Goal: Task Accomplishment & Management: Contribute content

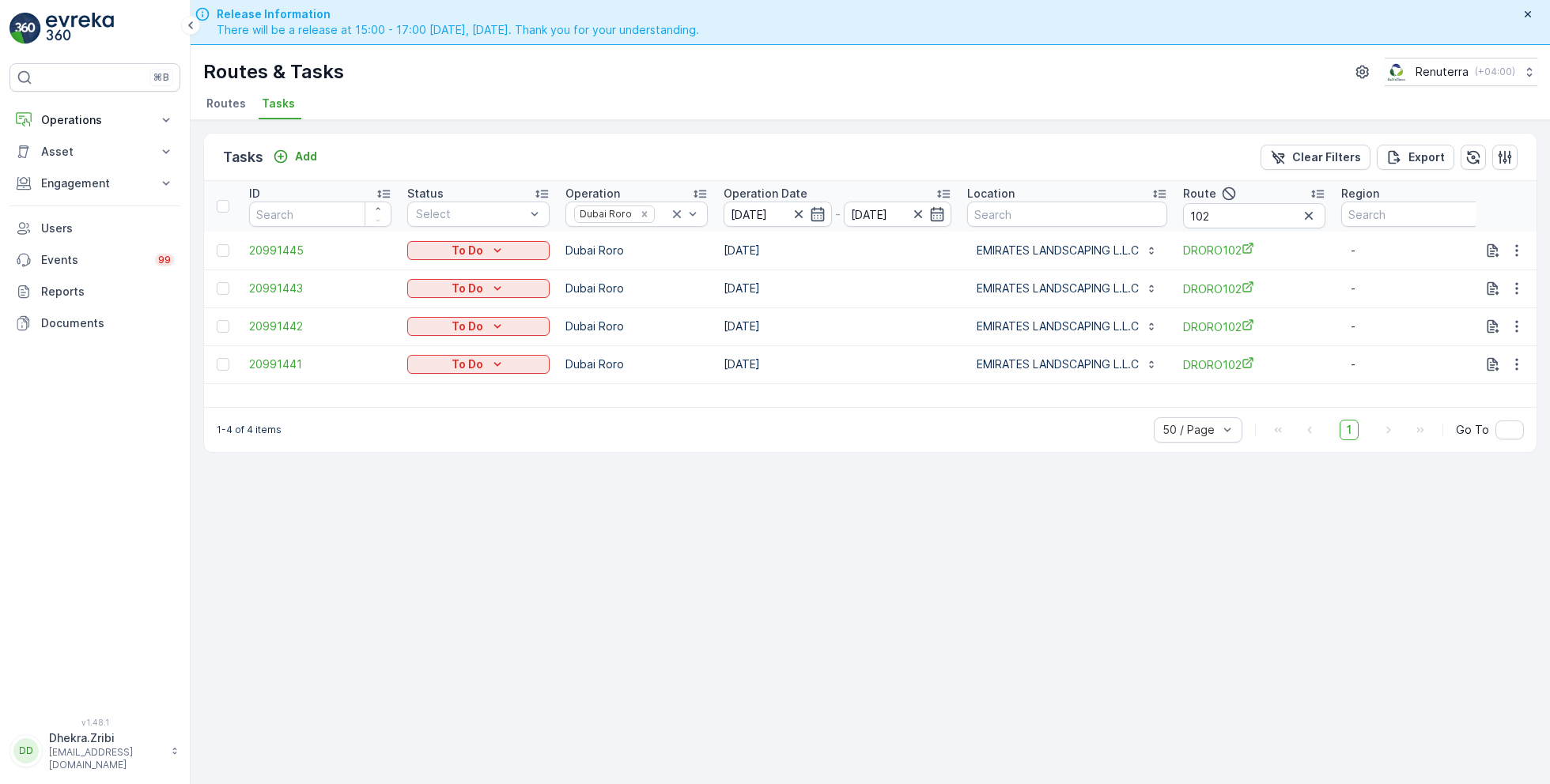
click at [222, 110] on span "Routes" at bounding box center [227, 104] width 40 height 16
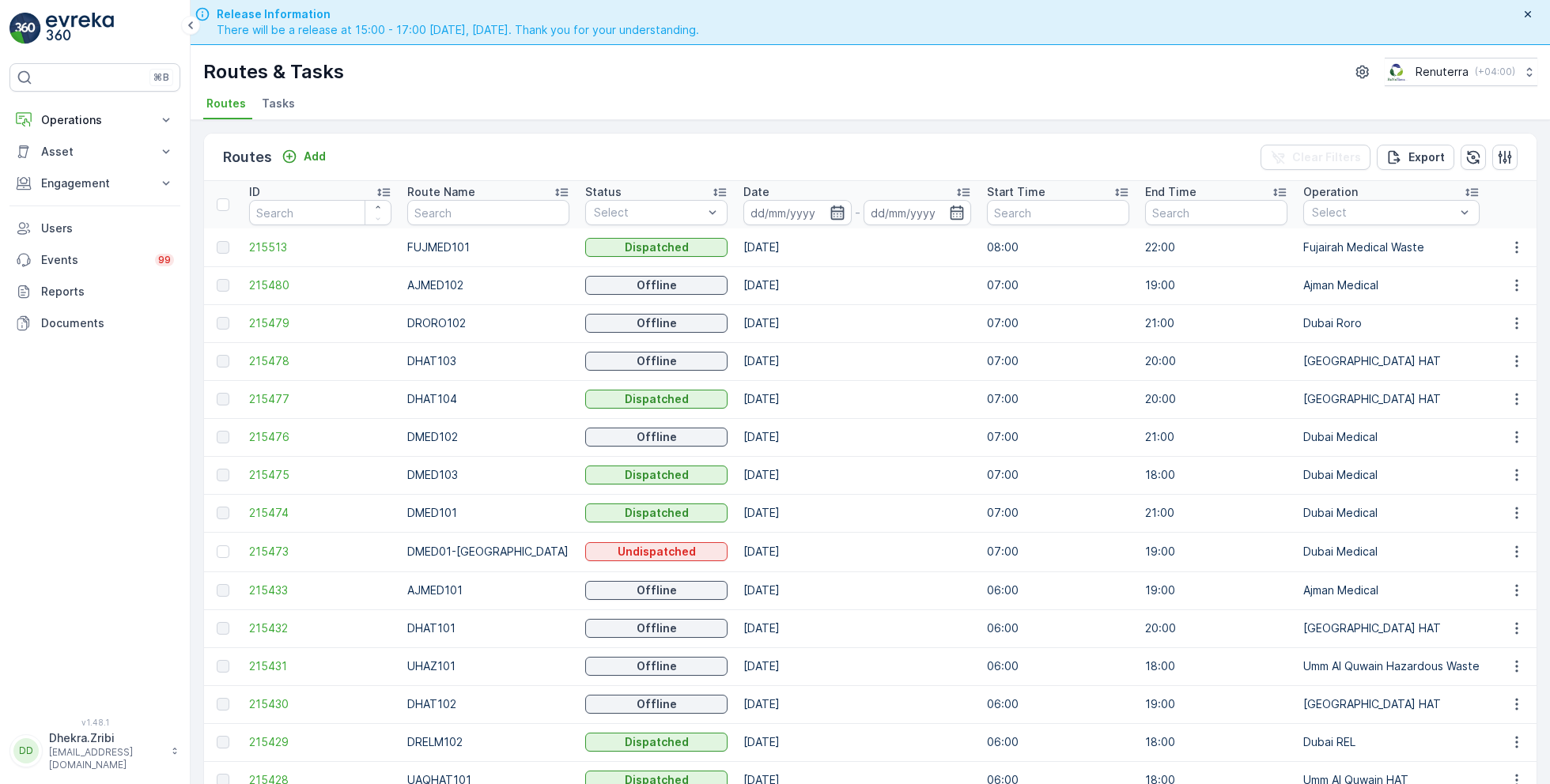
click at [829, 211] on icon "button" at bounding box center [837, 213] width 16 height 16
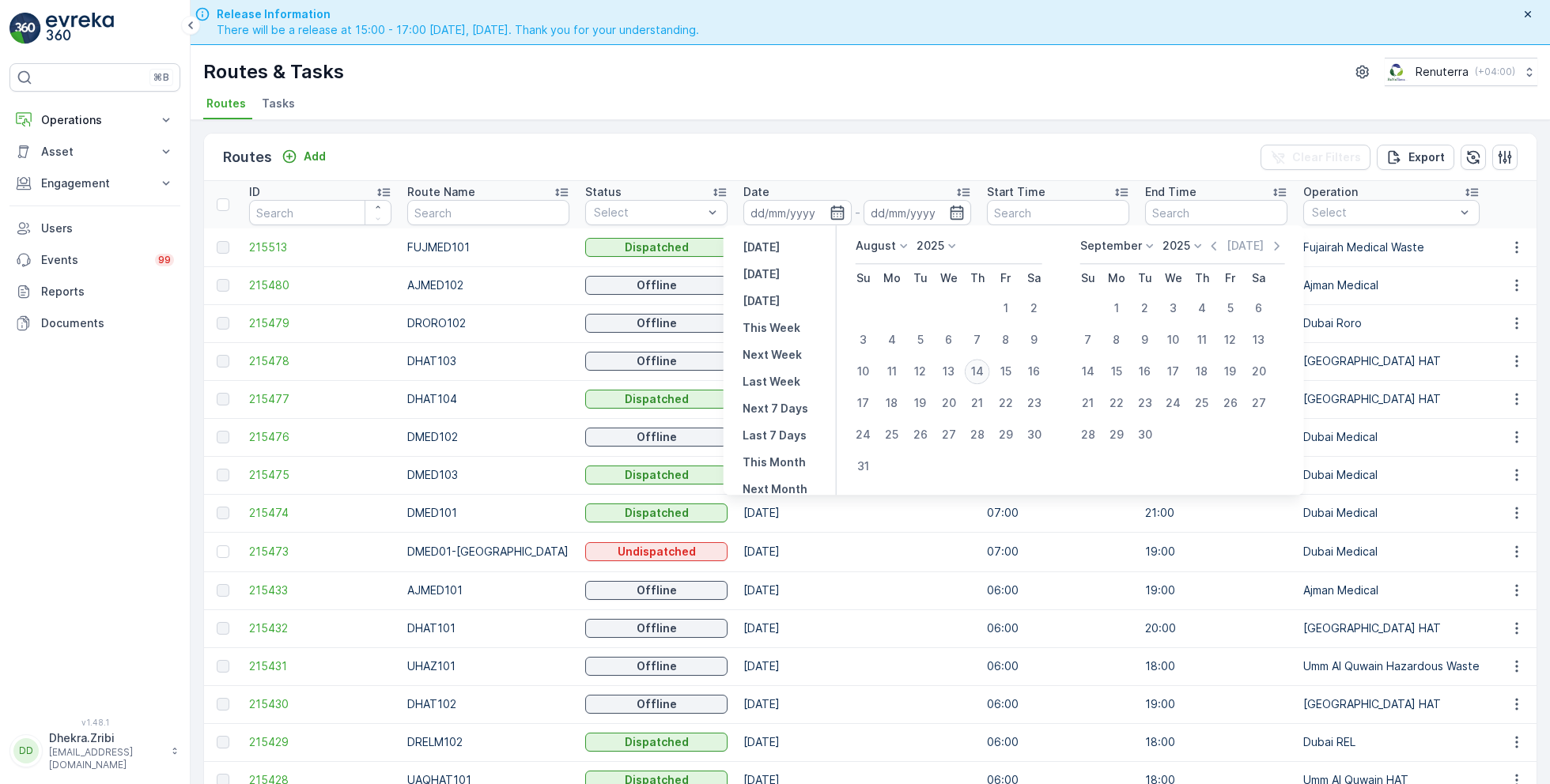
click at [978, 370] on div "14" at bounding box center [977, 371] width 25 height 25
type input "[DATE]"
click at [978, 370] on div "14" at bounding box center [977, 371] width 25 height 25
type input "[DATE]"
click at [855, 105] on ul "Routes Tasks" at bounding box center [863, 106] width 1322 height 27
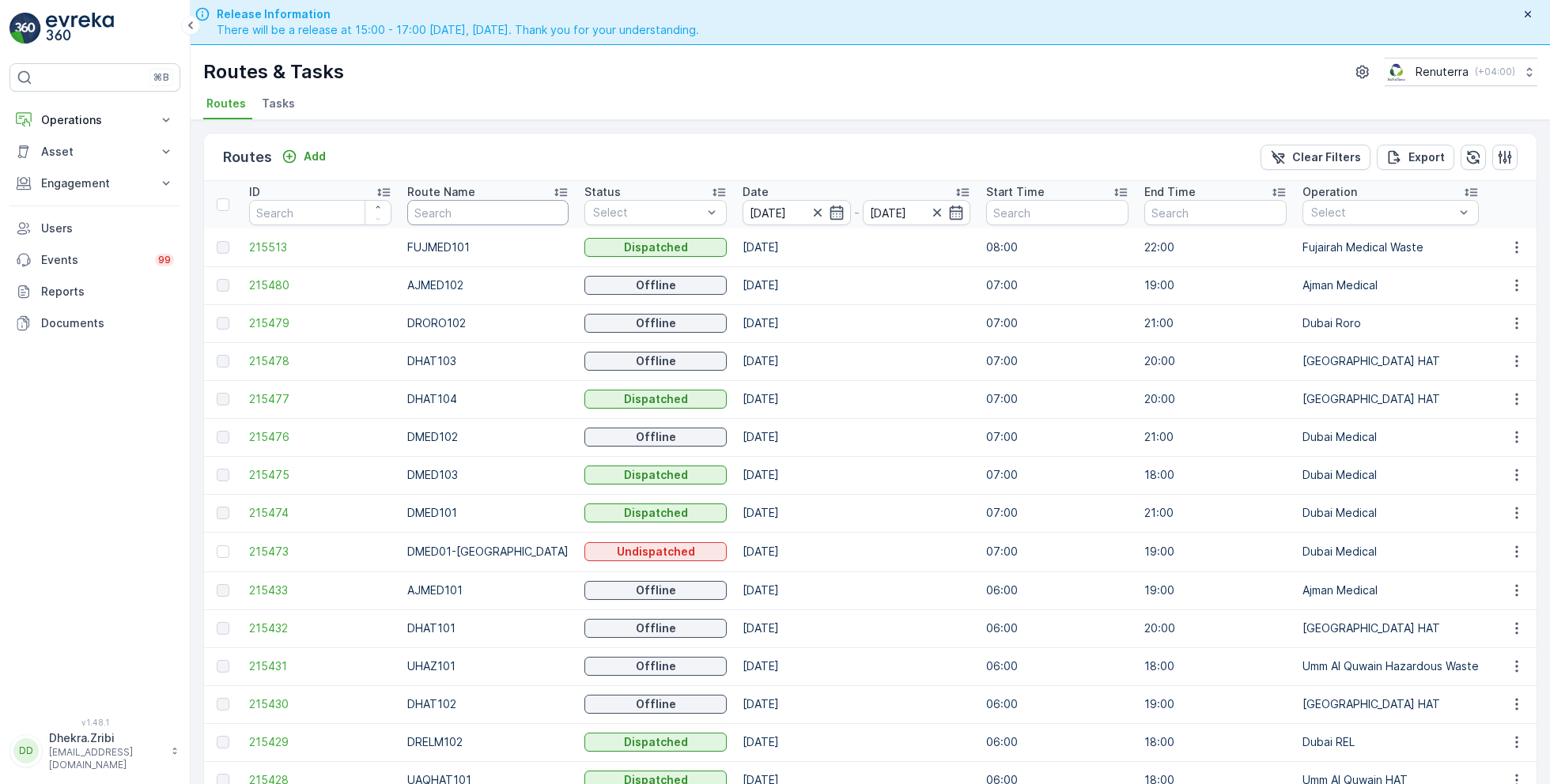
click at [511, 209] on input "text" at bounding box center [488, 212] width 161 height 25
type input "hat"
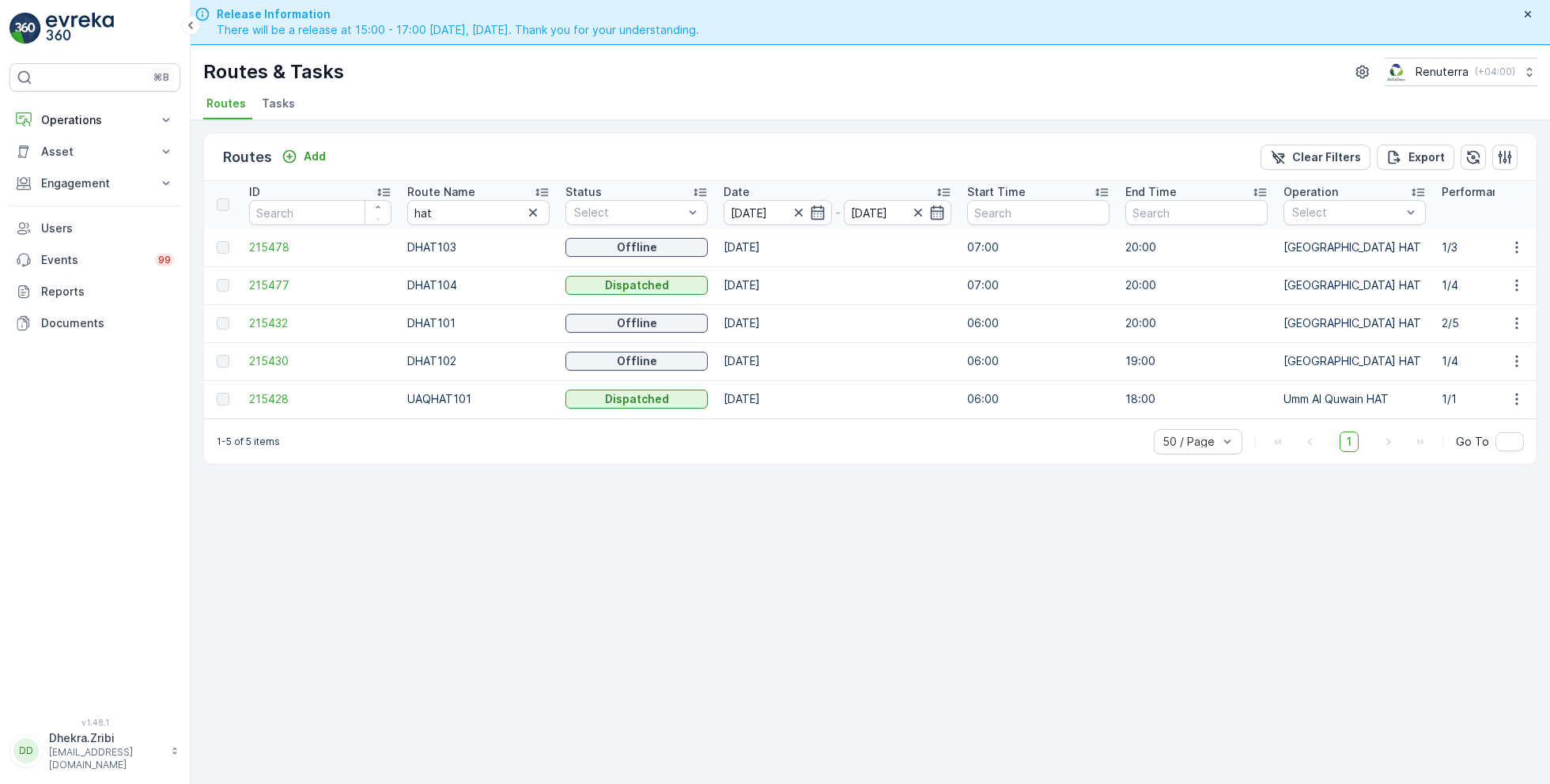
click at [543, 189] on icon at bounding box center [542, 192] width 16 height 16
click at [275, 249] on span "215432" at bounding box center [320, 248] width 142 height 16
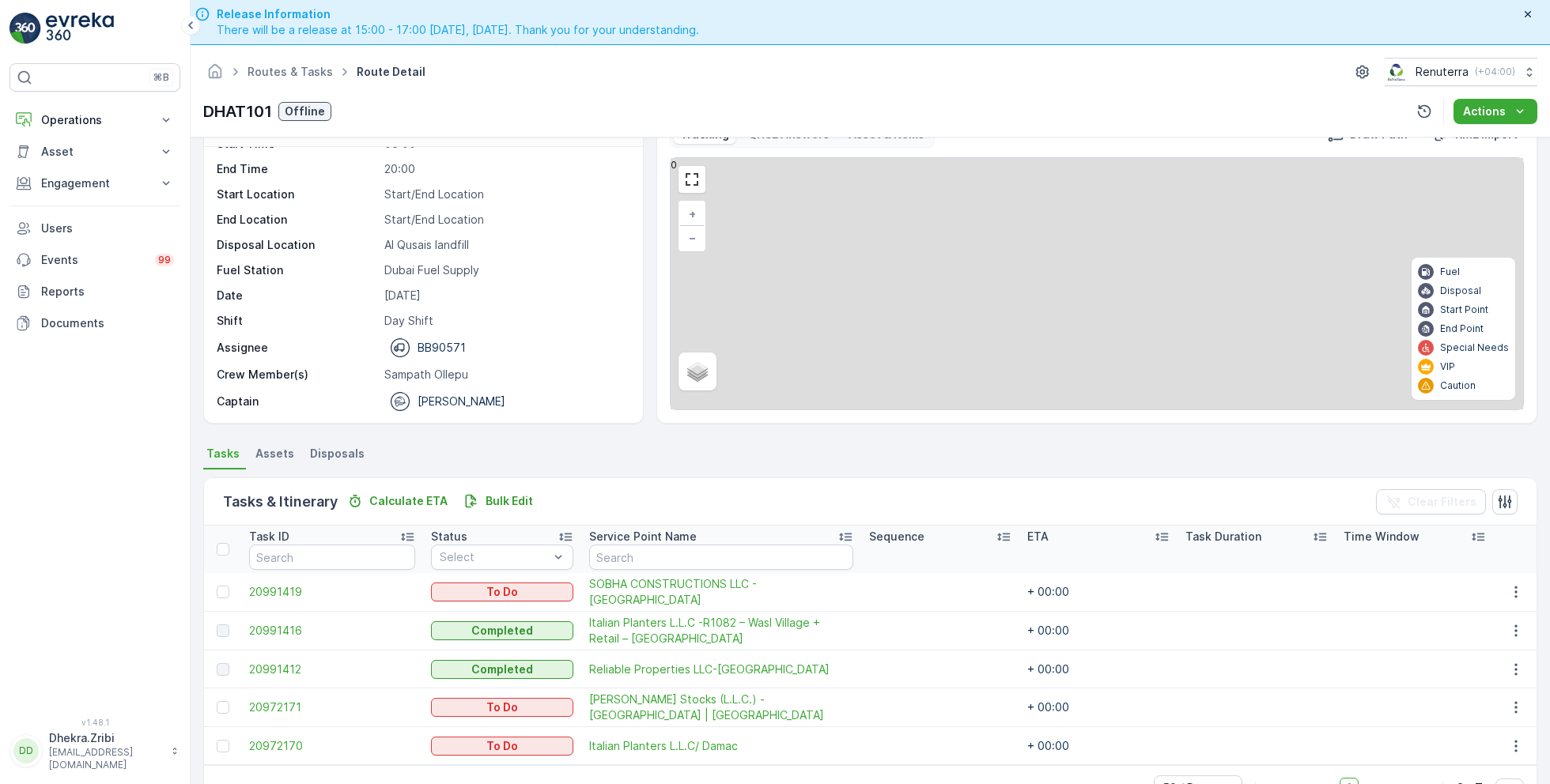
scroll to position [42, 0]
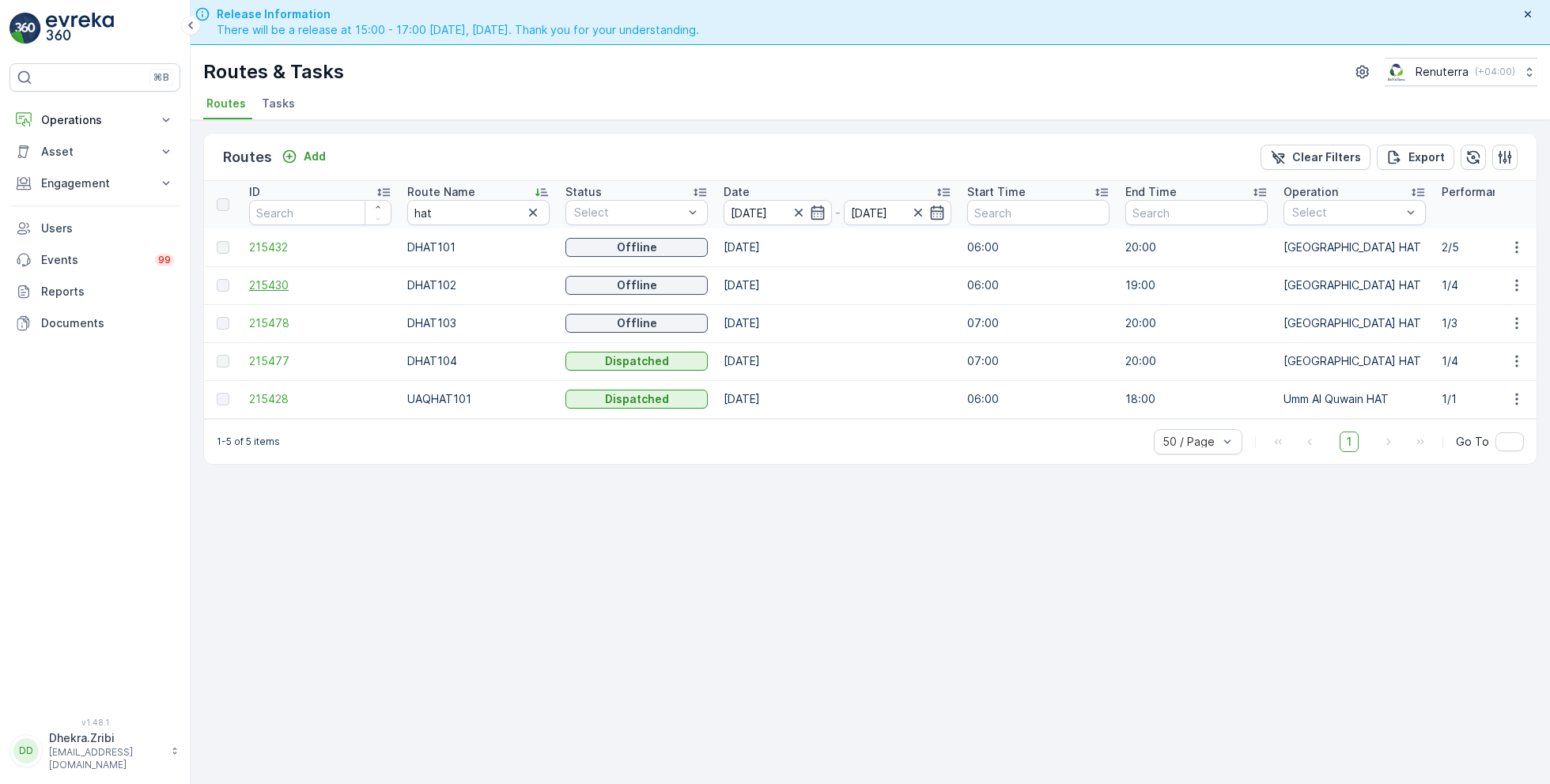
click at [281, 283] on span "215430" at bounding box center [320, 286] width 142 height 16
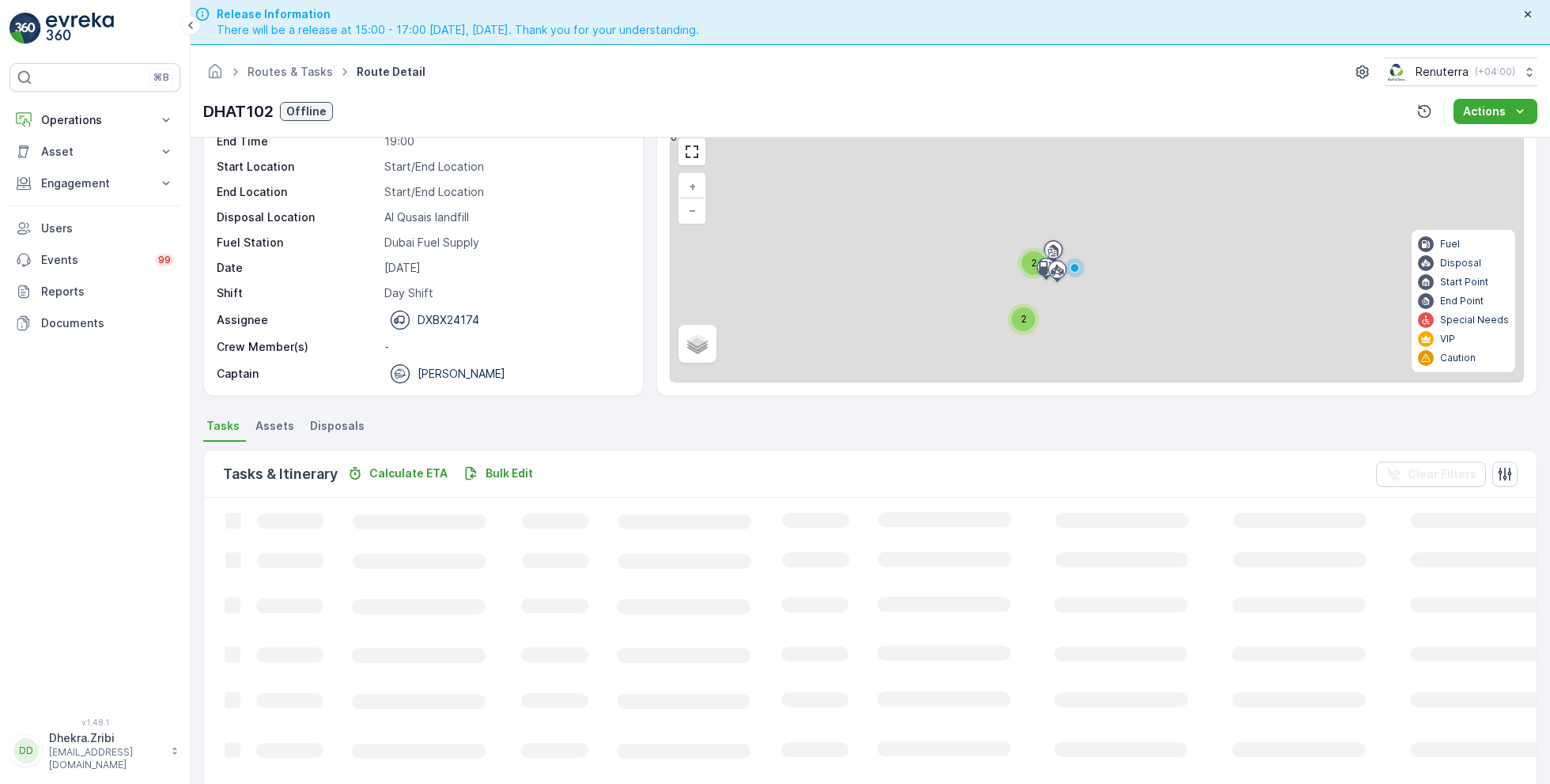
scroll to position [30, 0]
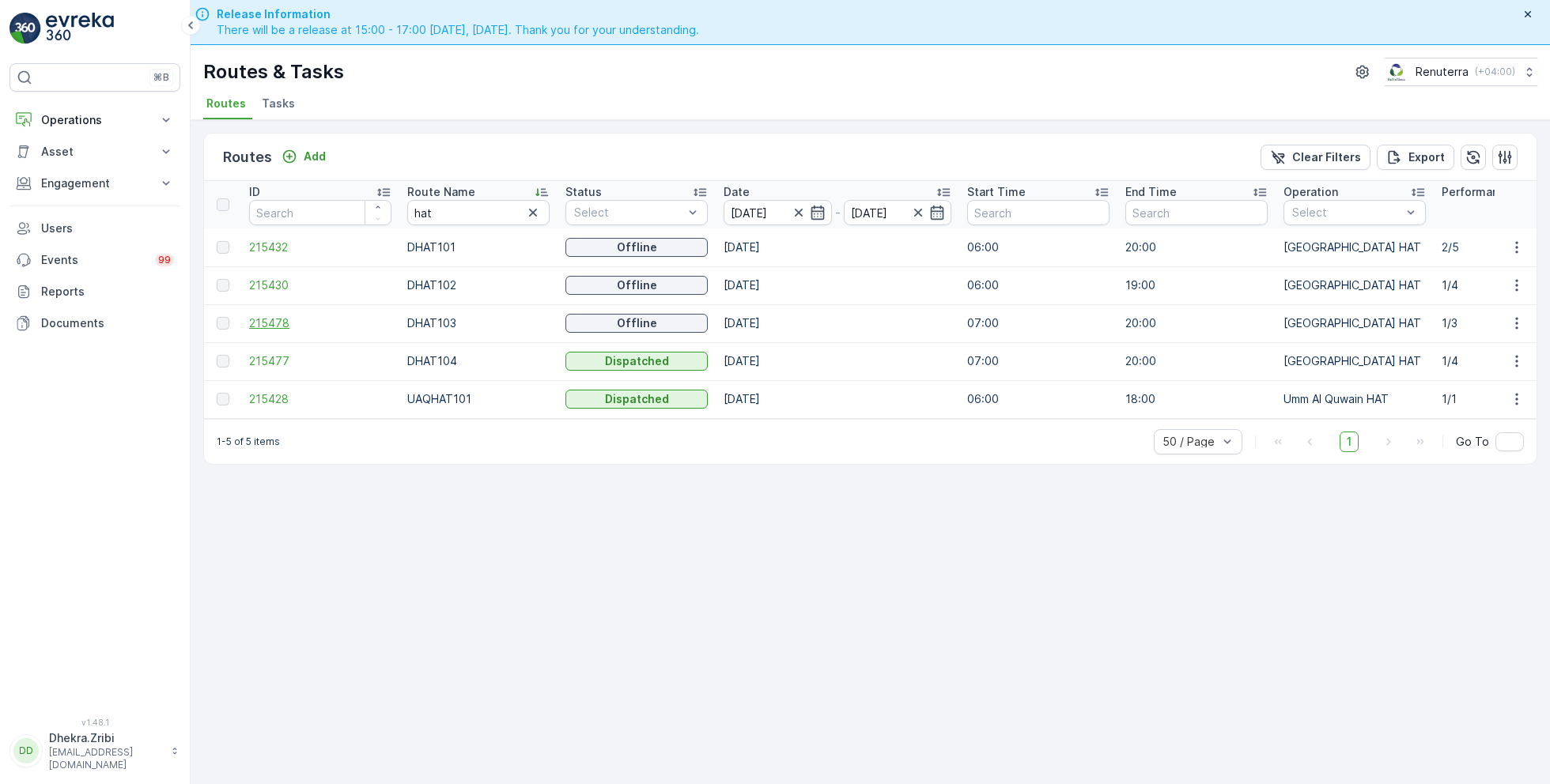
click at [279, 325] on span "215478" at bounding box center [320, 324] width 142 height 16
click at [275, 363] on span "215477" at bounding box center [320, 362] width 142 height 16
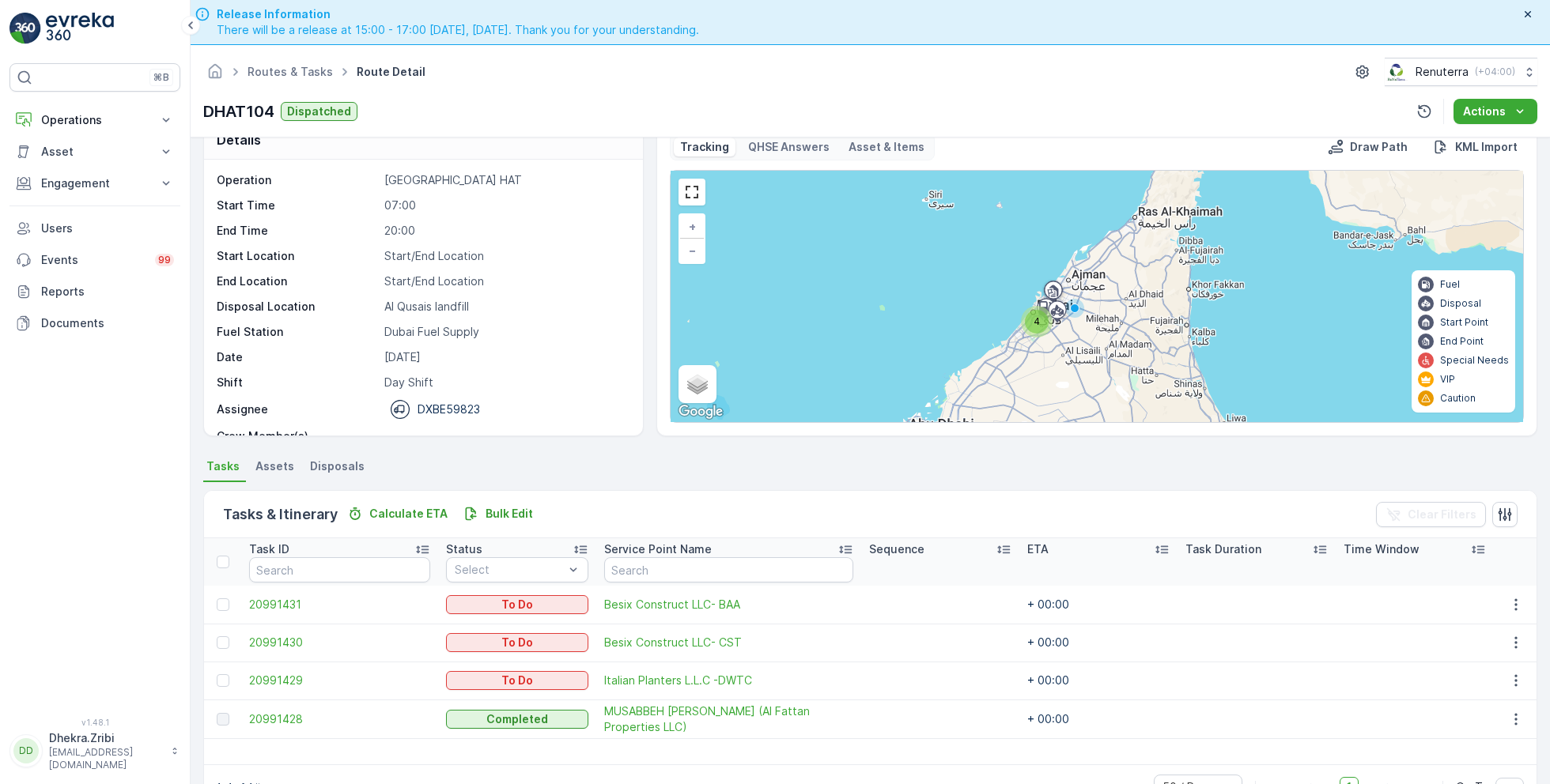
scroll to position [44, 0]
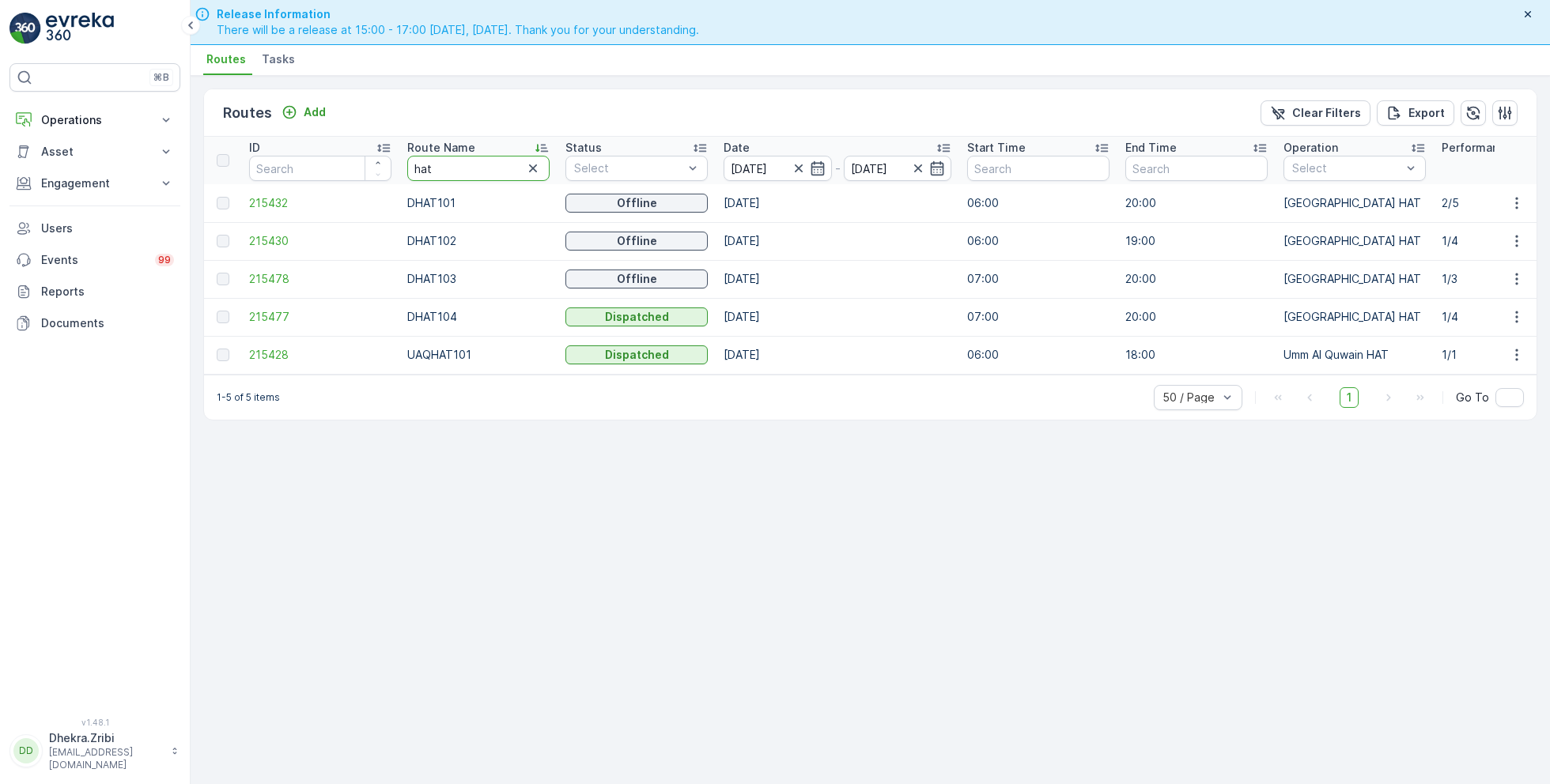
drag, startPoint x: 464, startPoint y: 173, endPoint x: 353, endPoint y: 162, distance: 111.5
type input "roro"
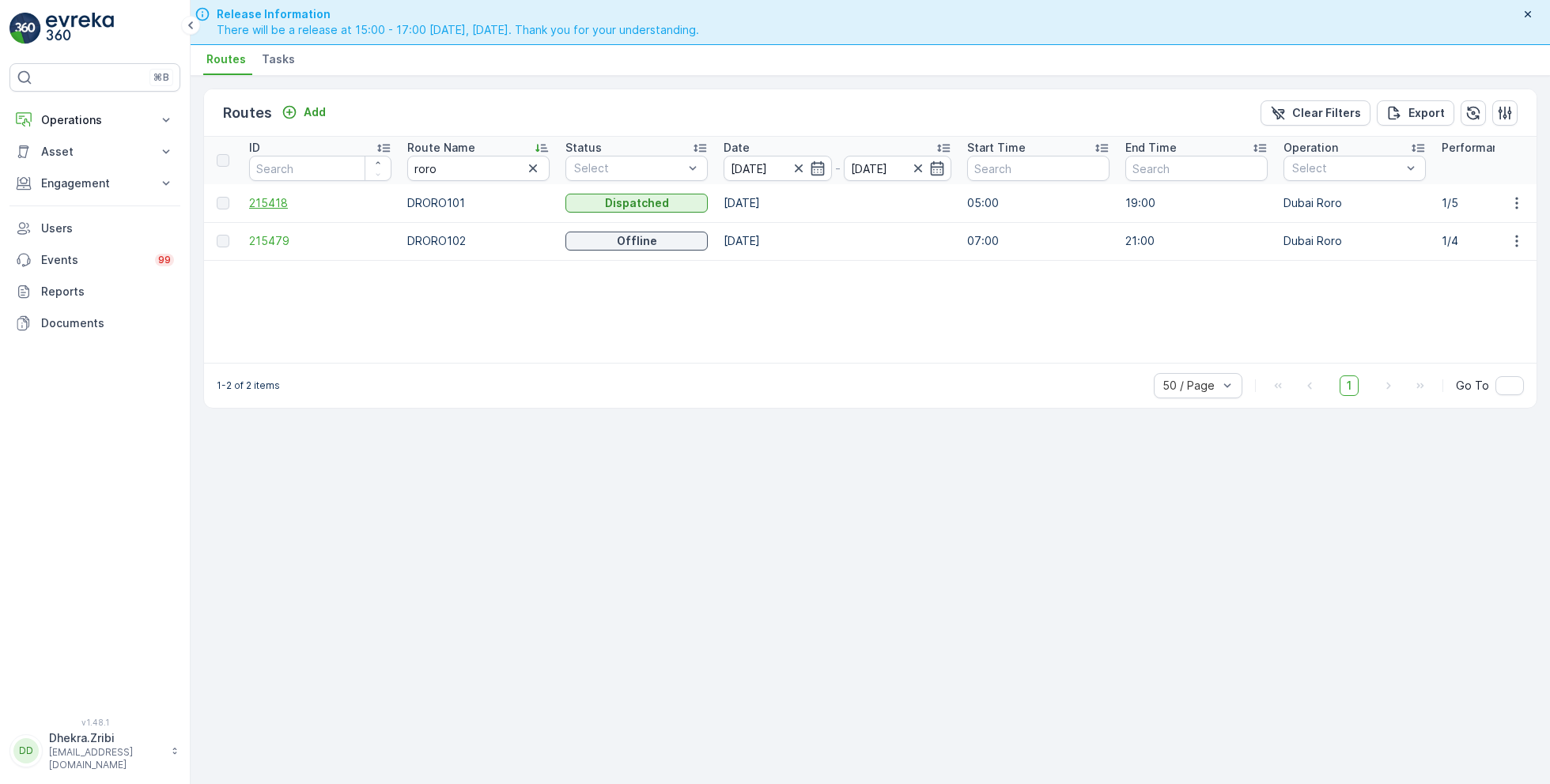
click at [281, 204] on span "215418" at bounding box center [320, 204] width 142 height 16
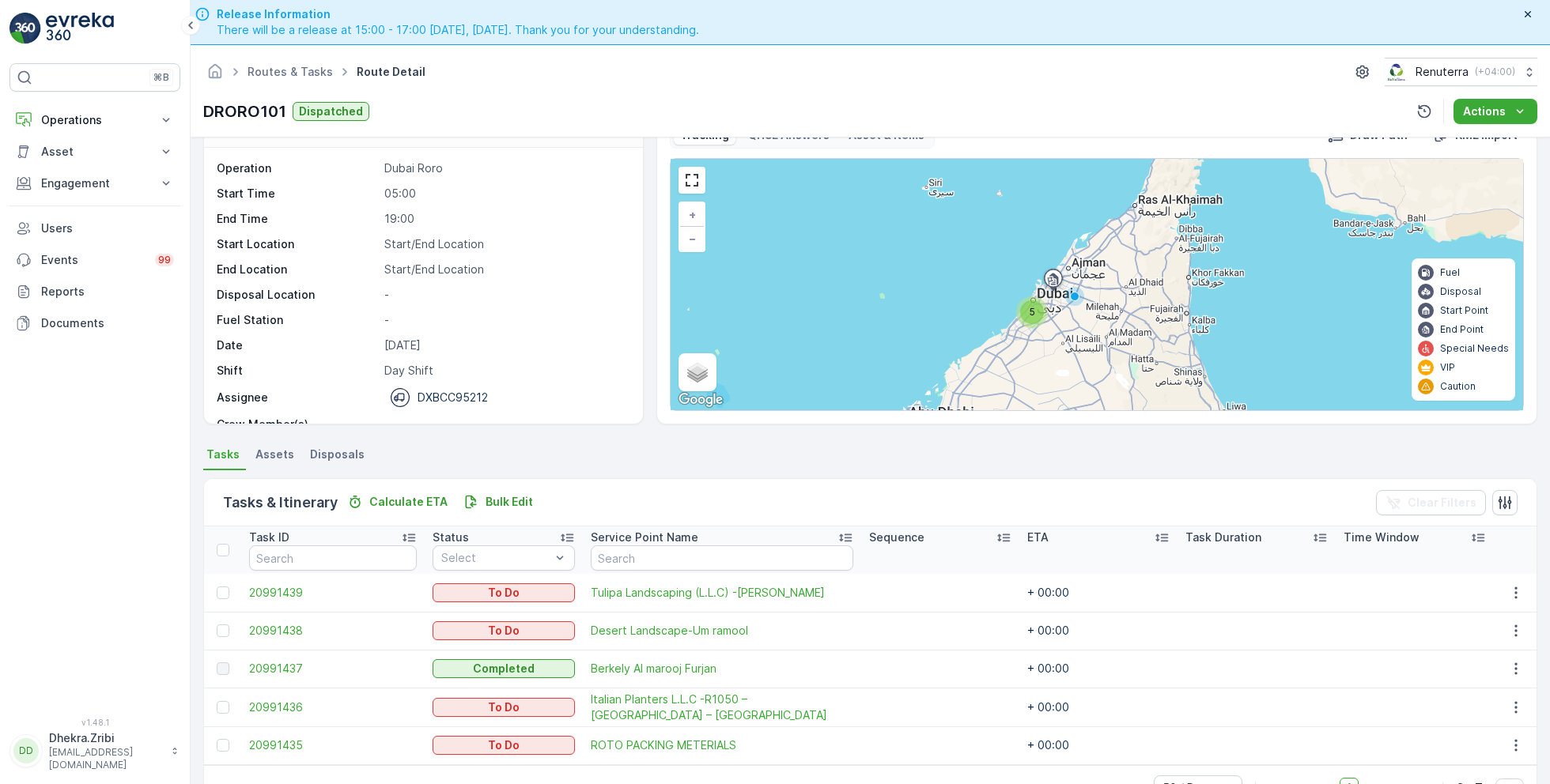
scroll to position [44, 0]
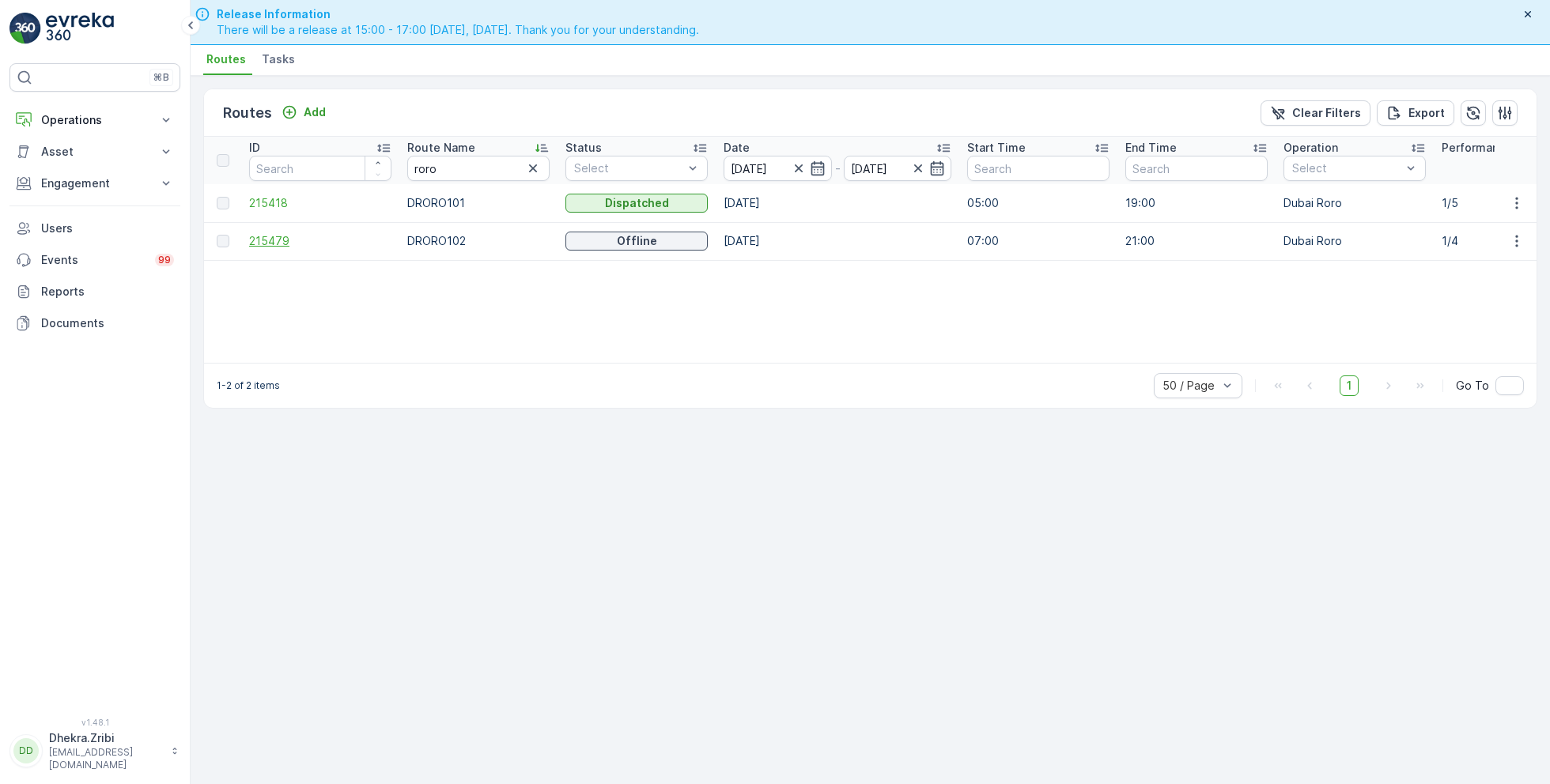
click at [279, 237] on span "215479" at bounding box center [320, 241] width 142 height 16
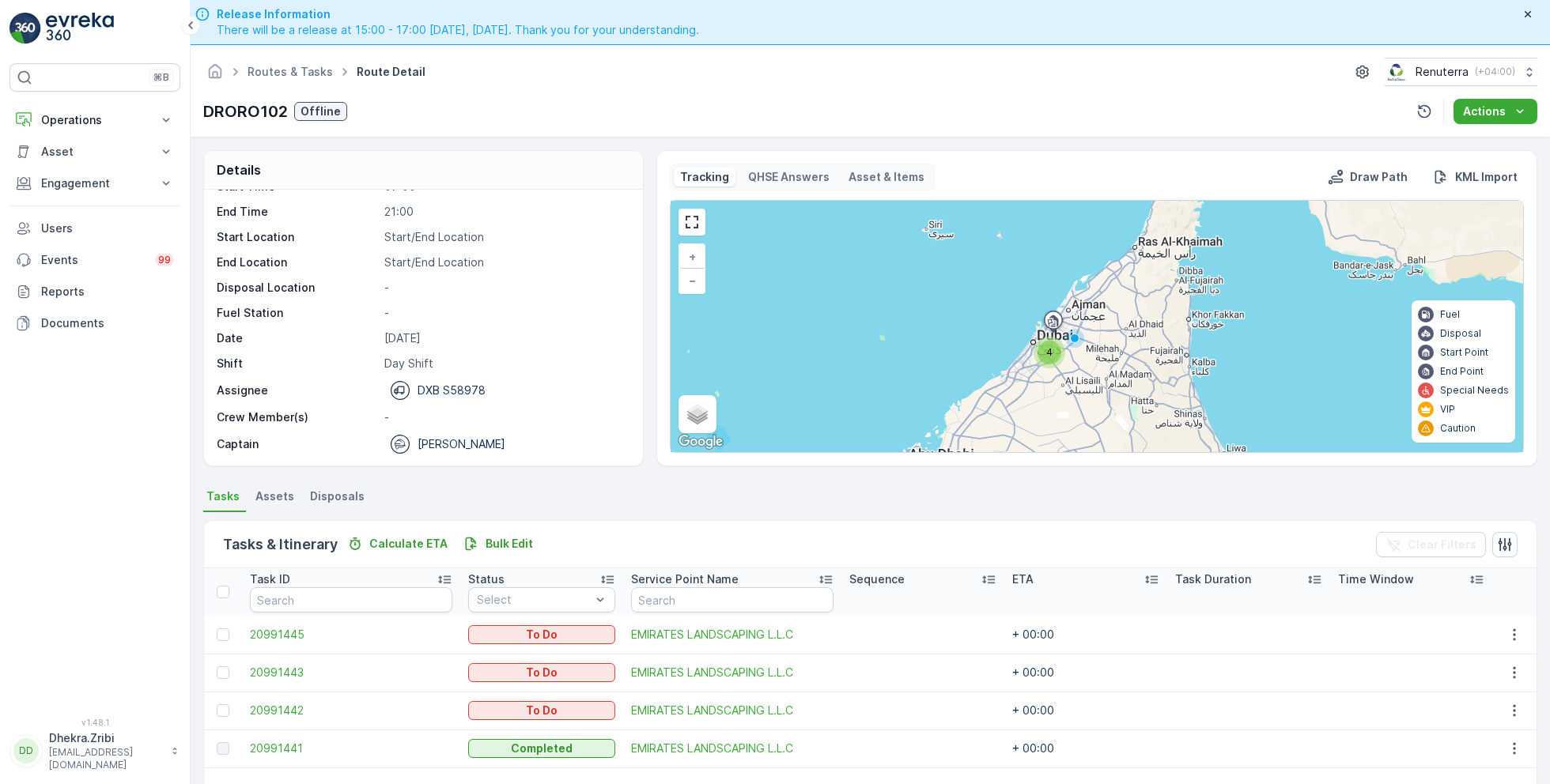
scroll to position [30, 0]
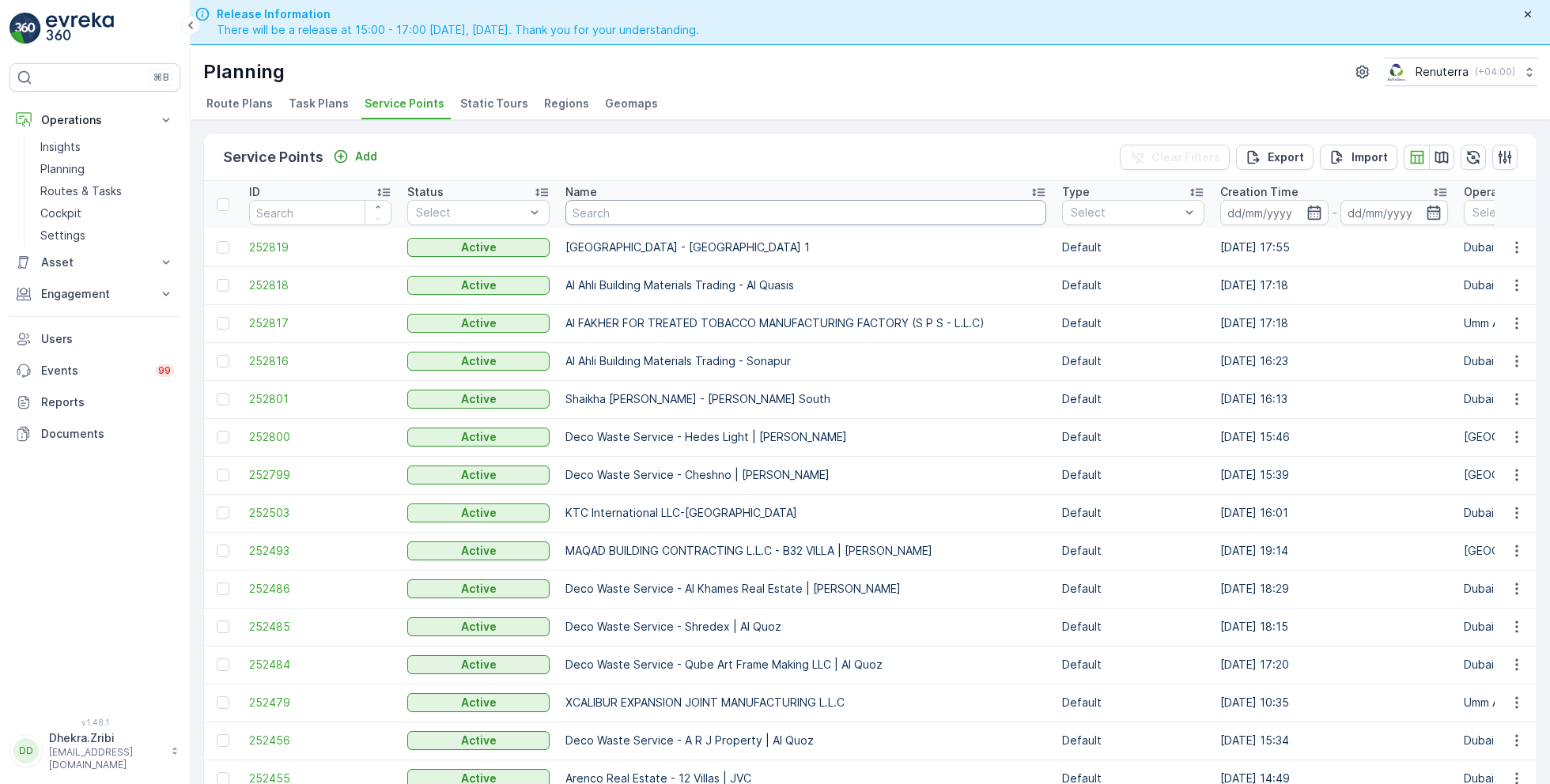
scroll to position [44, 0]
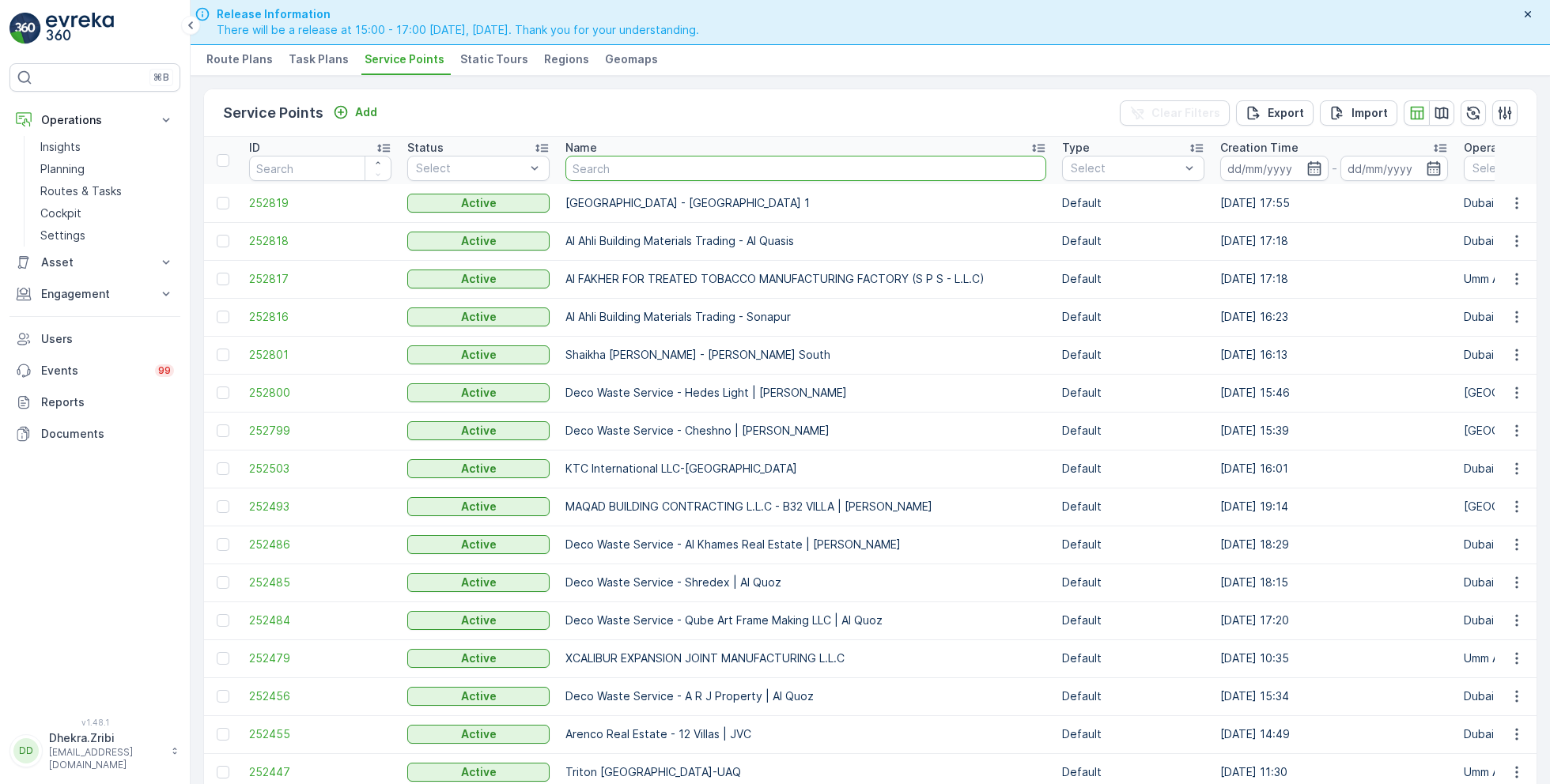
click at [624, 163] on input "text" at bounding box center [805, 168] width 481 height 25
type input "al"
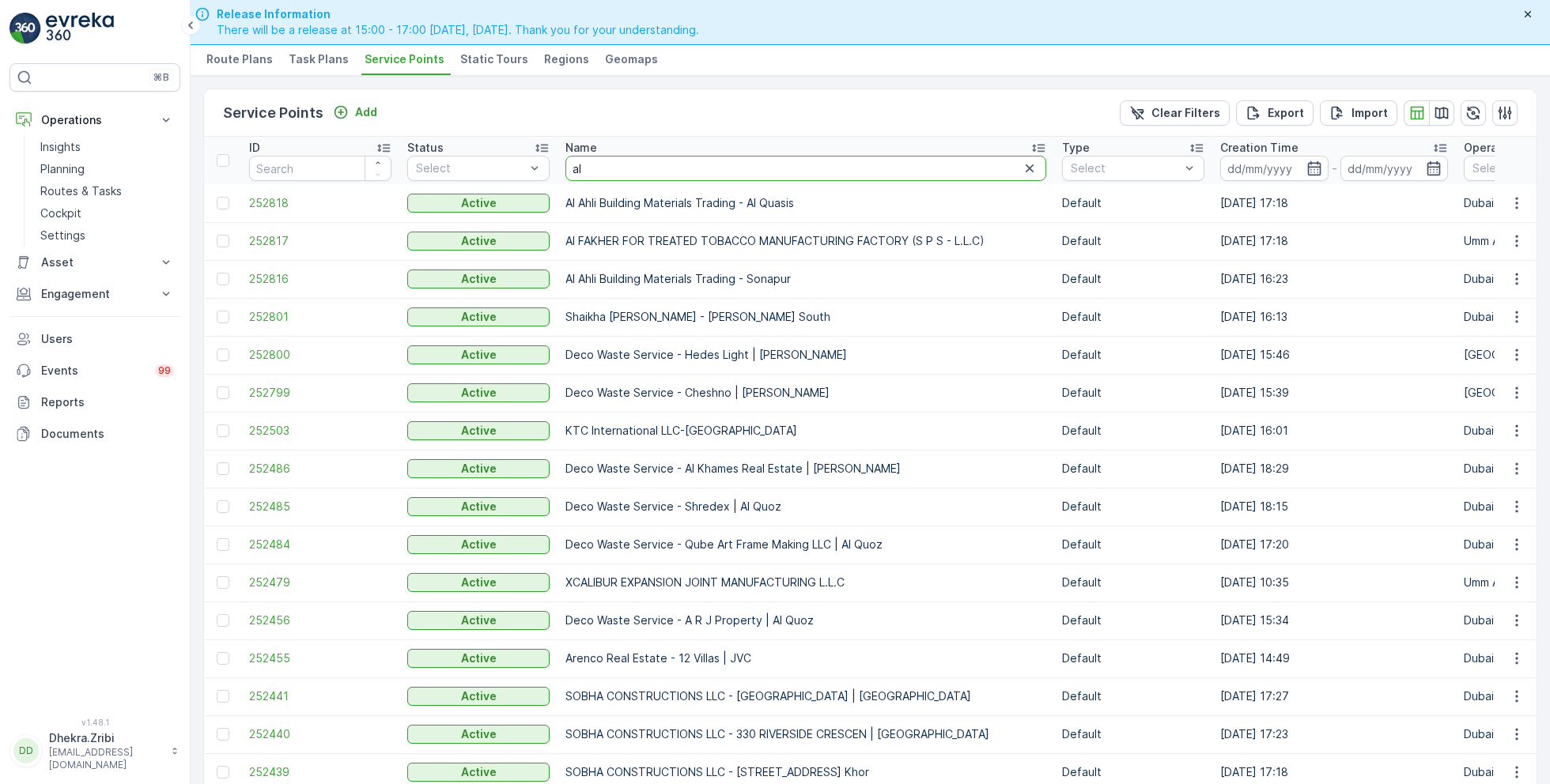
click at [668, 165] on input "al" at bounding box center [805, 168] width 481 height 25
type input "al"
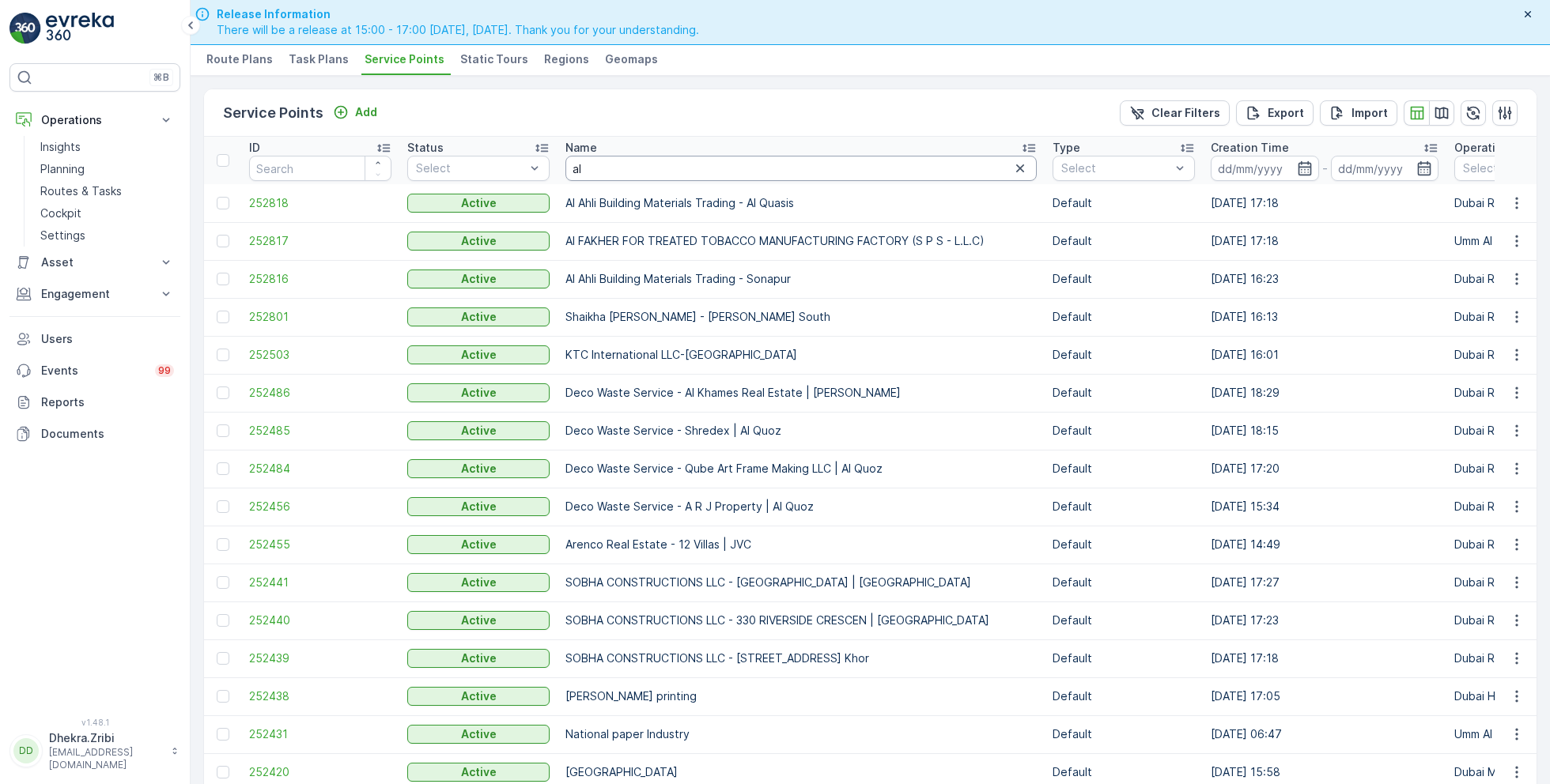
click at [636, 165] on input "al" at bounding box center [801, 168] width 472 height 25
drag, startPoint x: 610, startPoint y: 170, endPoint x: 545, endPoint y: 167, distance: 65.1
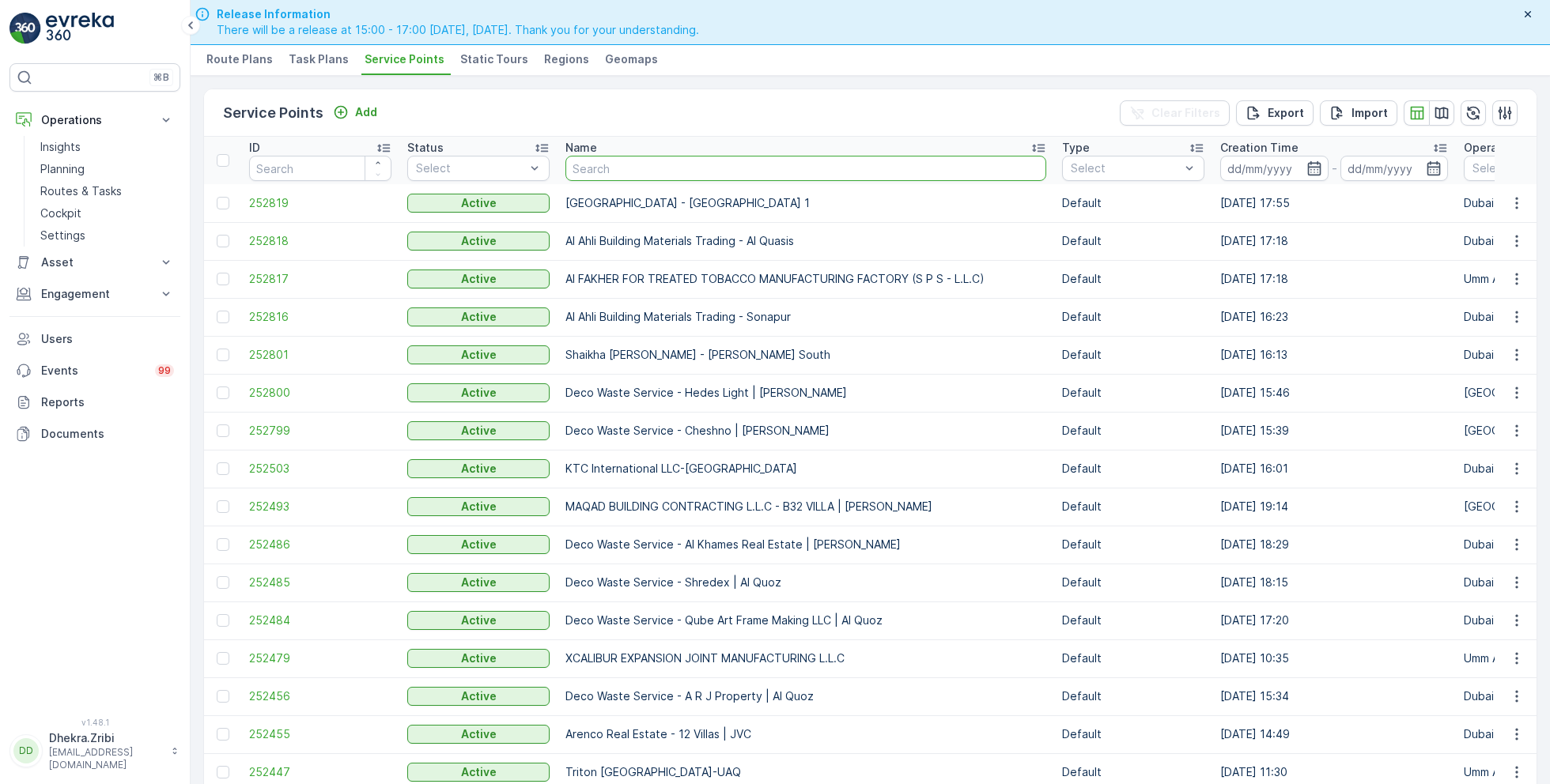
click at [648, 172] on input "text" at bounding box center [805, 168] width 481 height 25
type input "ruchi"
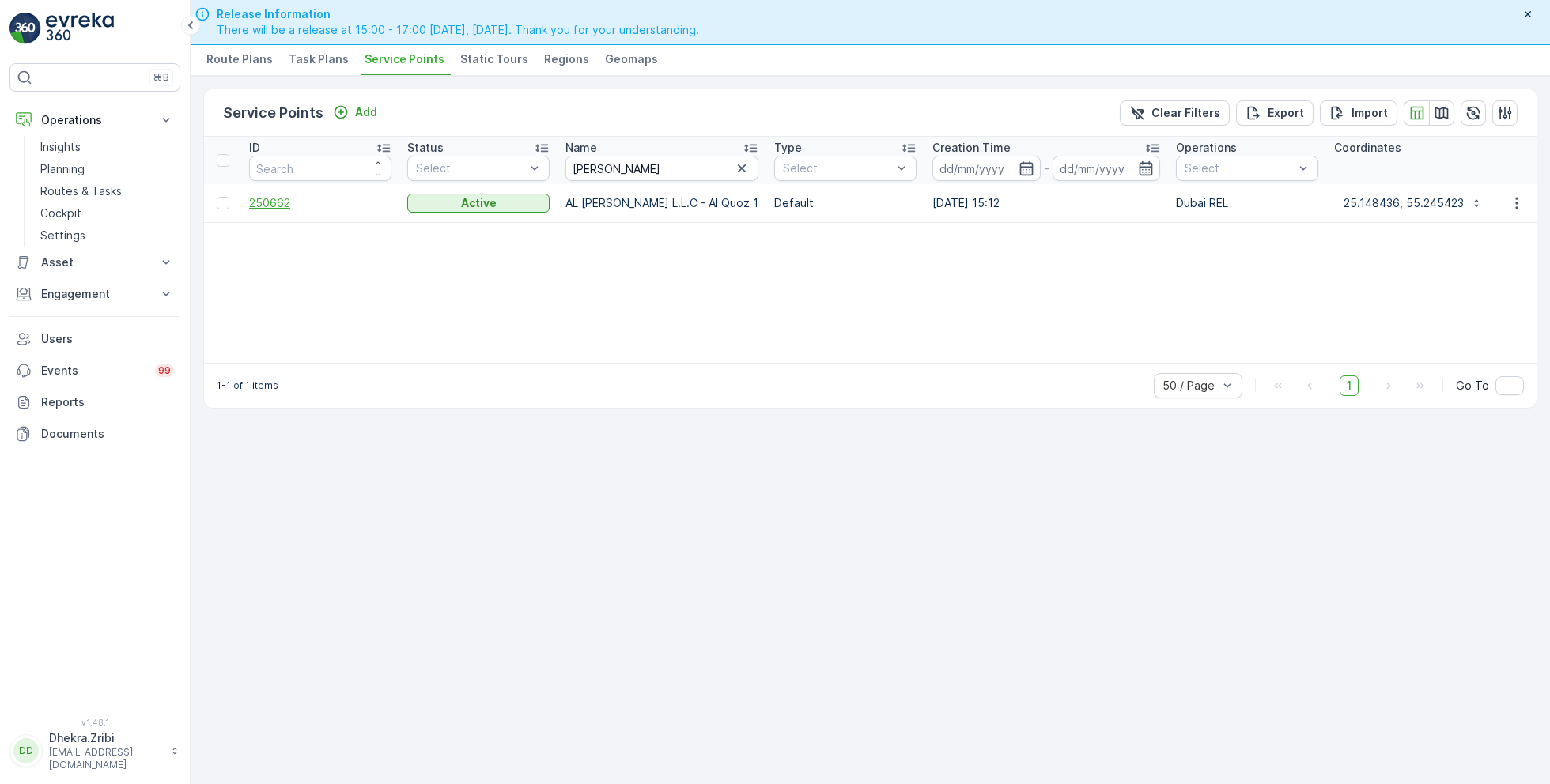
click at [275, 203] on span "250662" at bounding box center [320, 204] width 142 height 16
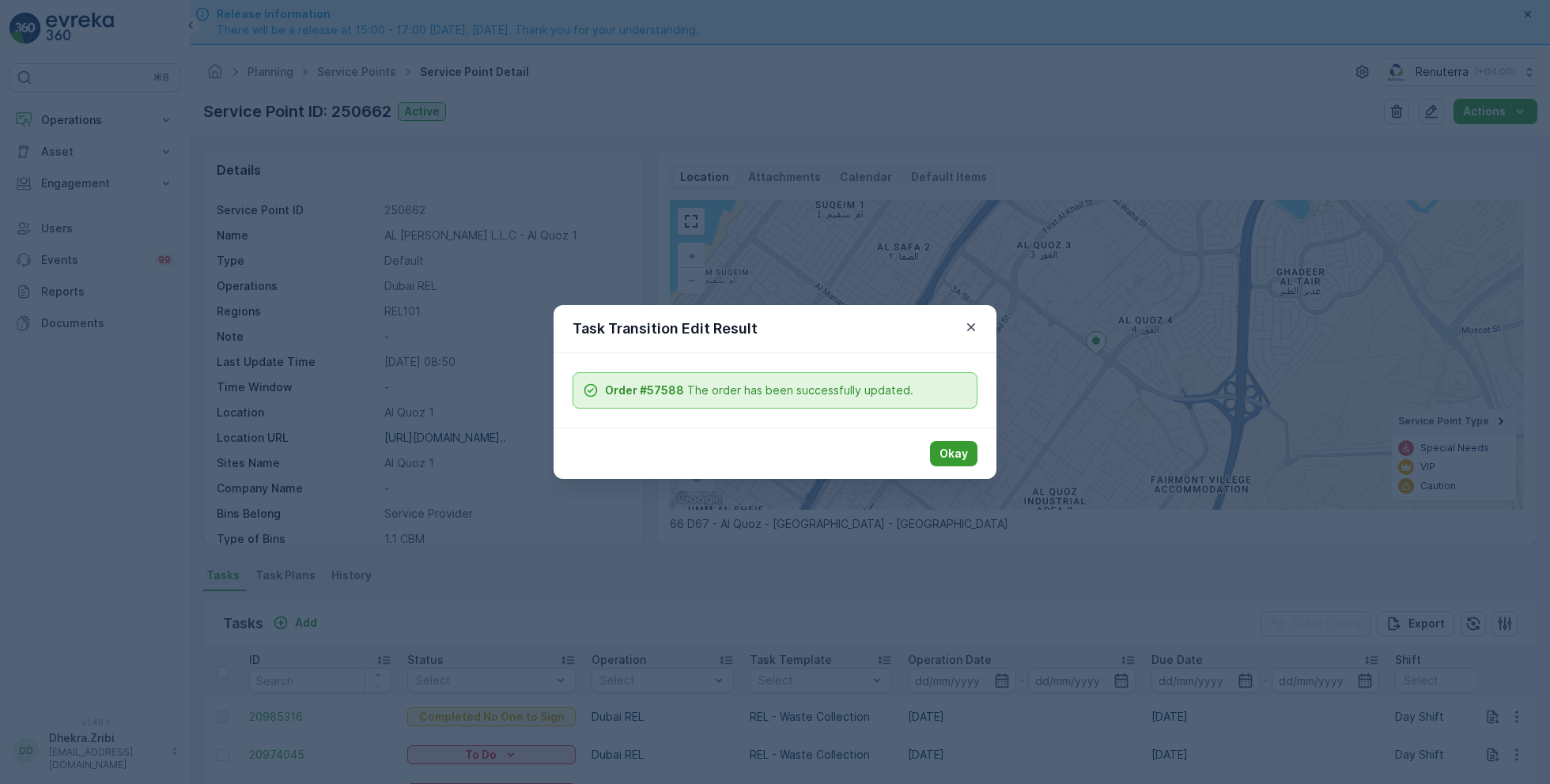
click at [952, 464] on button "Okay" at bounding box center [953, 453] width 47 height 25
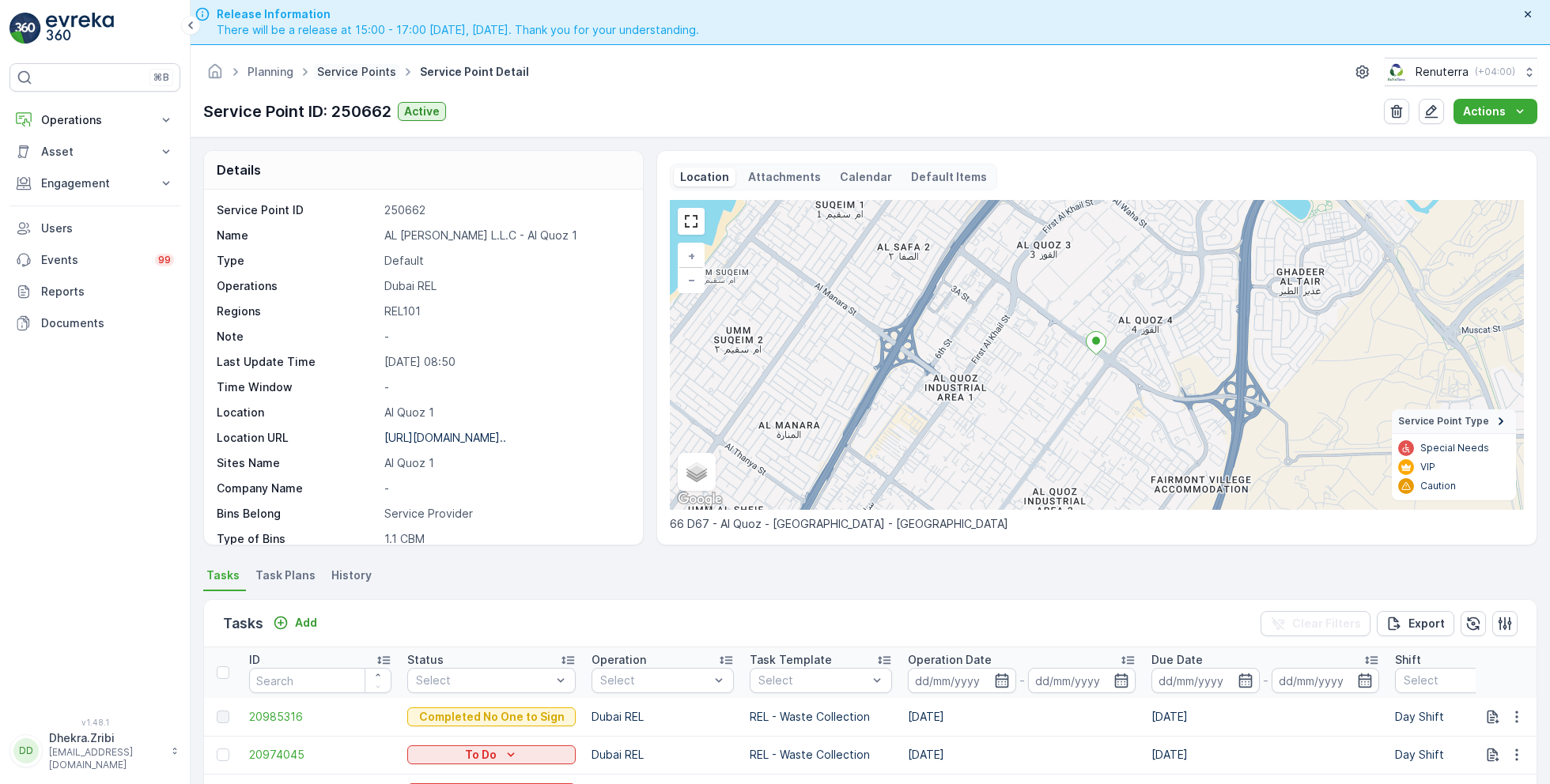
click at [353, 66] on link "Service Points" at bounding box center [356, 71] width 79 height 13
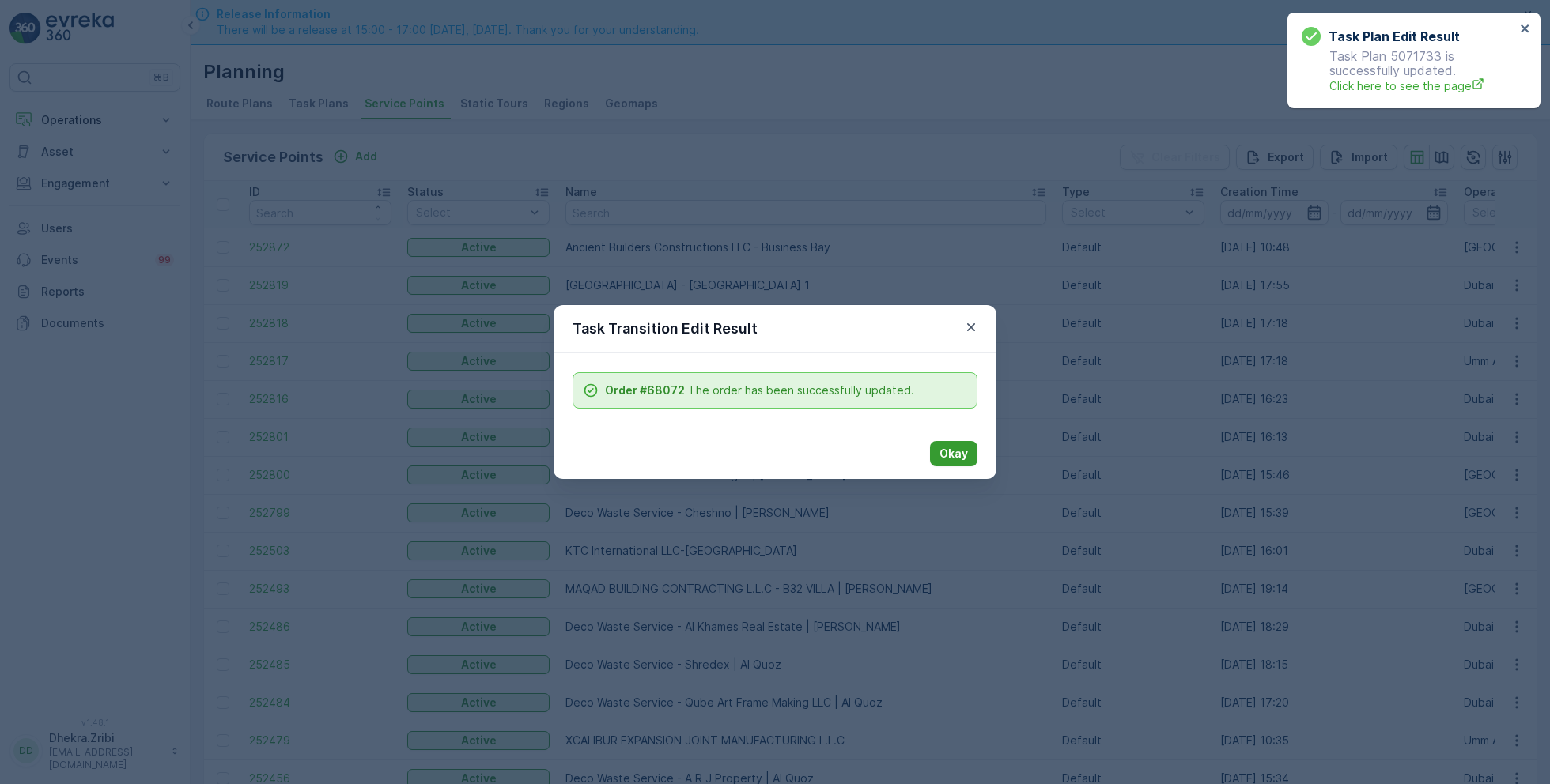
click at [966, 445] on p "Okay" at bounding box center [953, 453] width 28 height 16
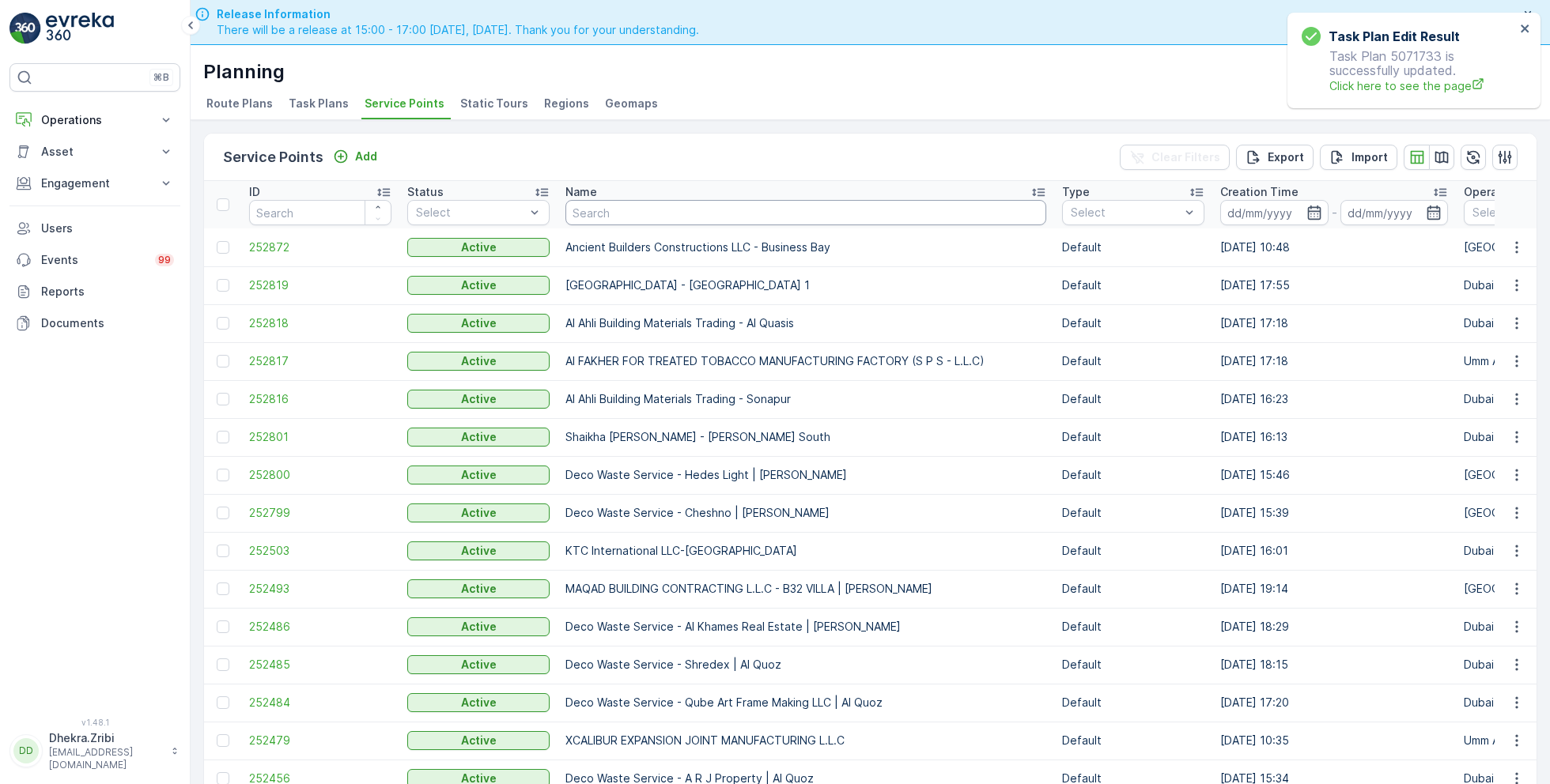
click at [679, 213] on input "text" at bounding box center [805, 212] width 481 height 25
type input "silk"
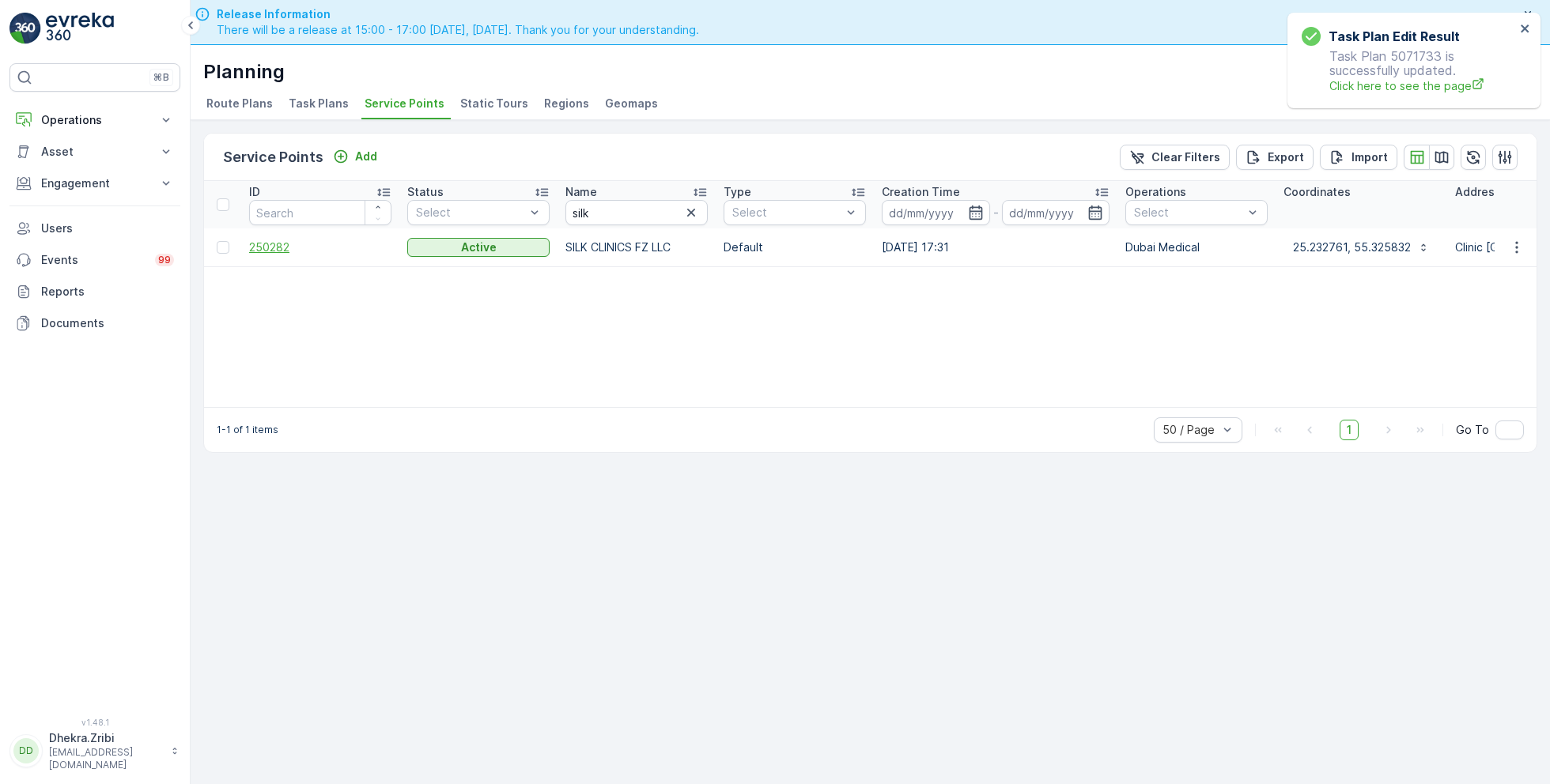
click at [279, 245] on span "250282" at bounding box center [320, 248] width 142 height 16
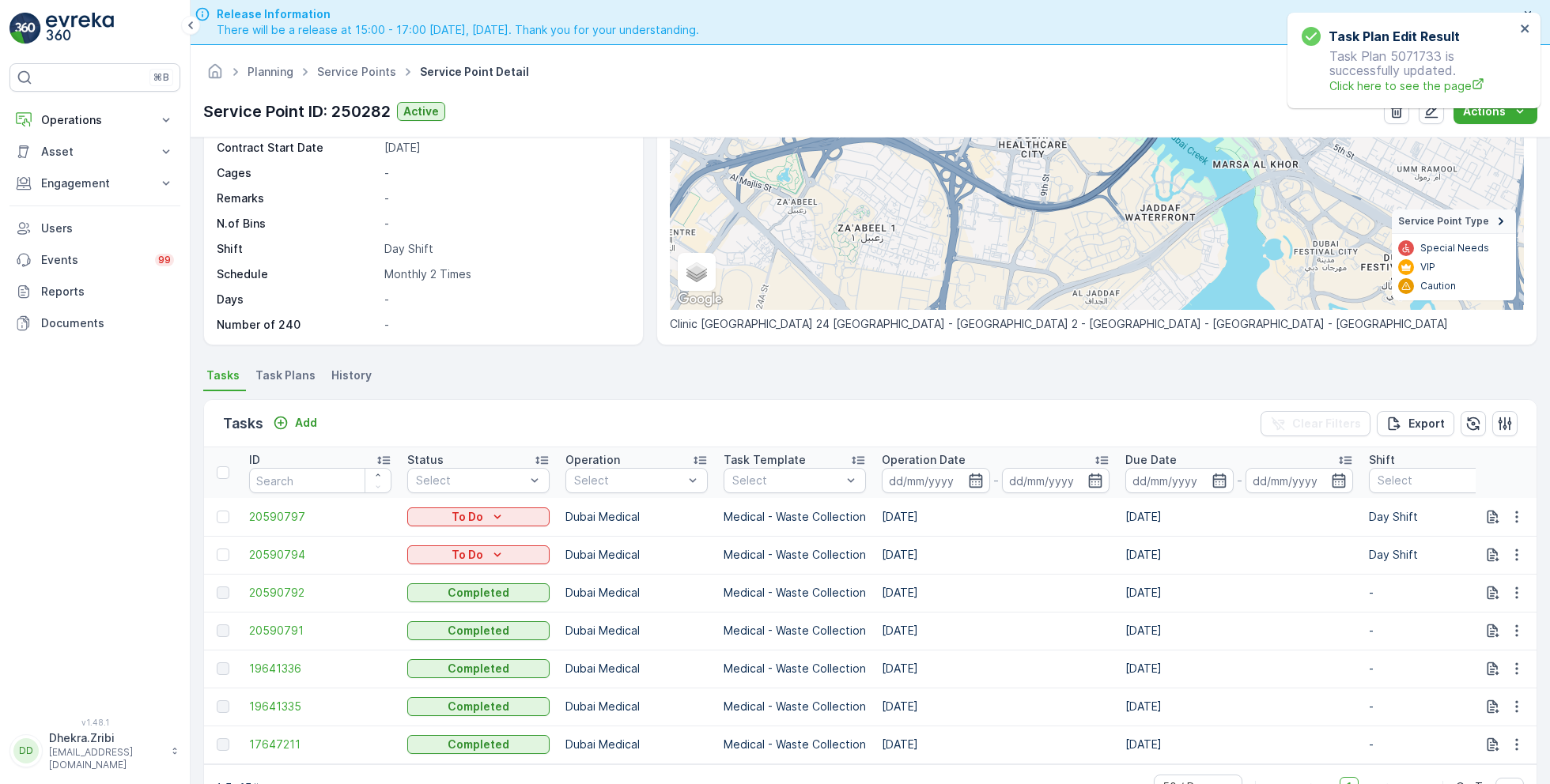
scroll to position [207, 0]
drag, startPoint x: 887, startPoint y: 736, endPoint x: 950, endPoint y: 729, distance: 63.4
click at [950, 731] on td "06.05.2025" at bounding box center [996, 743] width 244 height 38
drag, startPoint x: 879, startPoint y: 699, endPoint x: 915, endPoint y: 685, distance: 38.6
click at [915, 686] on td "[DATE]" at bounding box center [996, 705] width 244 height 38
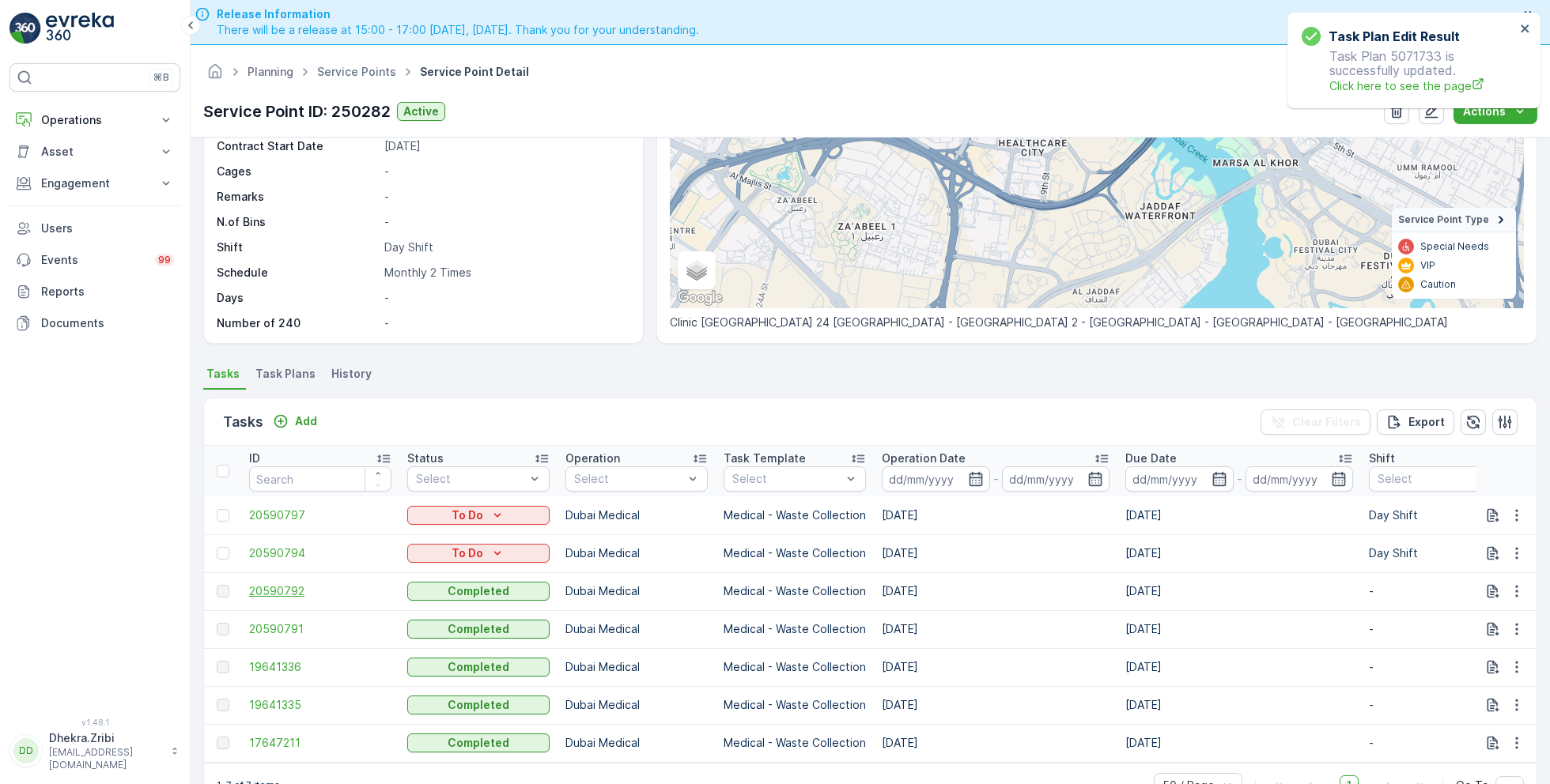
click at [292, 583] on span "20590792" at bounding box center [320, 591] width 142 height 16
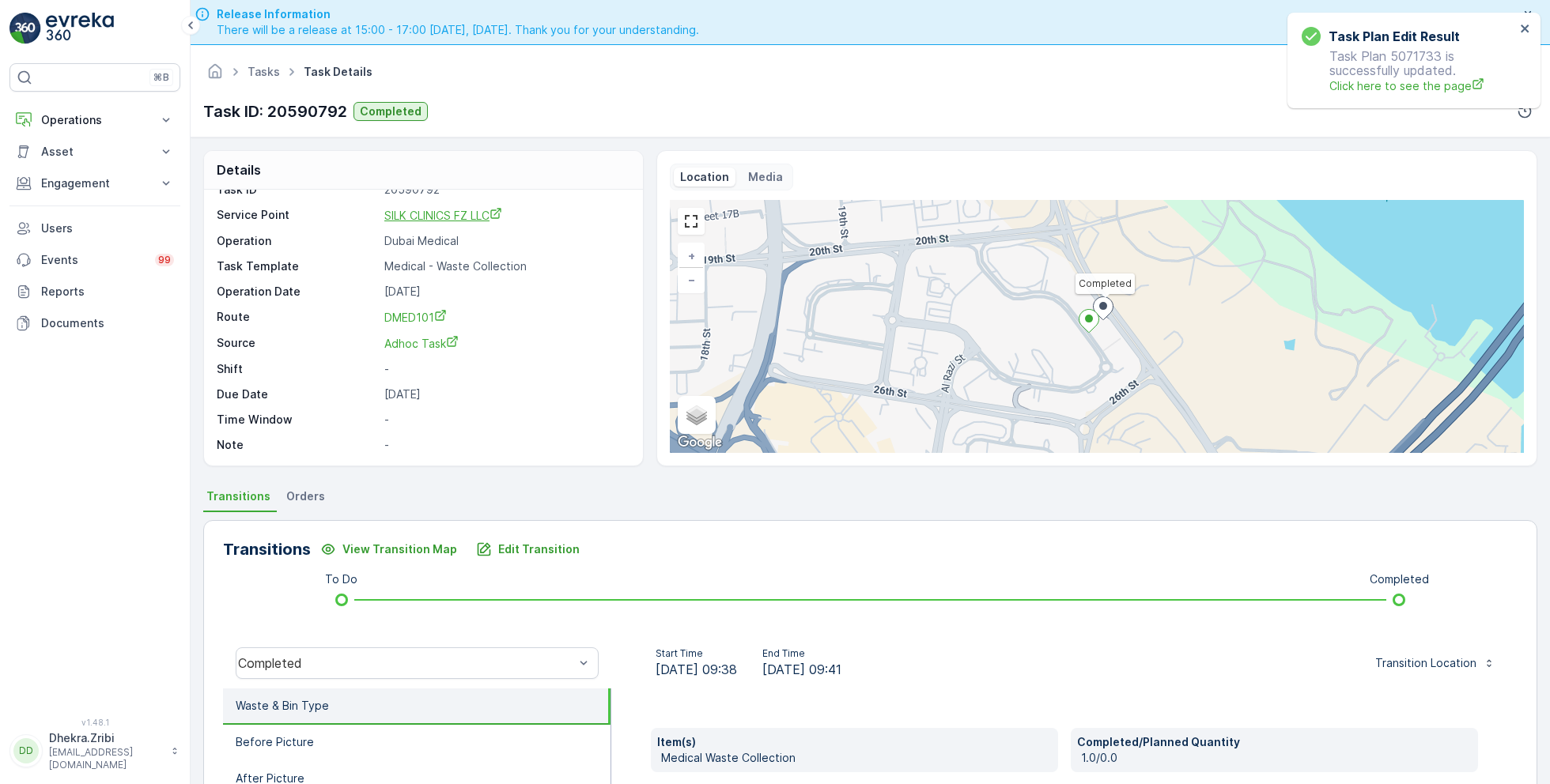
click at [437, 217] on span "SILK CLINICS FZ LLC" at bounding box center [444, 215] width 118 height 13
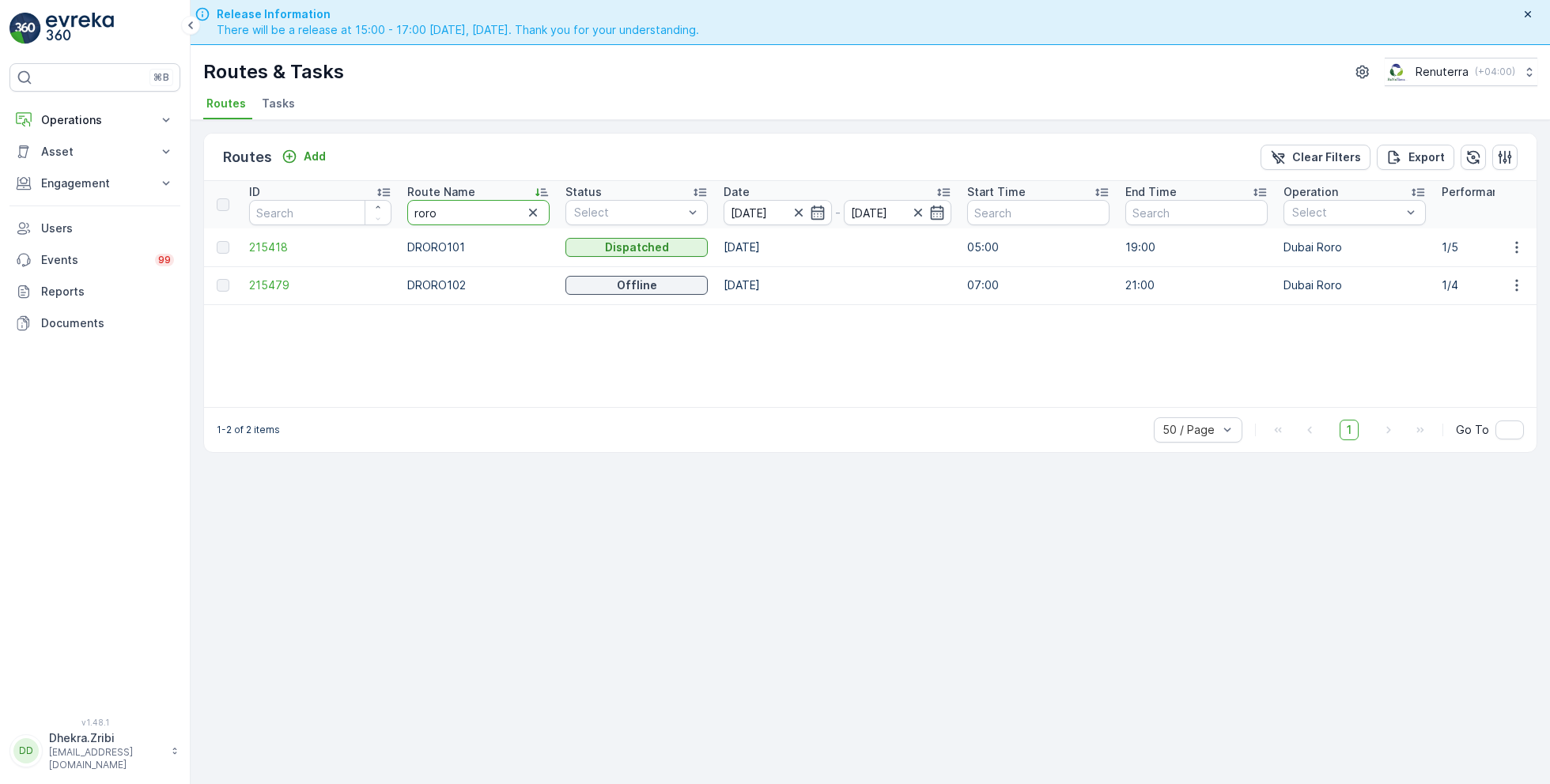
type input "hat"
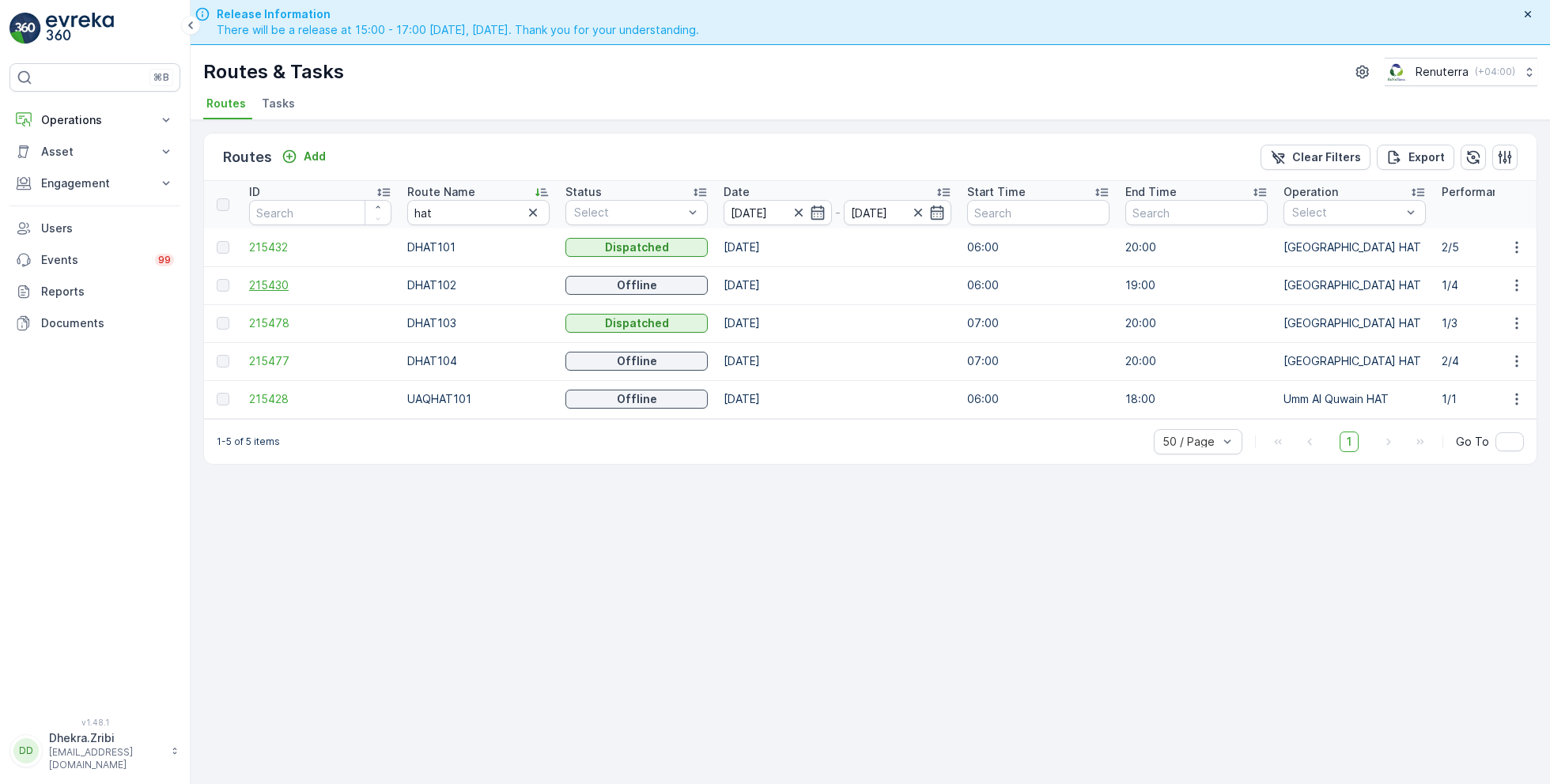
click at [270, 287] on span "215430" at bounding box center [320, 286] width 142 height 16
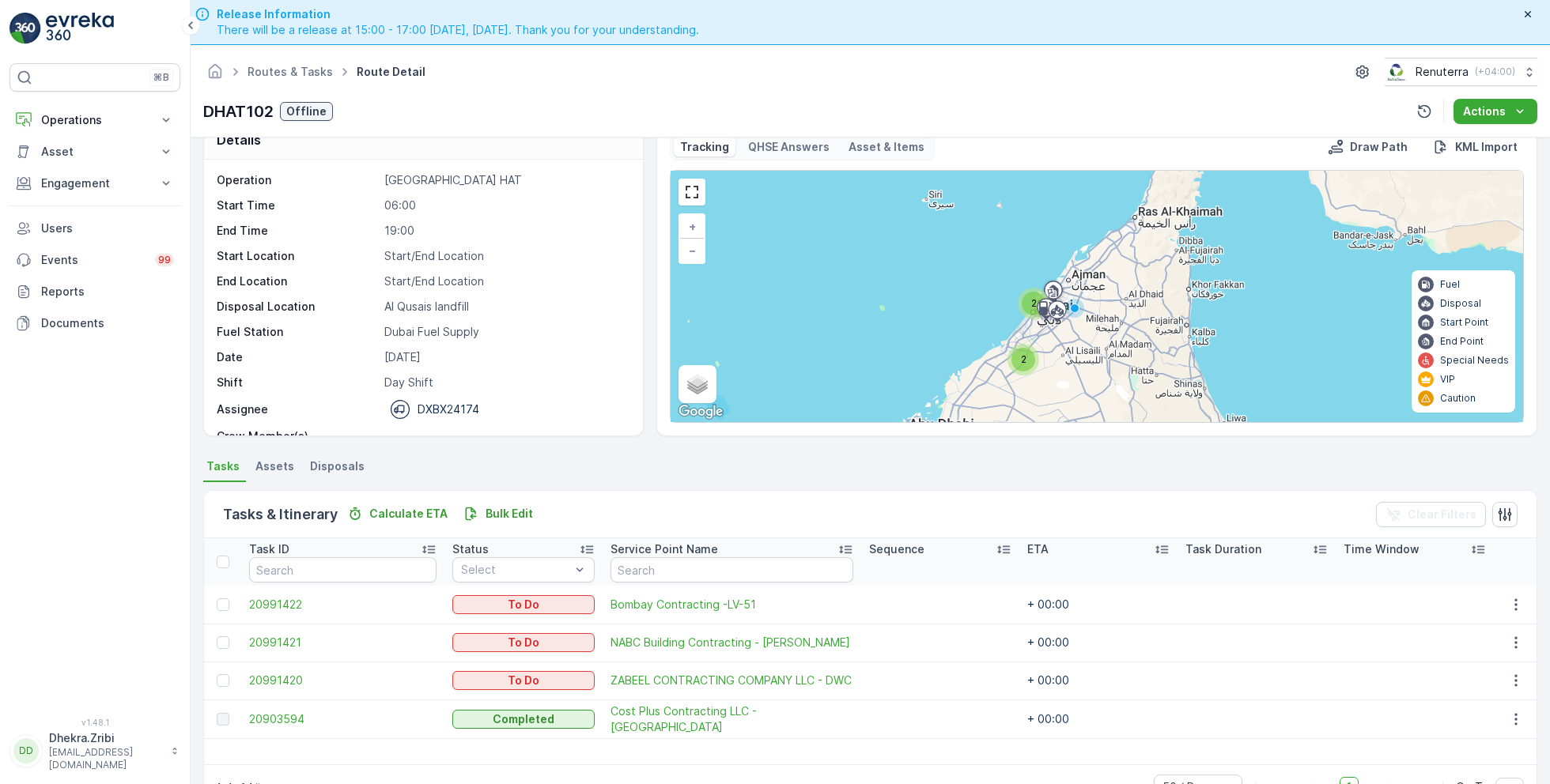
scroll to position [44, 0]
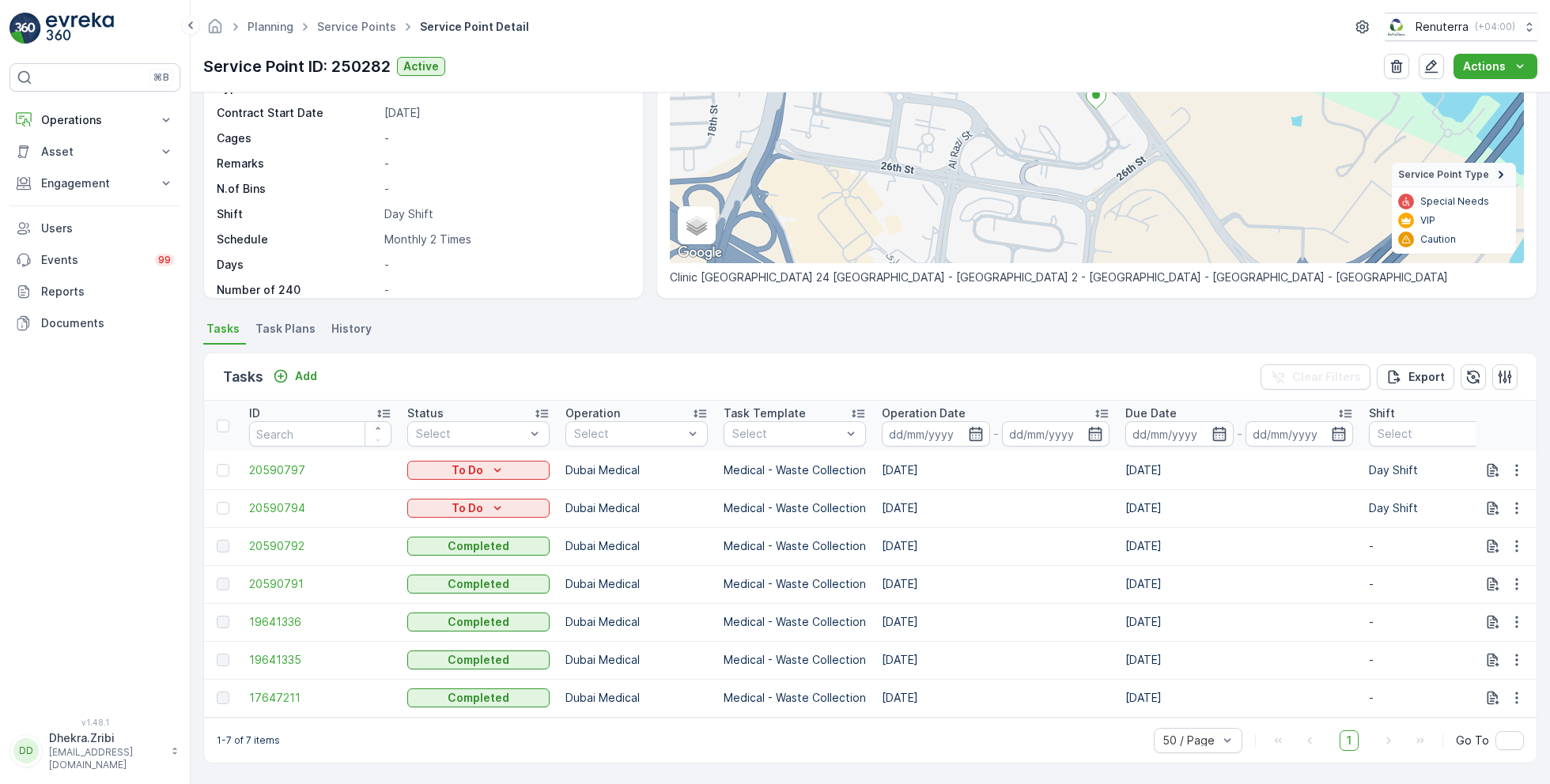
scroll to position [217, 0]
click at [112, 177] on p "Engagement" at bounding box center [95, 184] width 108 height 16
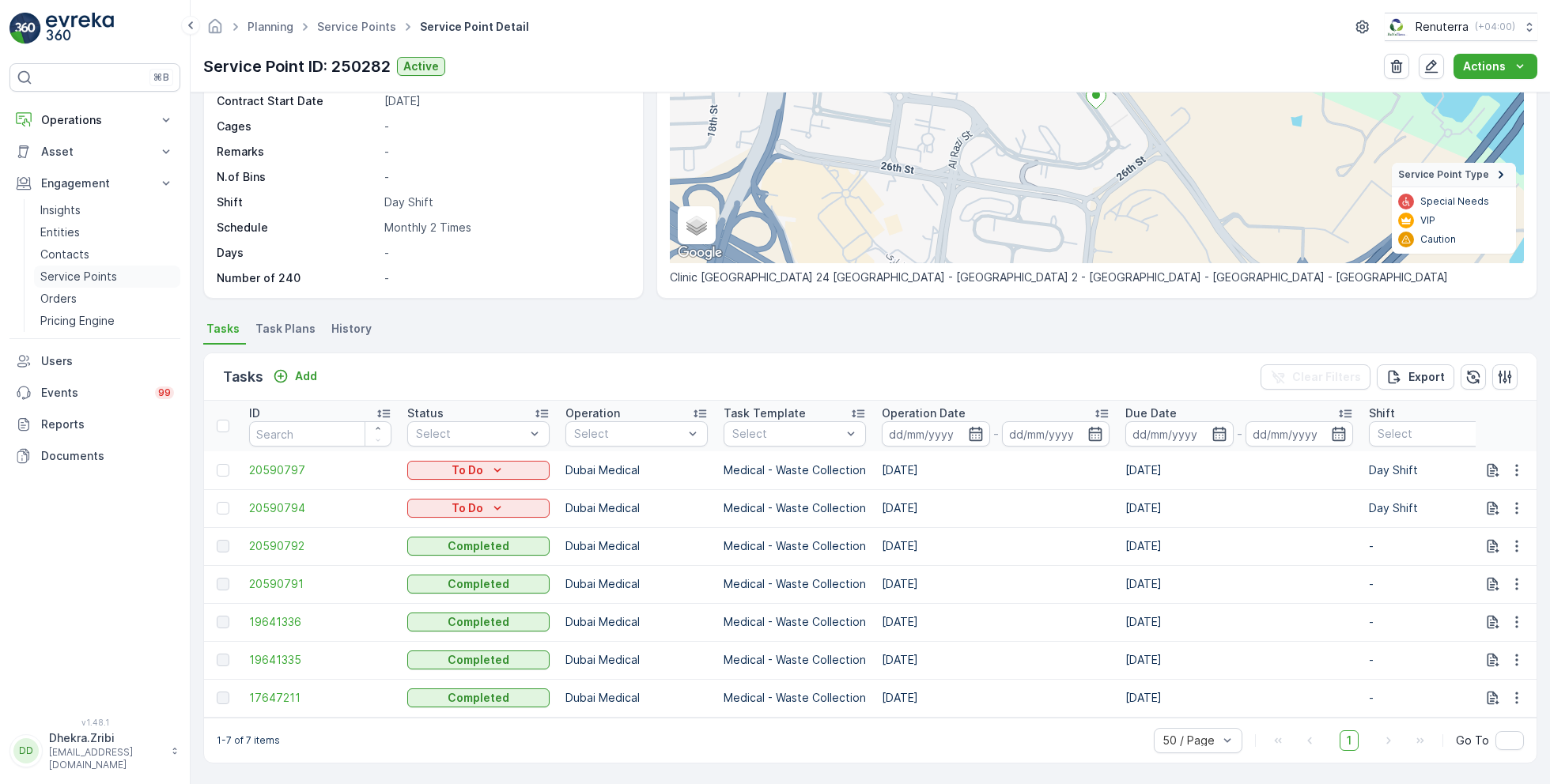
click at [89, 270] on p "Service Points" at bounding box center [78, 277] width 77 height 16
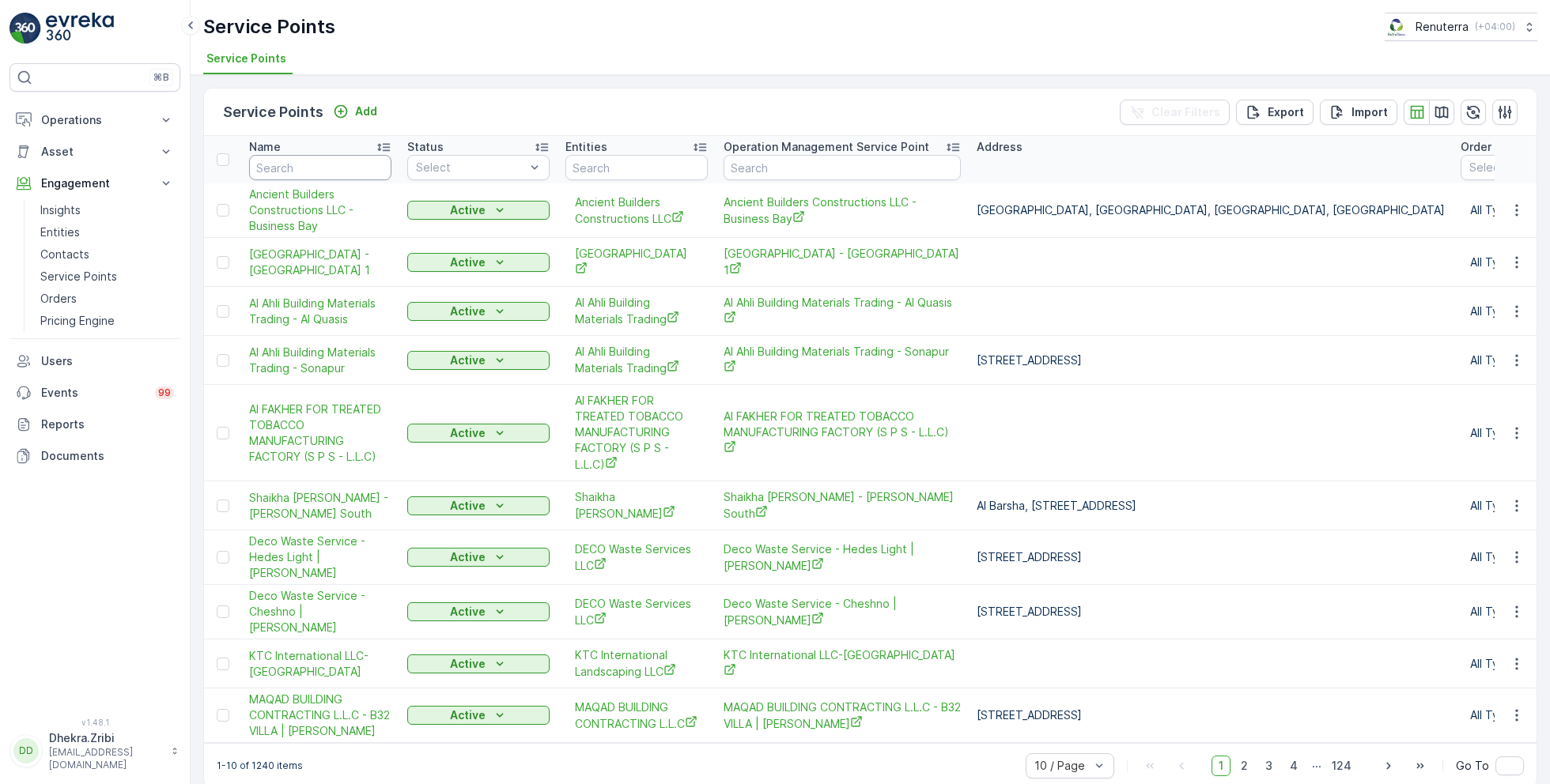
click at [306, 161] on input "text" at bounding box center [320, 167] width 142 height 25
type input "silk"
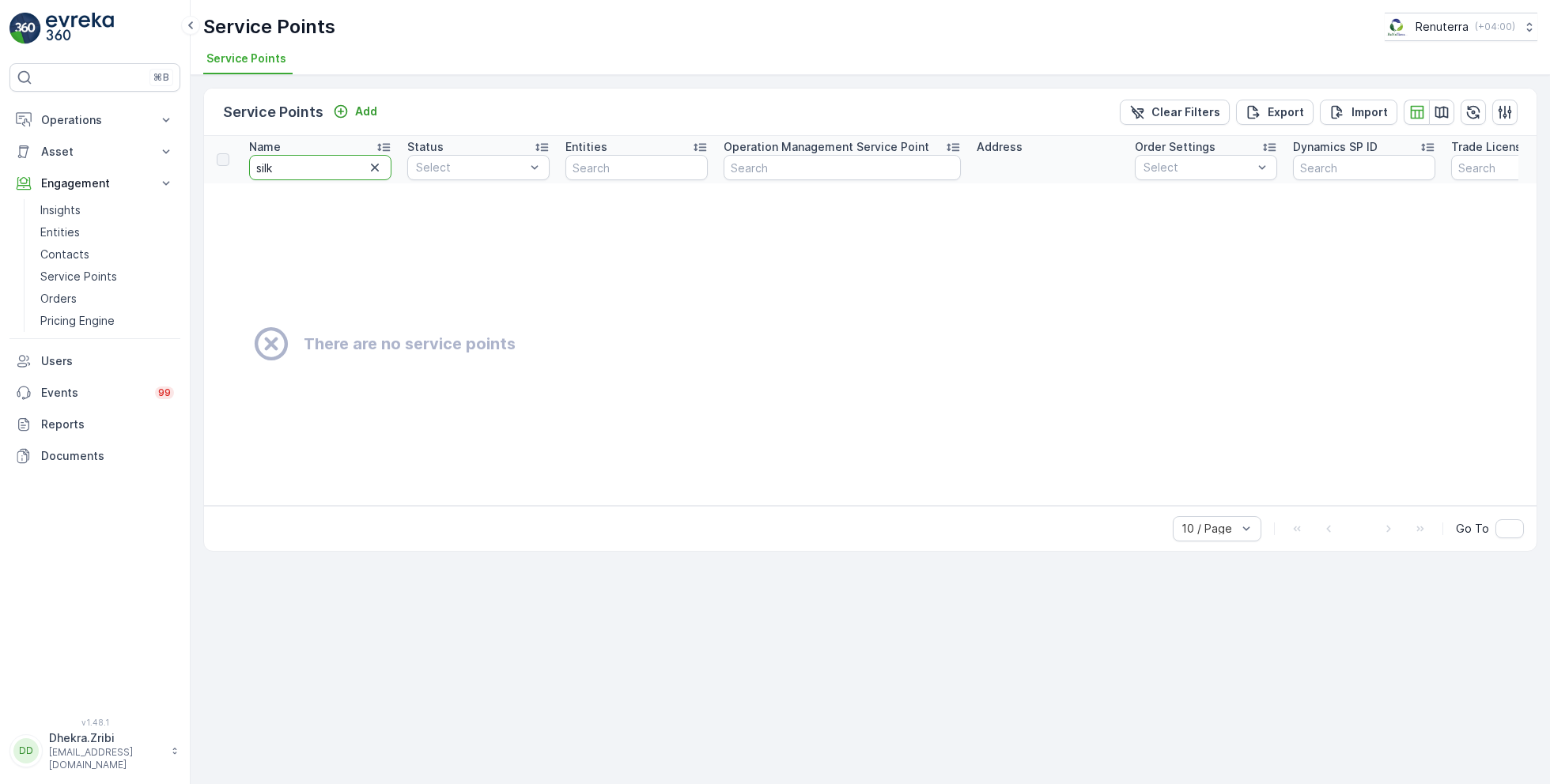
click at [317, 168] on input "silk" at bounding box center [320, 167] width 142 height 25
type input "si"
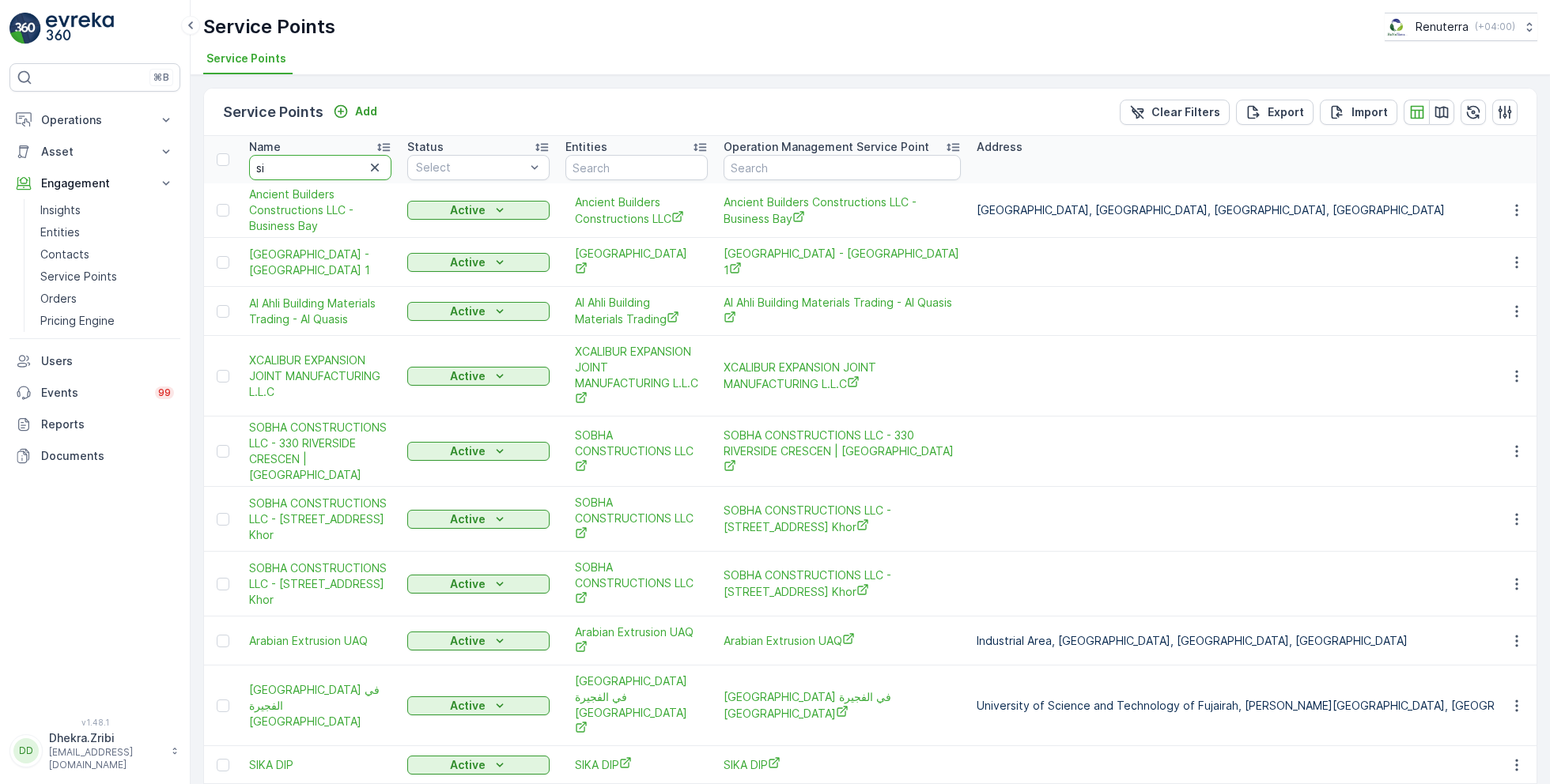
click at [293, 169] on input "si" at bounding box center [320, 167] width 142 height 25
type input "s"
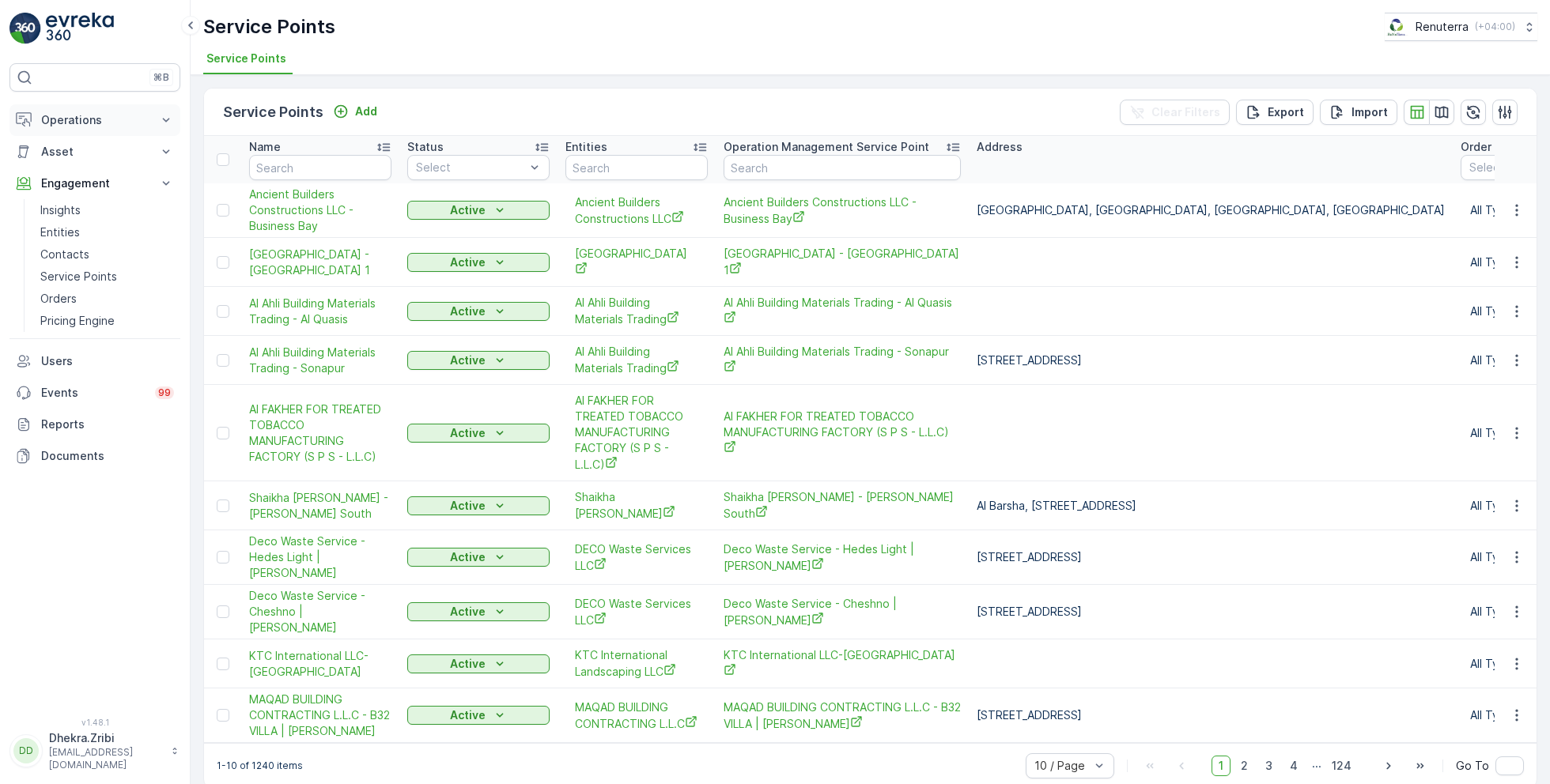
click at [104, 119] on p "Operations" at bounding box center [95, 120] width 108 height 16
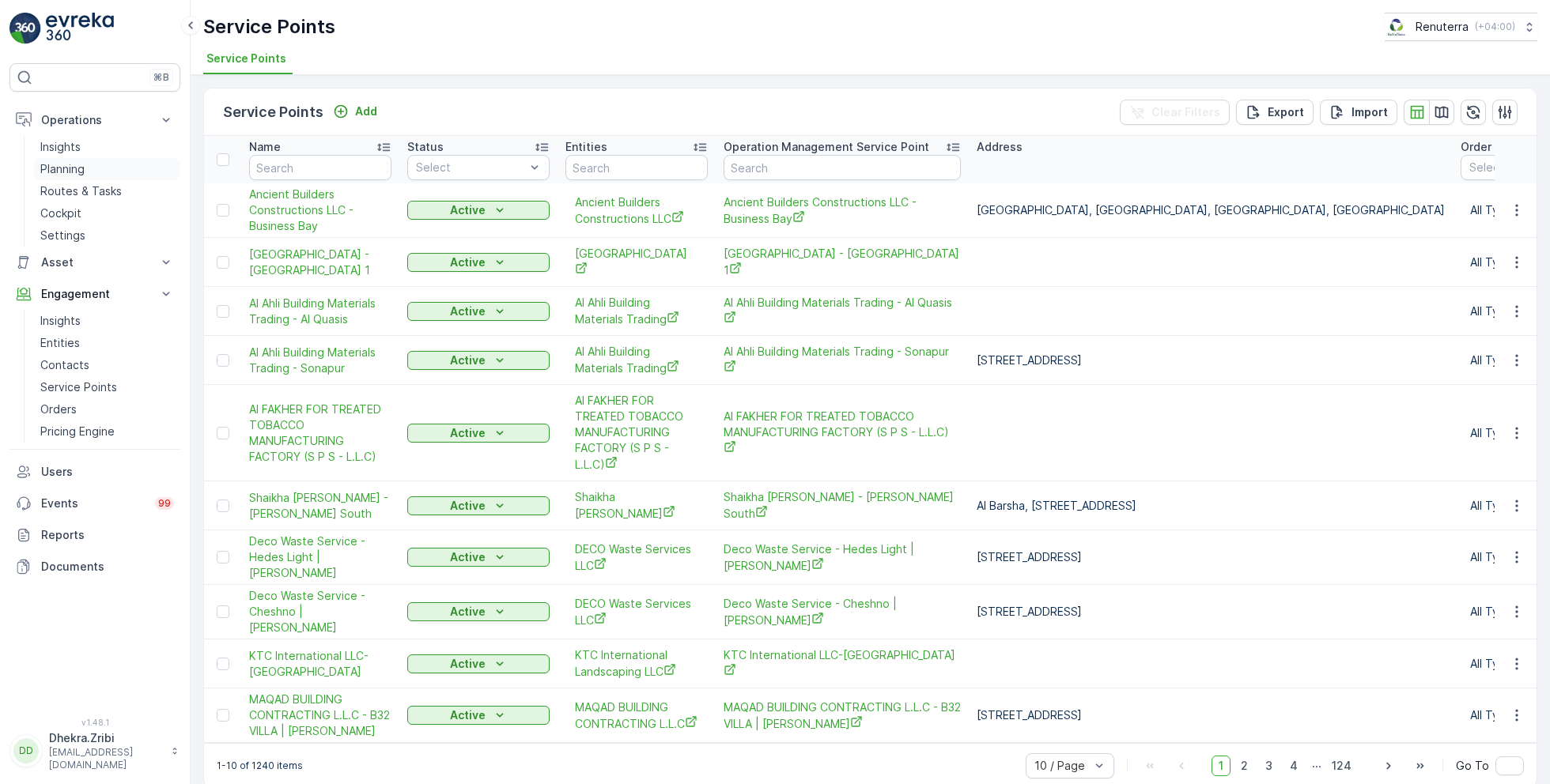
click at [75, 163] on p "Planning" at bounding box center [62, 169] width 44 height 16
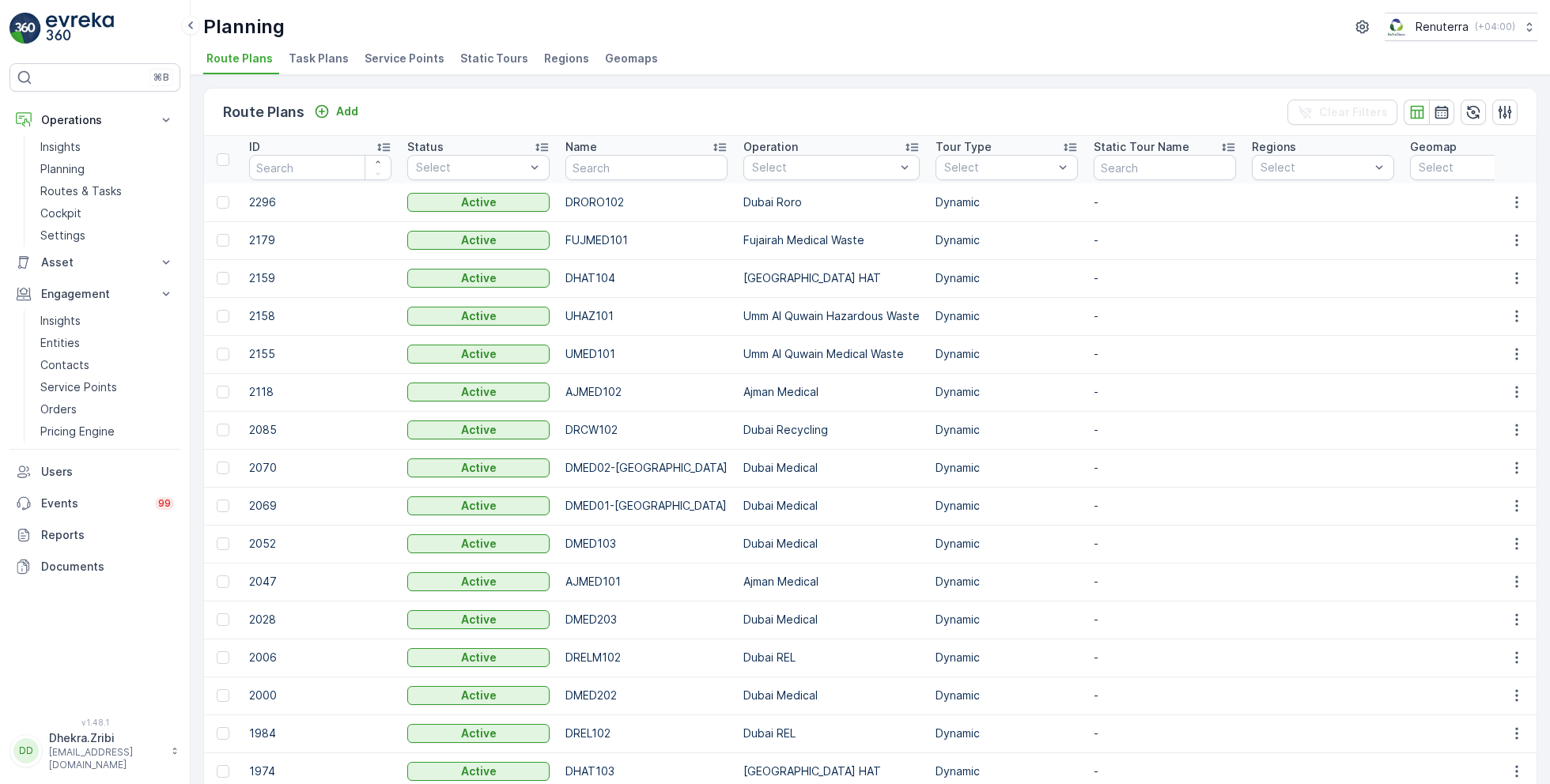
click at [404, 59] on span "Service Points" at bounding box center [405, 59] width 80 height 16
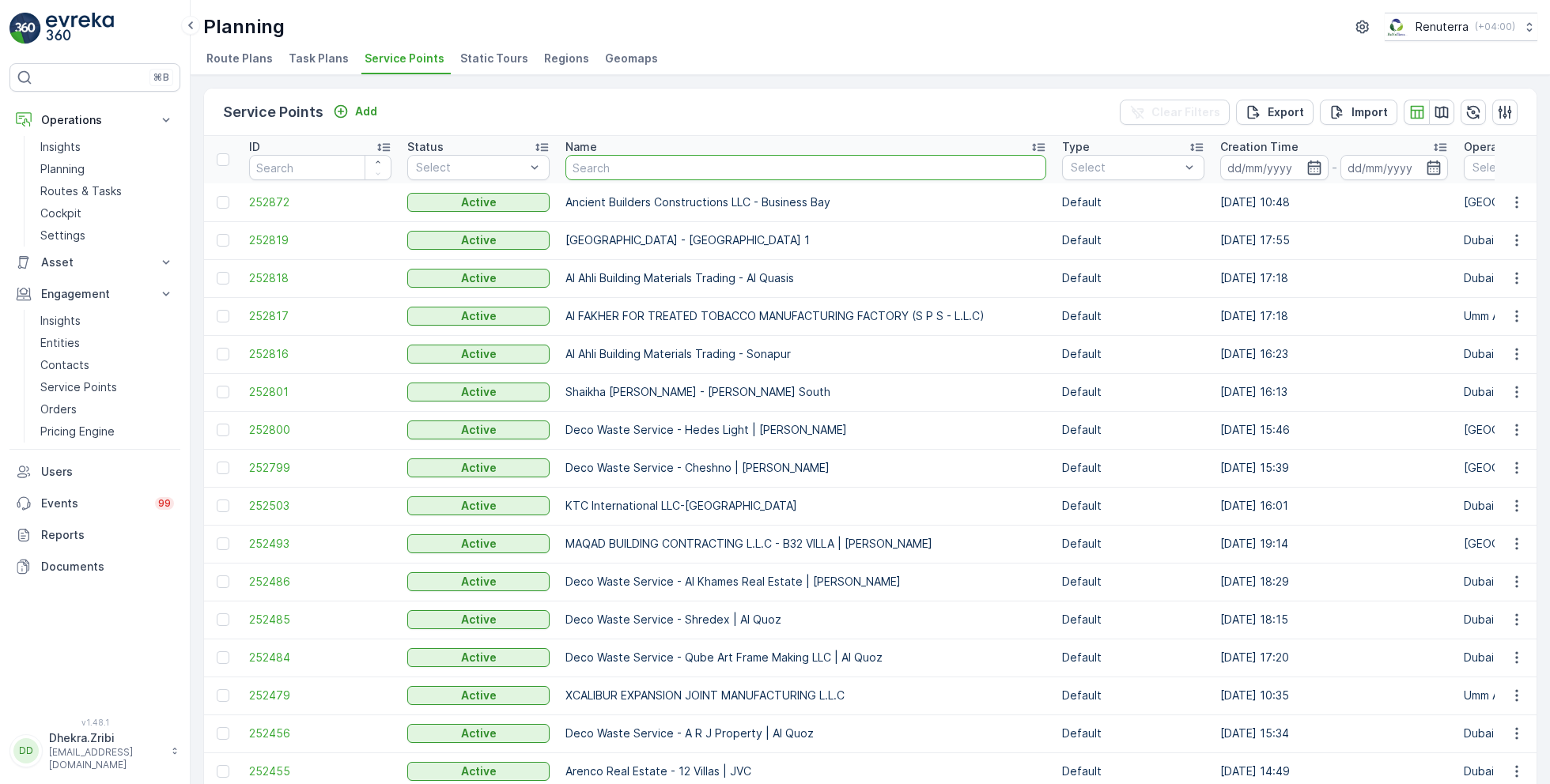
click at [635, 168] on input "text" at bounding box center [805, 167] width 481 height 25
type input "silk"
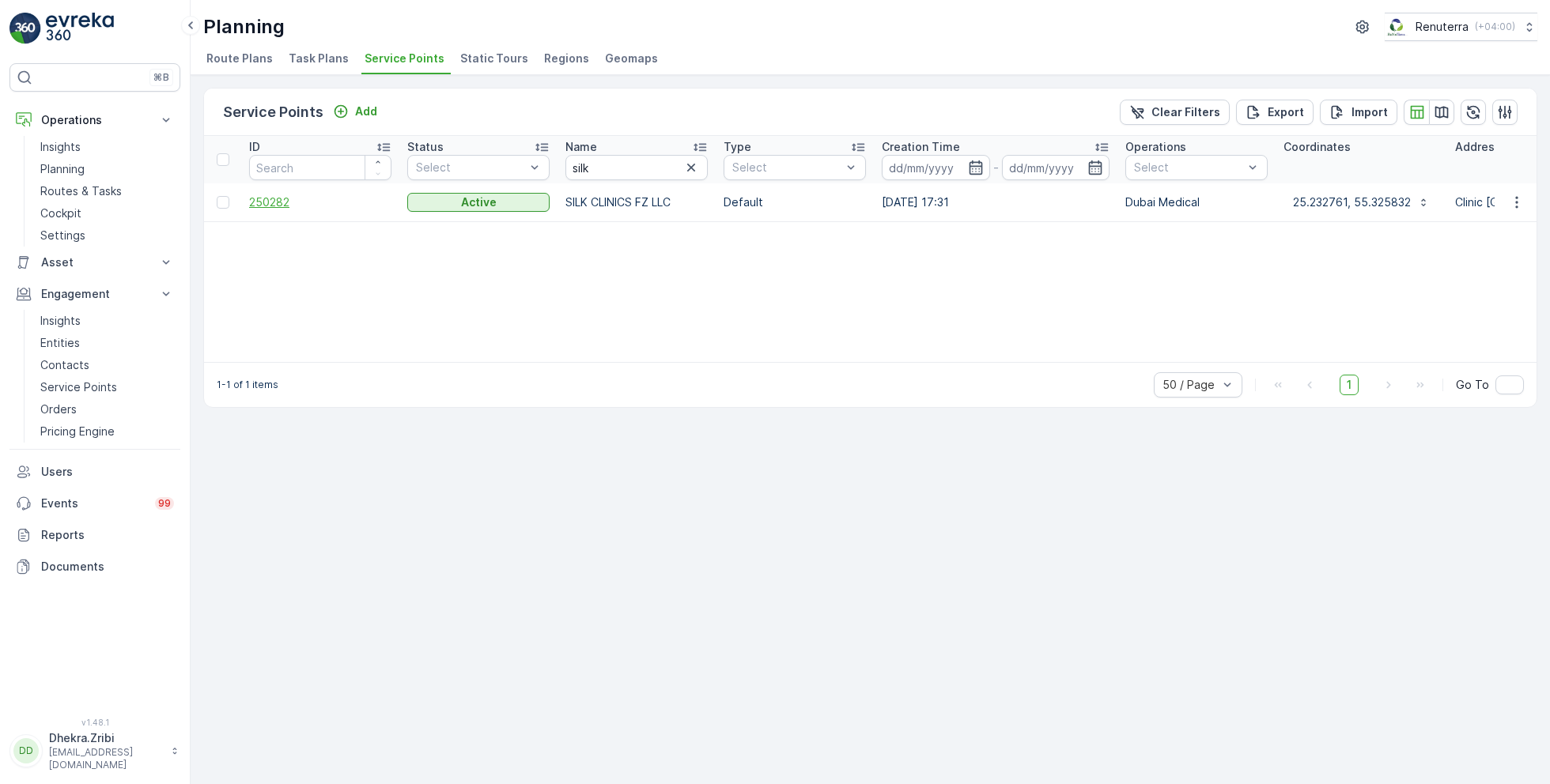
click at [266, 196] on span "250282" at bounding box center [320, 203] width 142 height 16
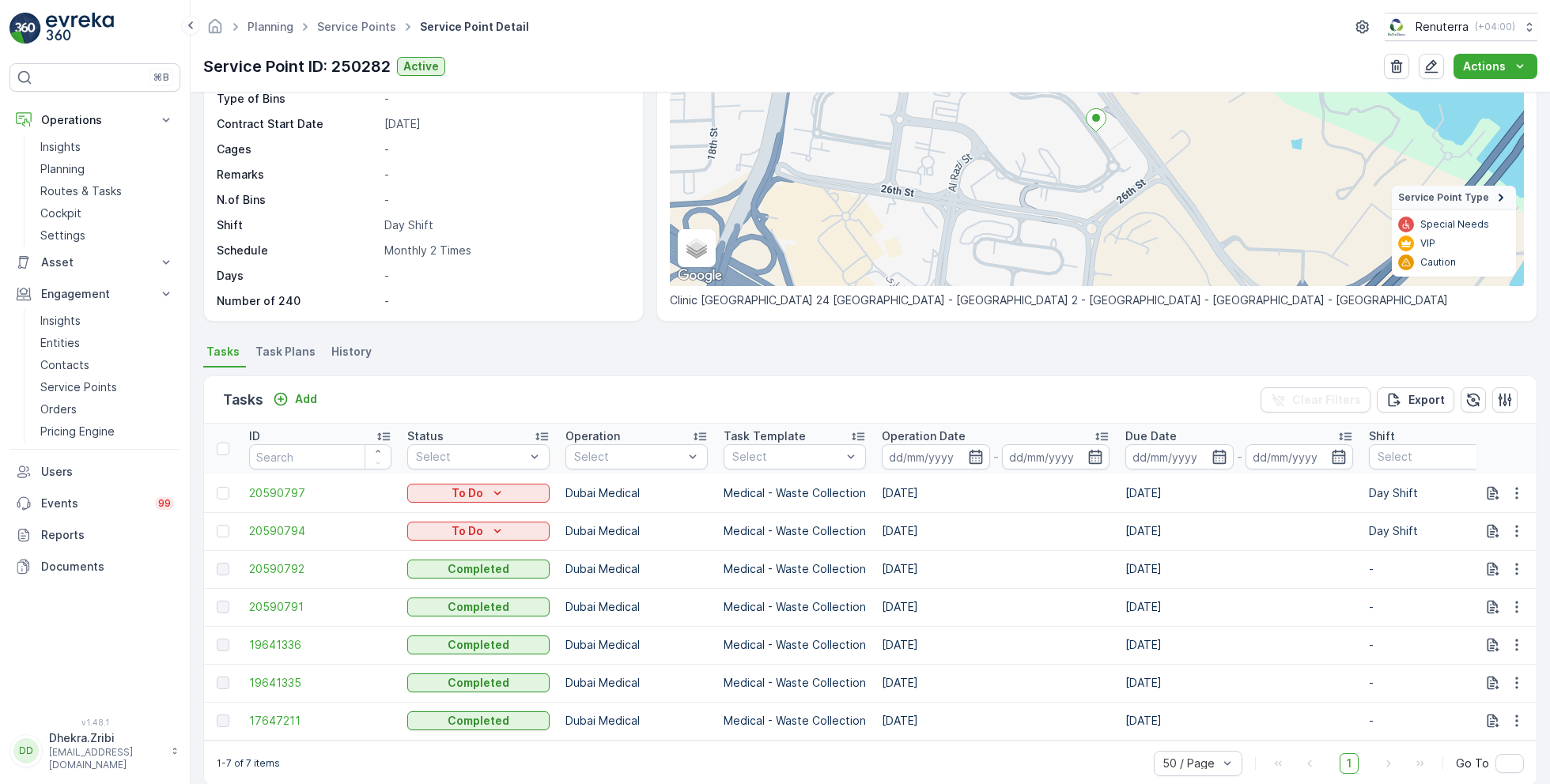
scroll to position [207, 0]
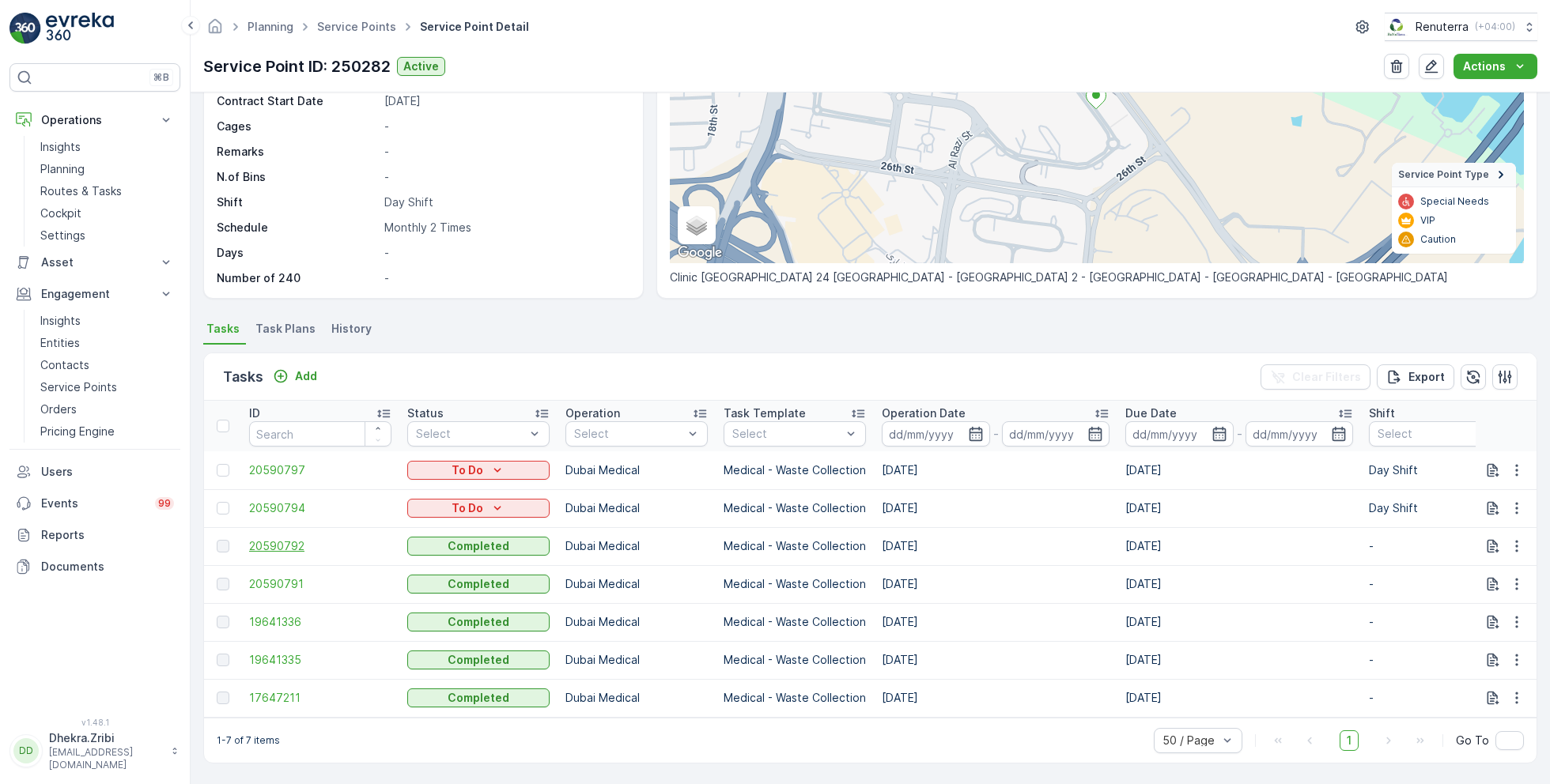
click at [273, 541] on span "20590792" at bounding box center [320, 546] width 142 height 16
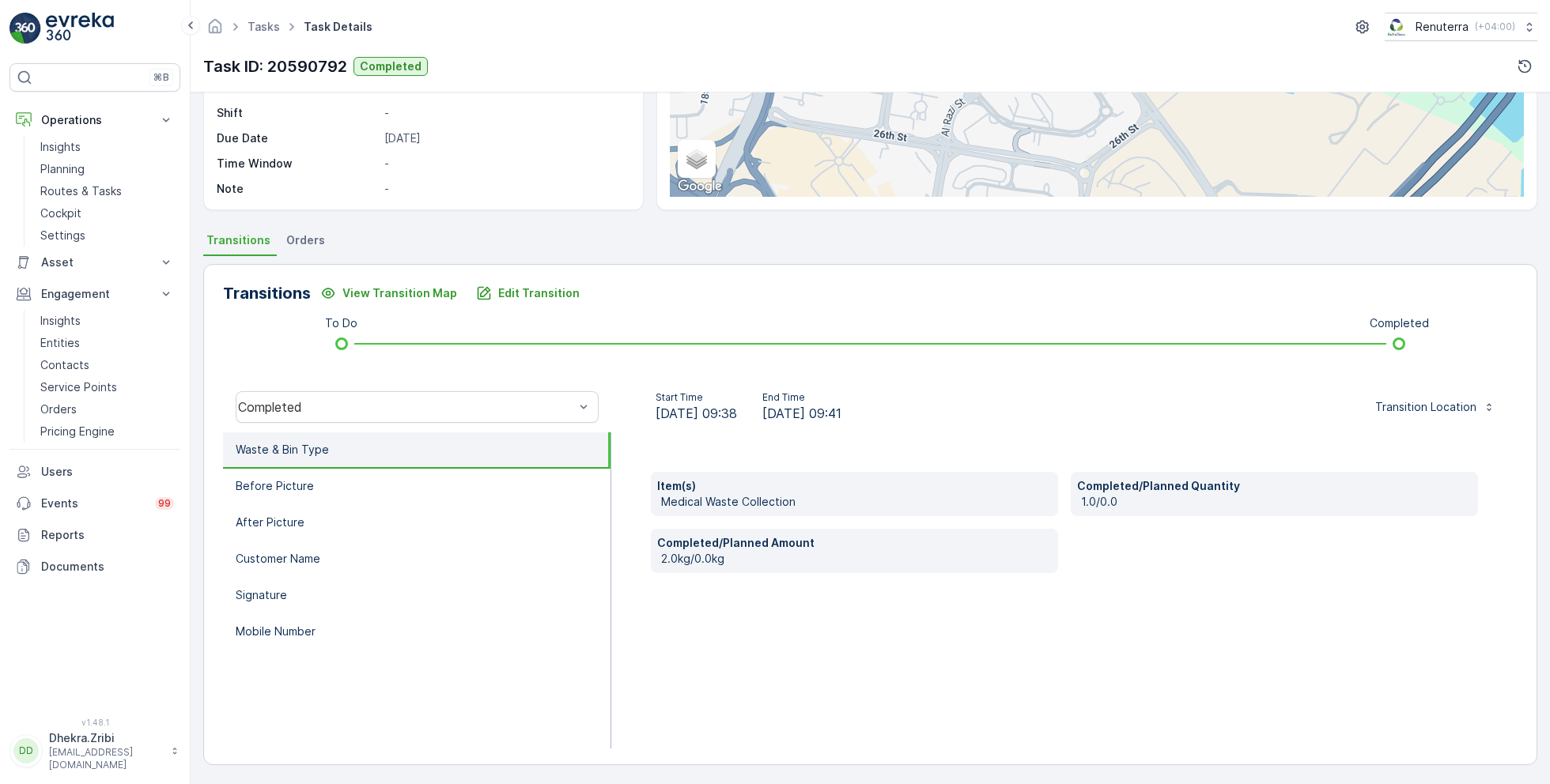
scroll to position [204, 0]
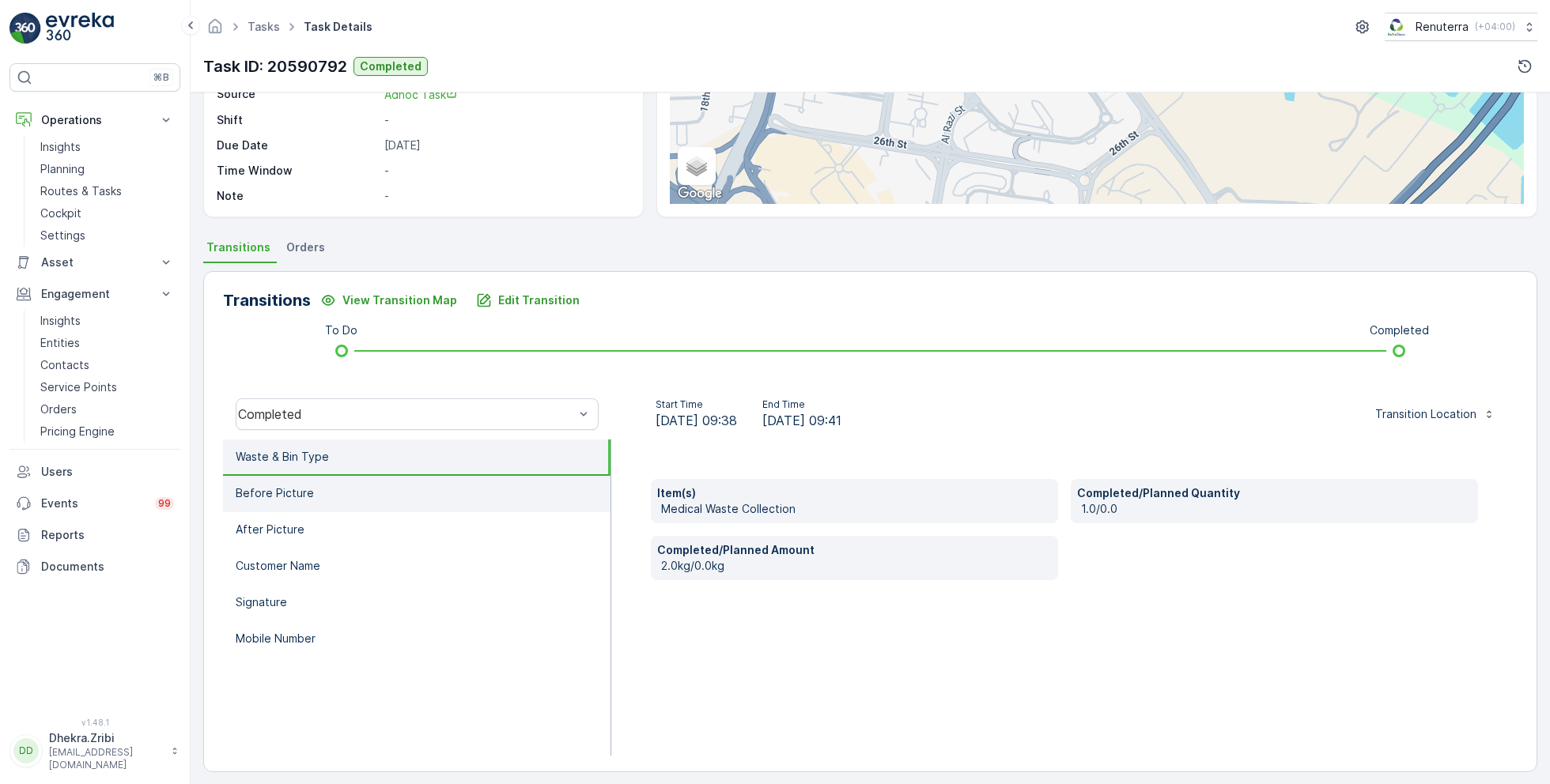
click at [347, 493] on li "Before Picture" at bounding box center [417, 493] width 388 height 36
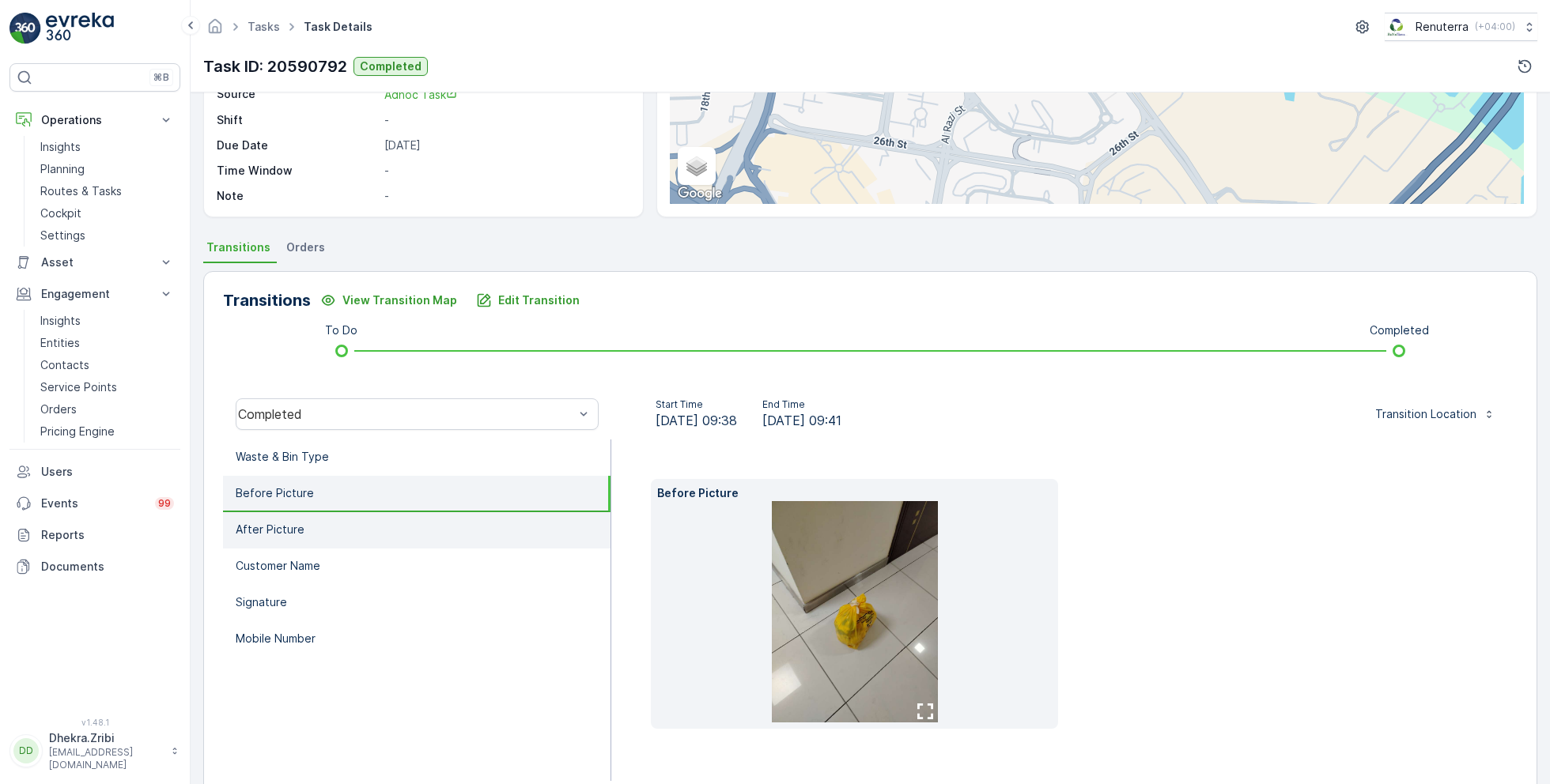
click at [271, 525] on p "After Picture" at bounding box center [270, 529] width 69 height 16
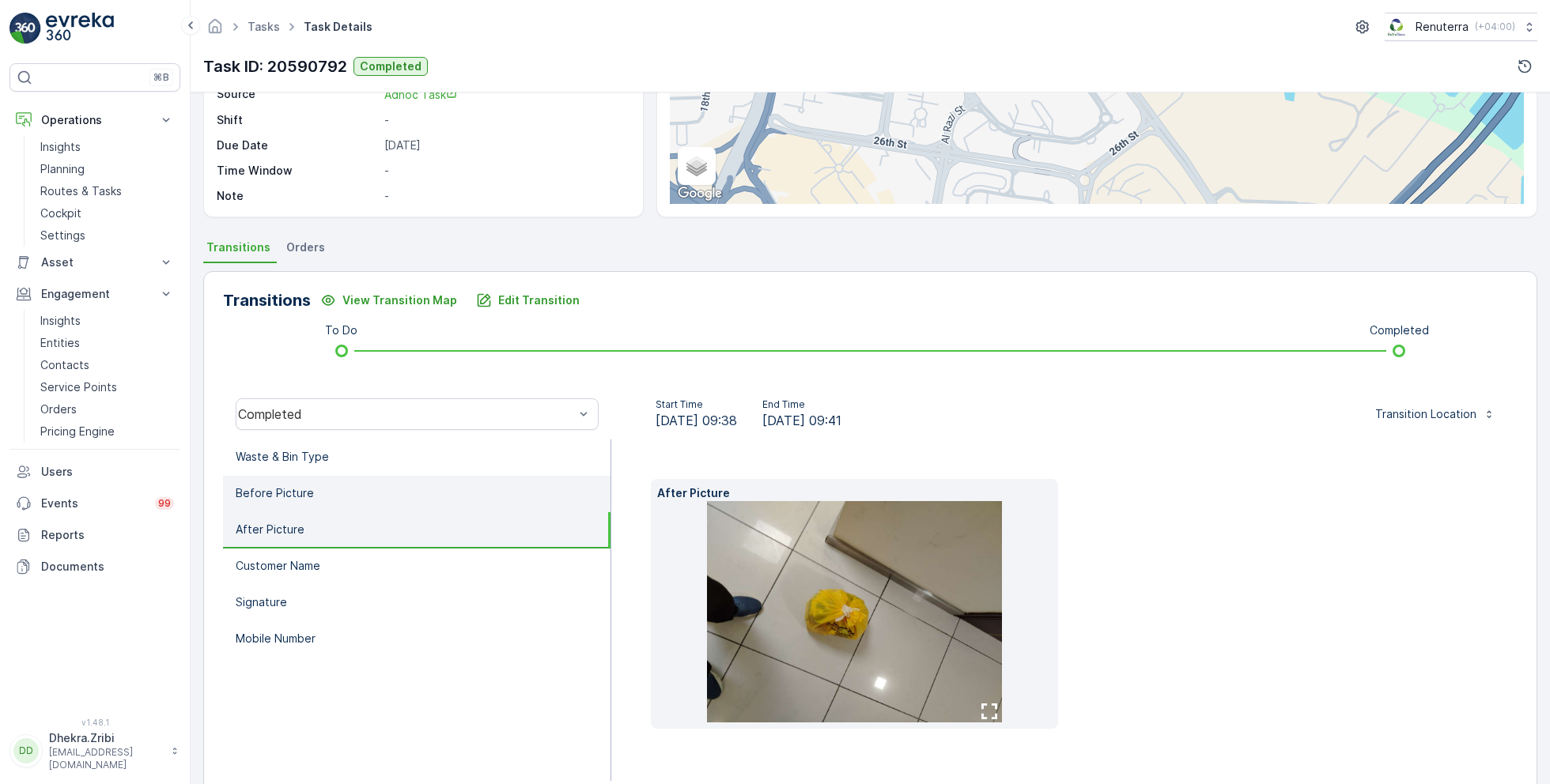
click at [309, 485] on p "Before Picture" at bounding box center [275, 493] width 78 height 16
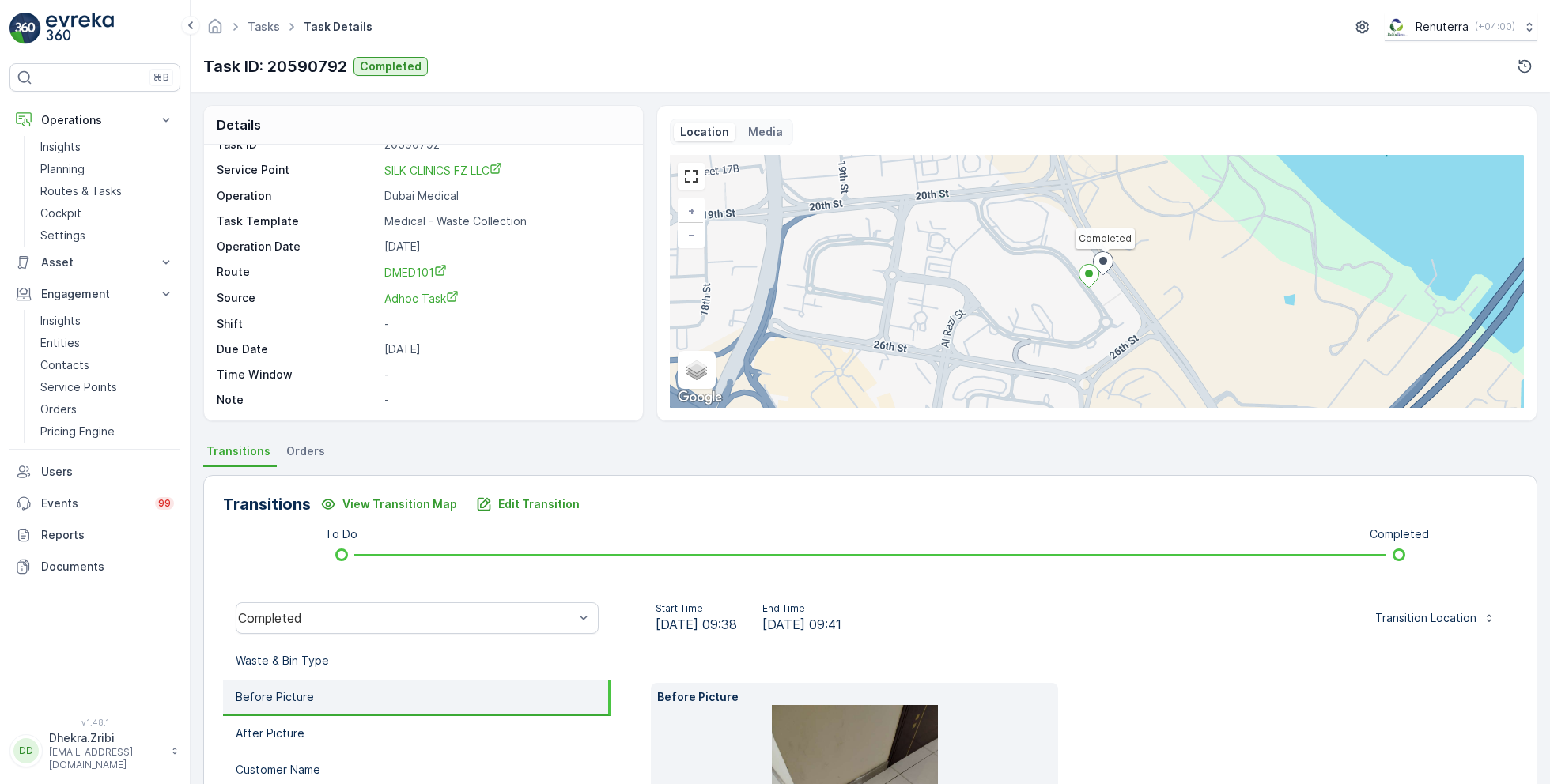
scroll to position [0, 0]
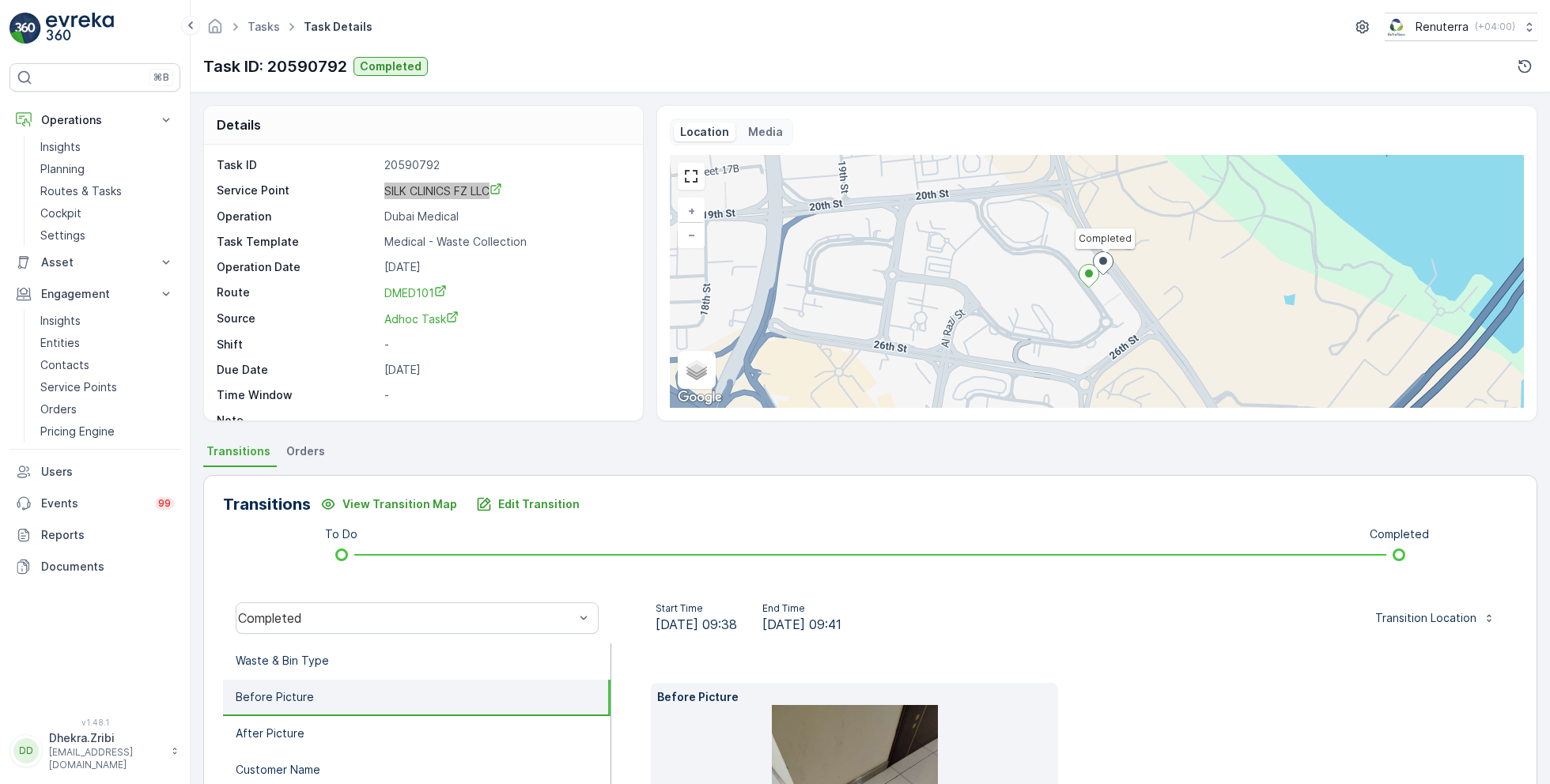
drag, startPoint x: 427, startPoint y: 191, endPoint x: 921, endPoint y: 0, distance: 529.6
click at [0, 0] on div "⌘B Operations Insights Planning Routes & Tasks Cockpit Settings Asset Assets En…" at bounding box center [775, 392] width 1550 height 784
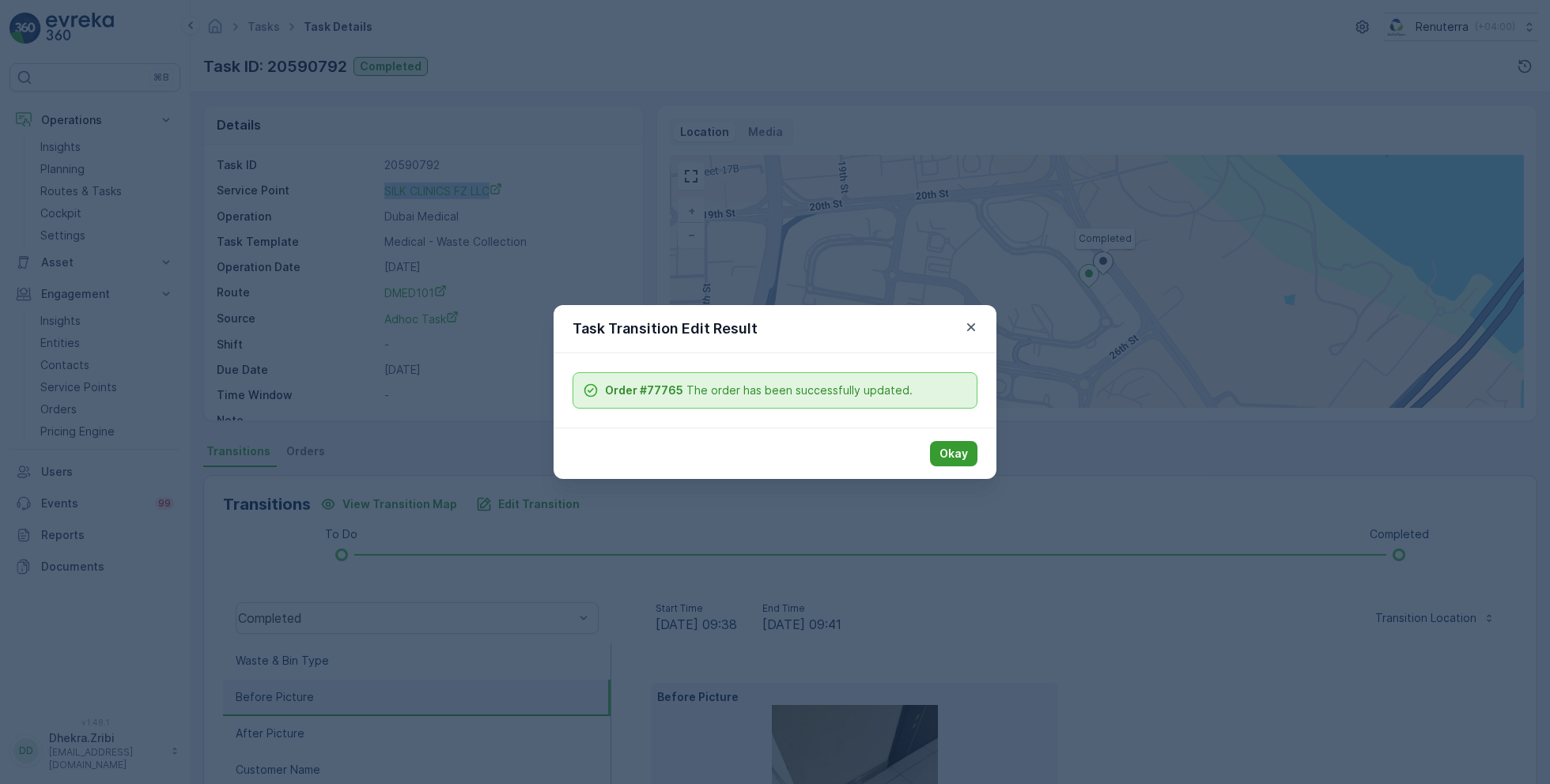
click at [952, 449] on p "Okay" at bounding box center [953, 453] width 28 height 16
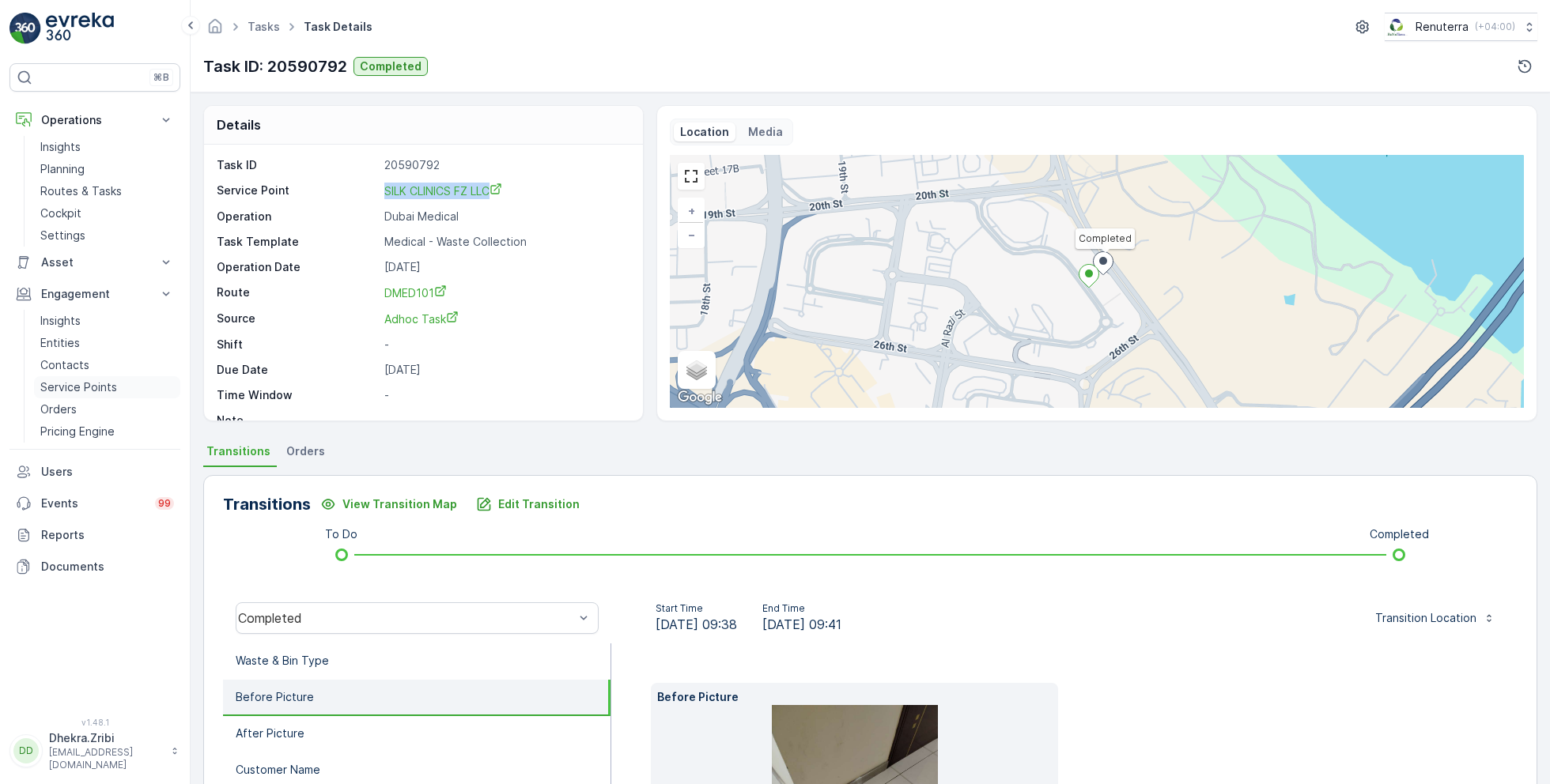
click at [85, 382] on p "Service Points" at bounding box center [78, 388] width 77 height 16
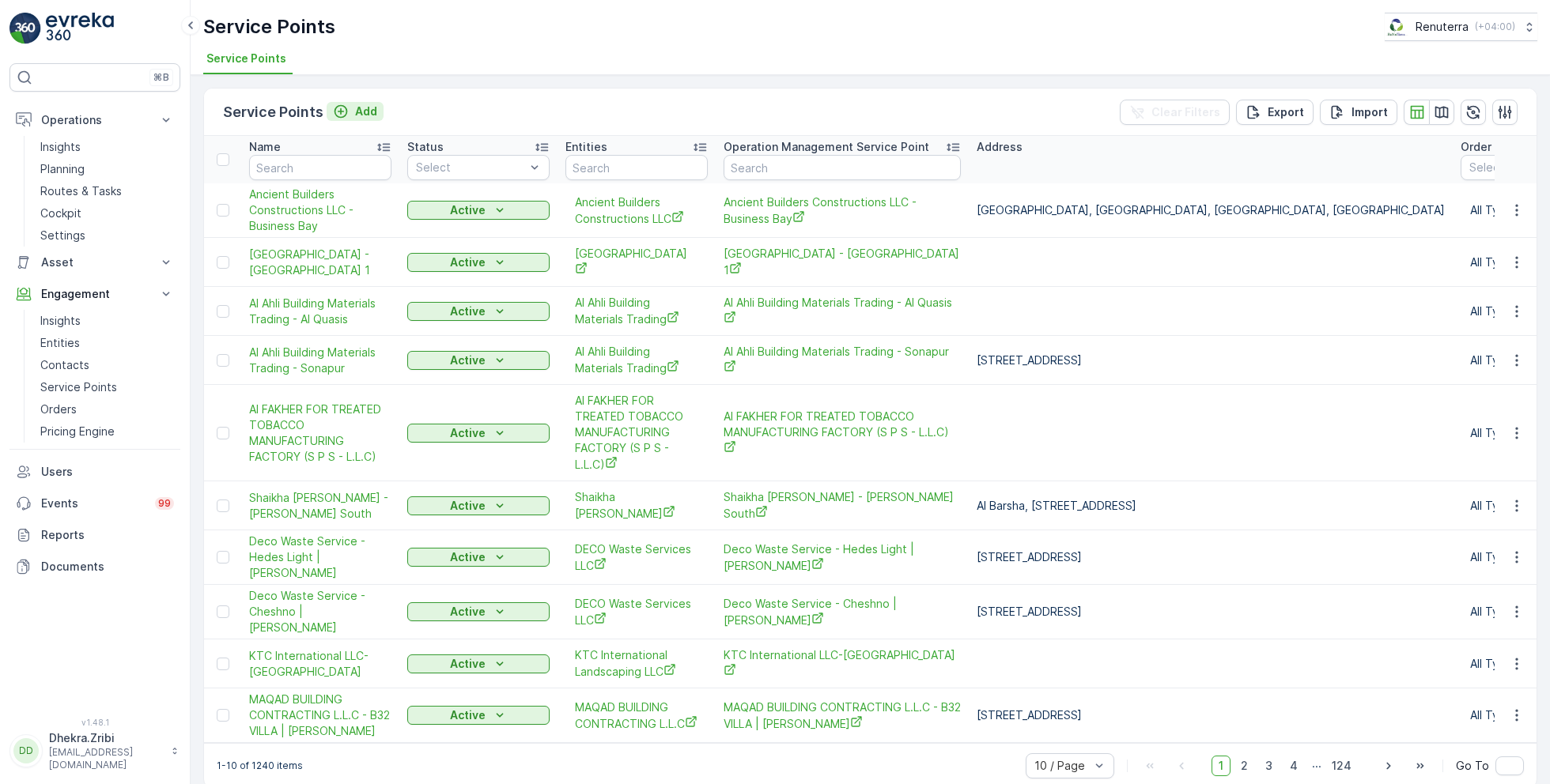
click at [356, 116] on p "Add" at bounding box center [366, 112] width 22 height 16
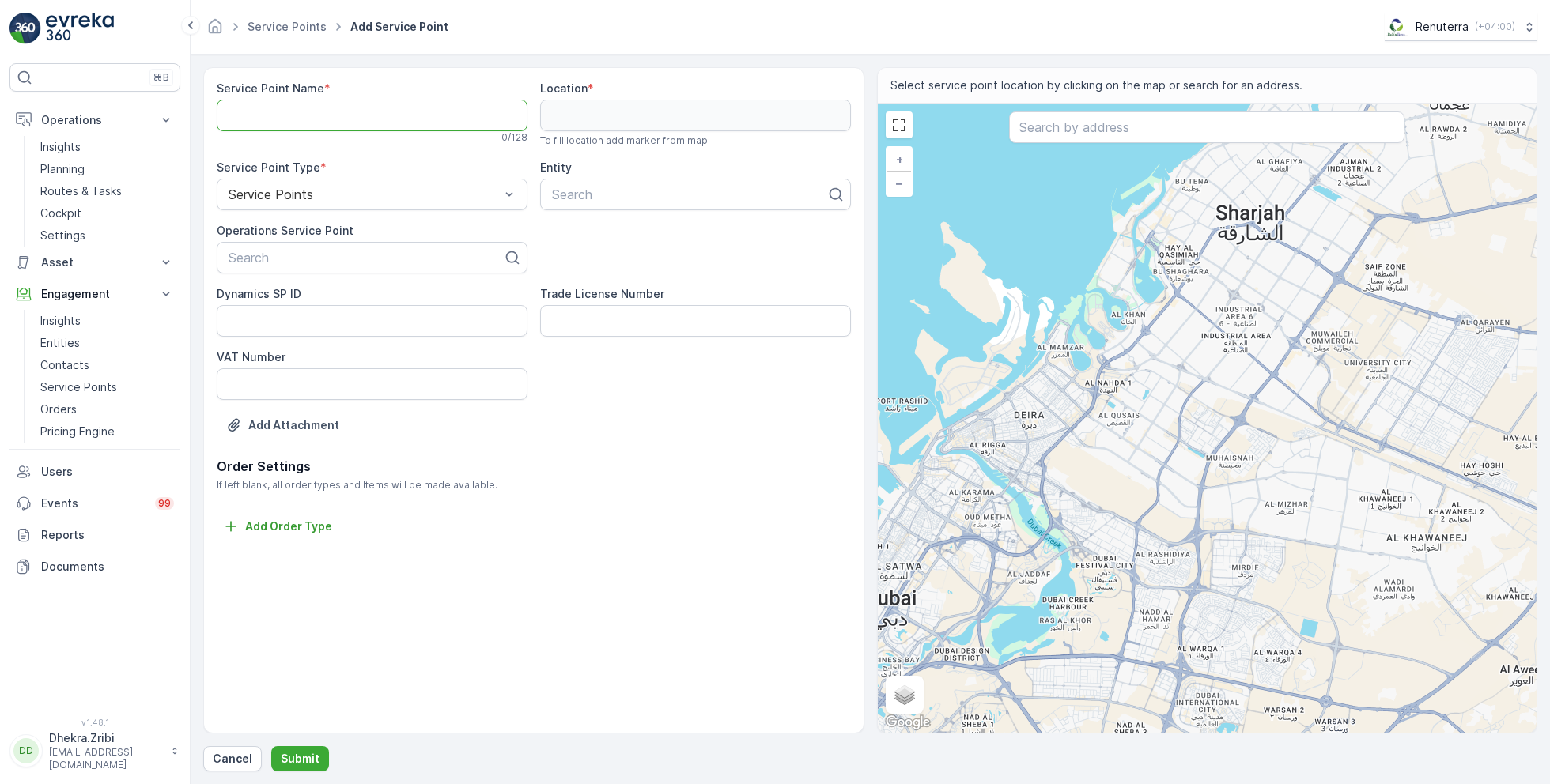
click at [401, 121] on Name "Service Point Name" at bounding box center [372, 116] width 311 height 32
paste Name "SILK CLINICS FZ LLC"
type Name "SILK CLINICS FZ LLC"
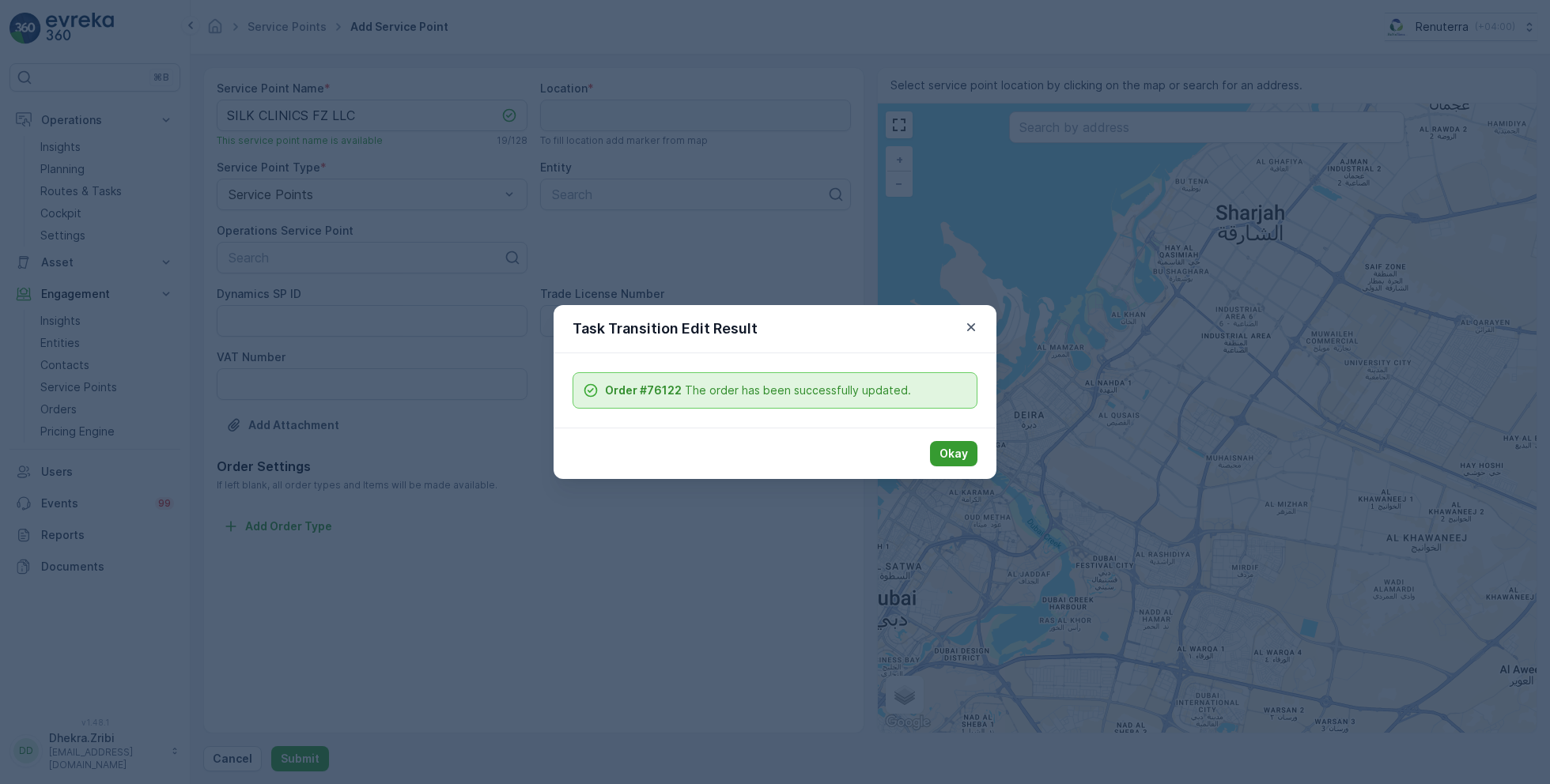
click at [943, 455] on p "Okay" at bounding box center [953, 453] width 28 height 16
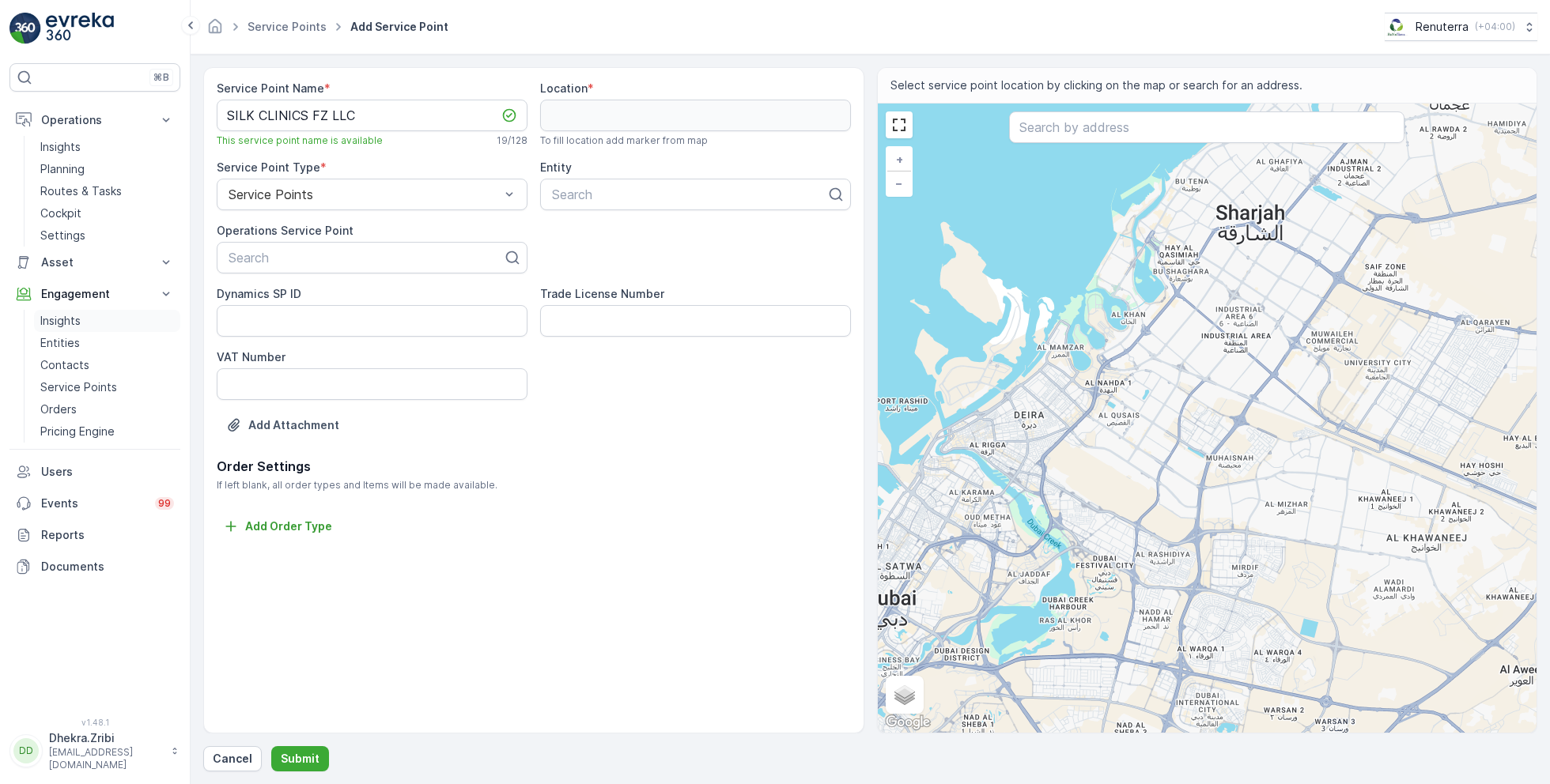
click at [73, 320] on p "Insights" at bounding box center [60, 321] width 40 height 16
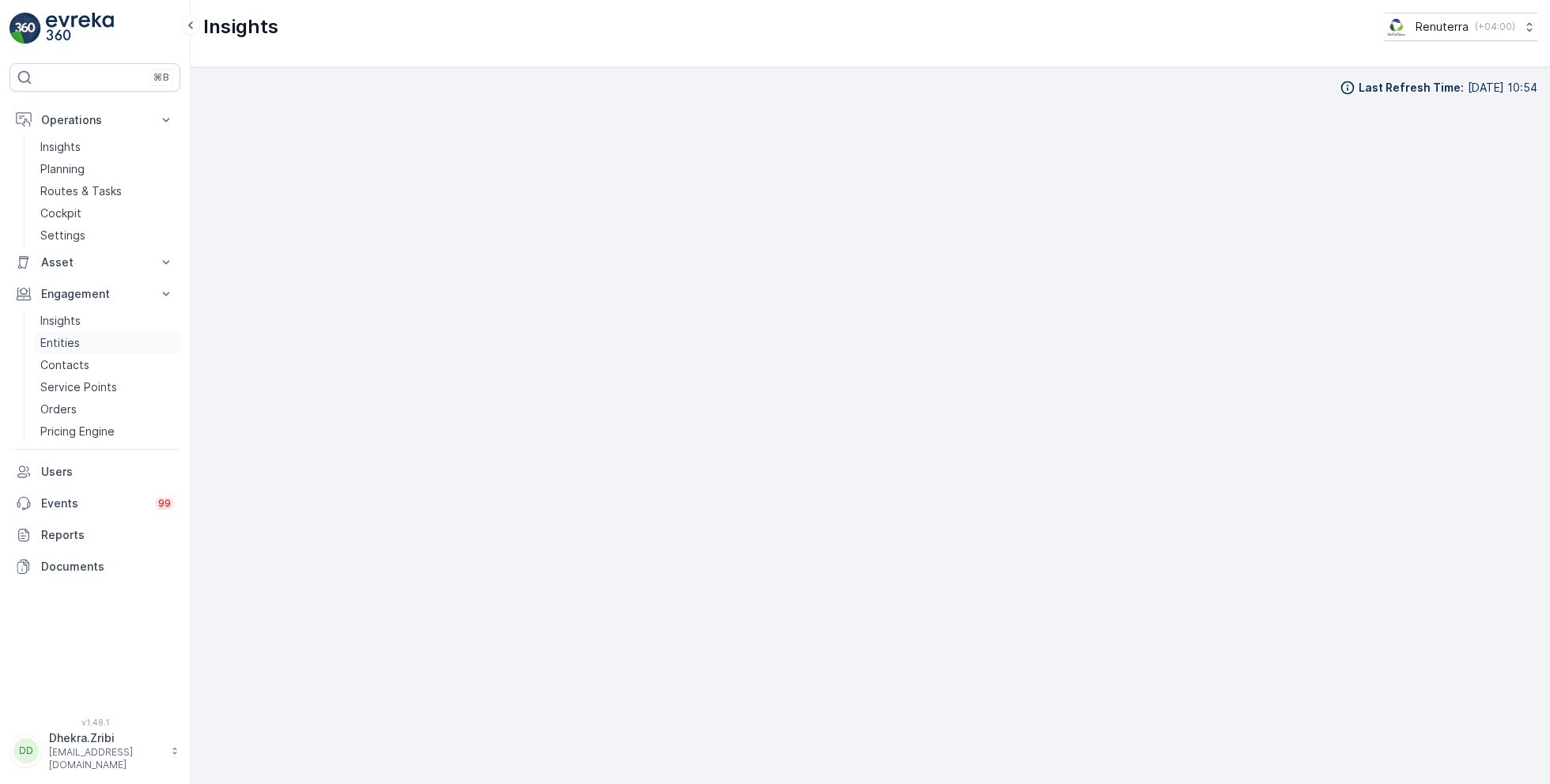
click at [63, 343] on p "Entities" at bounding box center [60, 344] width 40 height 16
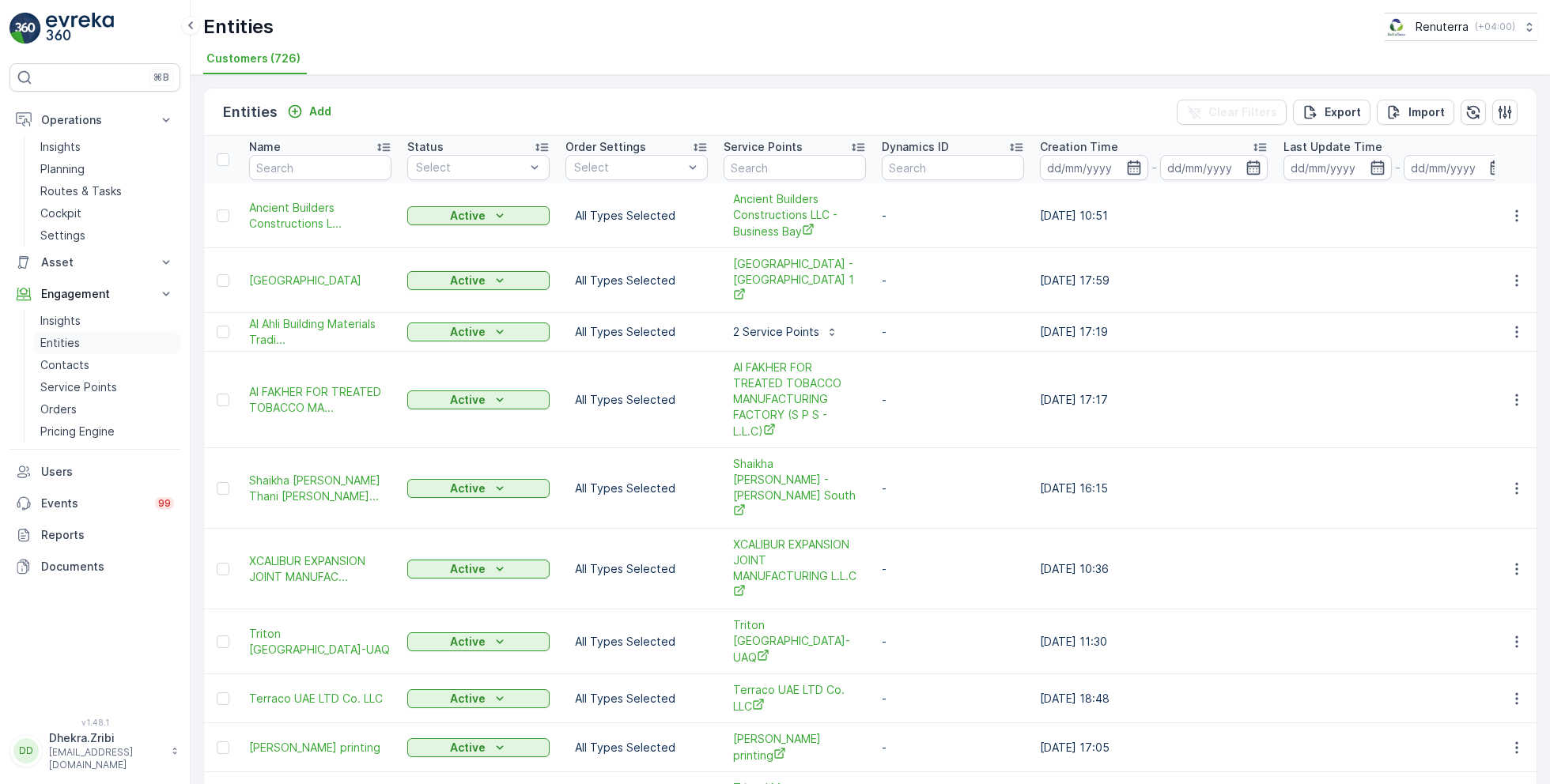
click at [78, 339] on p "Entities" at bounding box center [60, 344] width 40 height 16
click at [313, 112] on p "Add" at bounding box center [320, 112] width 22 height 16
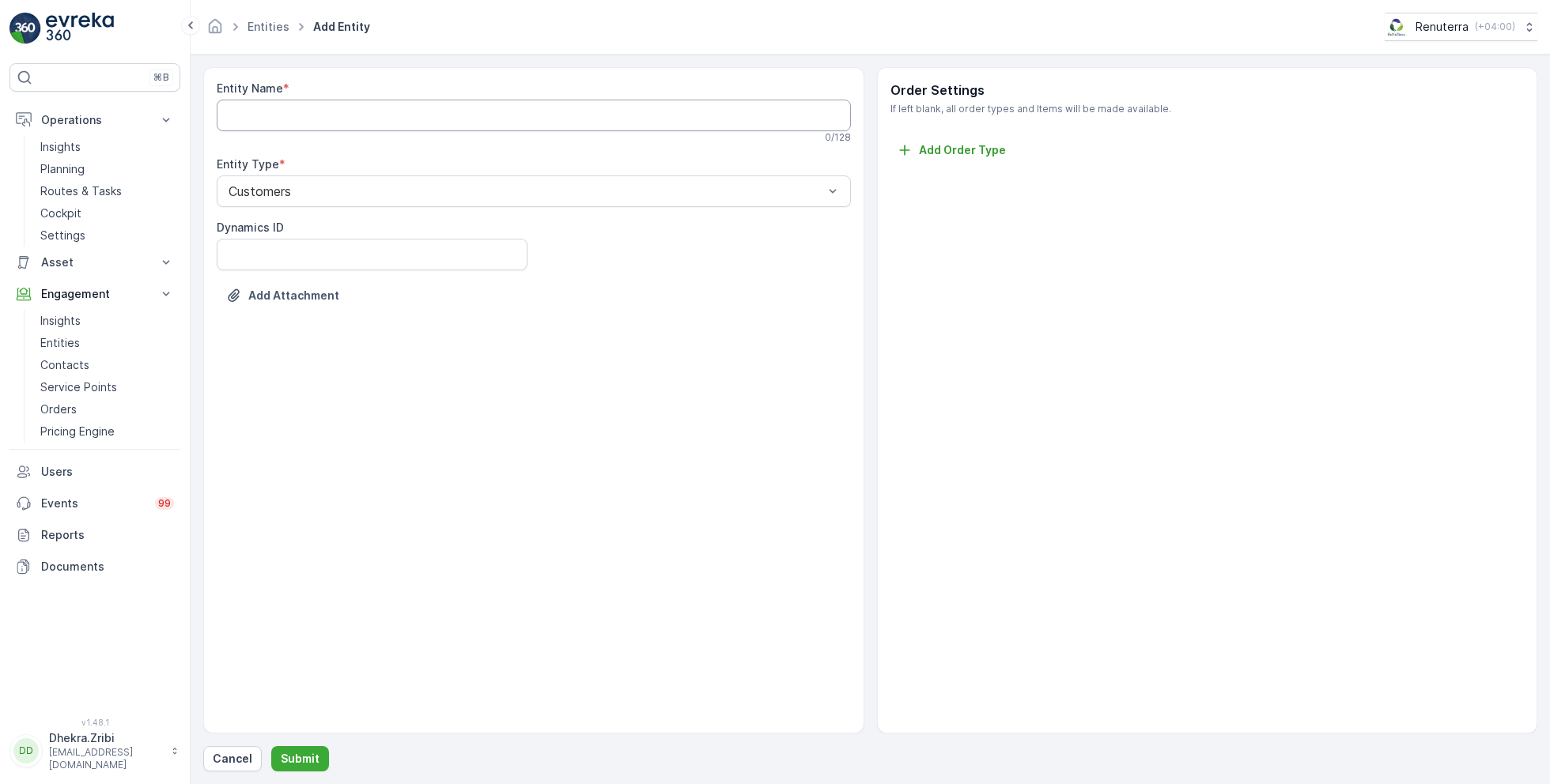
click at [313, 112] on Name "Entity Name" at bounding box center [534, 116] width 635 height 32
paste Name "SILK CLINICS FZ LLC"
type Name "SILK CLINICS FZ LLC"
click at [89, 380] on p "Service Points" at bounding box center [78, 388] width 77 height 16
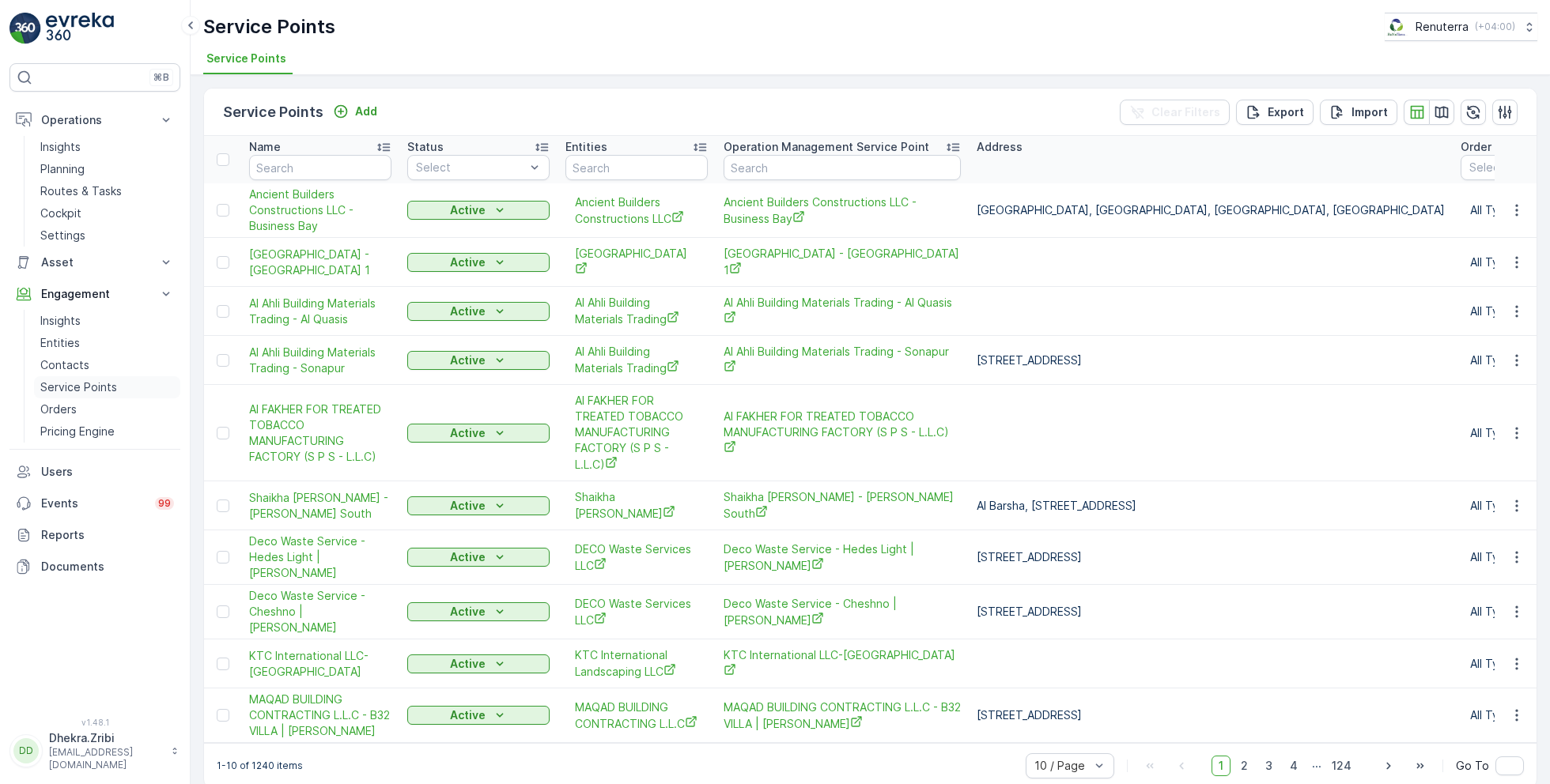
click at [85, 389] on p "Service Points" at bounding box center [78, 388] width 77 height 16
click at [355, 112] on p "Add" at bounding box center [366, 112] width 22 height 16
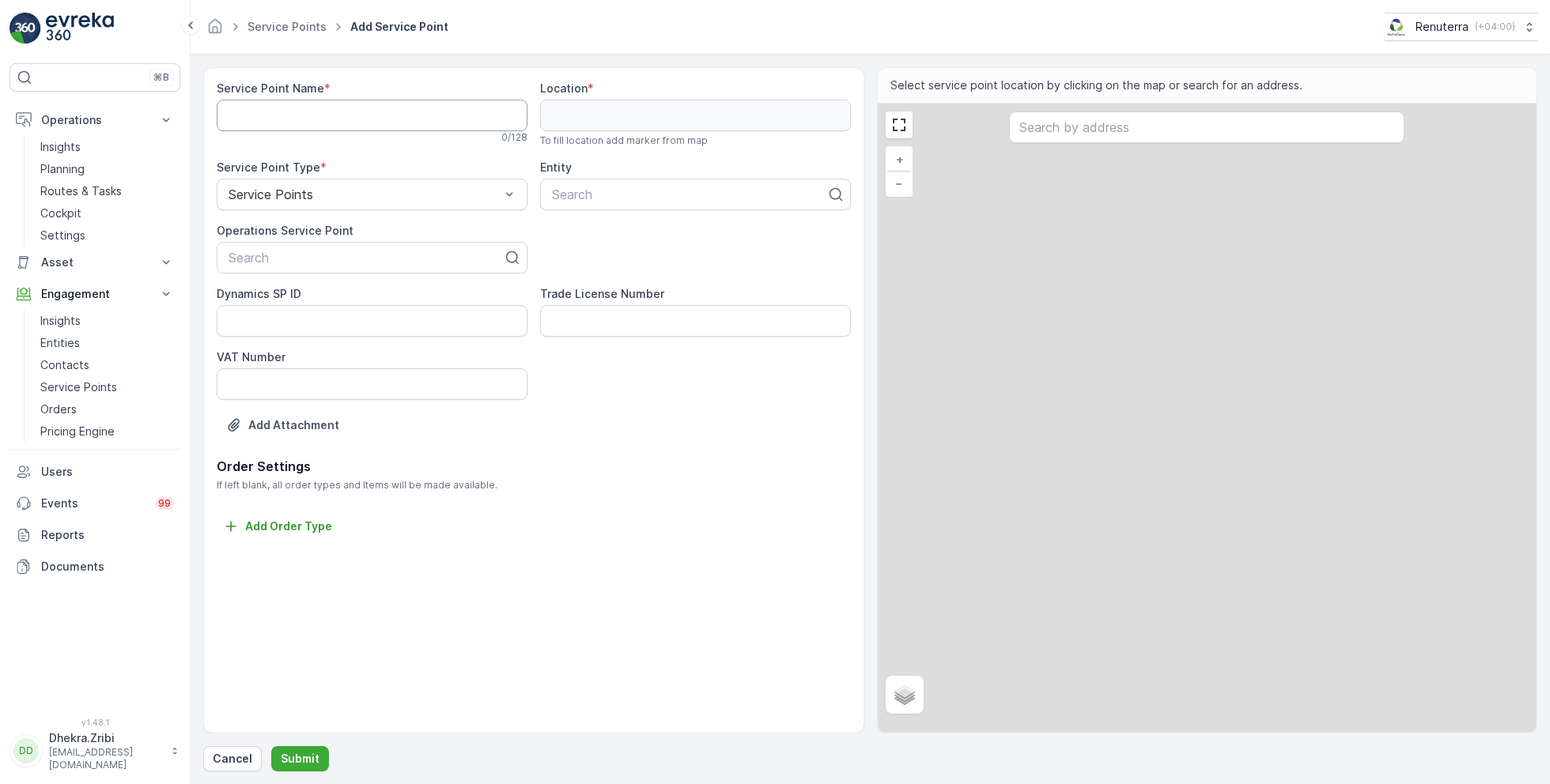
click at [354, 112] on Name "Service Point Name" at bounding box center [372, 116] width 311 height 32
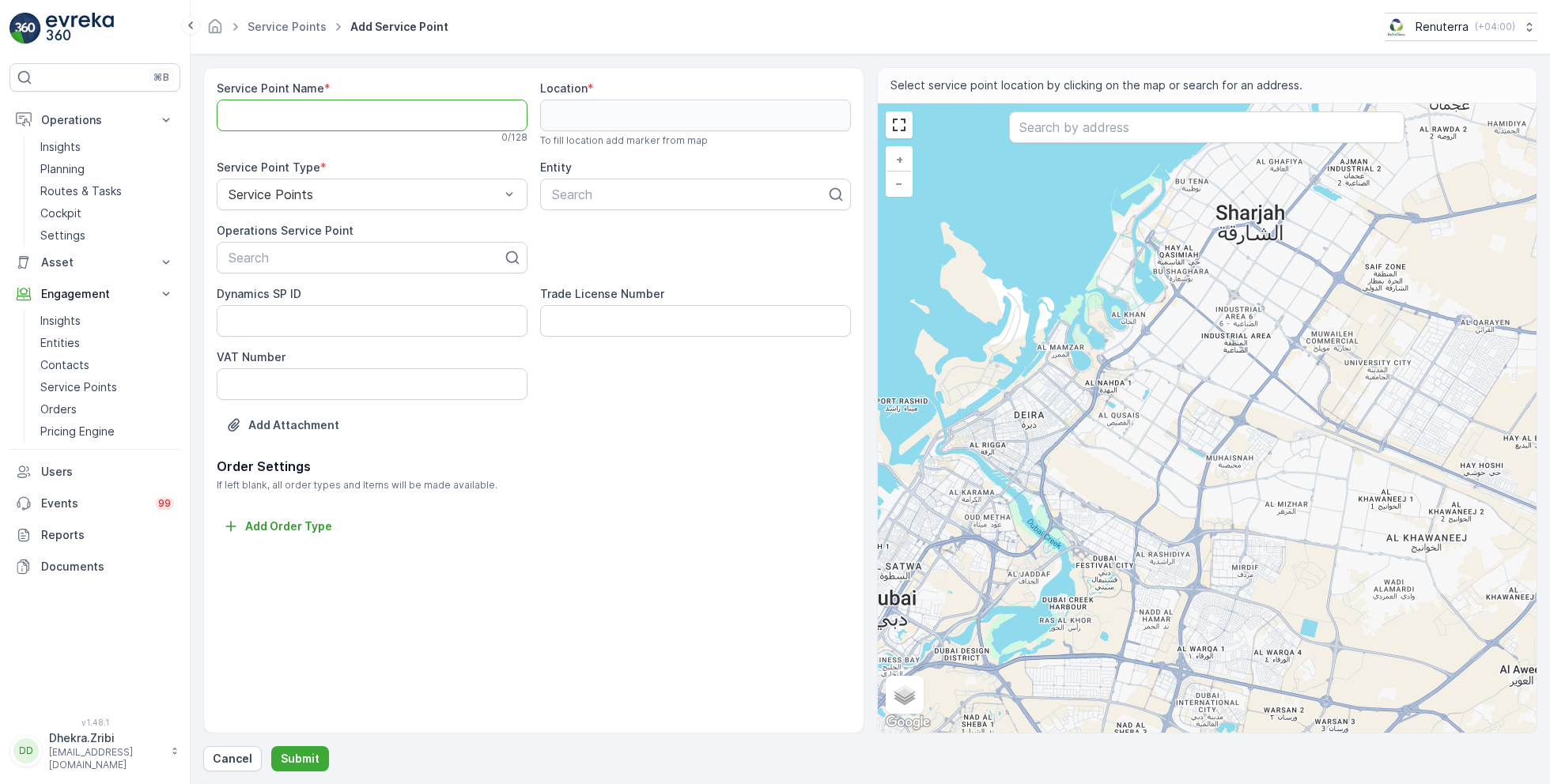
paste Name "SILK CLINICS FZ LLC"
type Name "SILK CLINICS FZ LLC"
click at [361, 260] on div at bounding box center [366, 258] width 278 height 14
paste input "SILK CLINICS FZ LLC"
type input "SILK CLINICS FZ LLC"
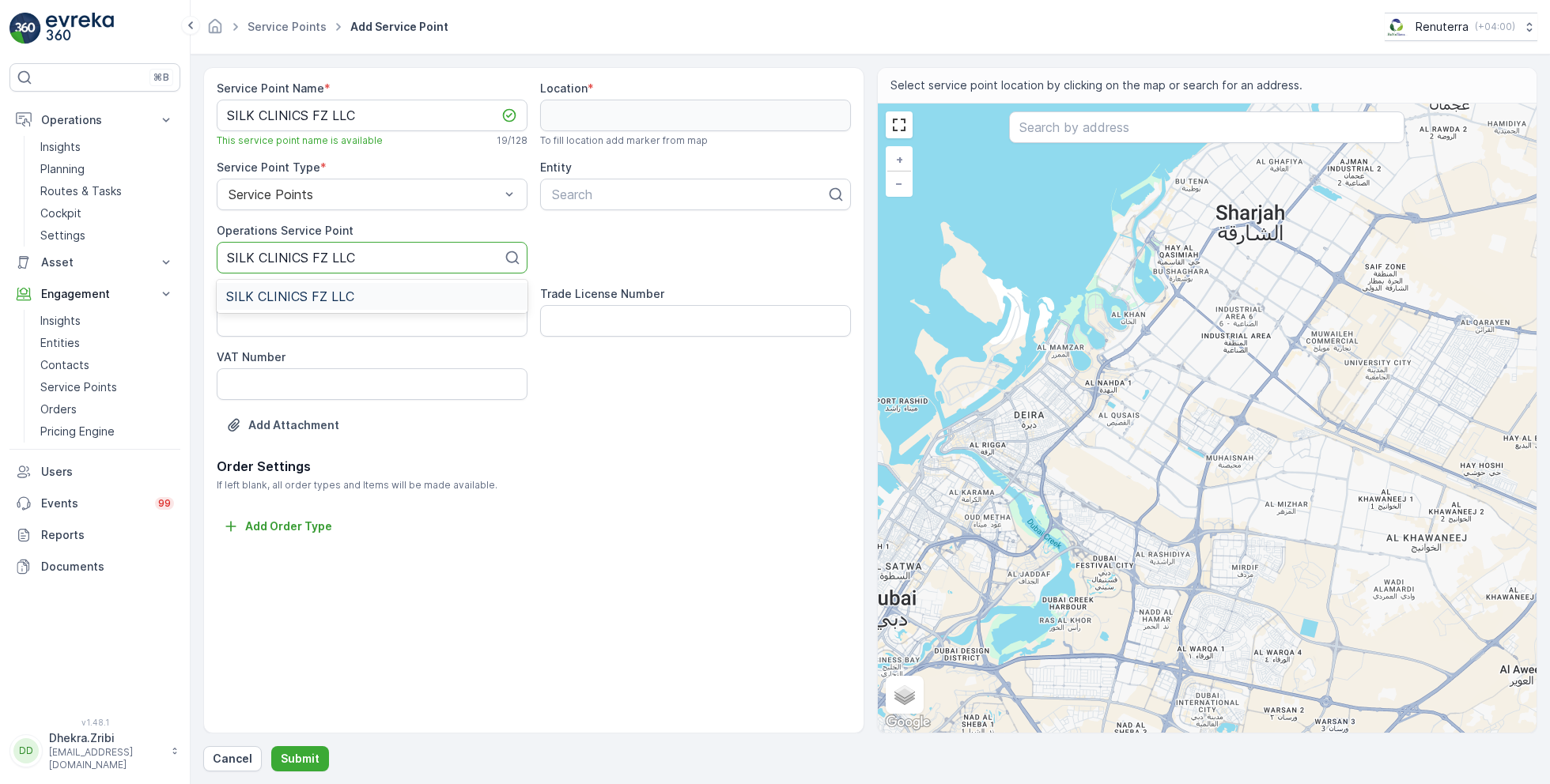
click at [333, 294] on span "SILK CLINICS FZ LLC" at bounding box center [290, 297] width 128 height 14
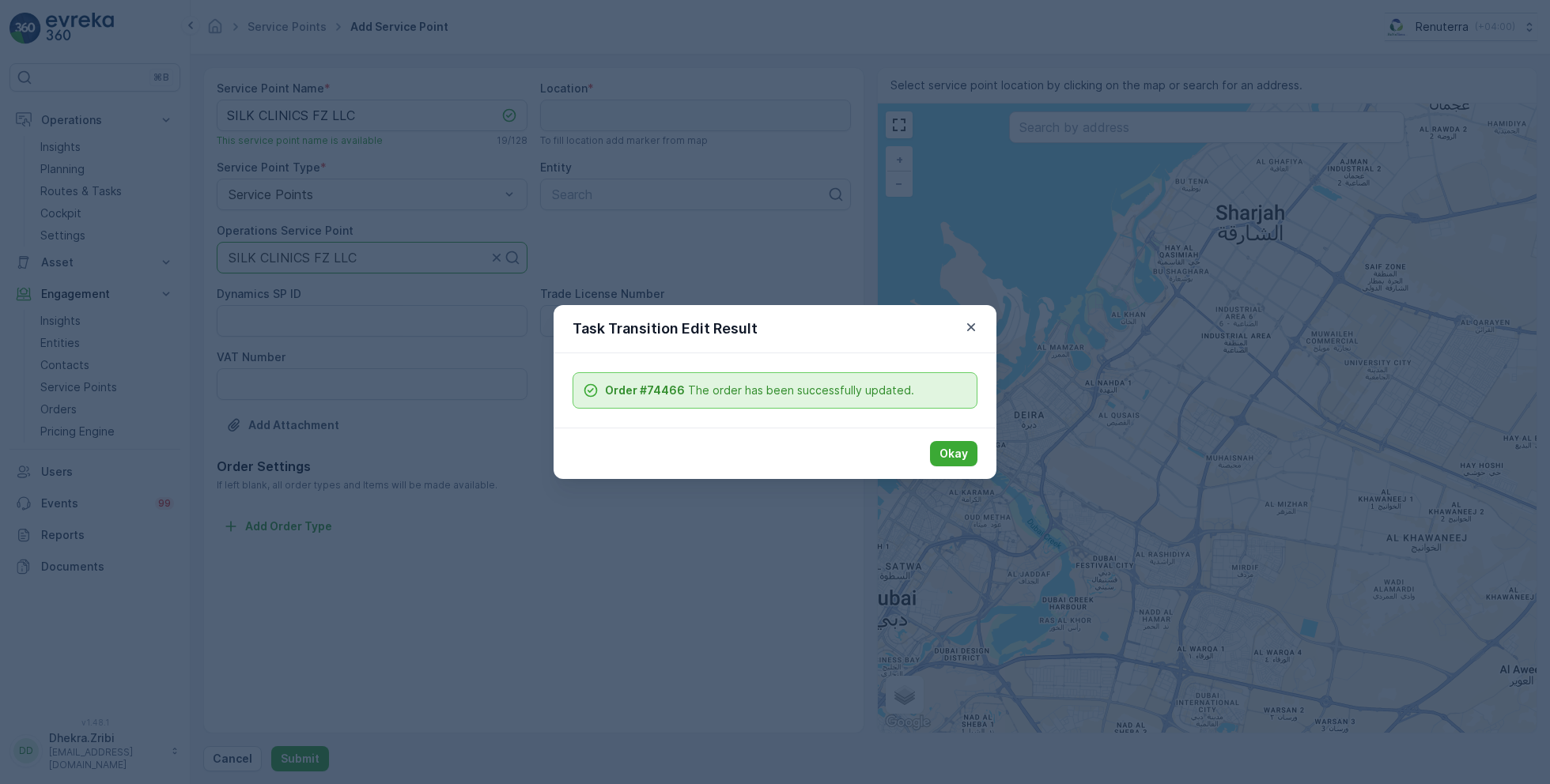
click at [617, 192] on div "Task Transition Edit Result Order #74466 The order has been successfully update…" at bounding box center [775, 392] width 1550 height 784
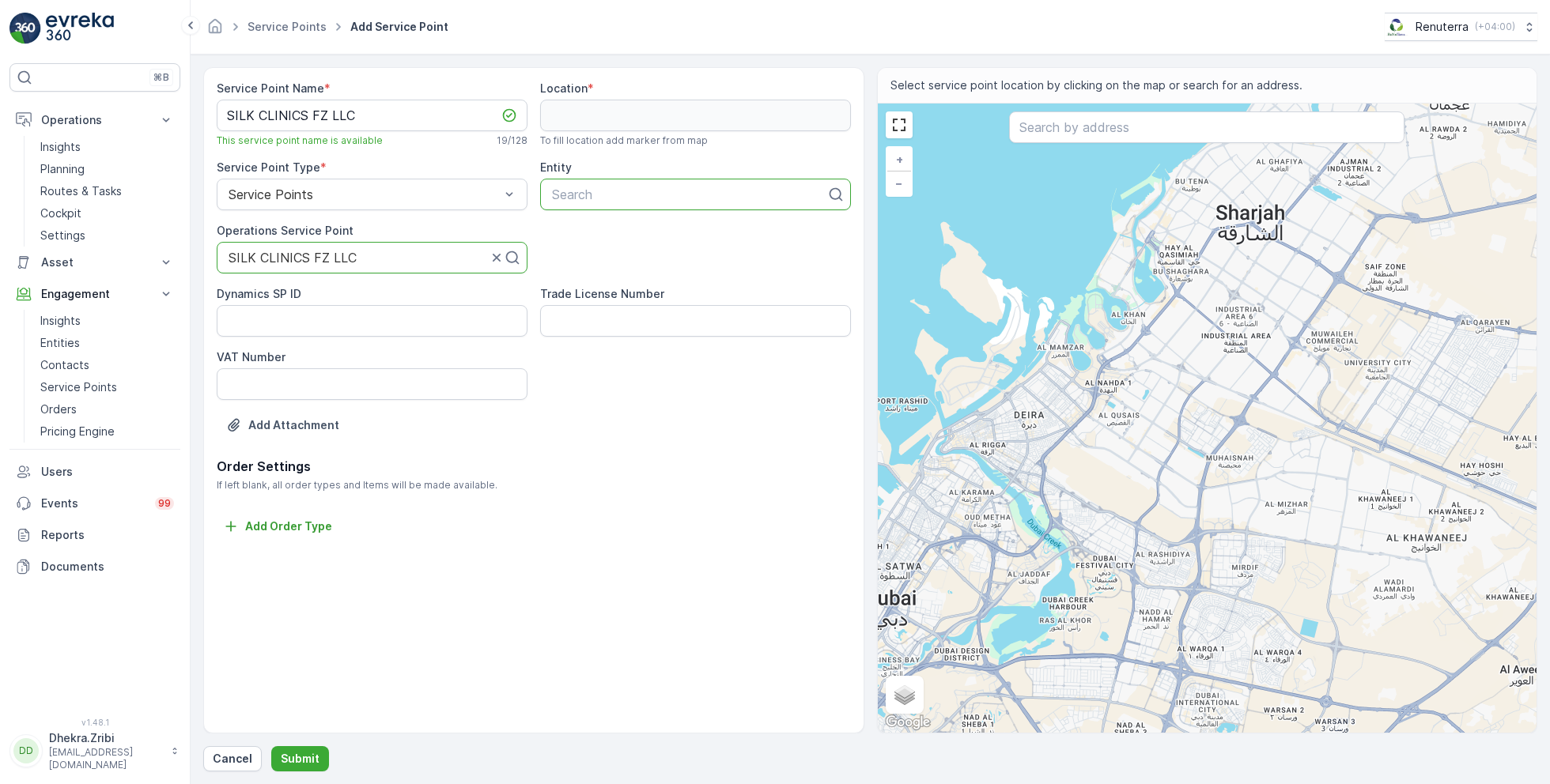
click at [589, 192] on div at bounding box center [690, 195] width 278 height 14
paste input "SILK CLINICS FZ LLC"
type input "SILK CLINICS FZ LLC"
click at [600, 232] on span "SILK CLINICS FZ LLC" at bounding box center [614, 233] width 128 height 14
click at [1068, 128] on input "text" at bounding box center [1207, 128] width 396 height 32
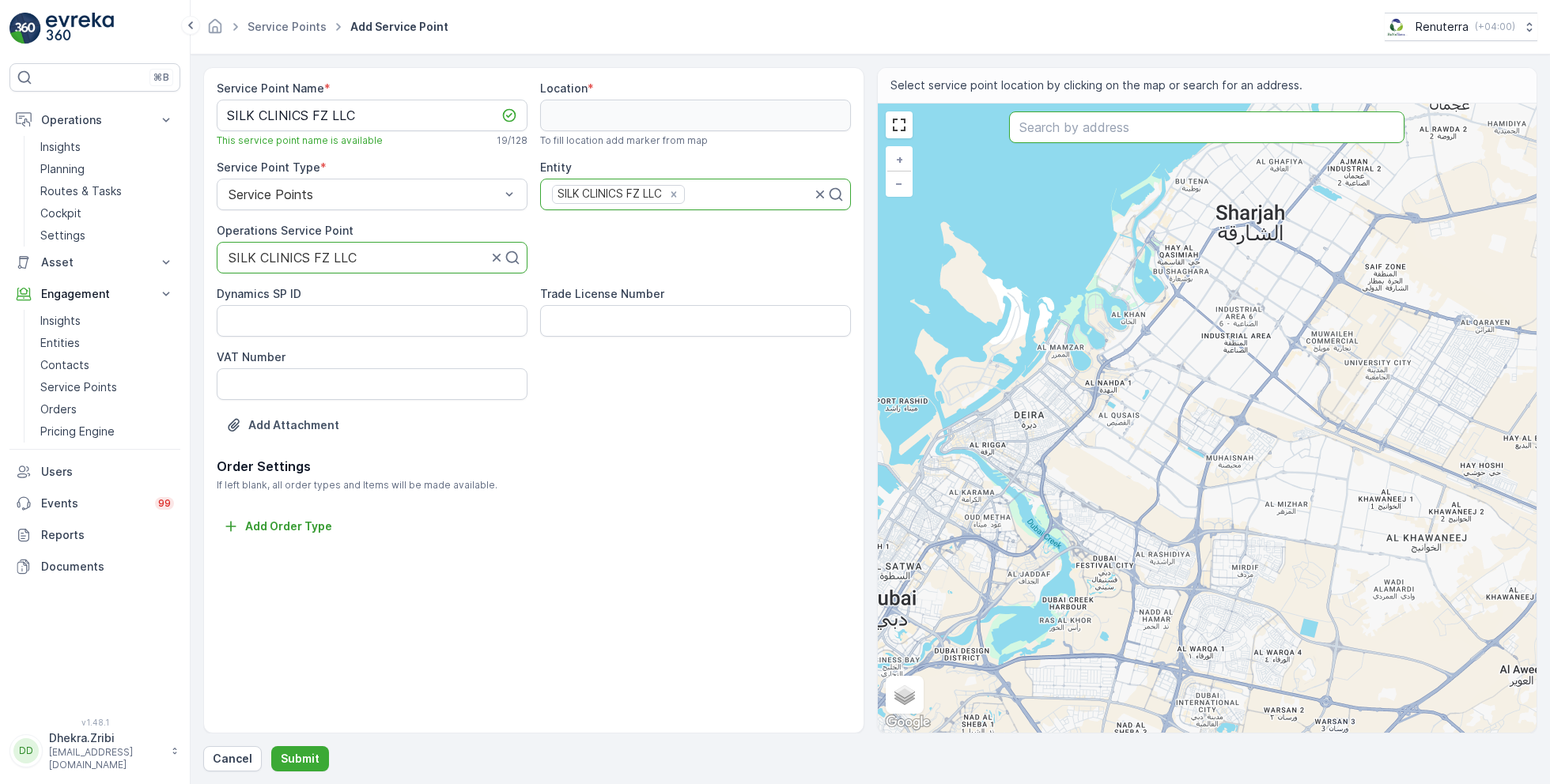
paste input "Silk Clinics Dubai - HealthCare City - The Best Aesthetic Clinic in Dubai"
type input "Silk Clinics Dubai - HealthCare City - The Best Aesthetic Clinic in Dubai"
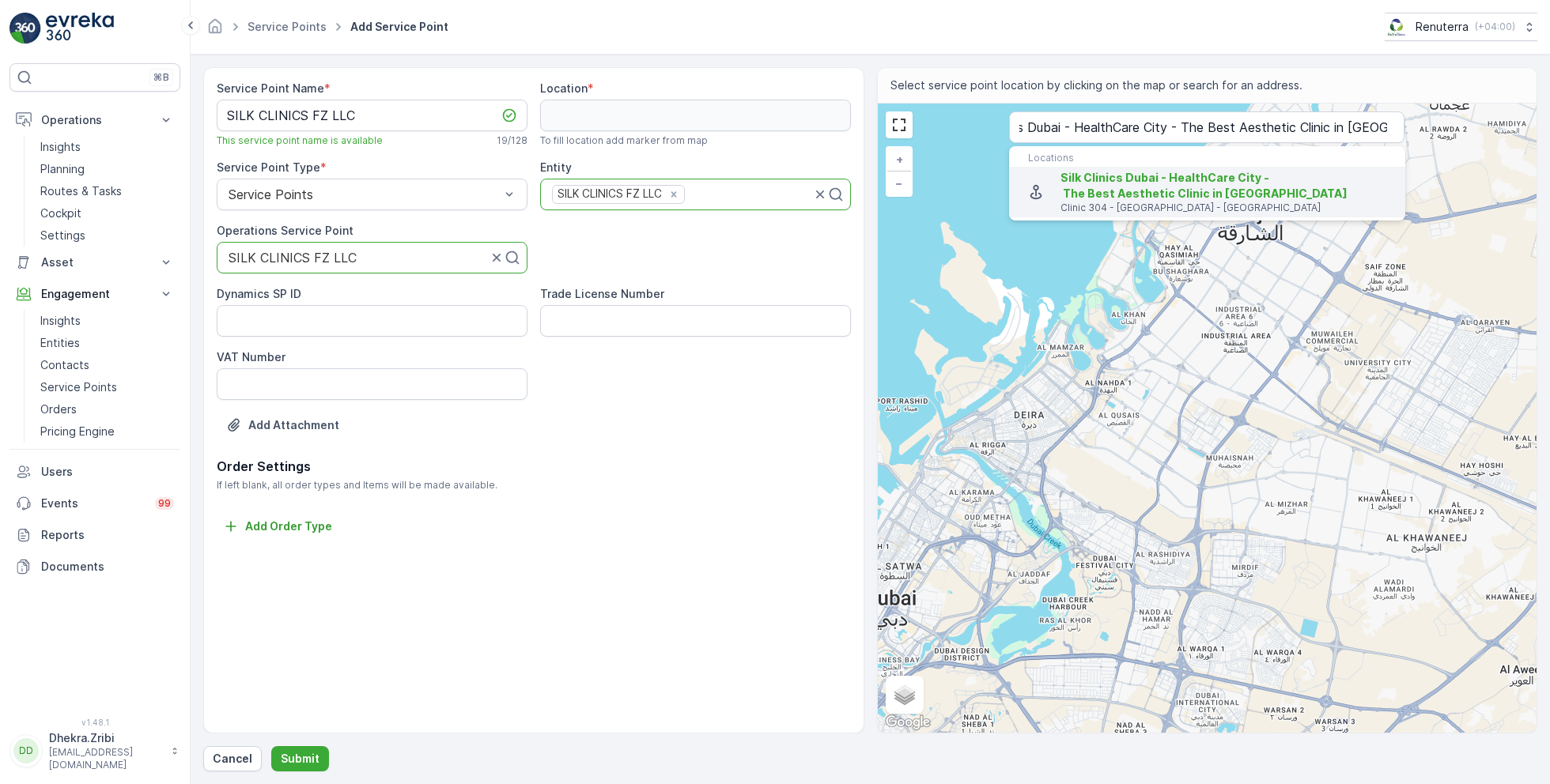
scroll to position [0, 0]
click at [1109, 198] on span "Silk Clinics Dubai - HealthCare City - The Best Aesthetic Clinic in Dubai" at bounding box center [1203, 185] width 287 height 29
type input "25.2327605,55.3258316"
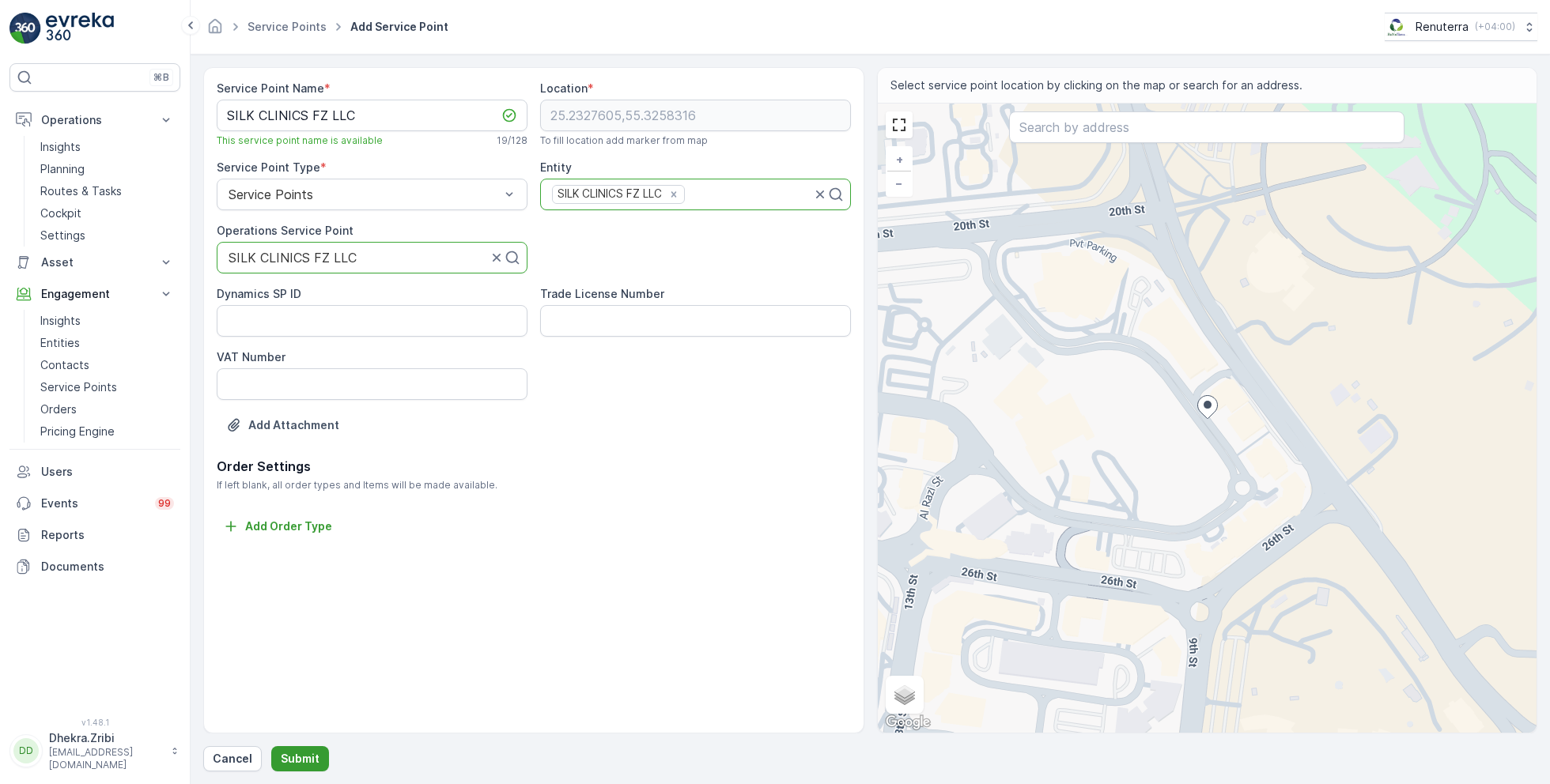
click at [294, 758] on p "Submit" at bounding box center [300, 759] width 39 height 16
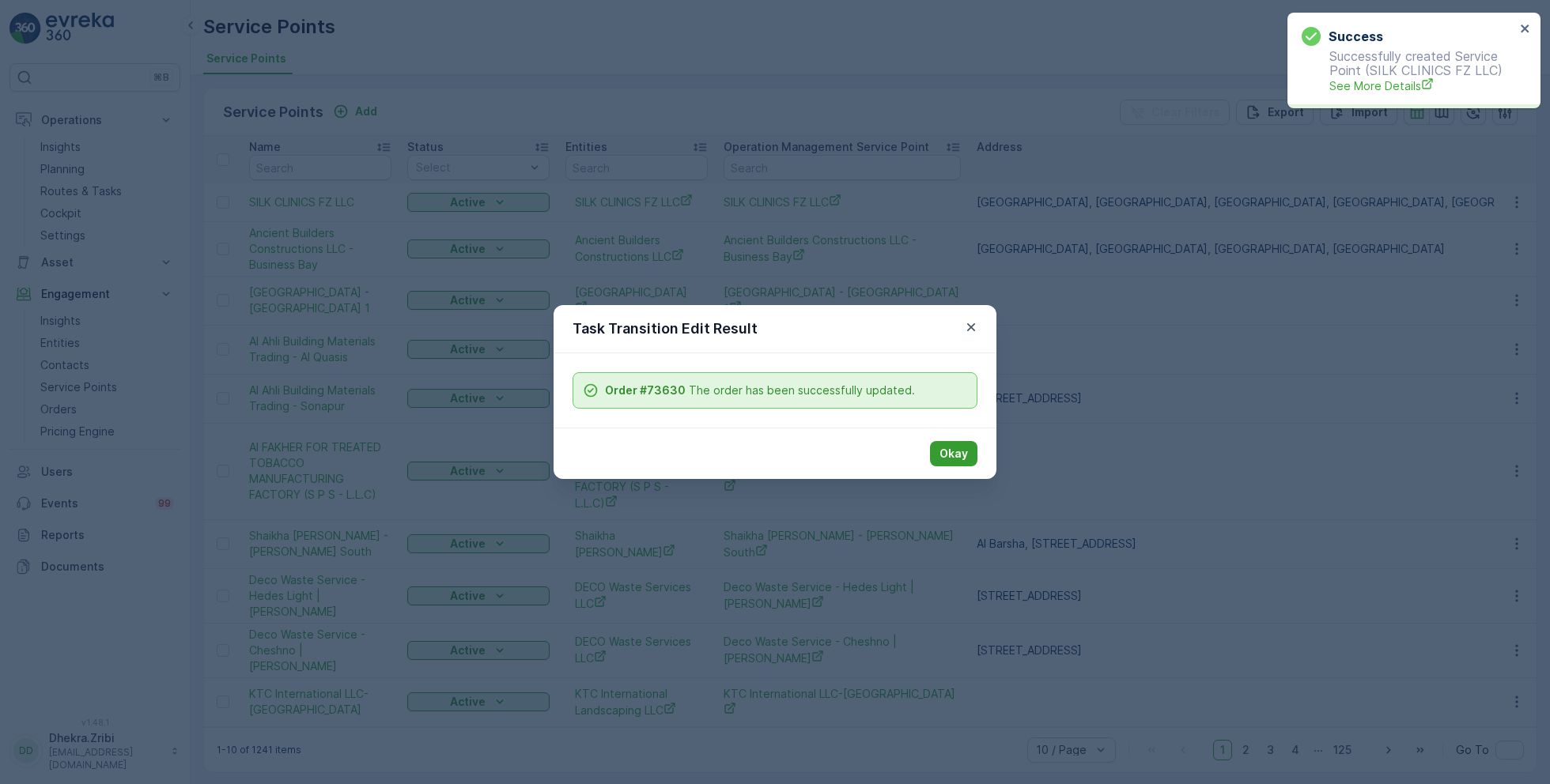
click at [952, 449] on p "Okay" at bounding box center [953, 453] width 28 height 16
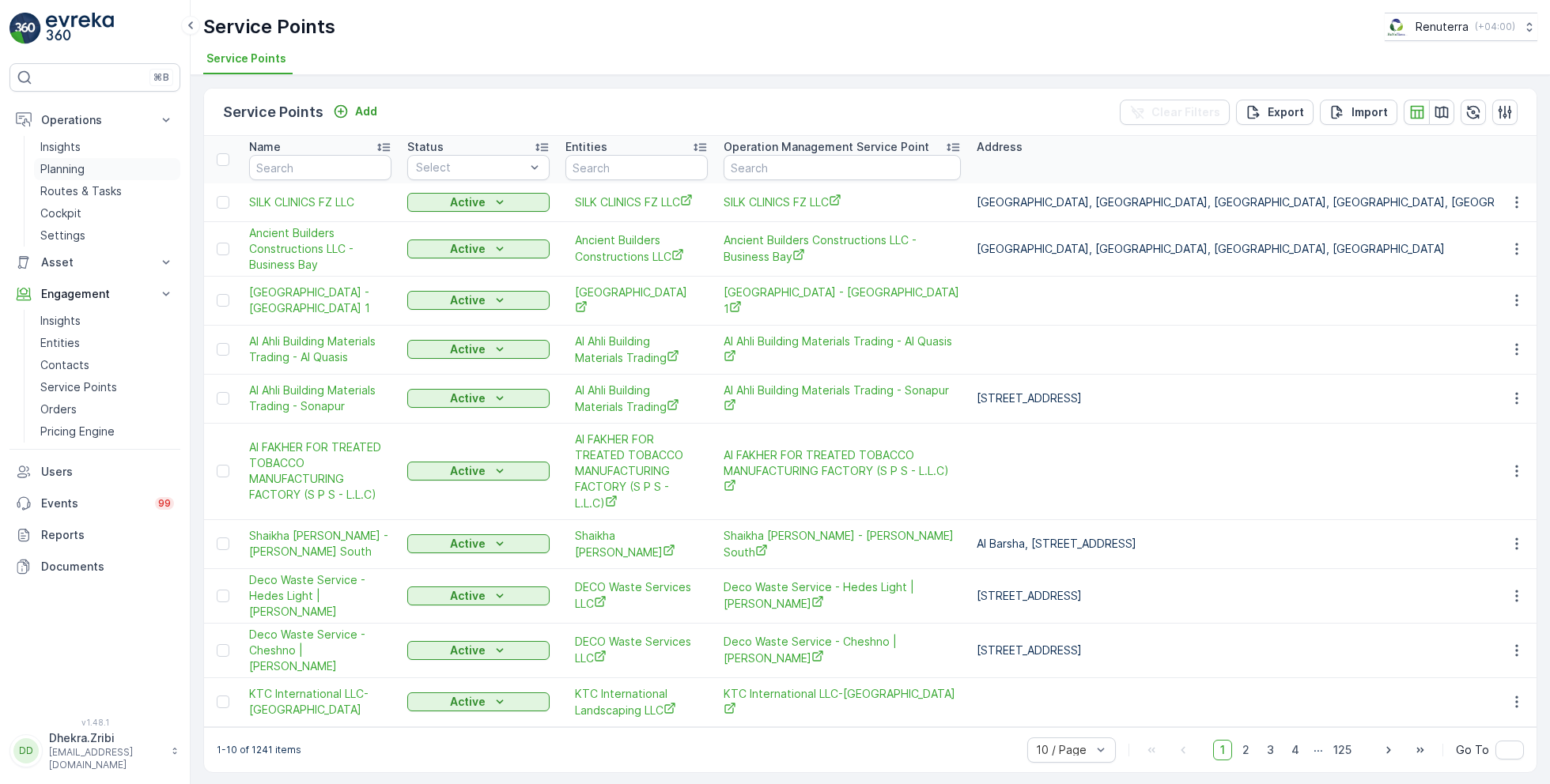
click at [69, 161] on p "Planning" at bounding box center [62, 169] width 44 height 16
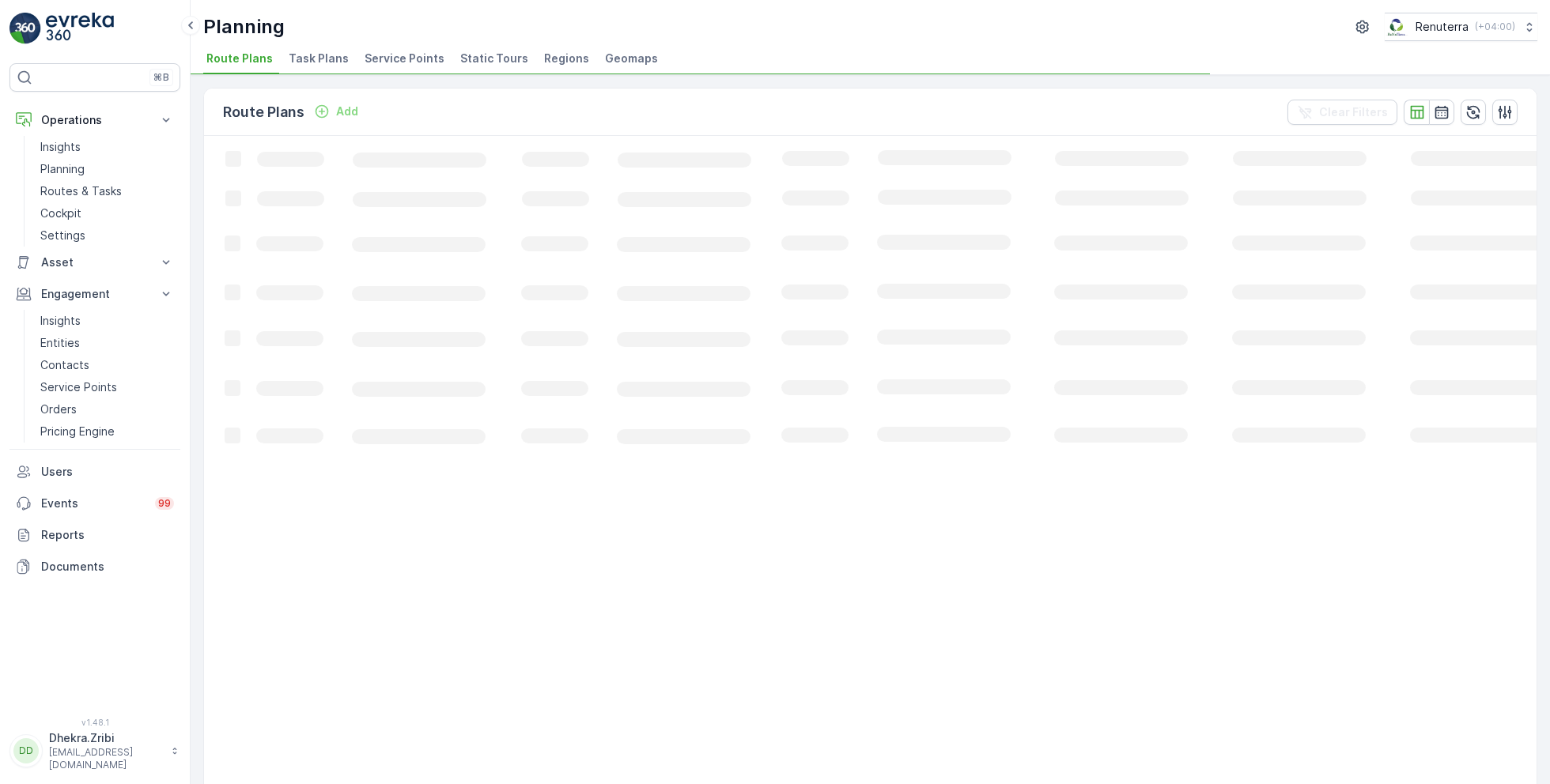
click at [395, 53] on span "Service Points" at bounding box center [405, 59] width 80 height 16
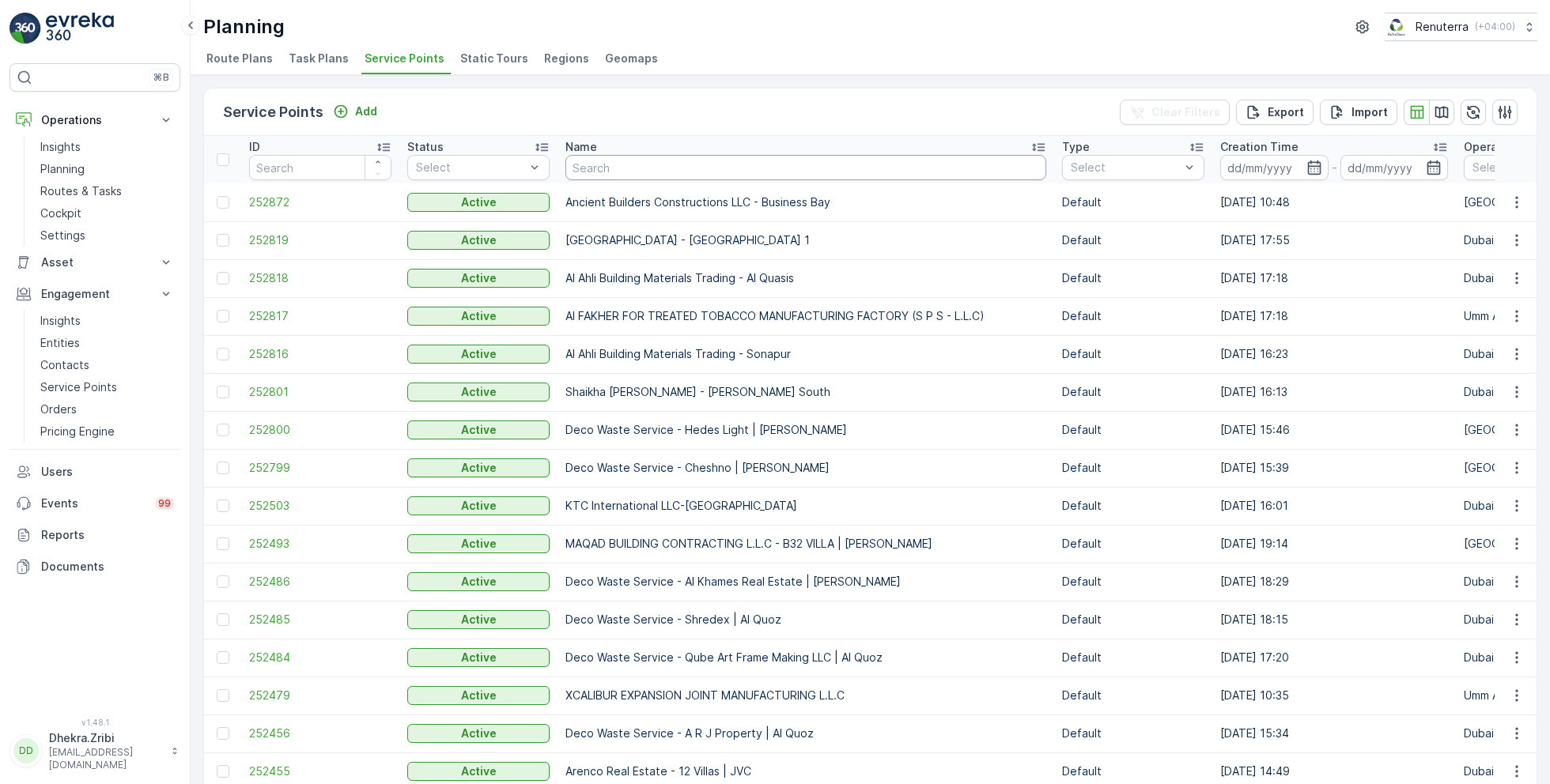
click at [640, 161] on input "text" at bounding box center [805, 167] width 481 height 25
type input "silk"
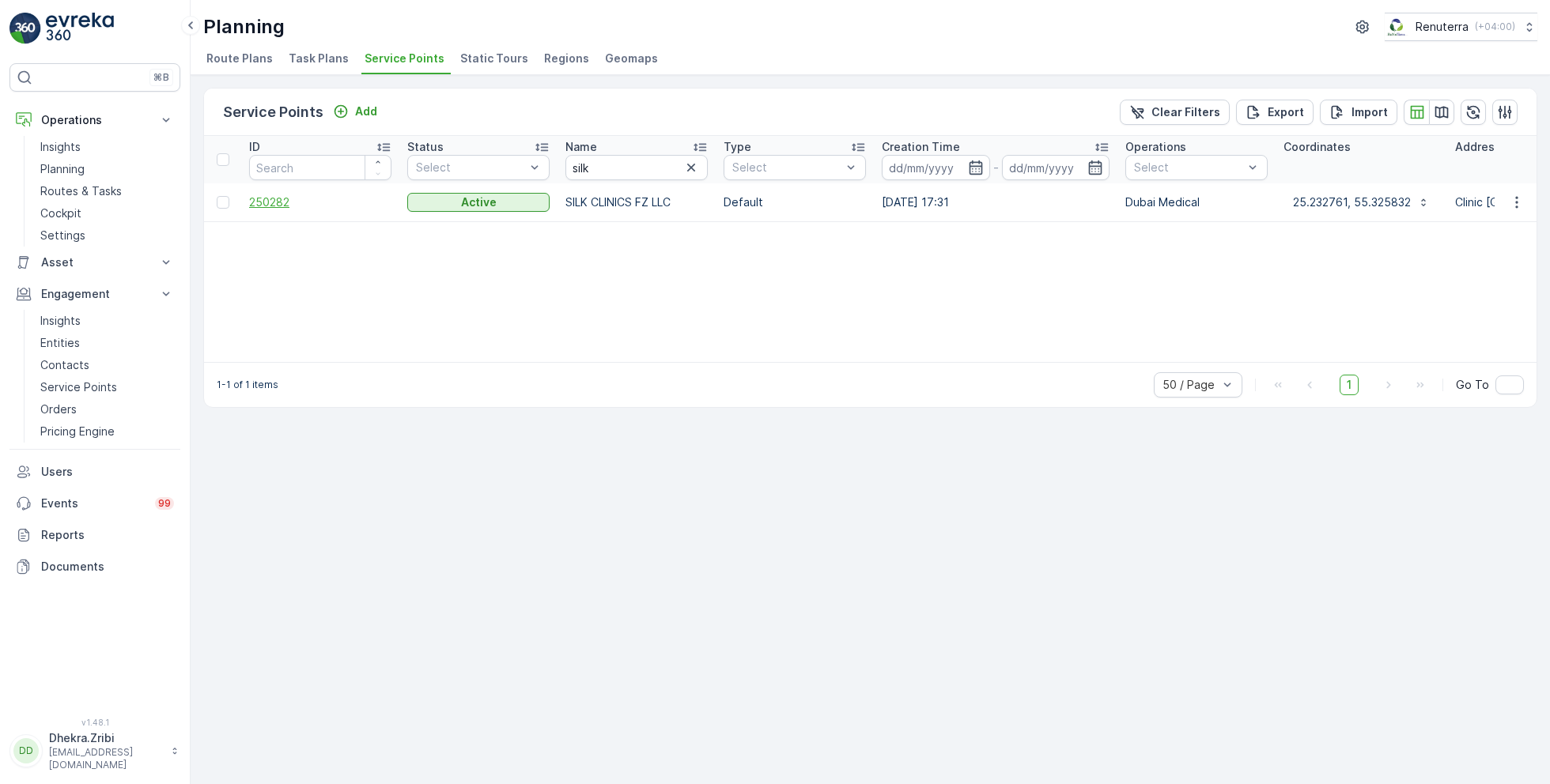
click at [280, 201] on span "250282" at bounding box center [320, 203] width 142 height 16
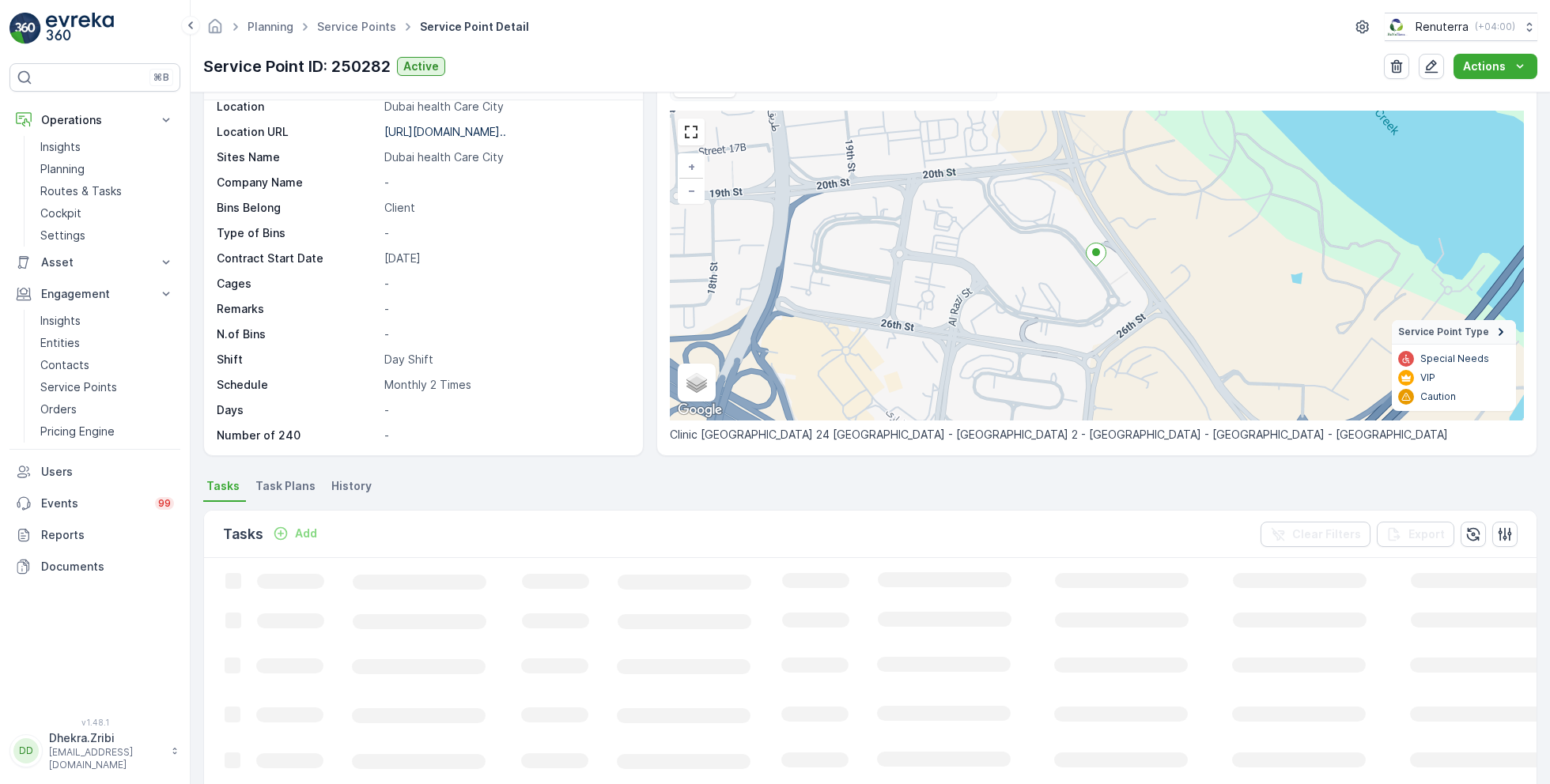
scroll to position [101, 0]
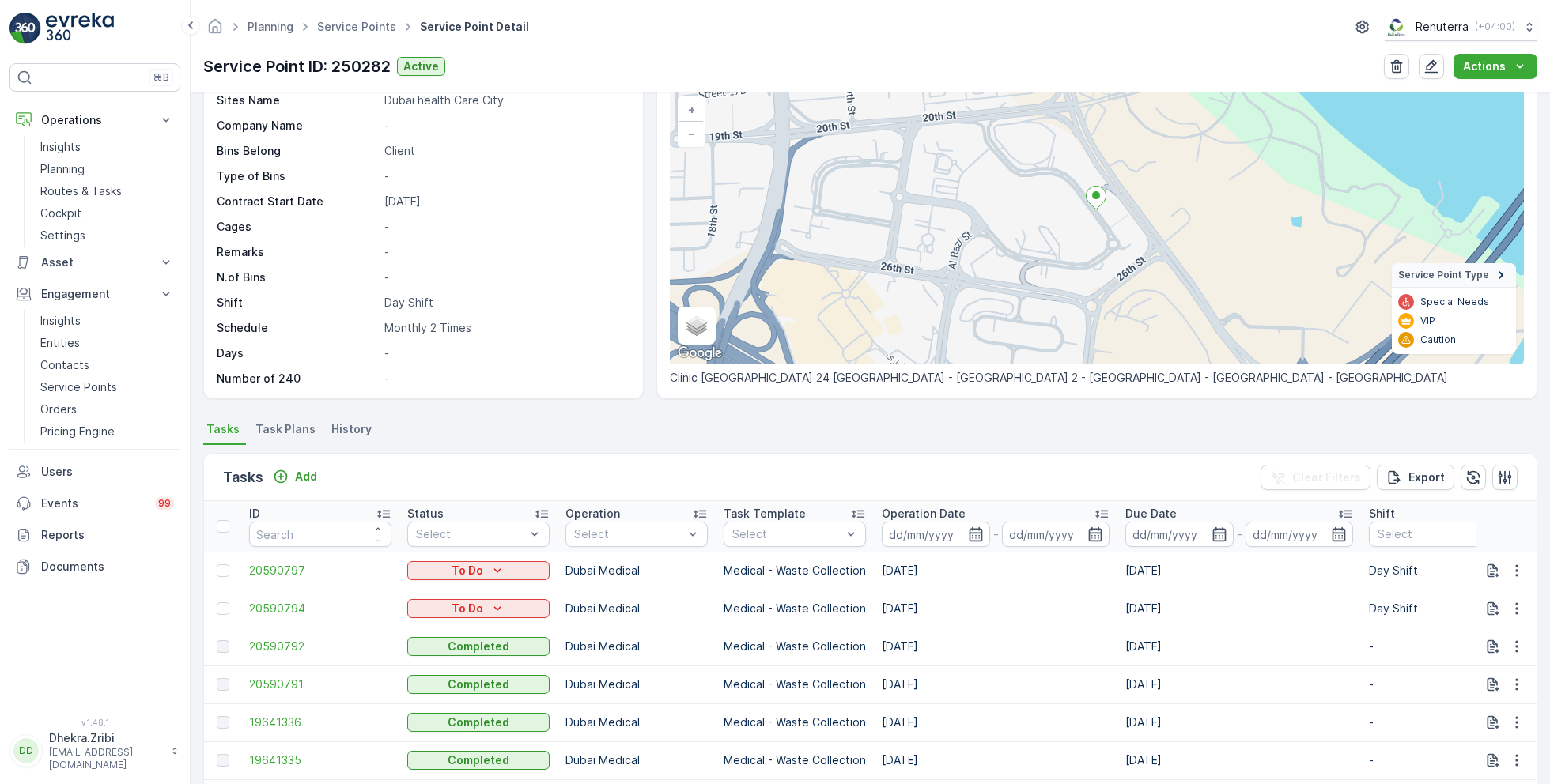
click at [283, 426] on span "Task Plans" at bounding box center [286, 429] width 60 height 16
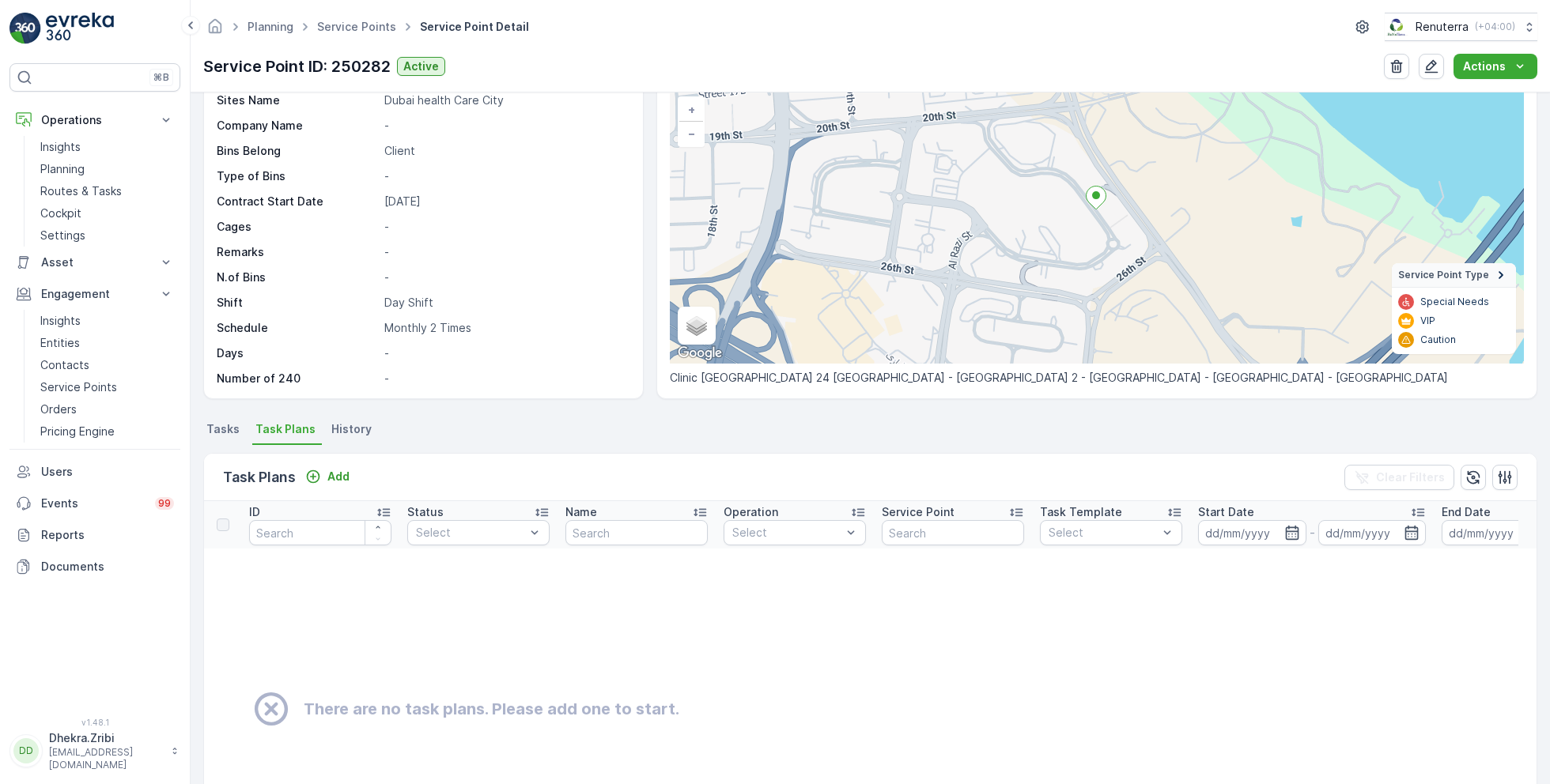
click at [340, 424] on span "History" at bounding box center [352, 429] width 40 height 16
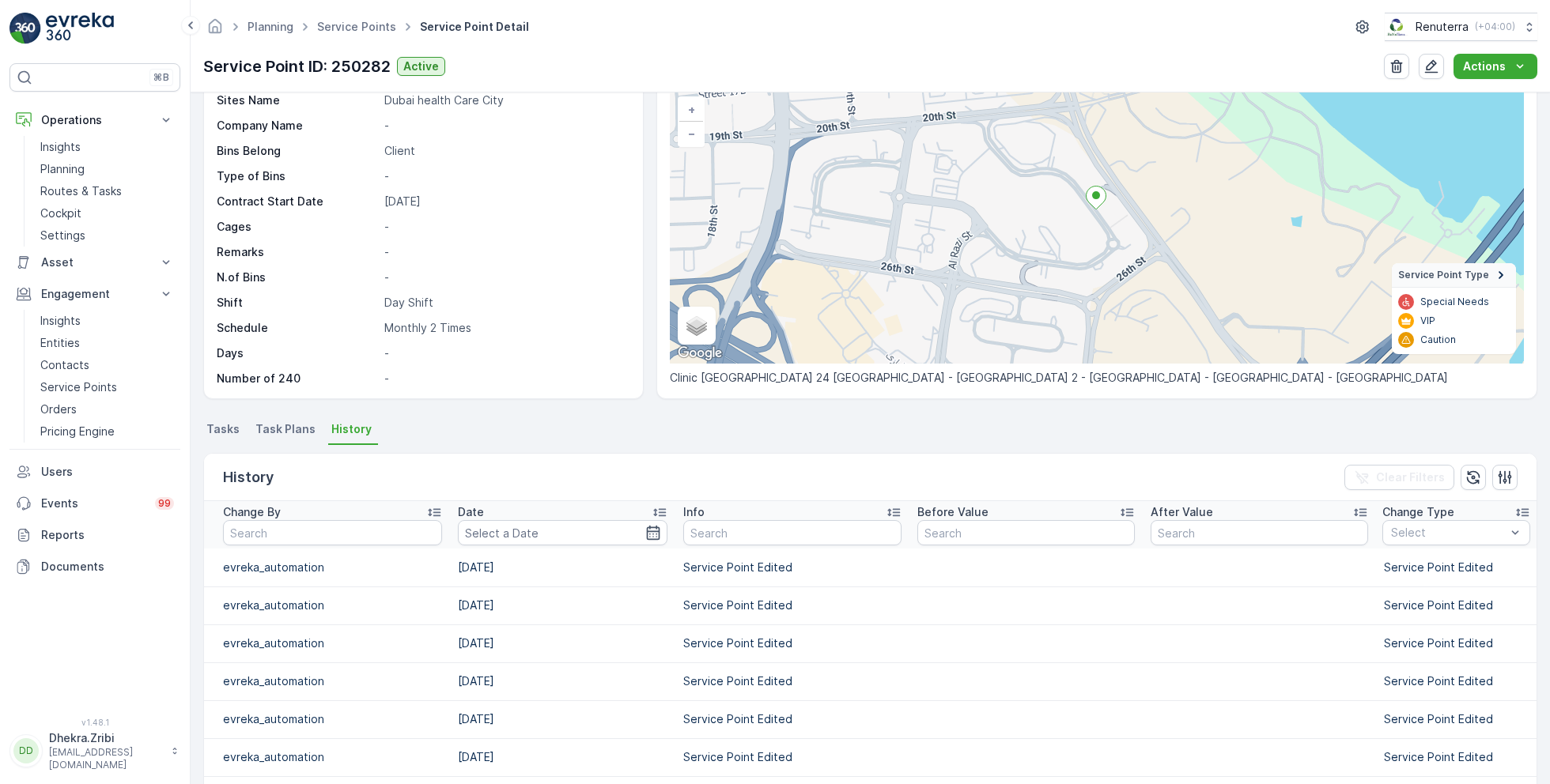
click at [232, 424] on span "Tasks" at bounding box center [223, 429] width 33 height 16
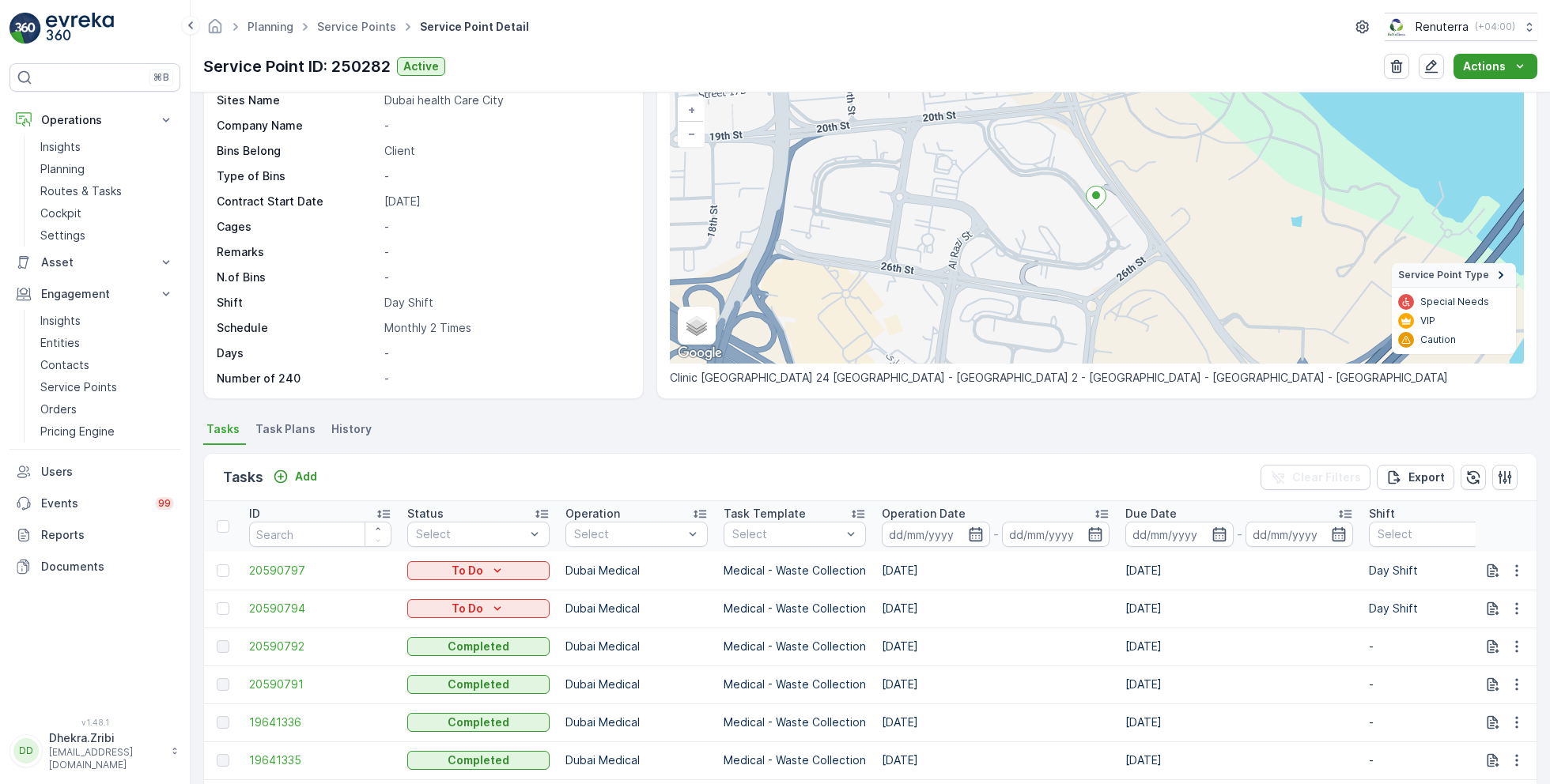
click at [1512, 62] on icon "Actions" at bounding box center [1520, 67] width 16 height 16
click at [503, 399] on div "Details Service Point ID 250282 Name SILK CLINICS FZ LLC Type Default Operation…" at bounding box center [870, 438] width 1360 height 692
click at [70, 144] on p "Insights" at bounding box center [60, 147] width 40 height 16
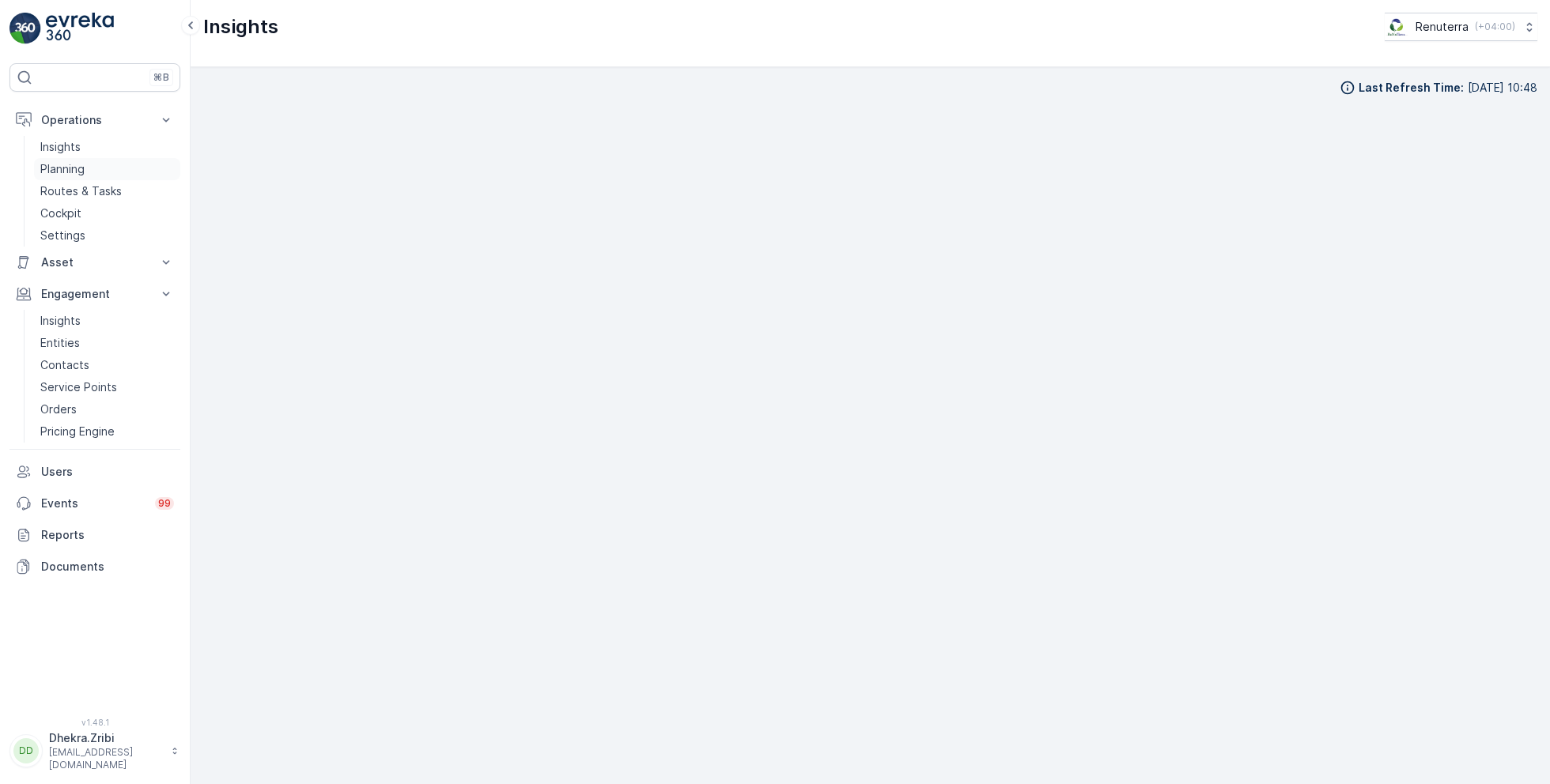
click at [80, 165] on p "Planning" at bounding box center [62, 169] width 44 height 16
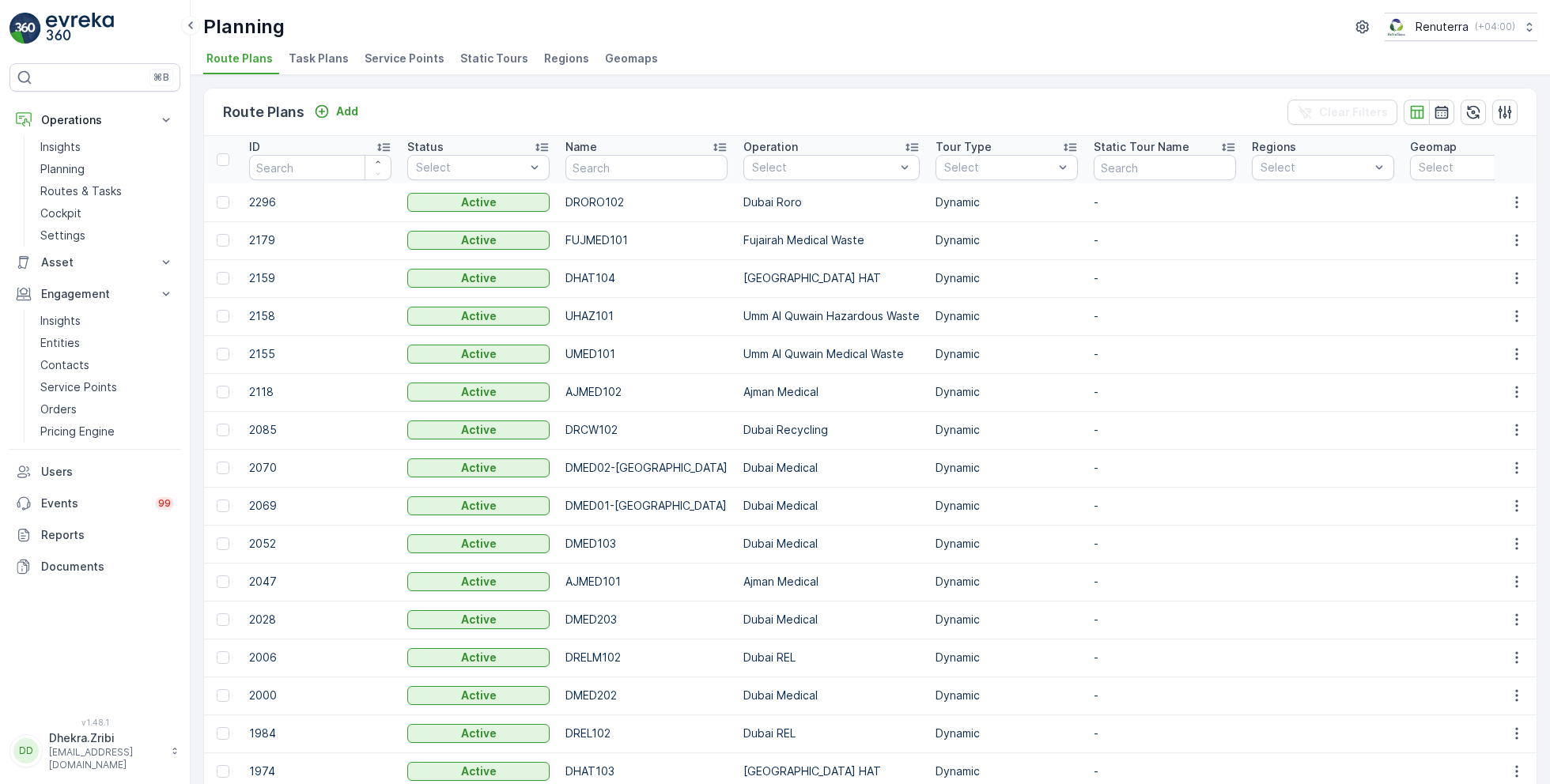
click at [401, 54] on span "Service Points" at bounding box center [405, 59] width 80 height 16
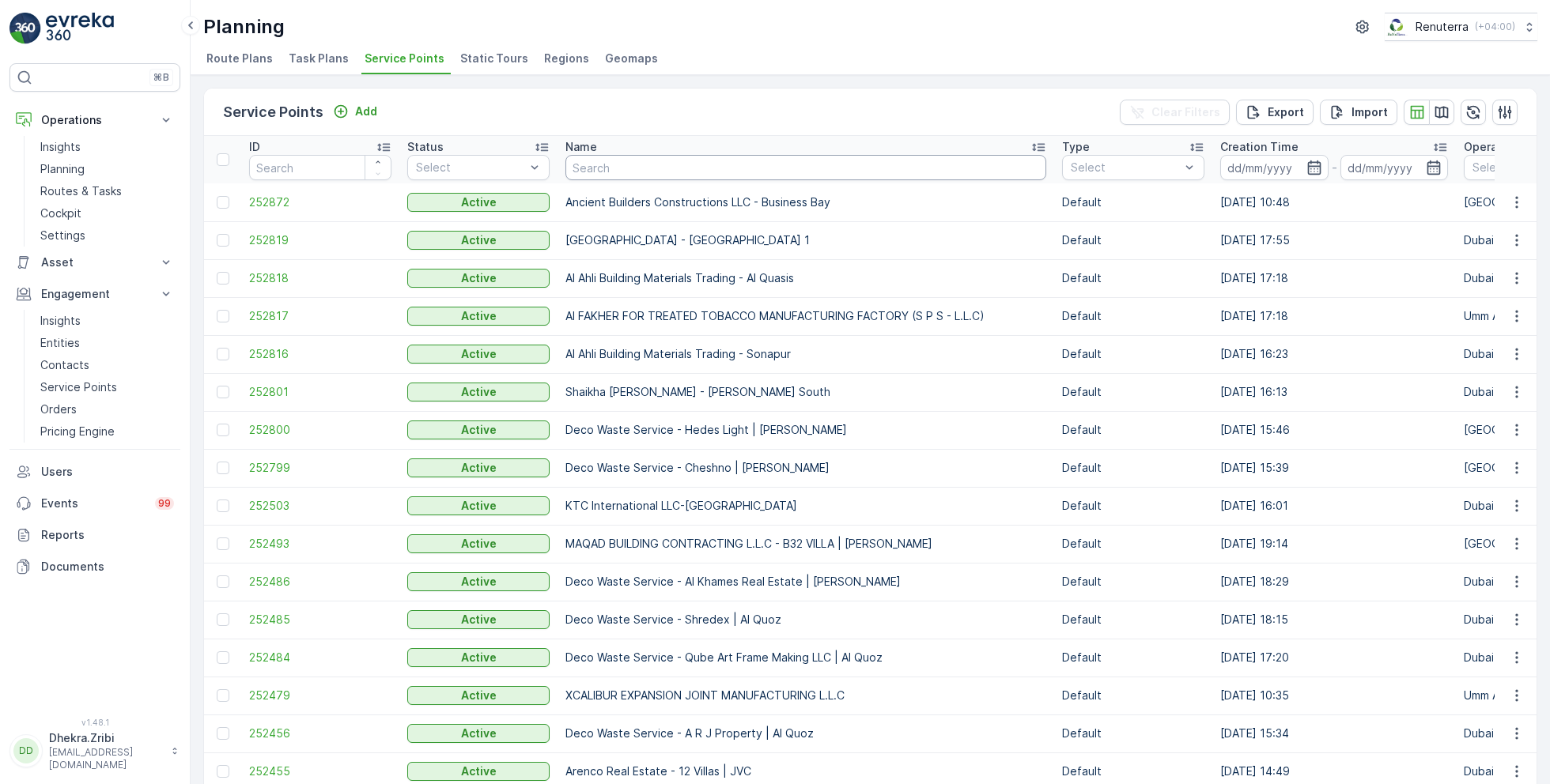
click at [646, 164] on input "text" at bounding box center [805, 167] width 481 height 25
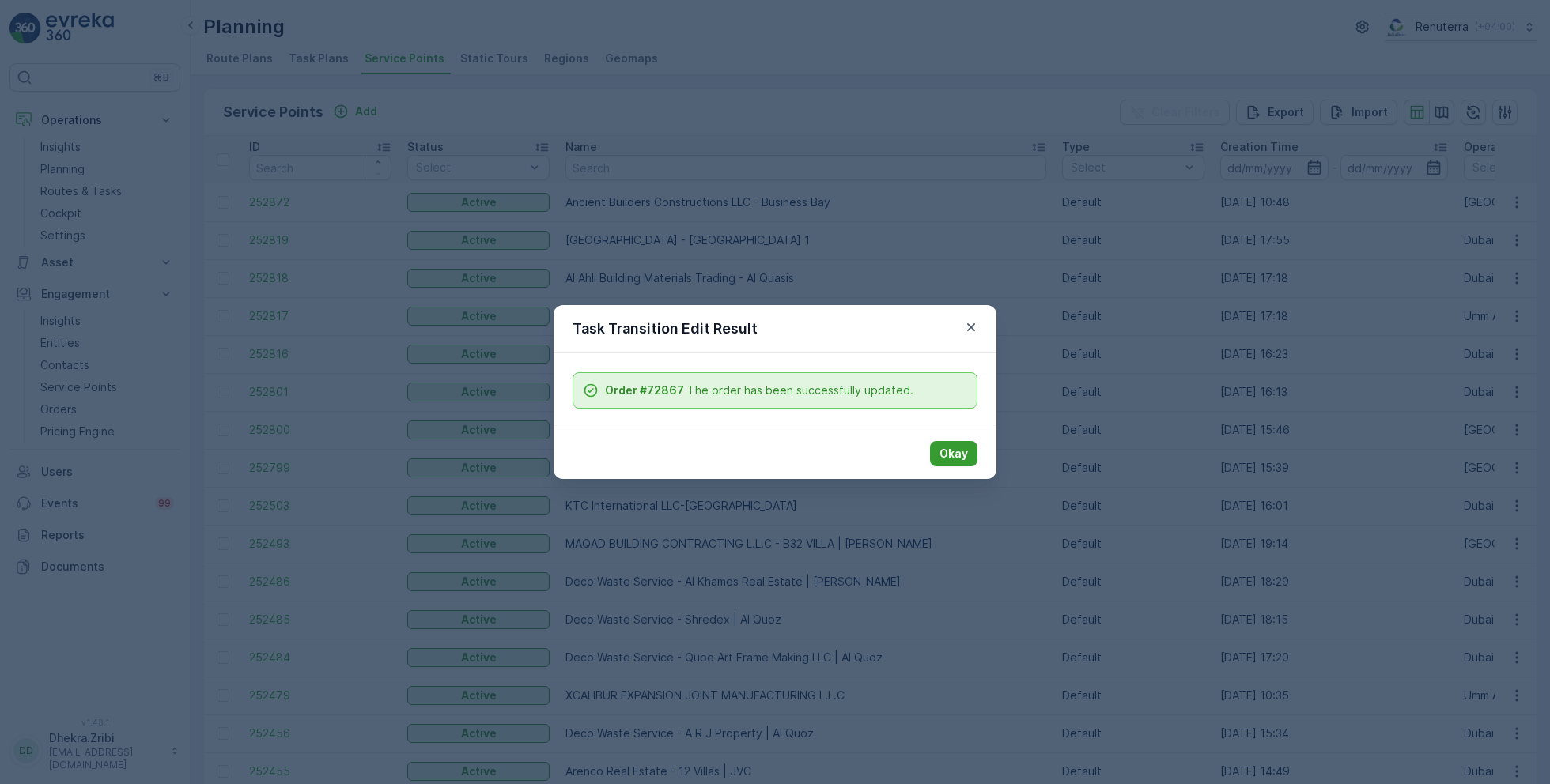
click at [960, 449] on p "Okay" at bounding box center [953, 453] width 28 height 16
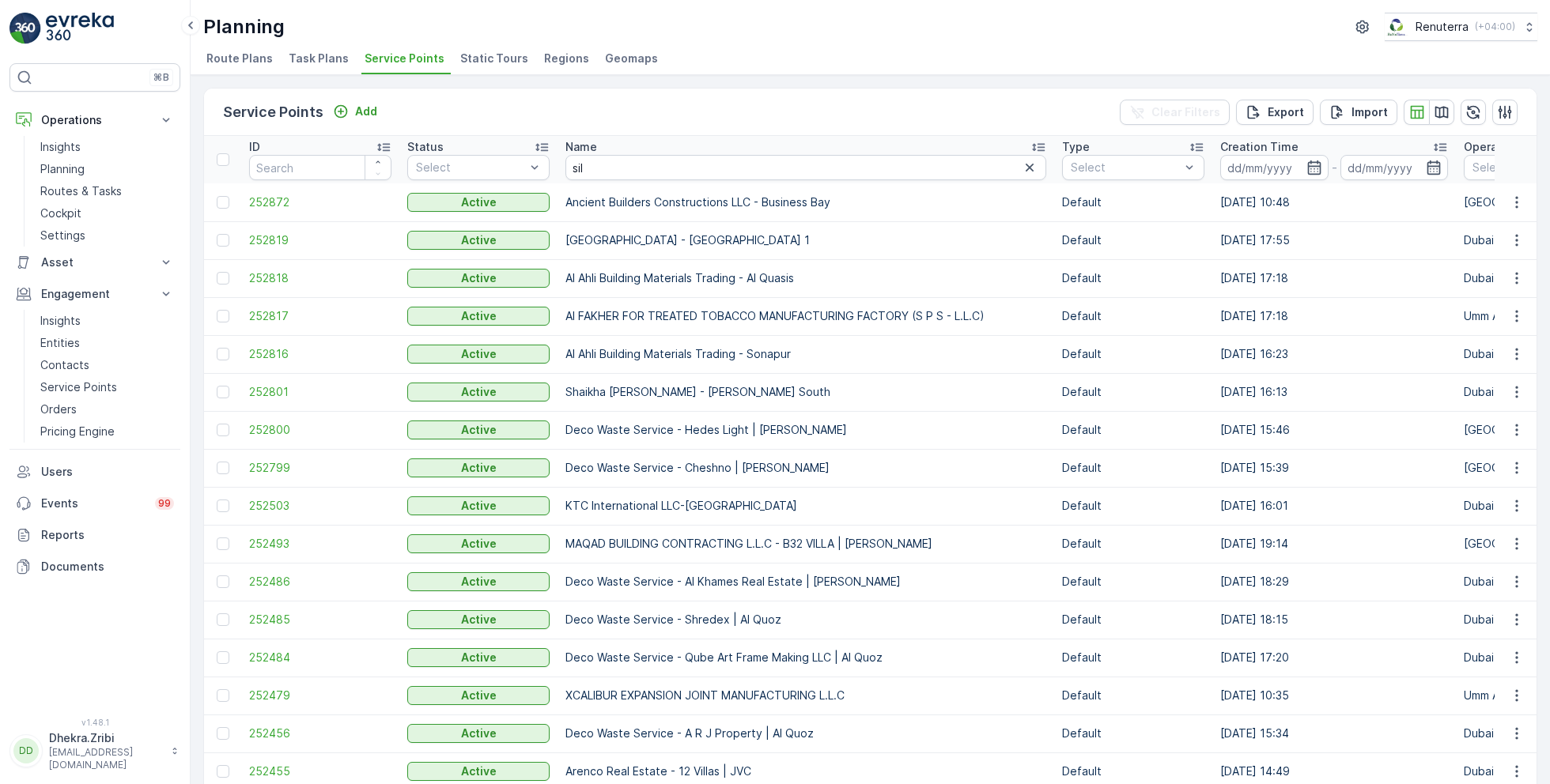
type input "silk"
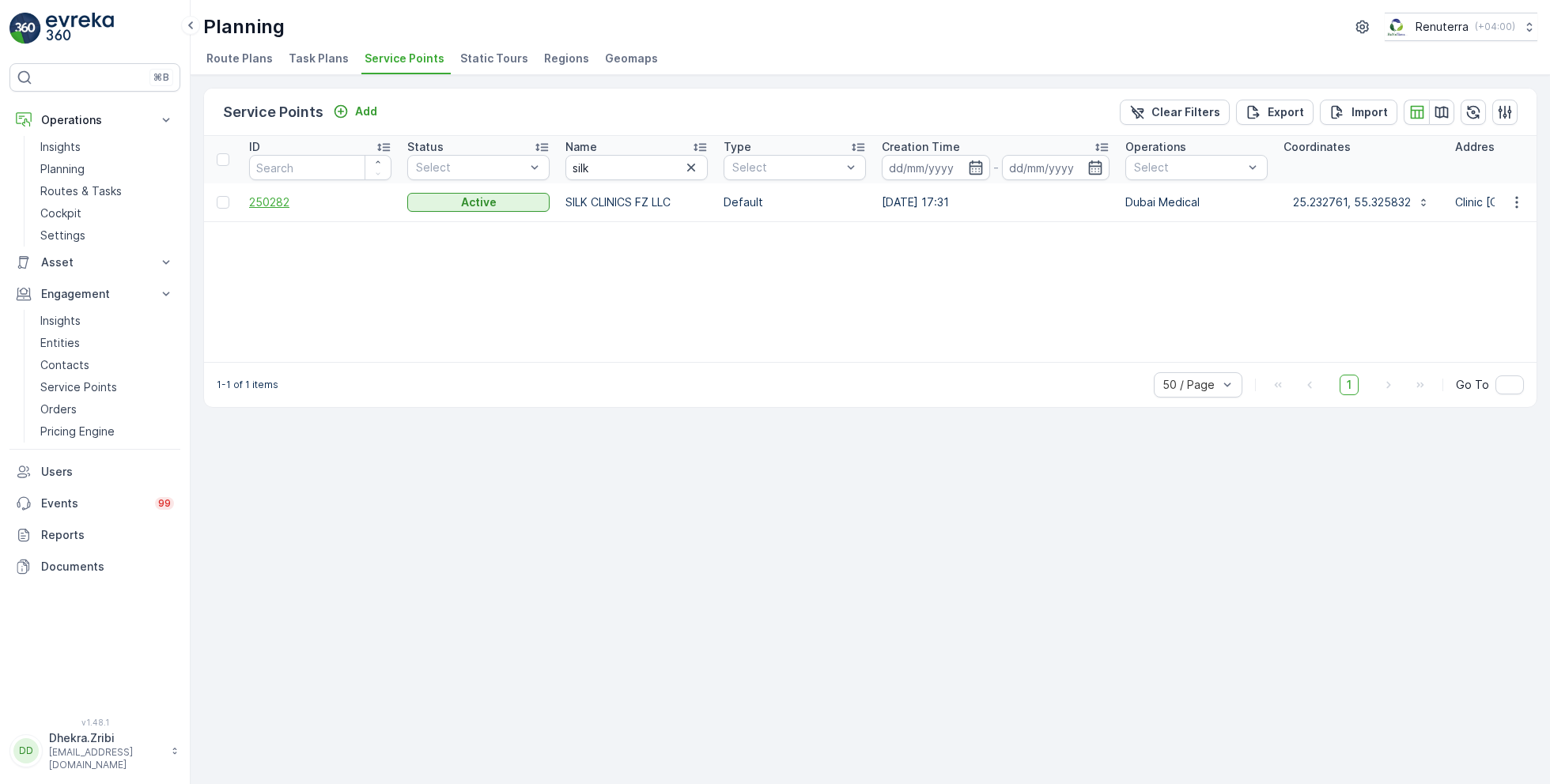
click at [290, 204] on span "250282" at bounding box center [320, 203] width 142 height 16
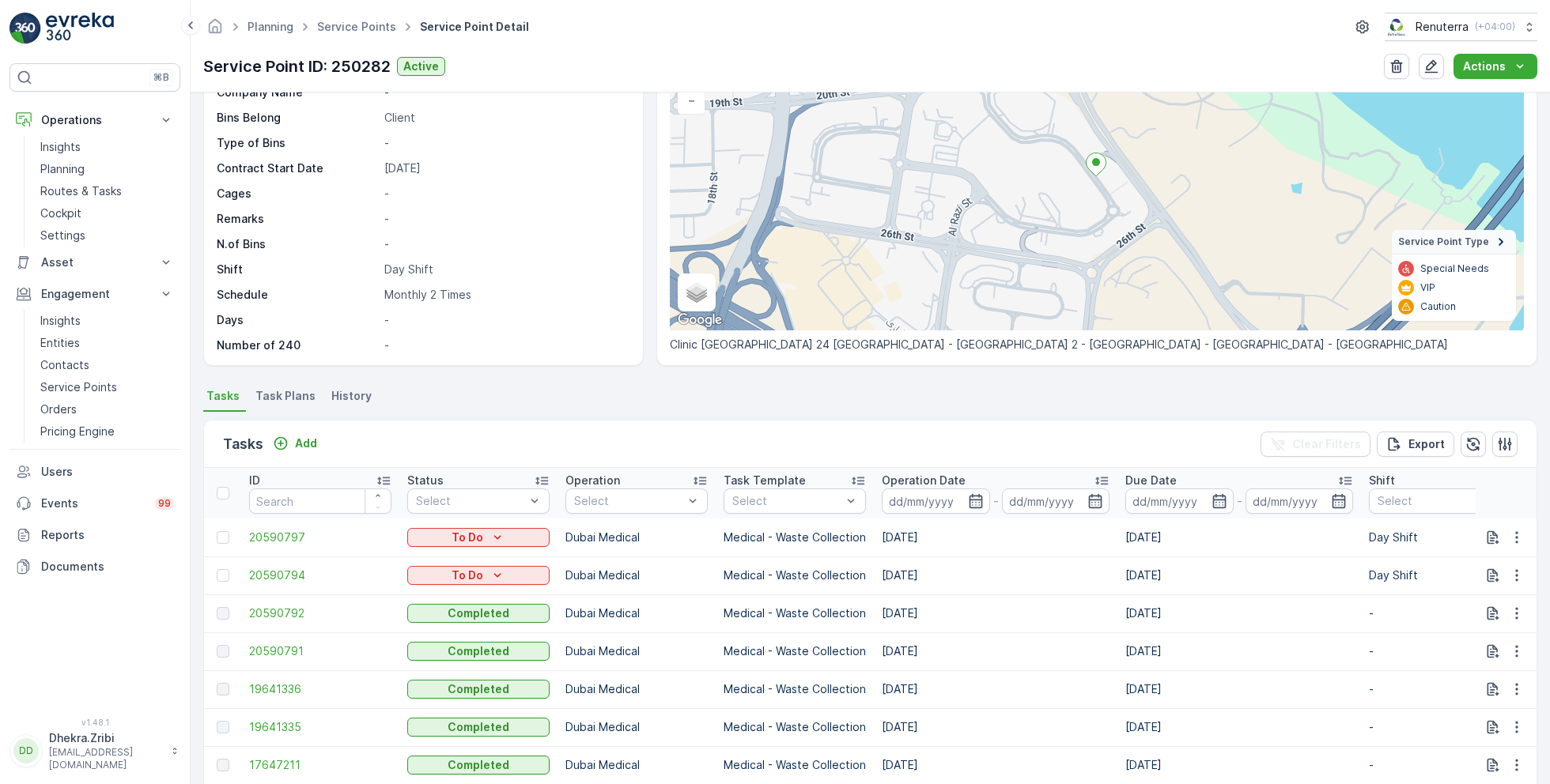
scroll to position [207, 0]
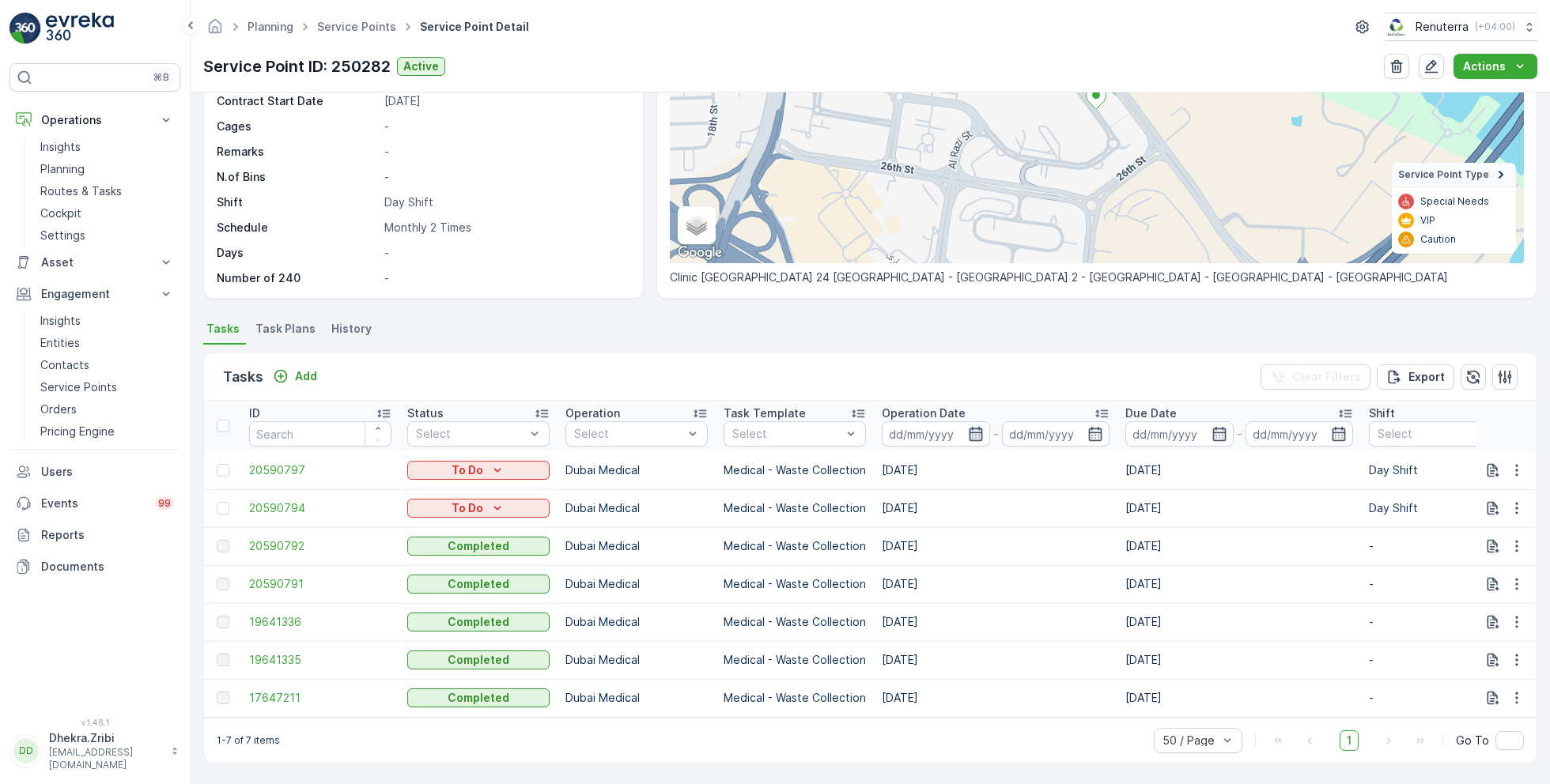
click at [978, 426] on icon "button" at bounding box center [975, 433] width 13 height 14
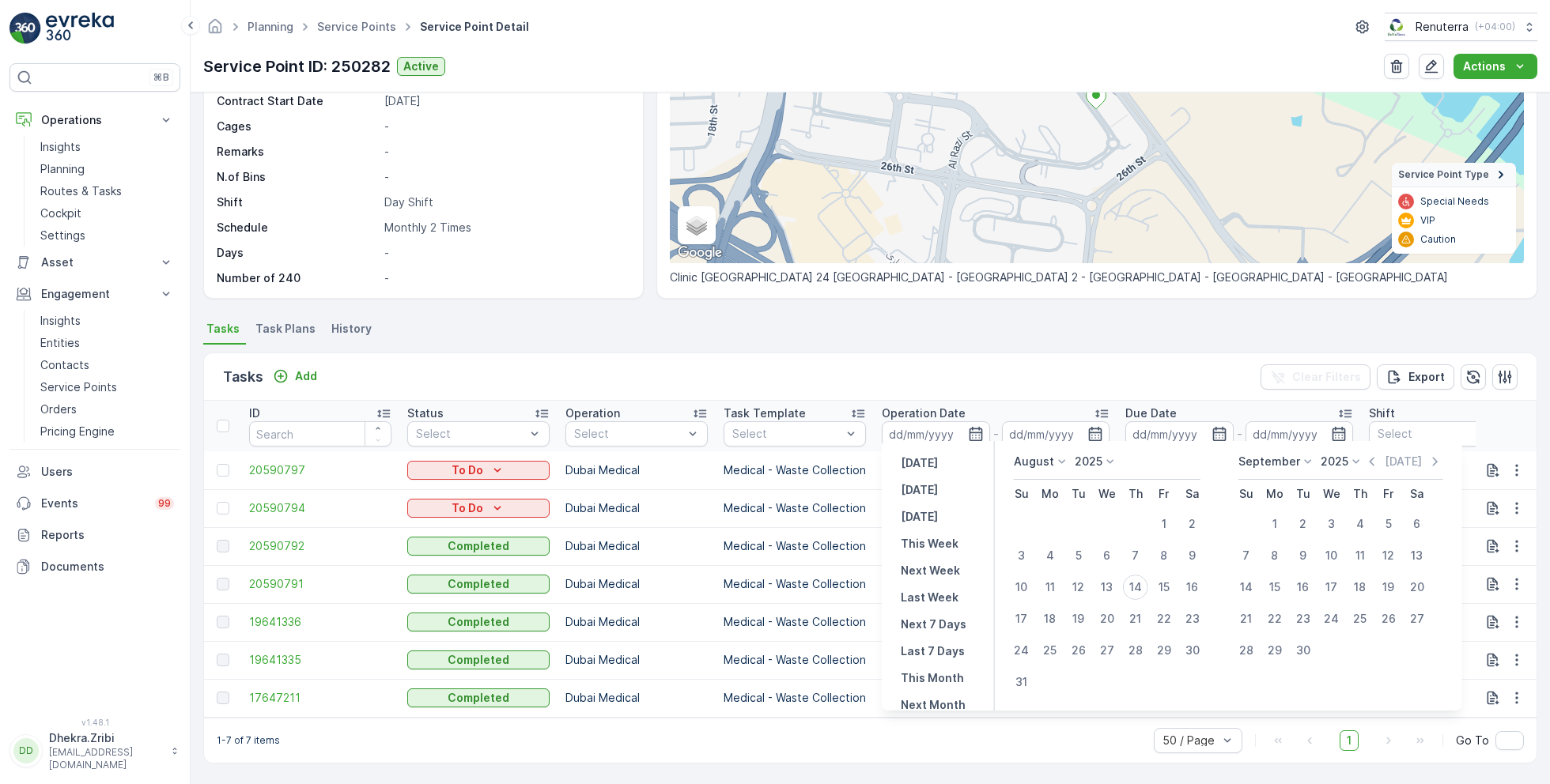
click at [921, 345] on div "Tasks Add Clear Filters Export ID Status Select Operation Select Task Template …" at bounding box center [869, 557] width 1334 height 426
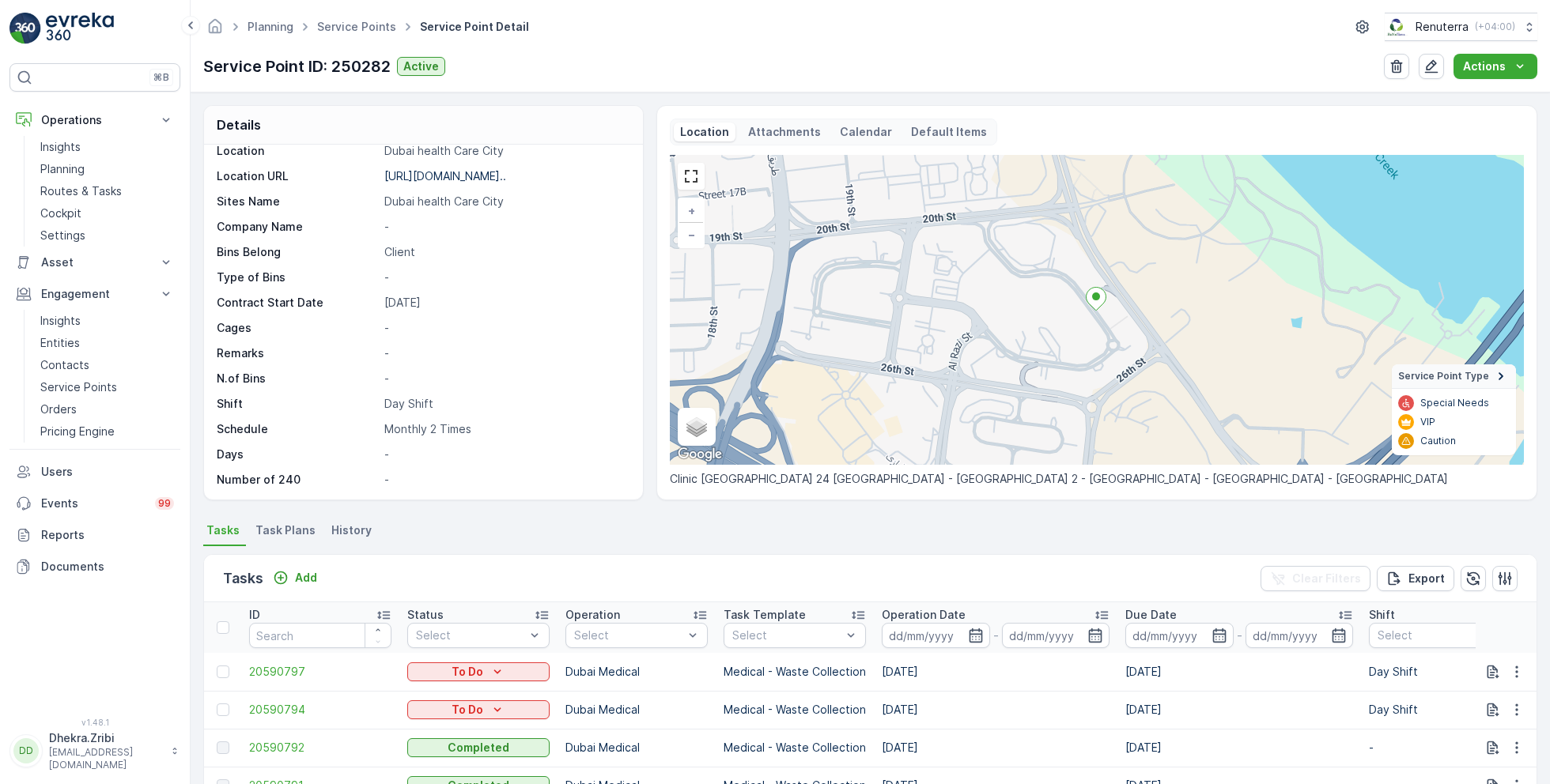
scroll to position [0, 0]
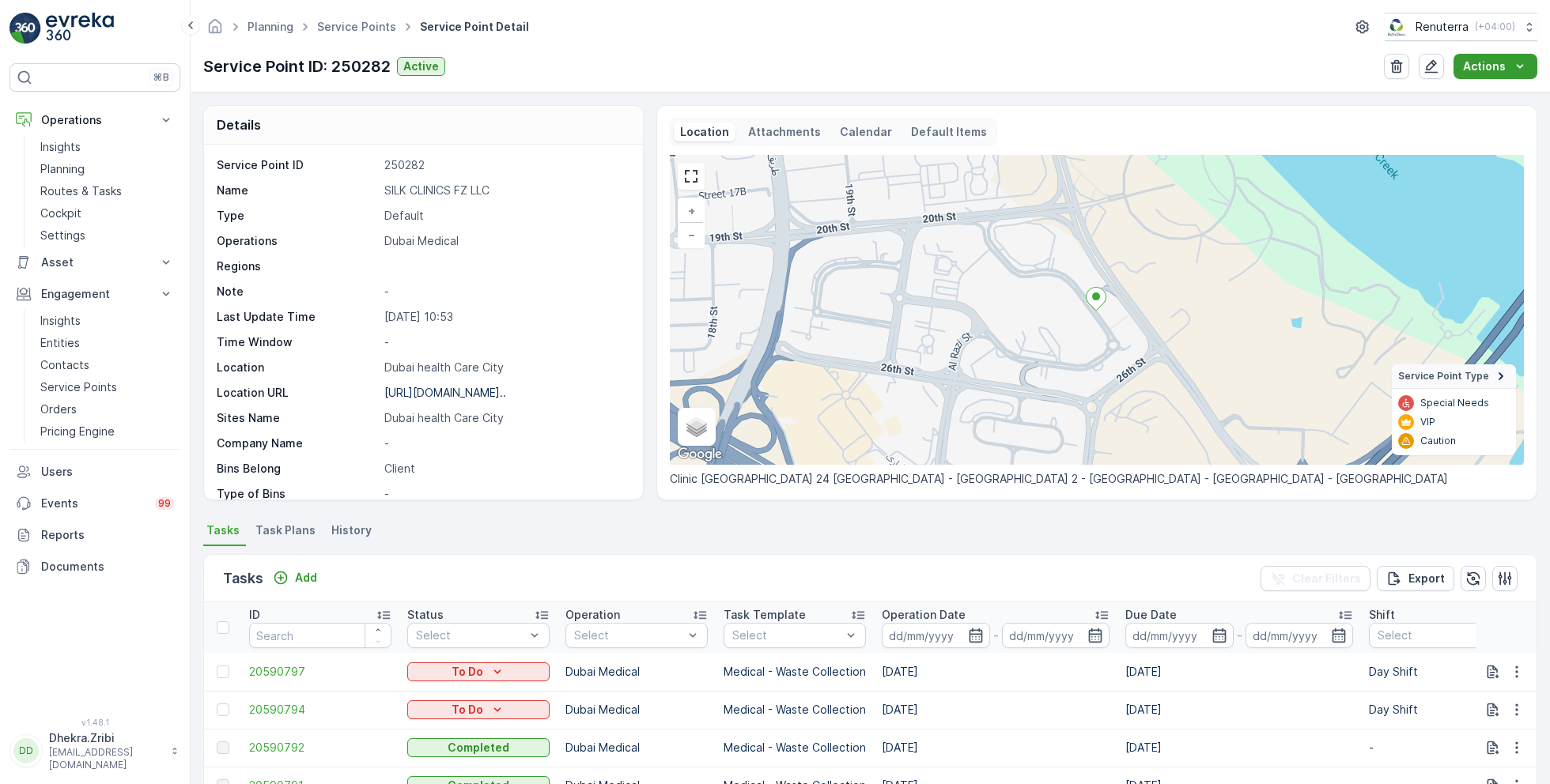
click at [1526, 67] on icon "Actions" at bounding box center [1520, 67] width 16 height 16
click at [601, 532] on ul "Tasks Task Plans History" at bounding box center [869, 532] width 1334 height 27
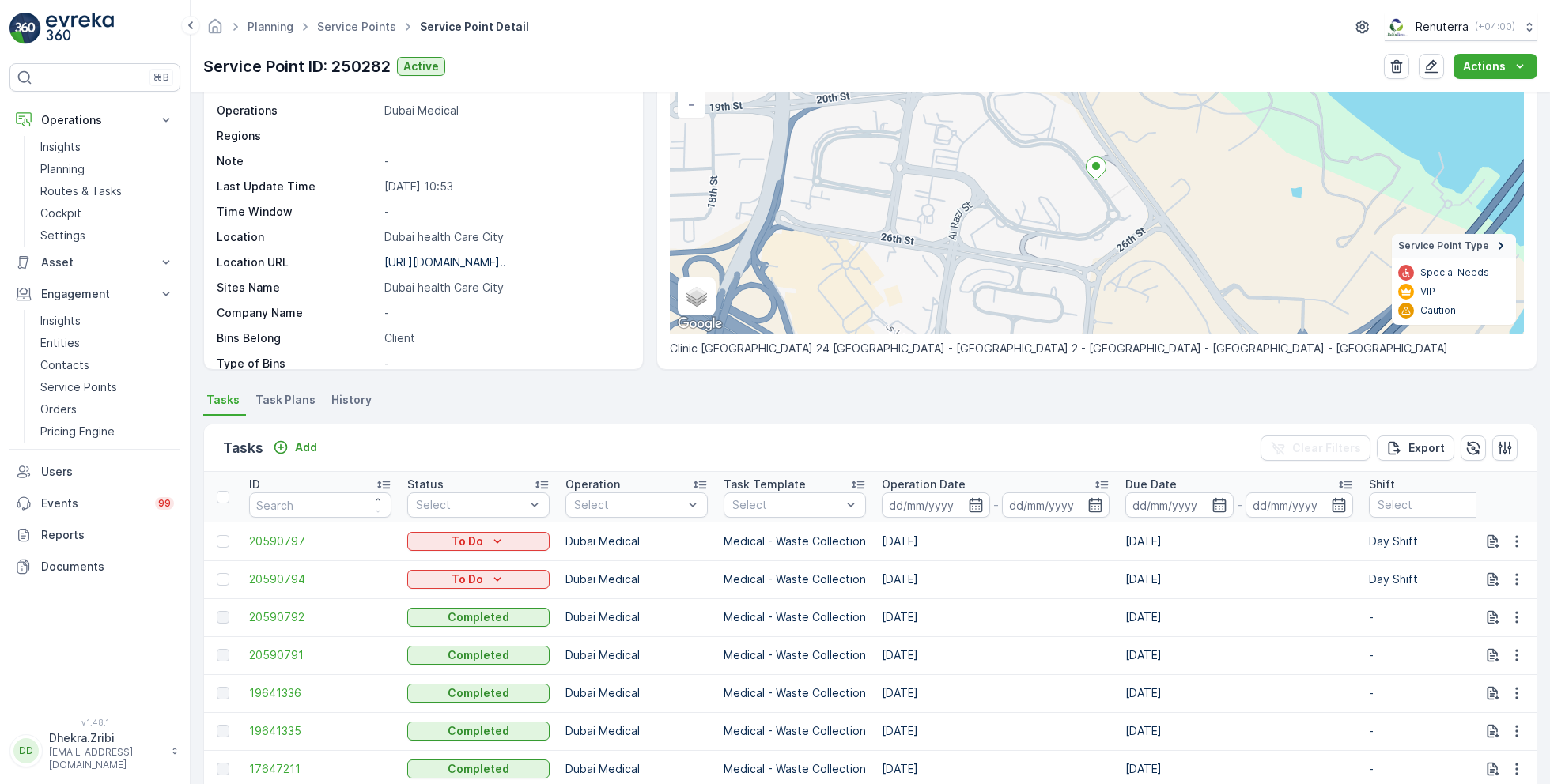
scroll to position [207, 0]
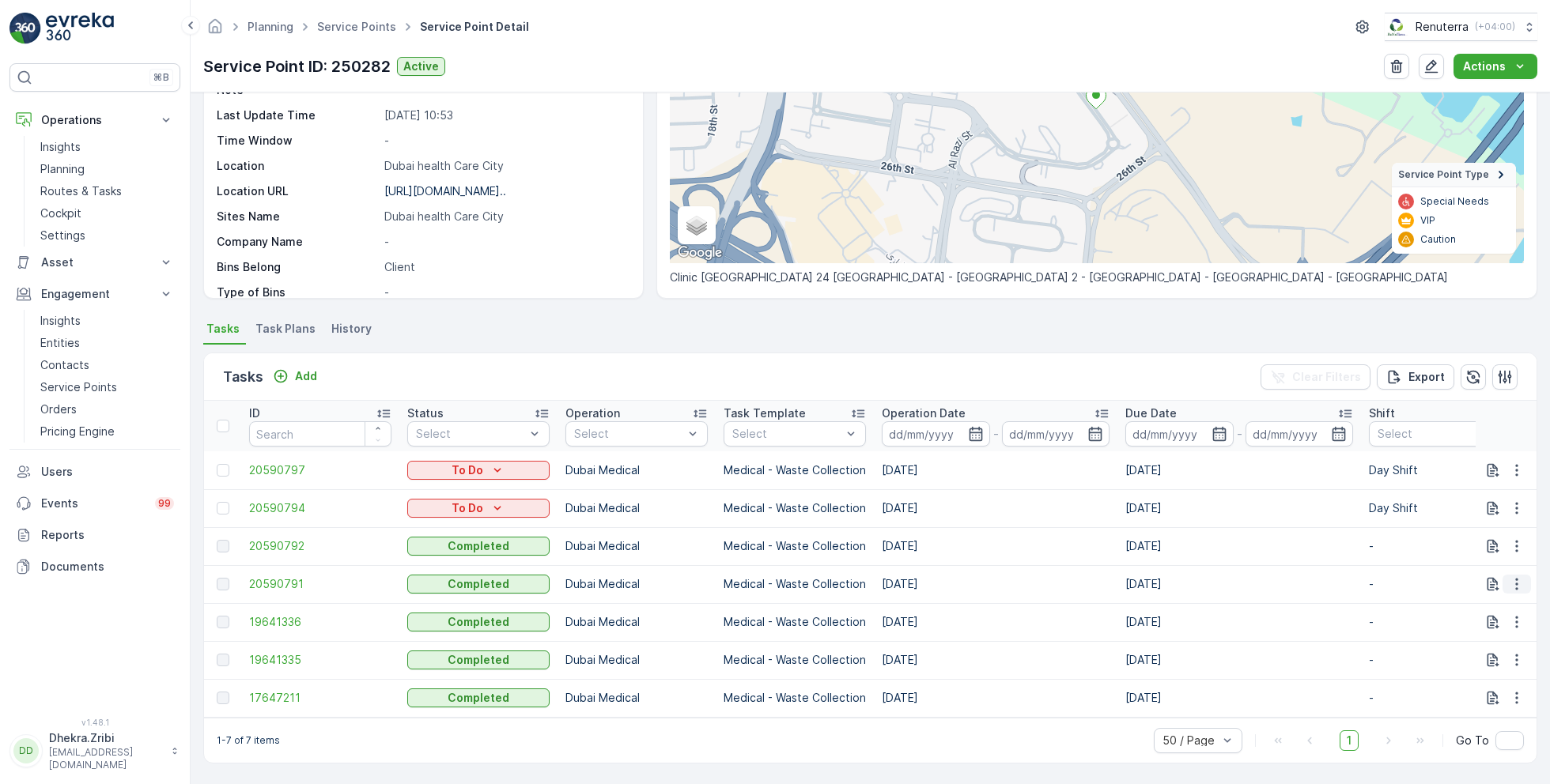
click at [1512, 576] on icon "button" at bounding box center [1517, 584] width 16 height 16
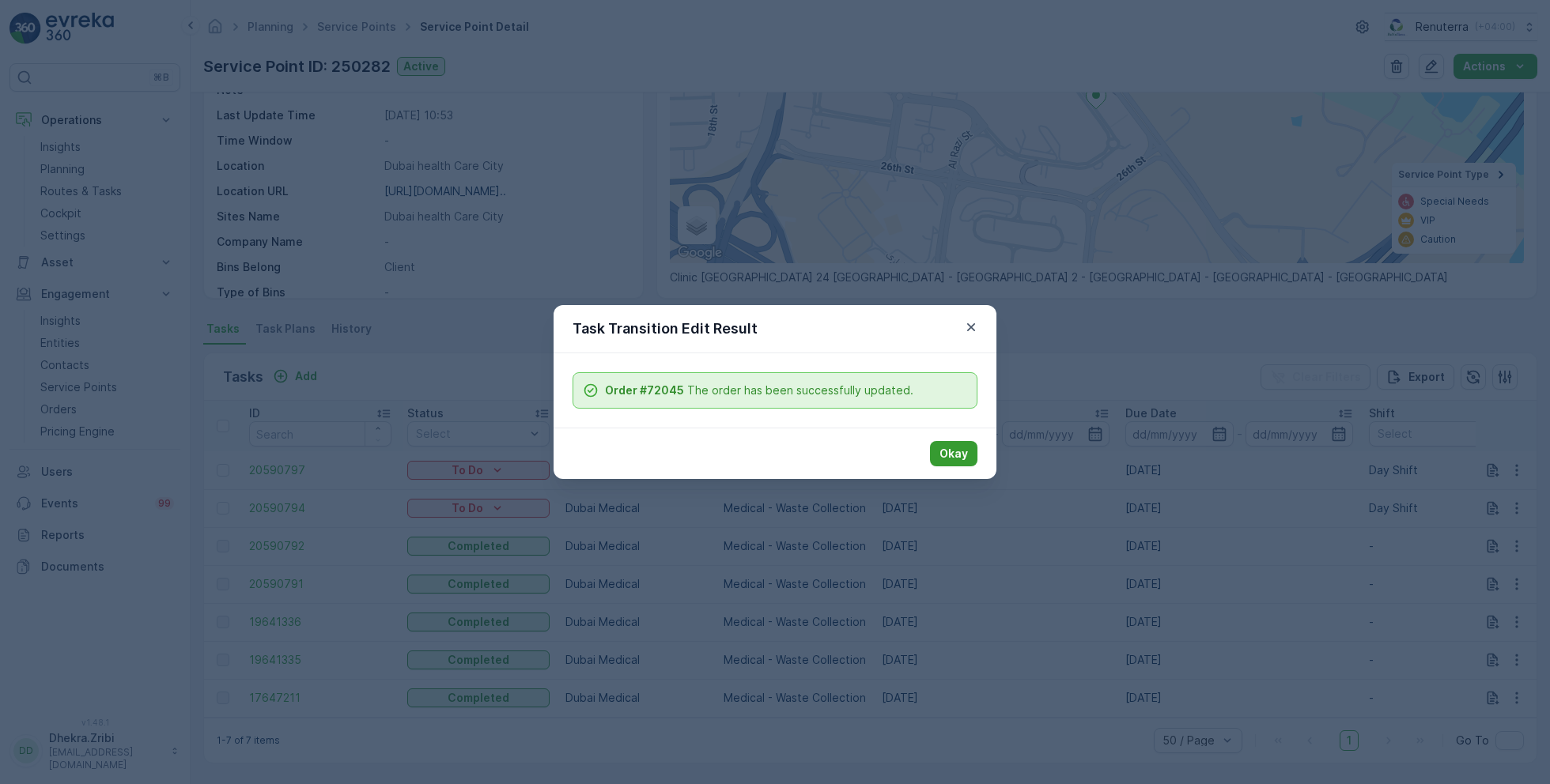
click at [953, 448] on p "Okay" at bounding box center [953, 453] width 28 height 16
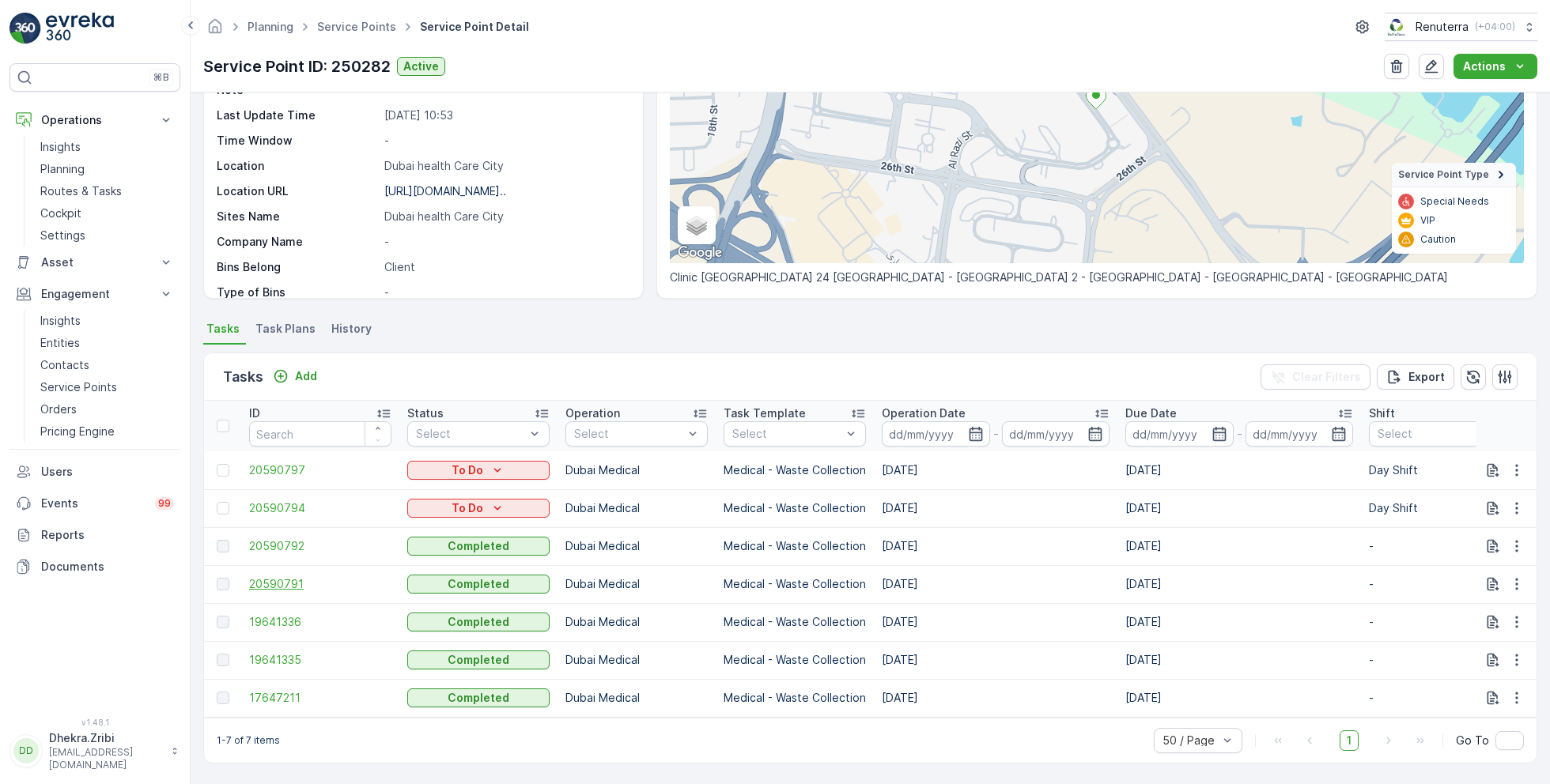
click at [291, 577] on span "20590791" at bounding box center [320, 584] width 142 height 16
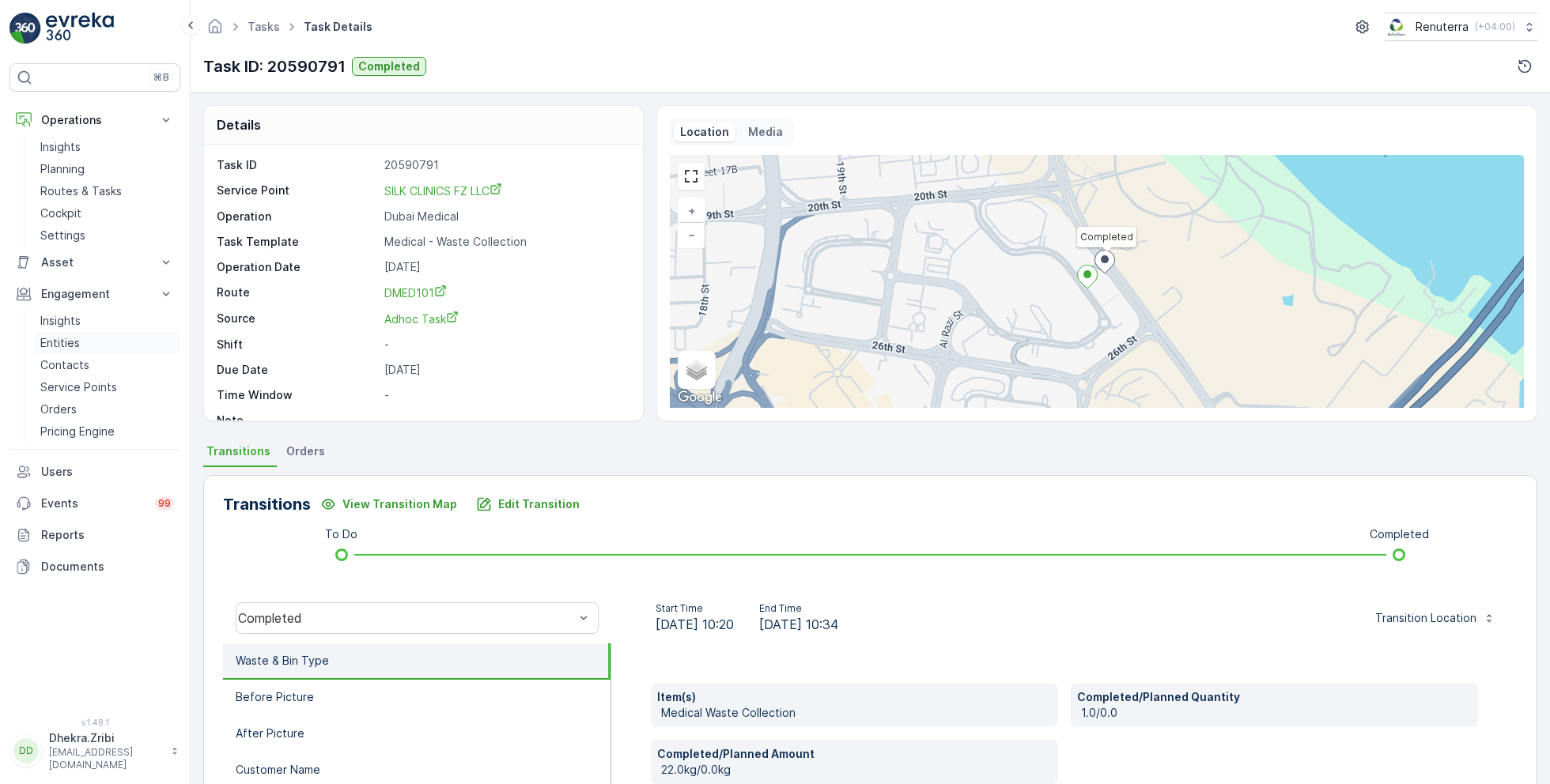
click at [80, 340] on link "Entities" at bounding box center [107, 343] width 146 height 22
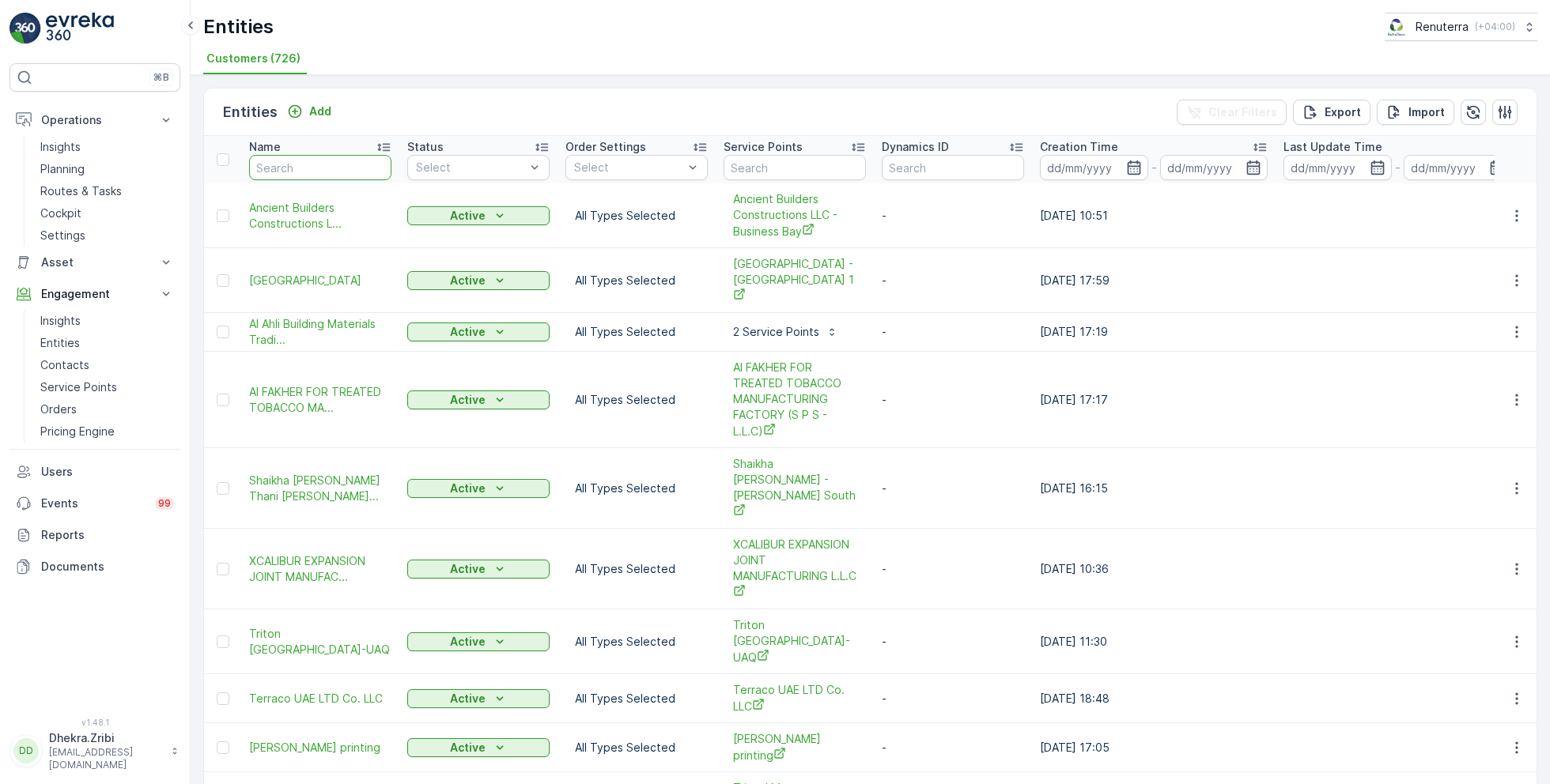
click at [303, 170] on input "text" at bounding box center [320, 167] width 142 height 25
type input "silk"
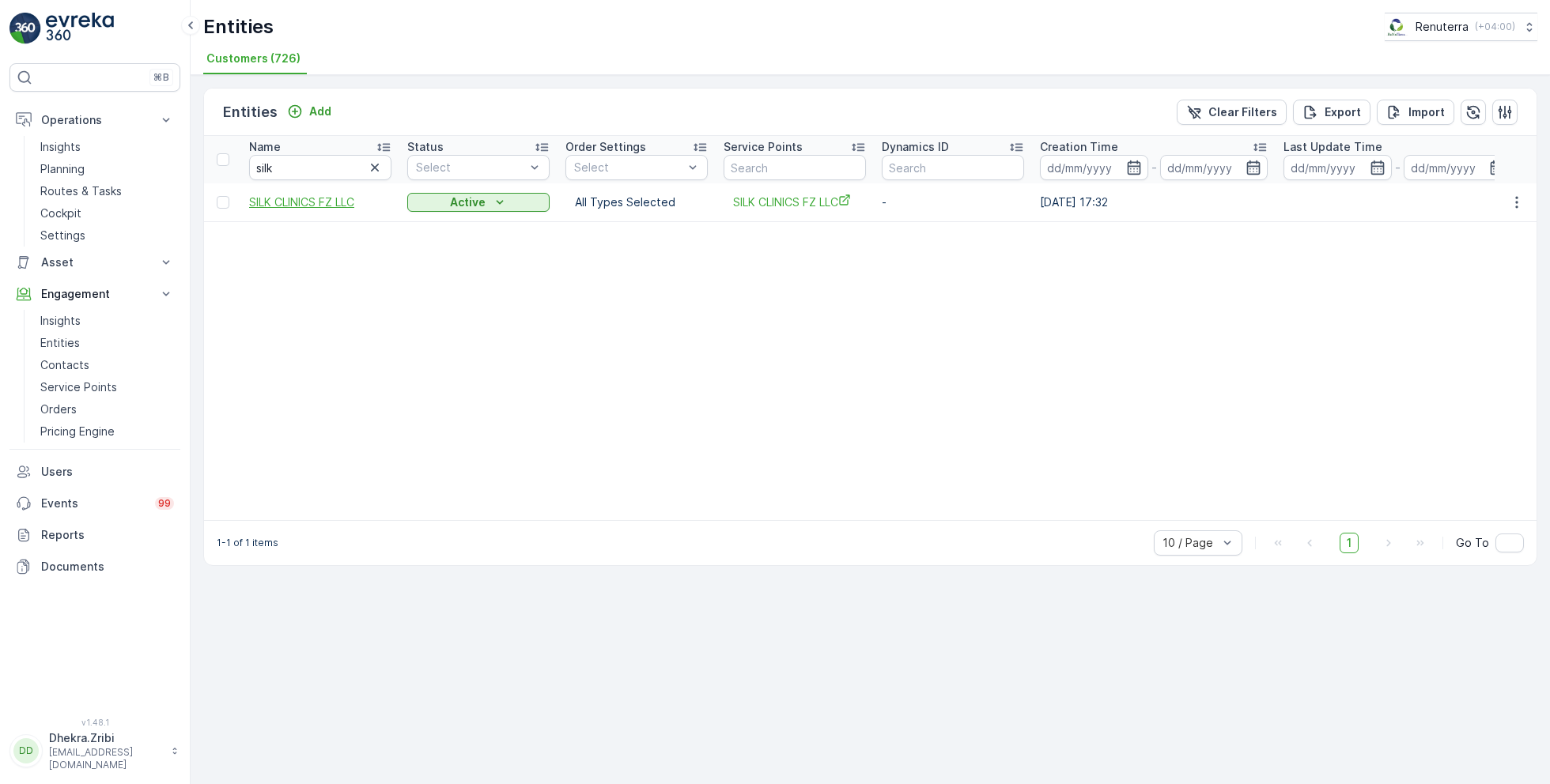
click at [305, 195] on span "SILK CLINICS FZ LLC" at bounding box center [320, 203] width 142 height 16
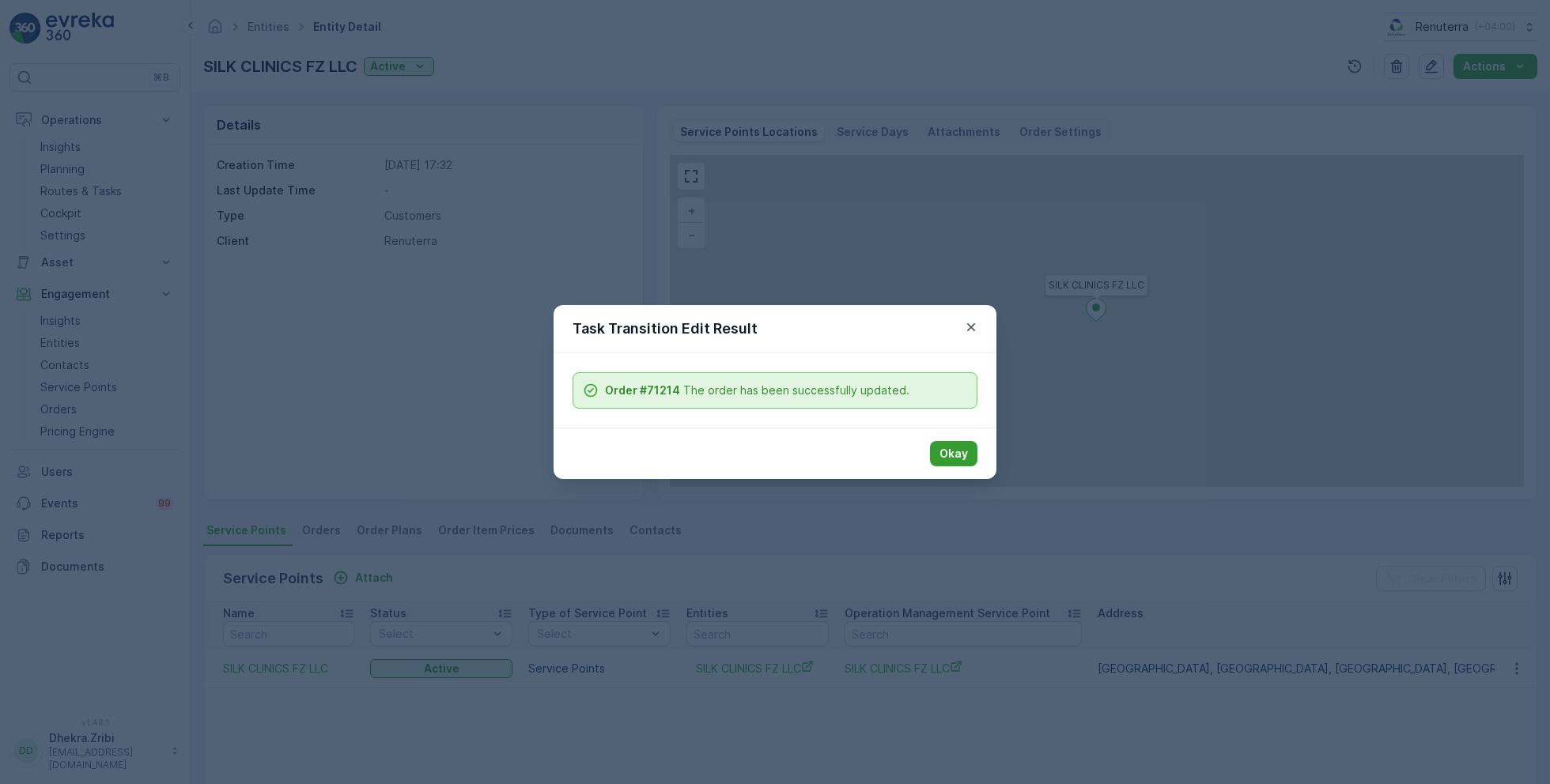
click at [976, 456] on button "Okay" at bounding box center [953, 453] width 47 height 25
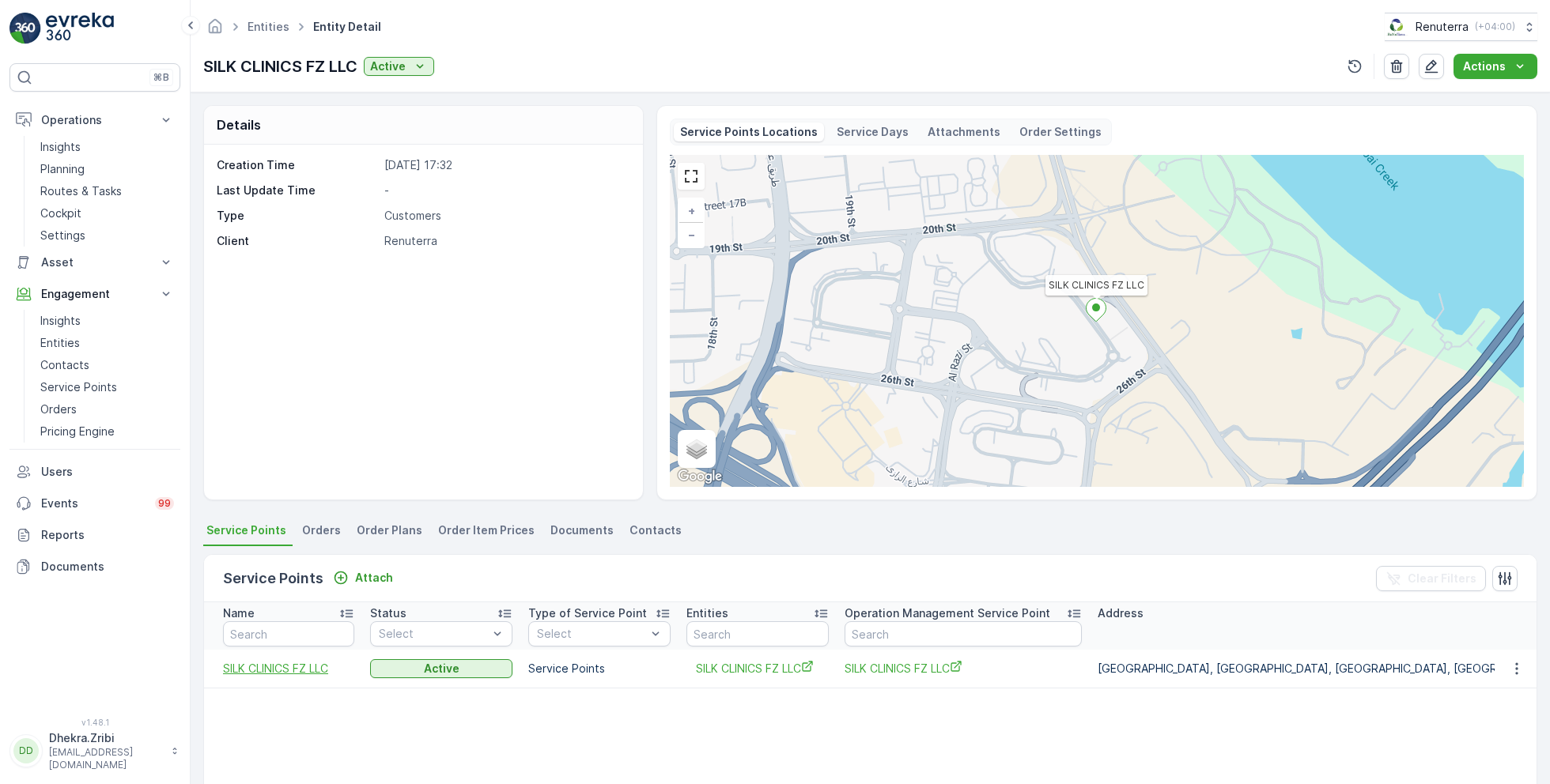
click at [286, 669] on span "SILK CLINICS FZ LLC" at bounding box center [288, 669] width 131 height 16
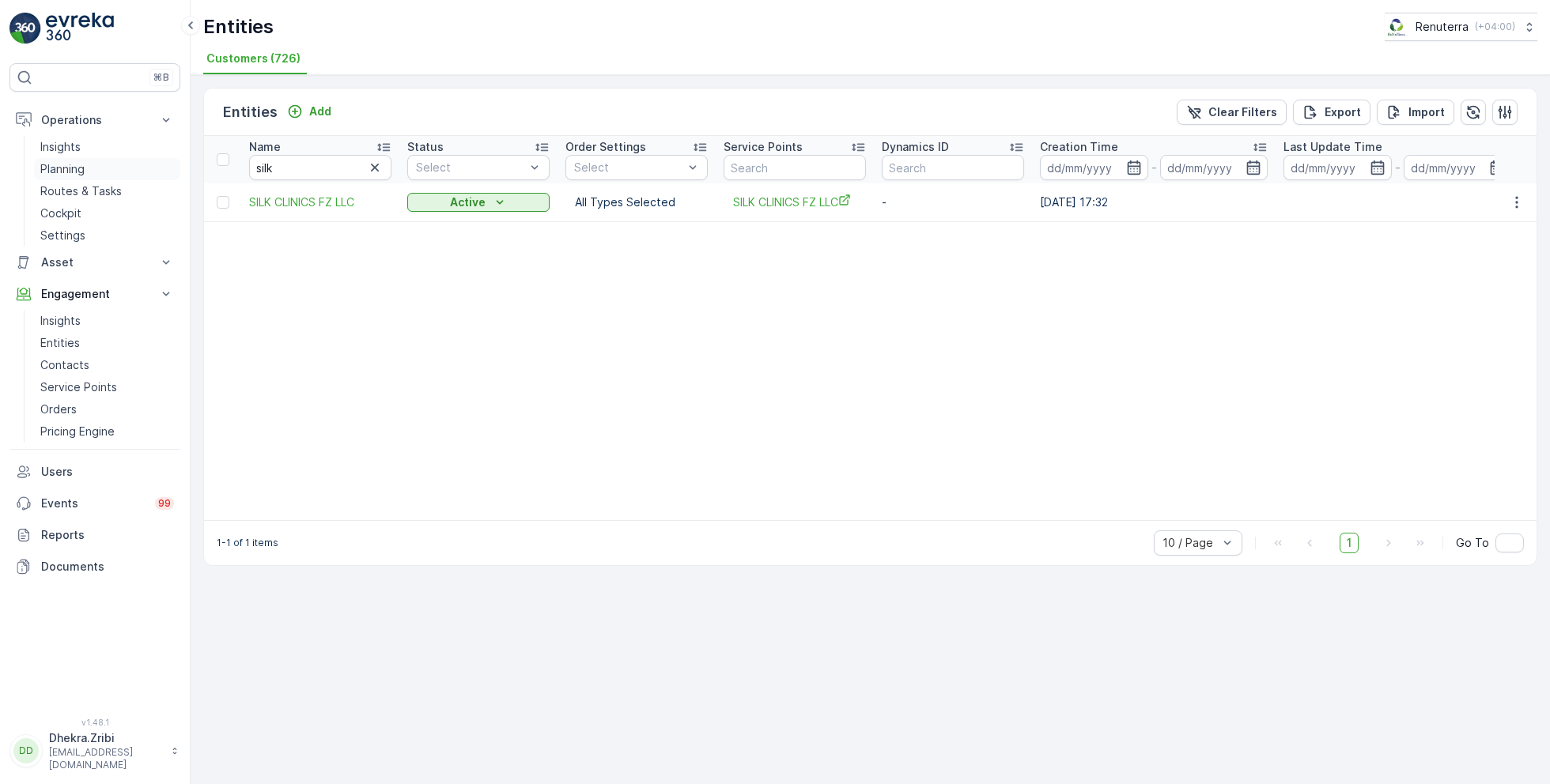
click at [84, 169] on p "Planning" at bounding box center [62, 169] width 44 height 16
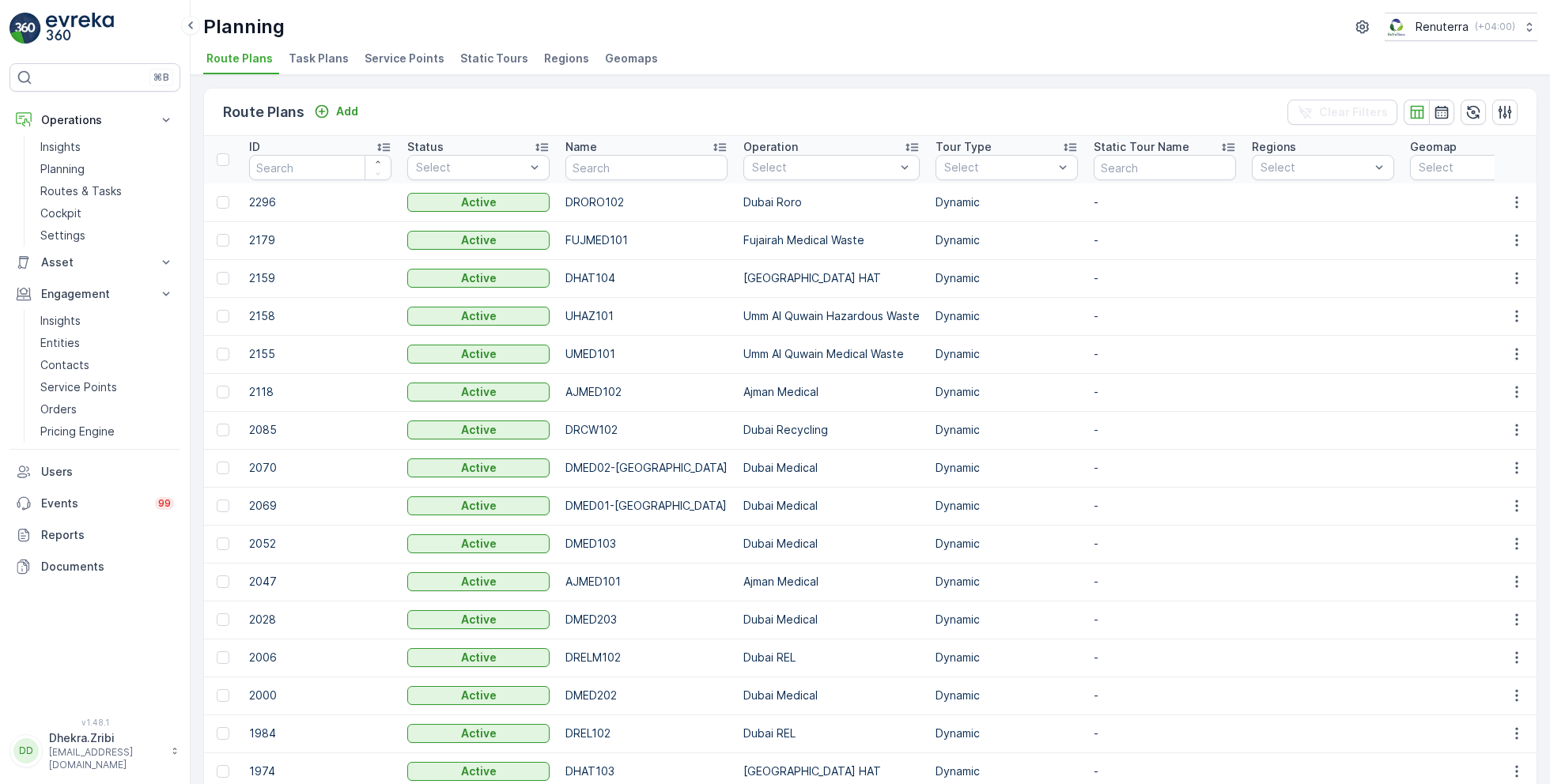
click at [430, 57] on span "Service Points" at bounding box center [405, 59] width 80 height 16
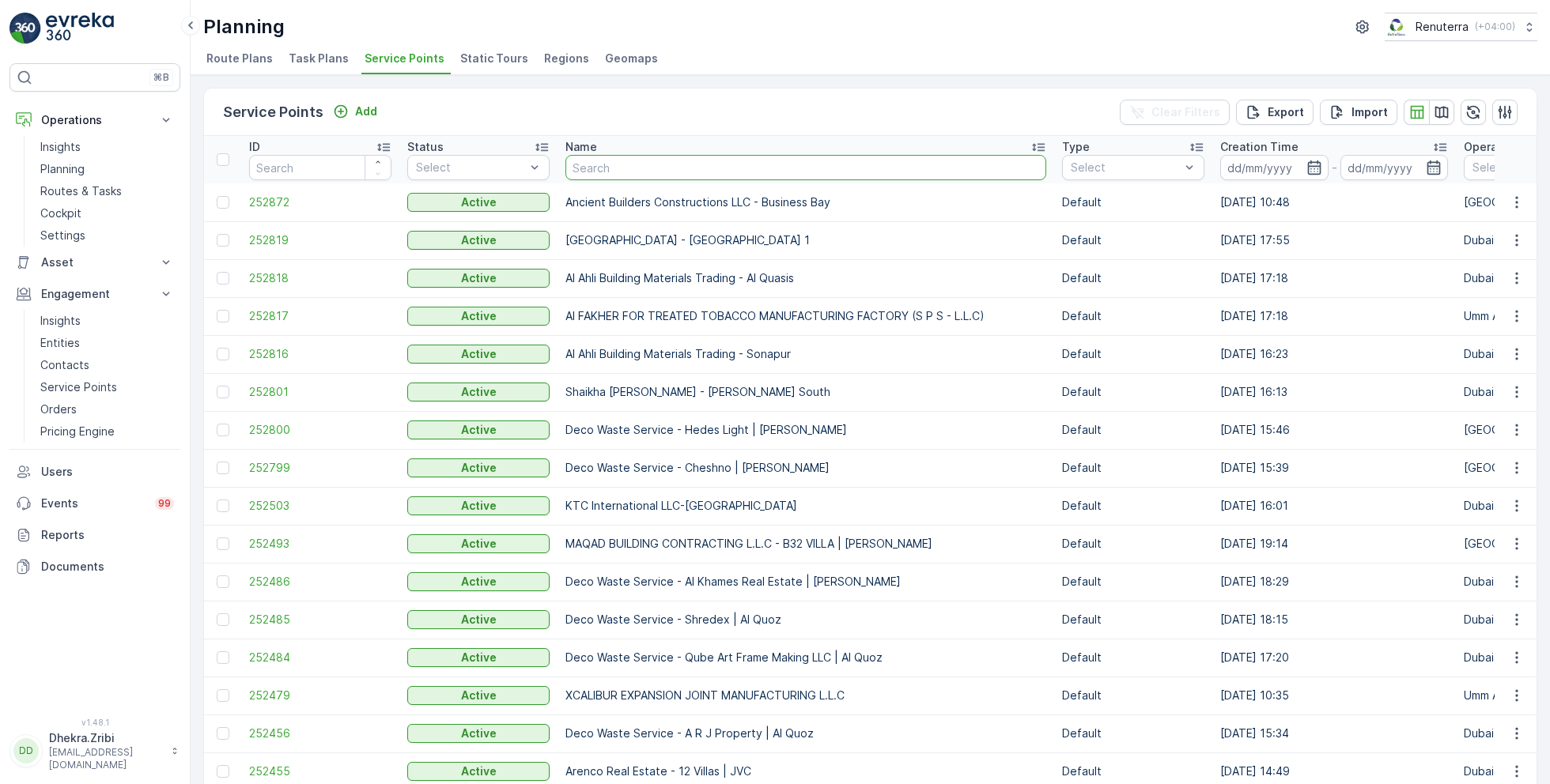
click at [584, 164] on input "text" at bounding box center [805, 167] width 481 height 25
type input "silk"
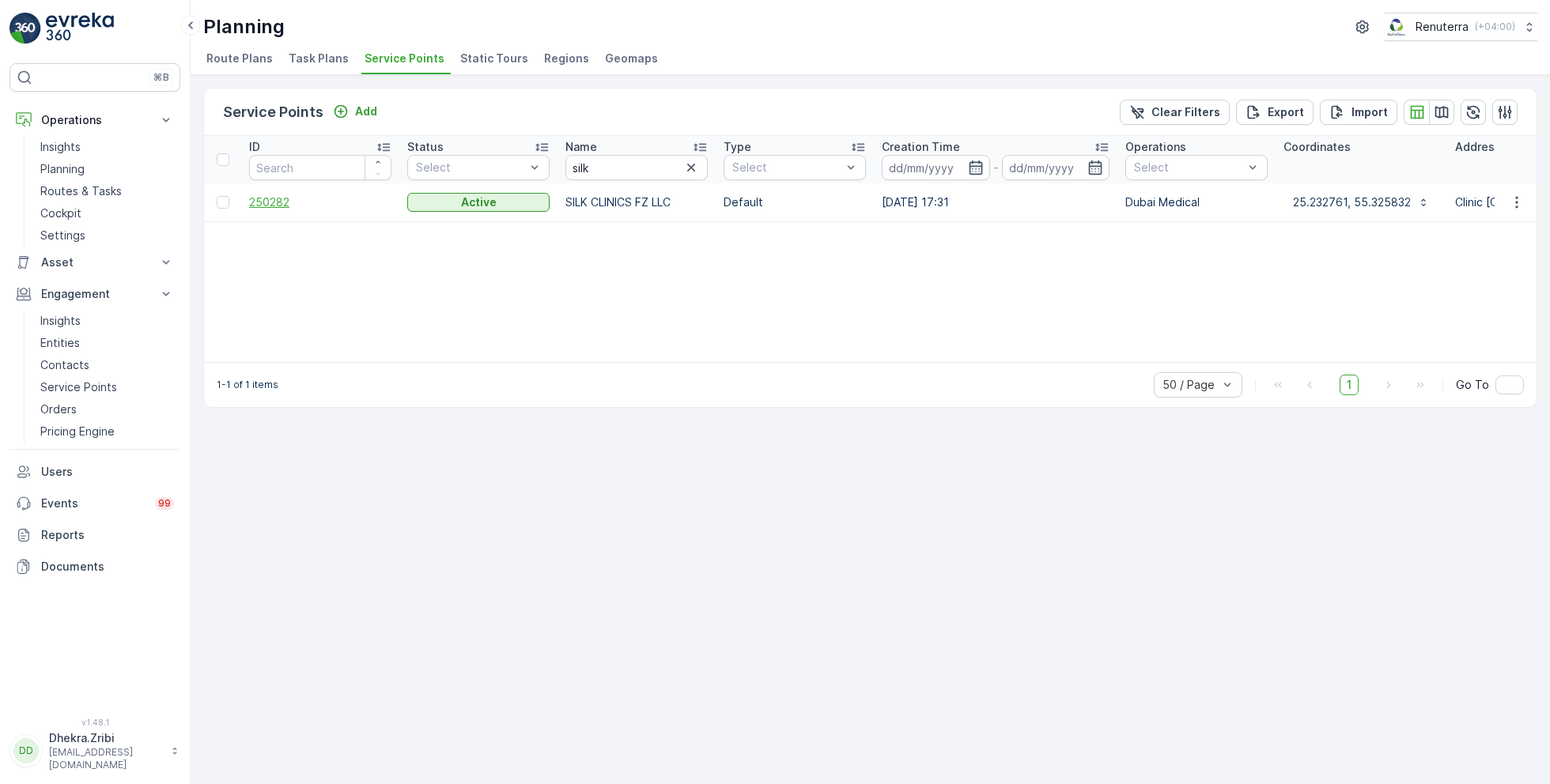
click at [275, 204] on span "250282" at bounding box center [320, 203] width 142 height 16
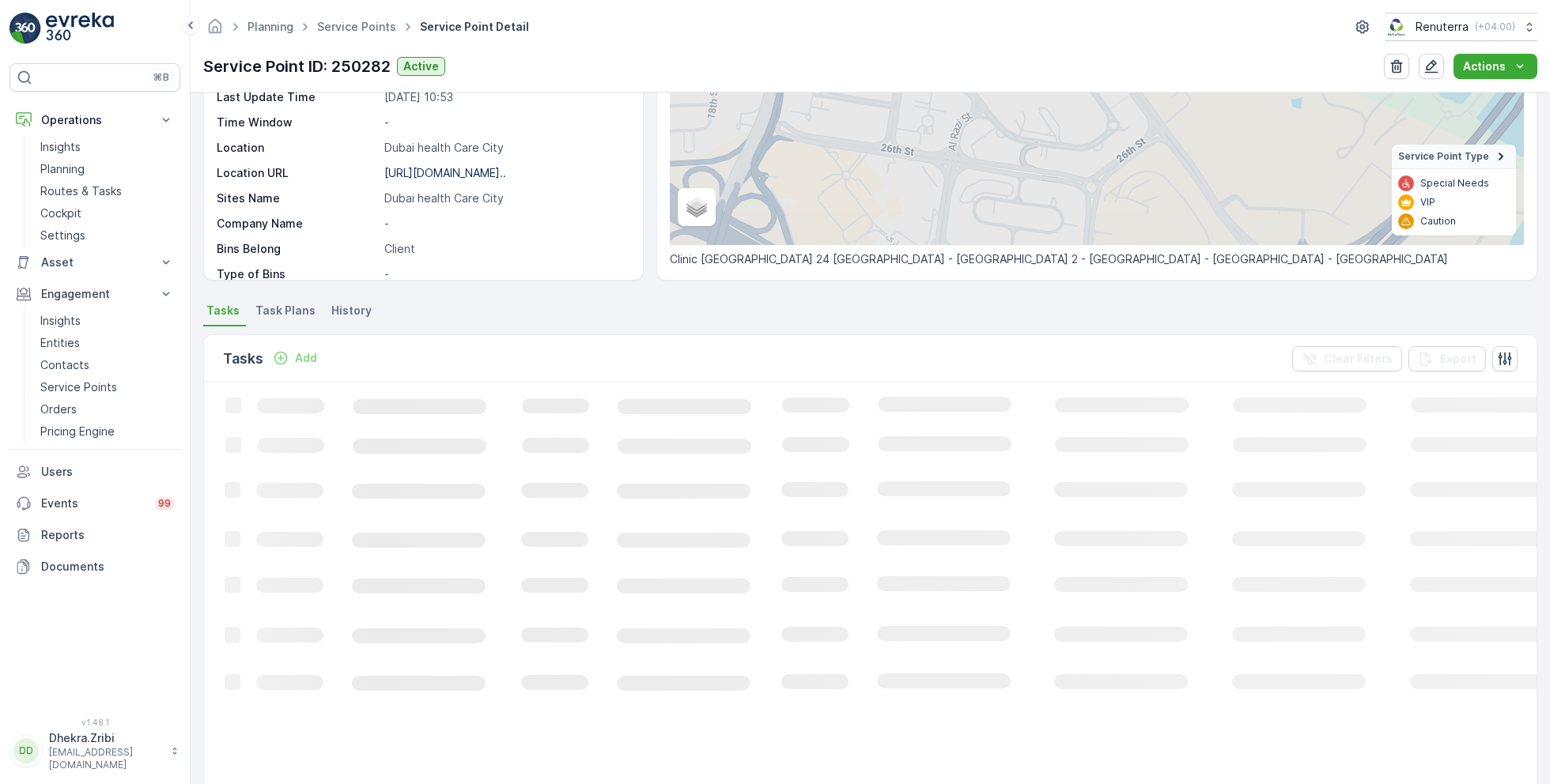
scroll to position [207, 0]
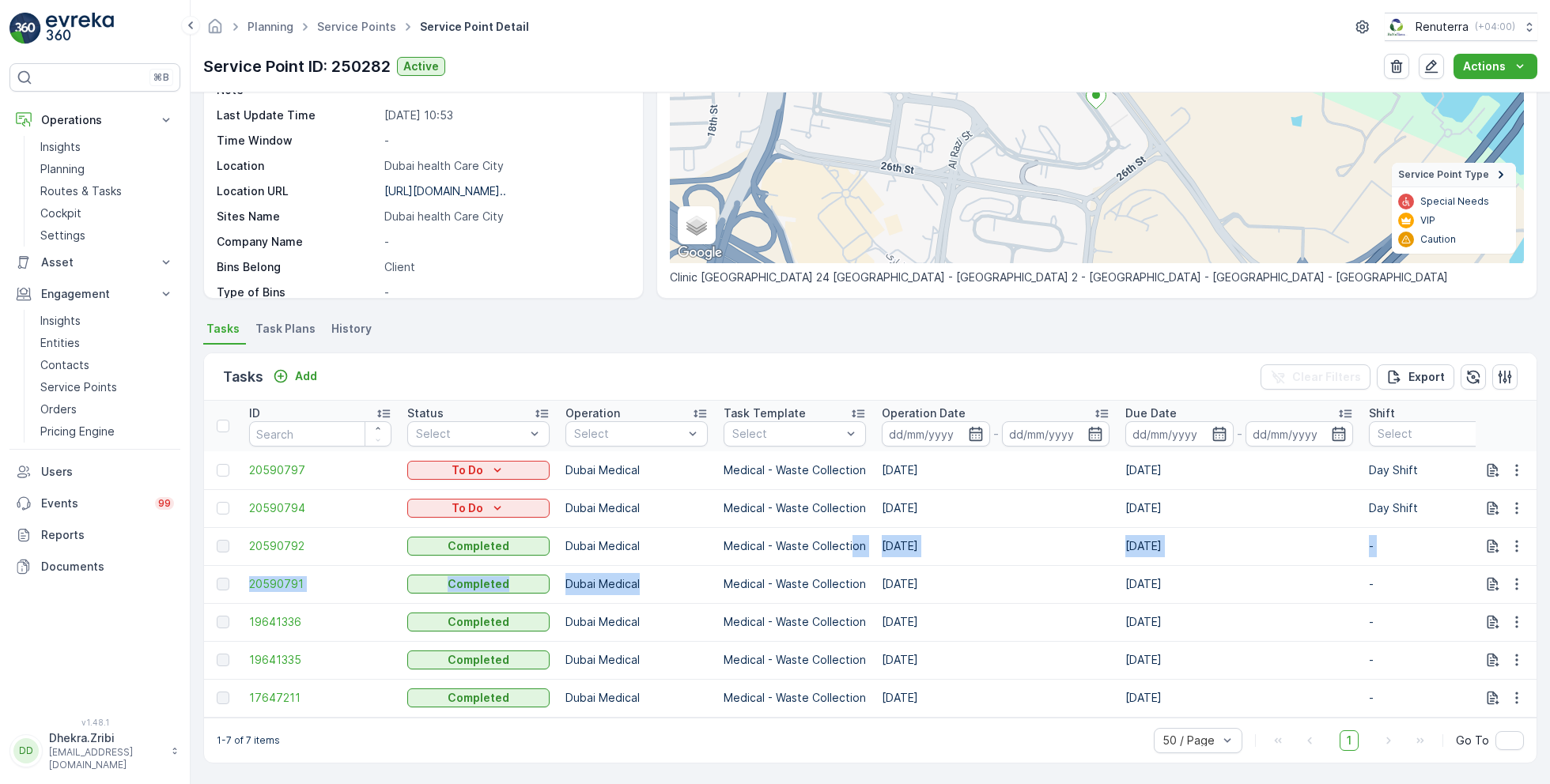
click at [849, 544] on body "⌘B Operations Insights Planning Routes & Tasks Cockpit Settings Asset Assets En…" at bounding box center [775, 392] width 1550 height 784
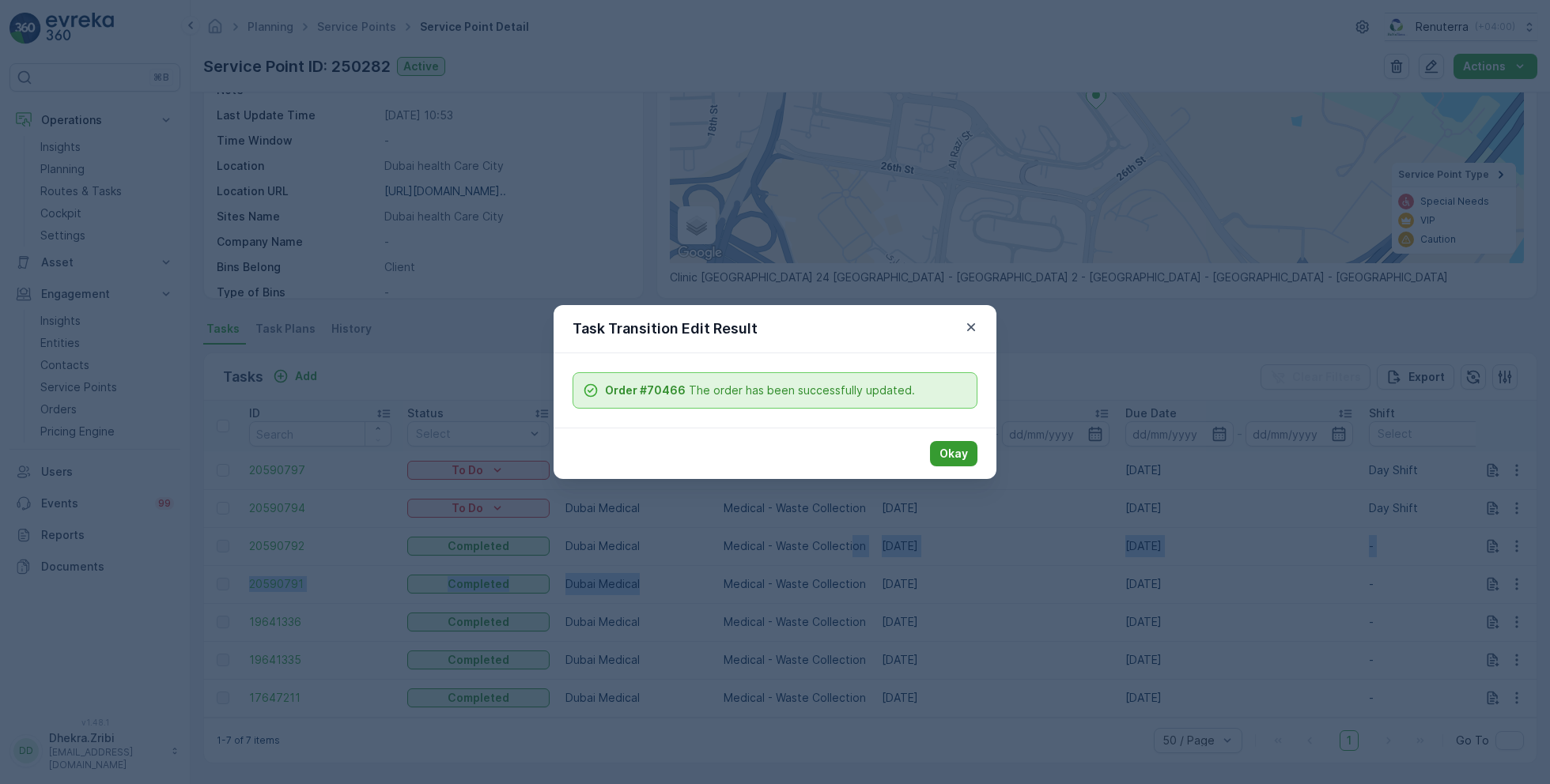
click at [958, 441] on button "Okay" at bounding box center [953, 453] width 47 height 25
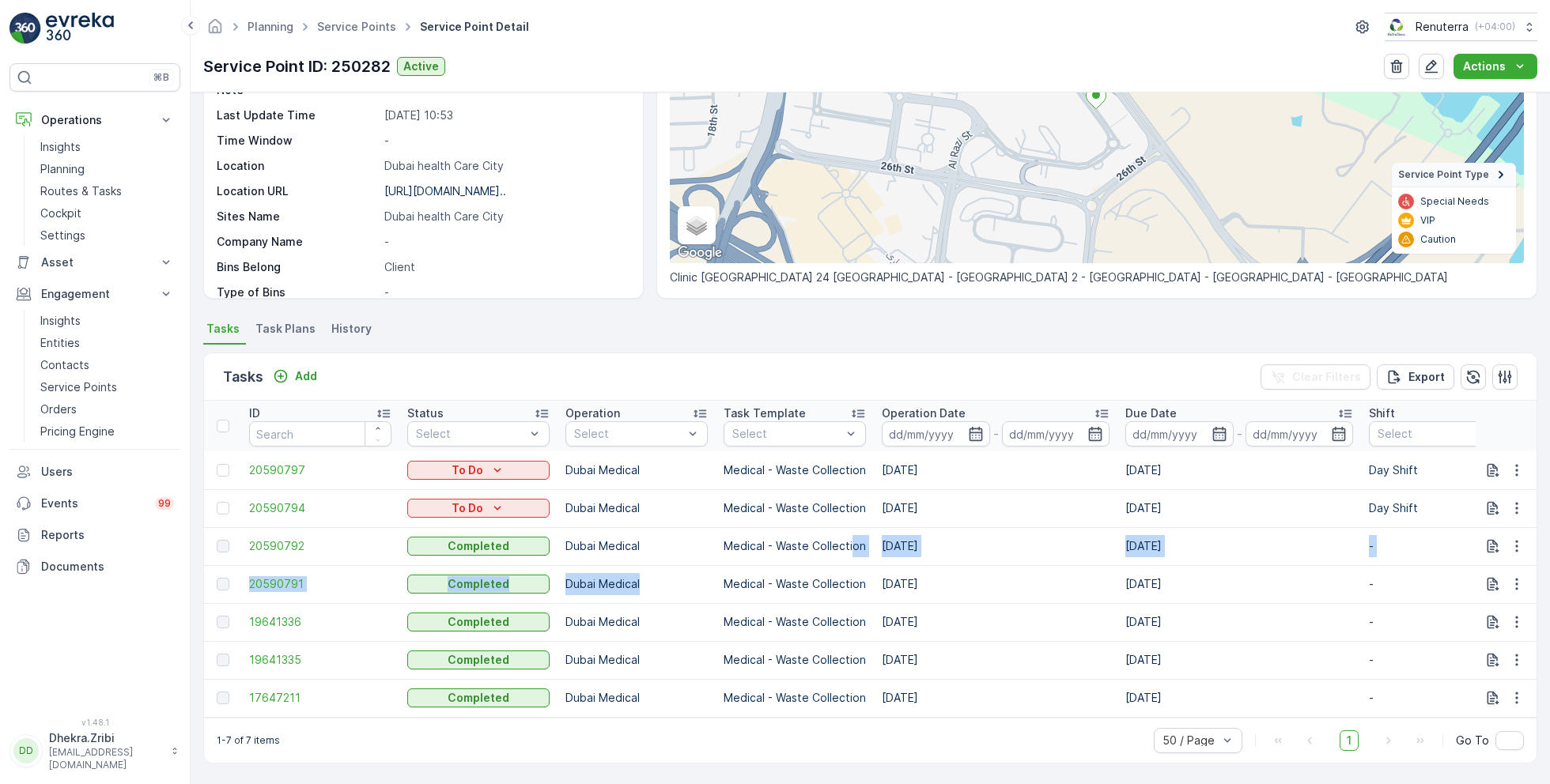
click at [853, 532] on td "Medical - Waste Collection" at bounding box center [794, 546] width 158 height 38
click at [1491, 540] on icon "button" at bounding box center [1494, 546] width 12 height 13
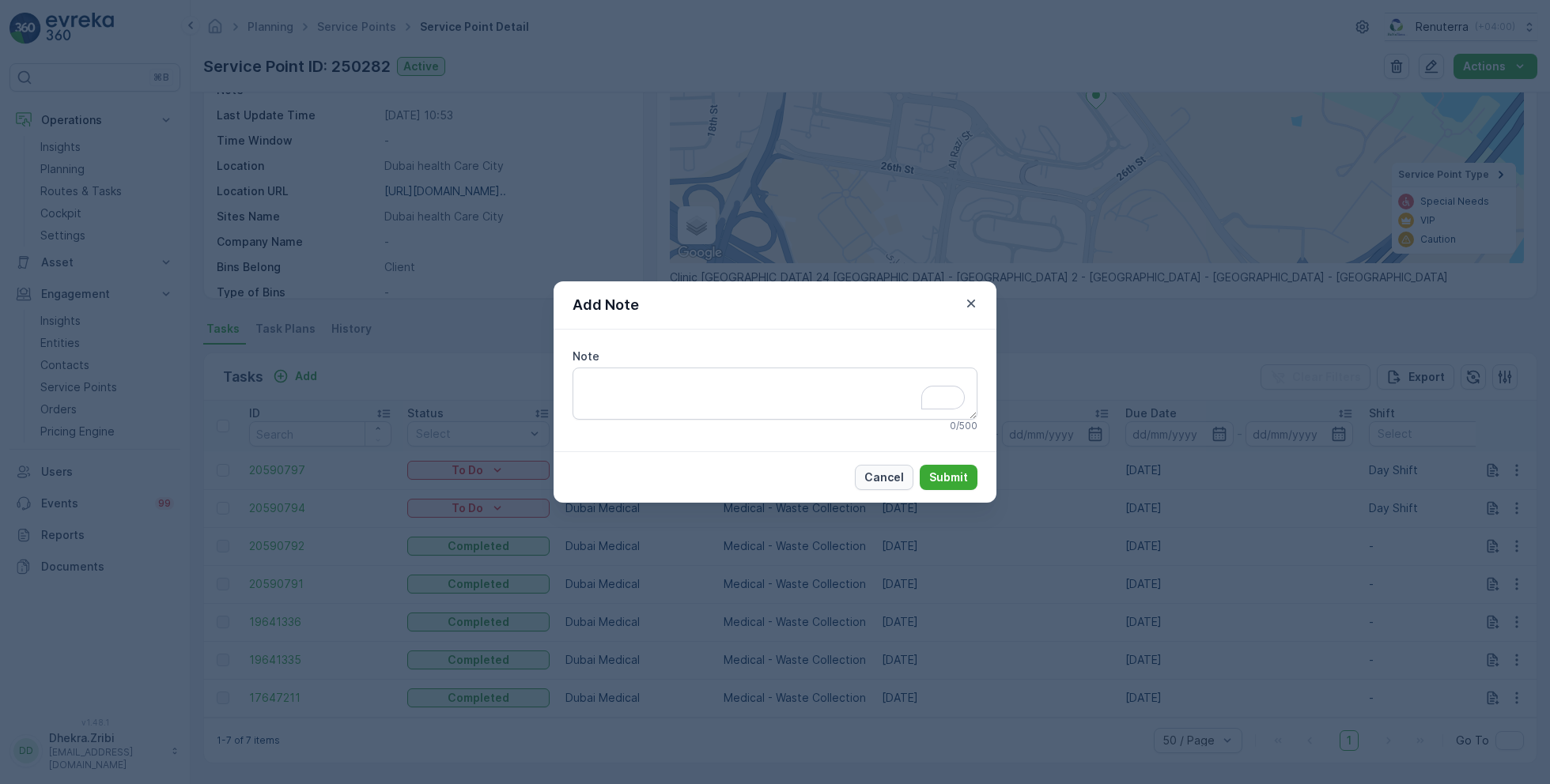
click at [890, 473] on p "Cancel" at bounding box center [884, 477] width 40 height 16
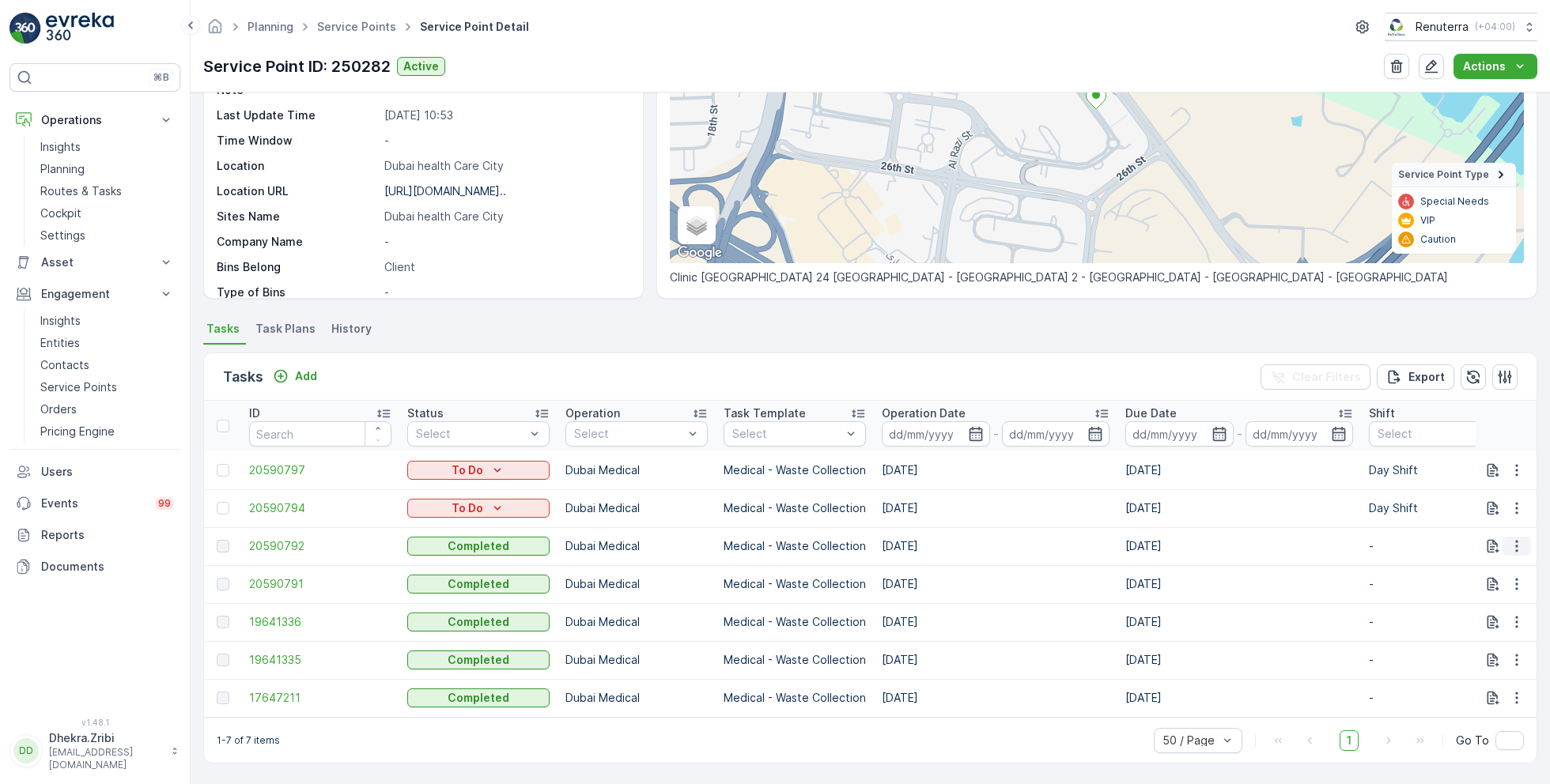
click at [1509, 538] on icon "button" at bounding box center [1517, 546] width 16 height 16
click at [1502, 564] on span "See More Details" at bounding box center [1498, 563] width 92 height 16
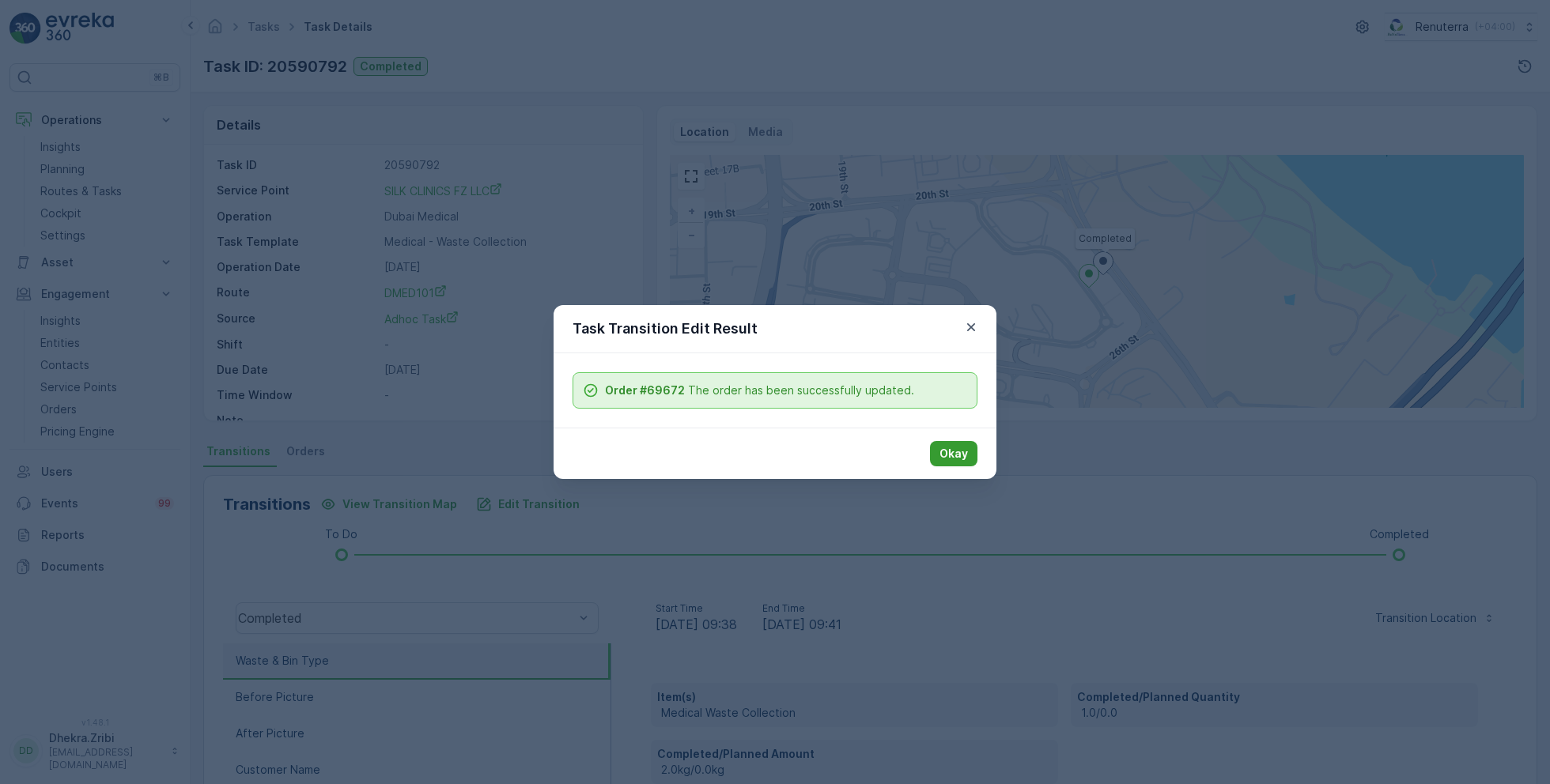
click at [954, 442] on button "Okay" at bounding box center [953, 453] width 47 height 25
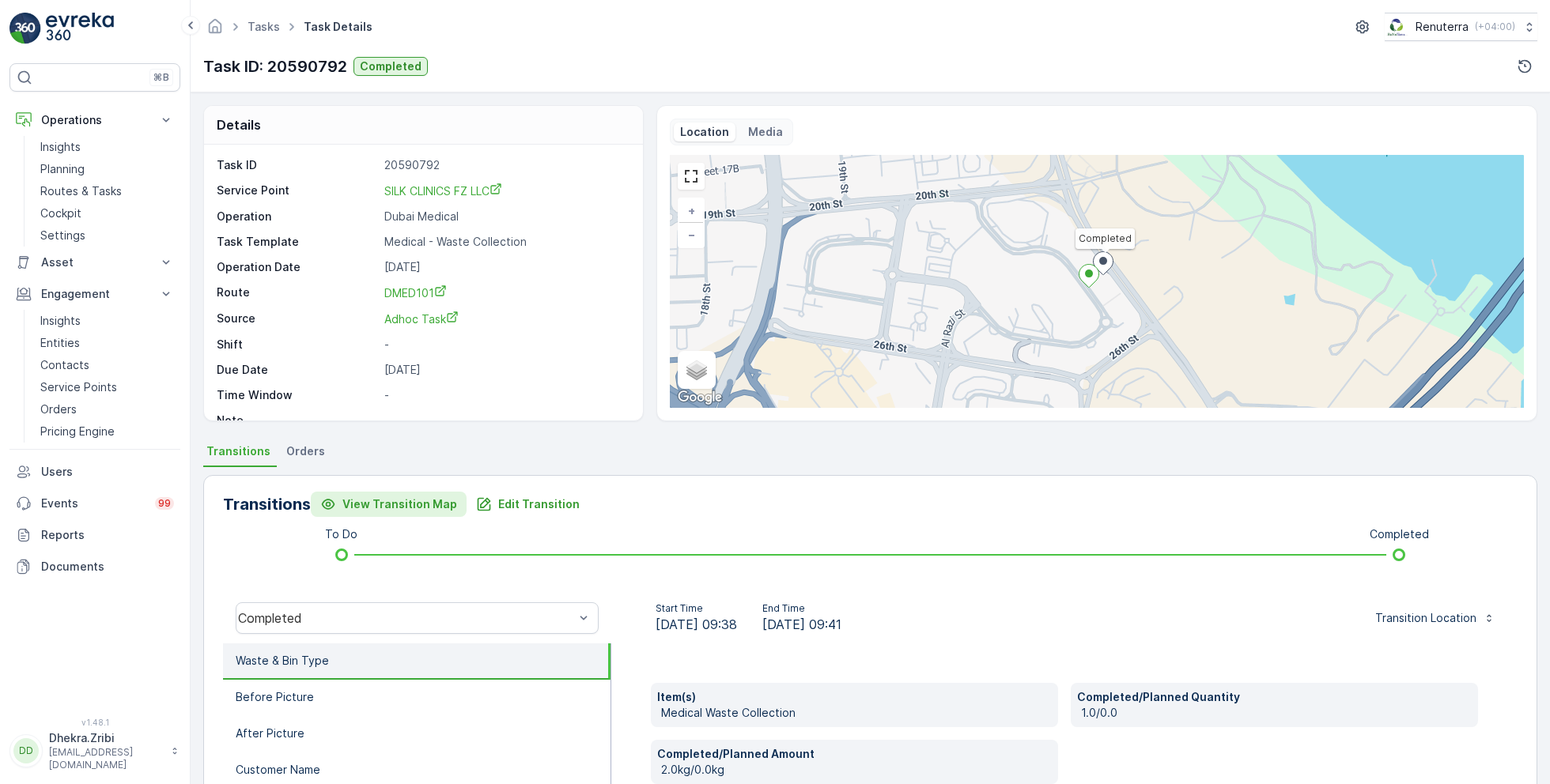
click at [412, 501] on p "View Transition Map" at bounding box center [400, 504] width 115 height 16
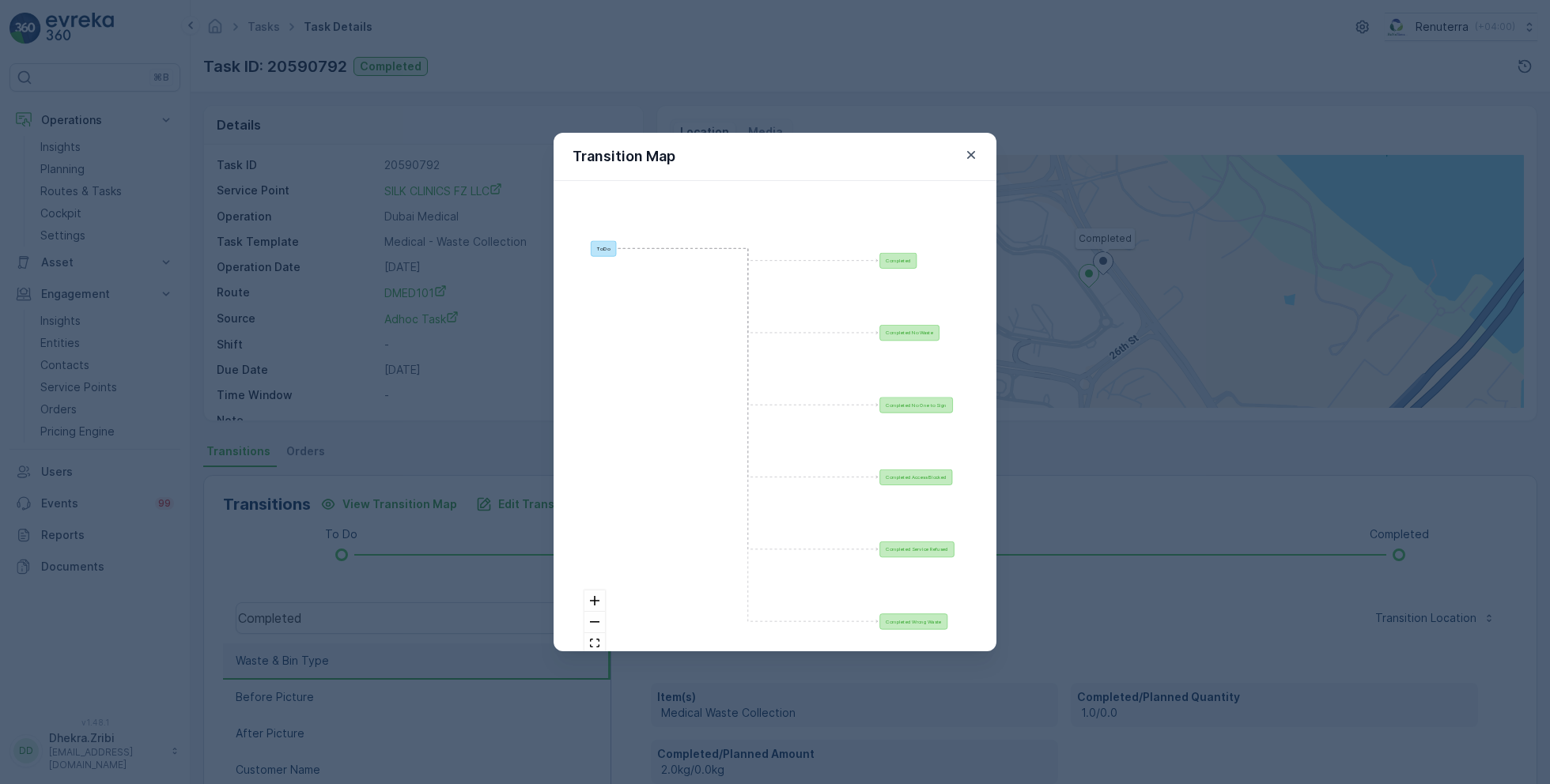
click at [973, 147] on icon "button" at bounding box center [971, 155] width 16 height 16
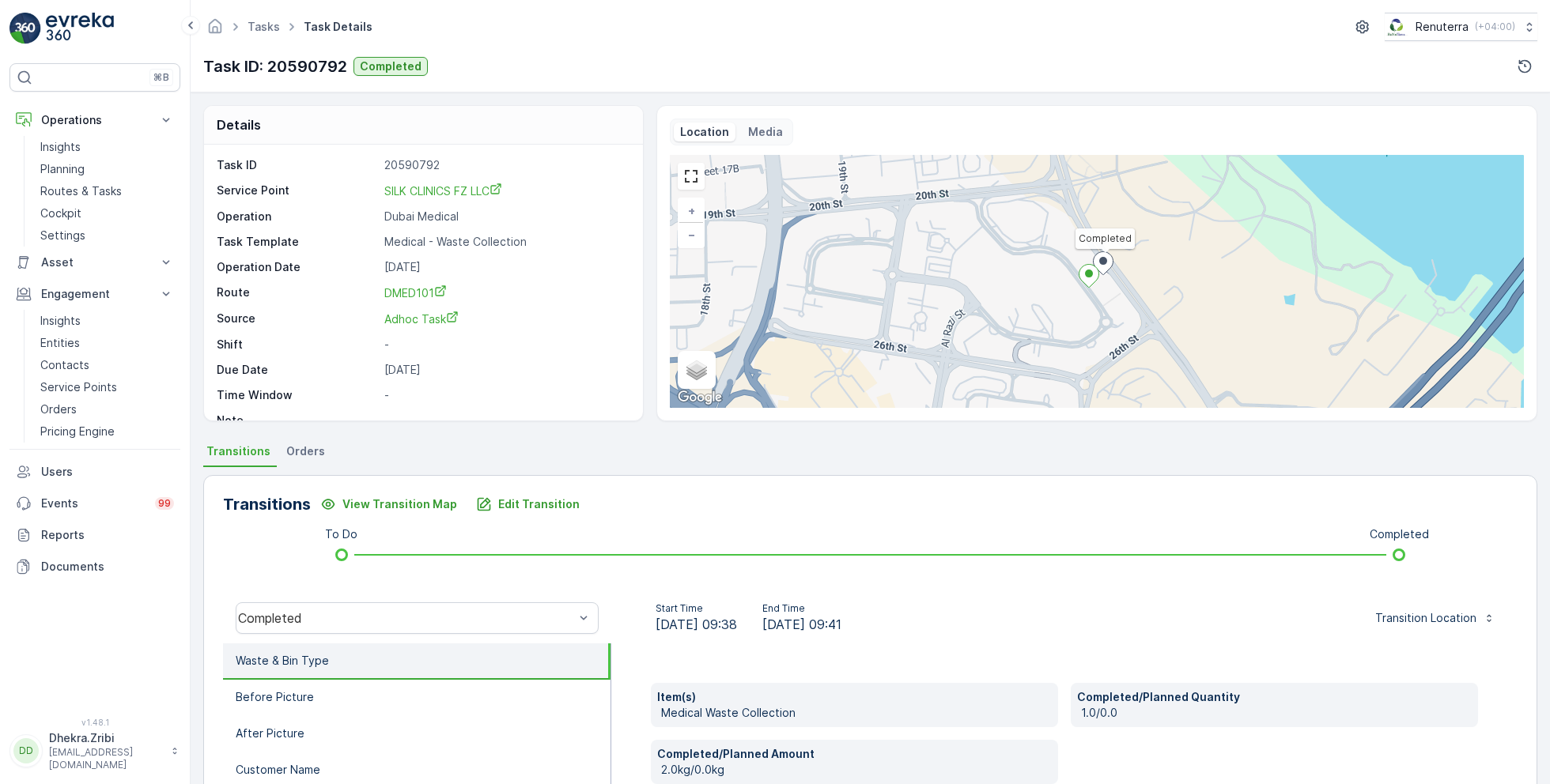
click at [310, 456] on span "Orders" at bounding box center [306, 451] width 39 height 16
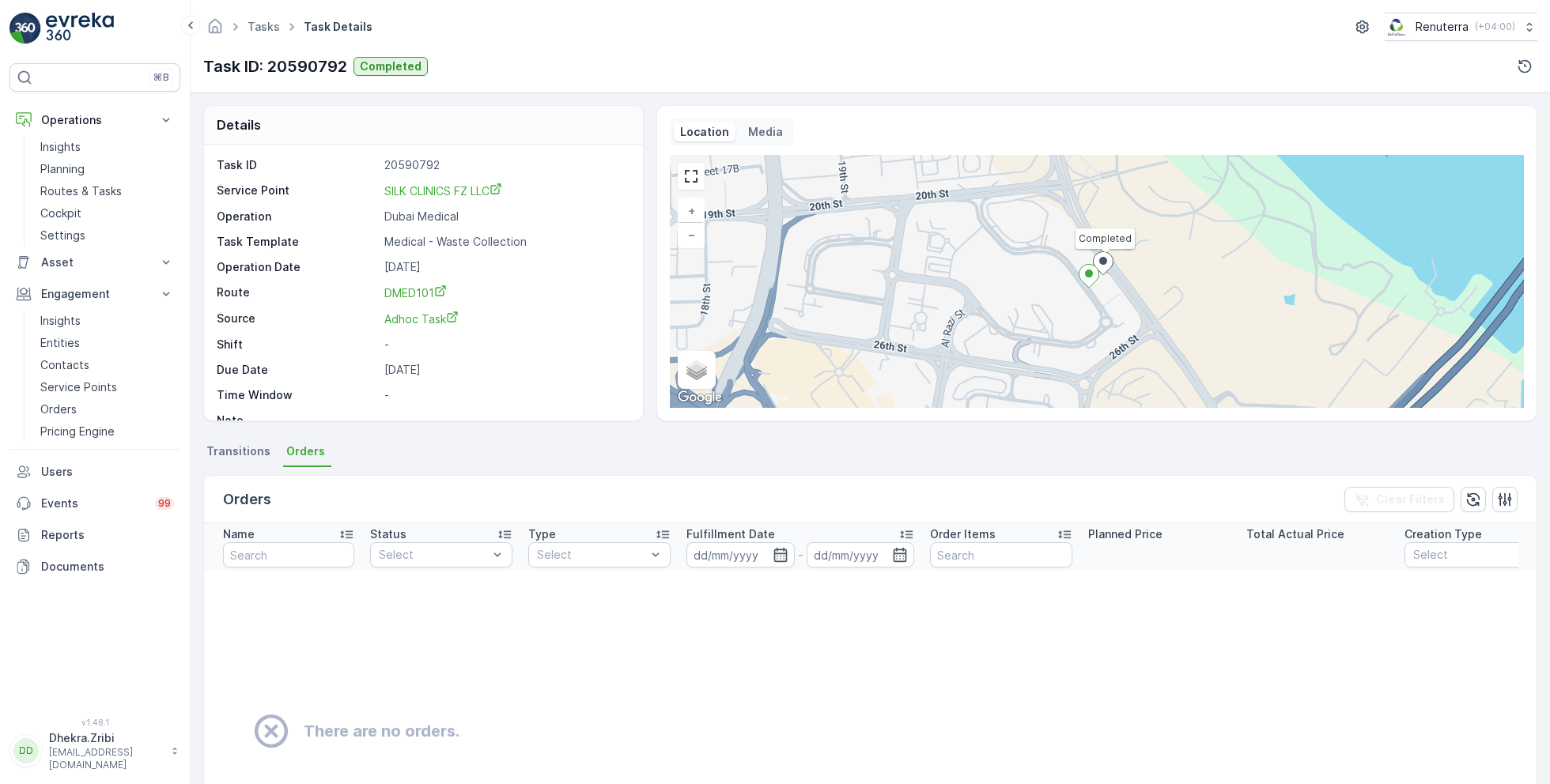
click at [250, 450] on span "Transitions" at bounding box center [239, 451] width 64 height 16
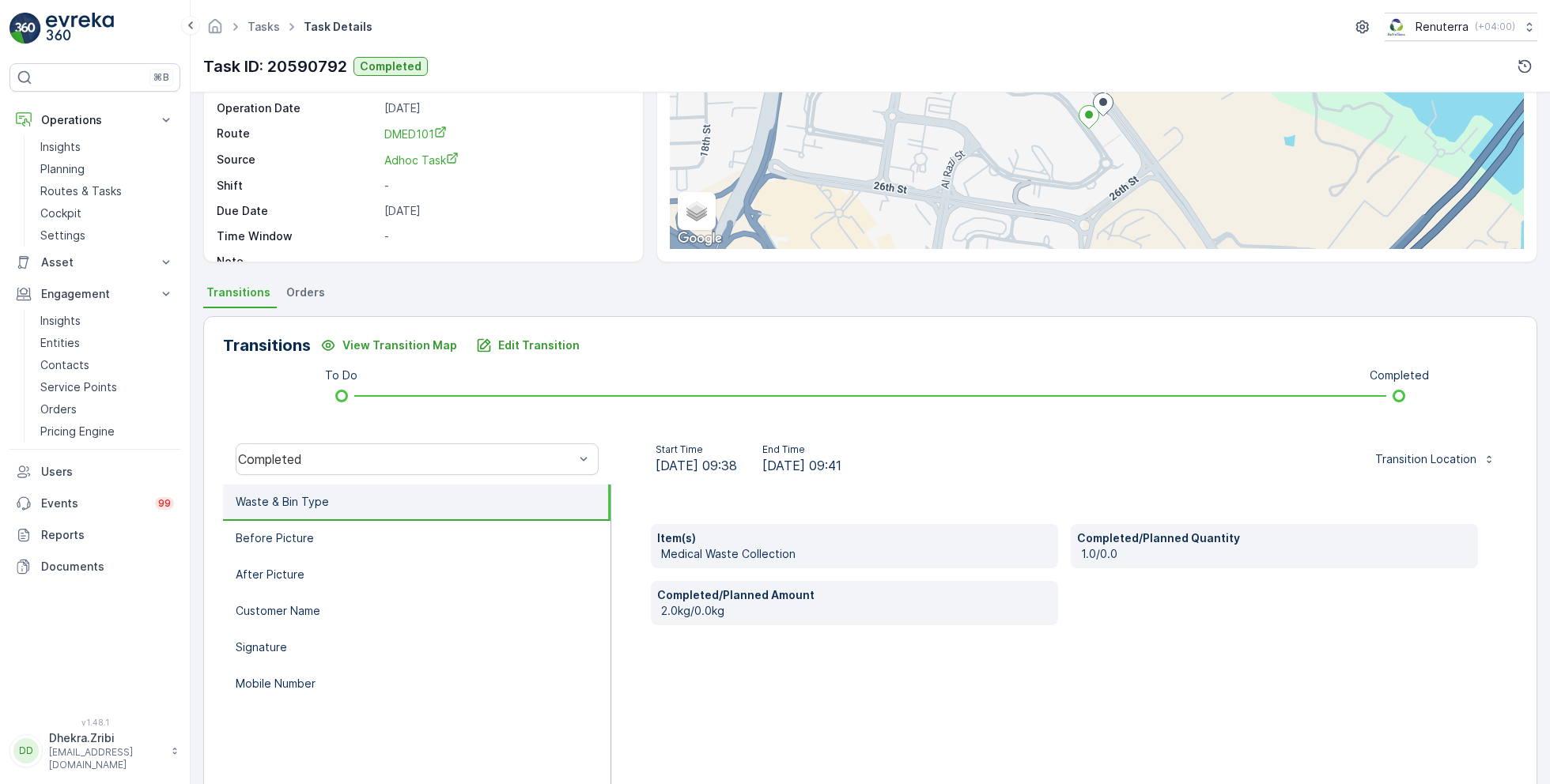
scroll to position [211, 0]
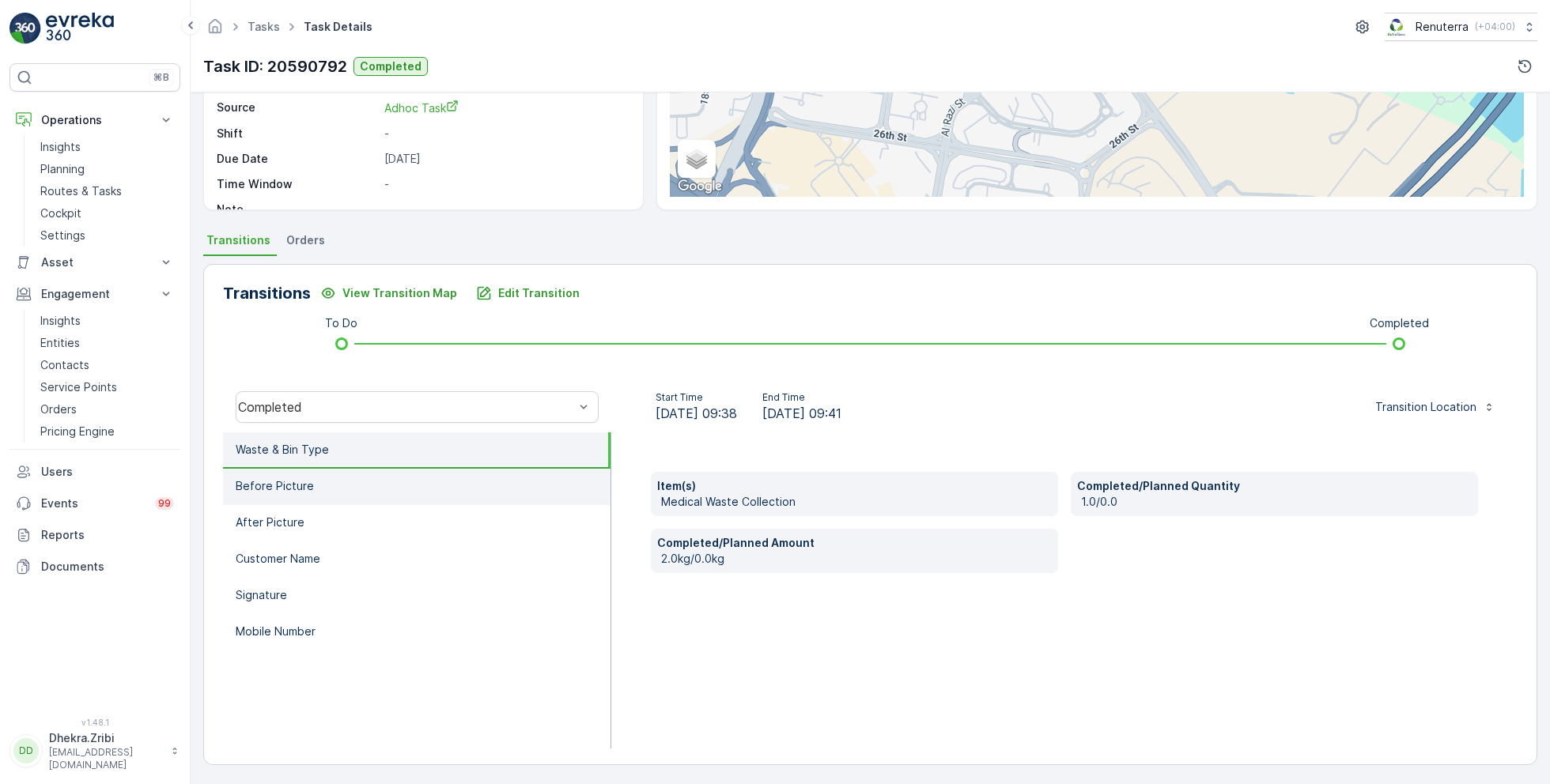
click at [359, 490] on li "Before Picture" at bounding box center [417, 486] width 388 height 36
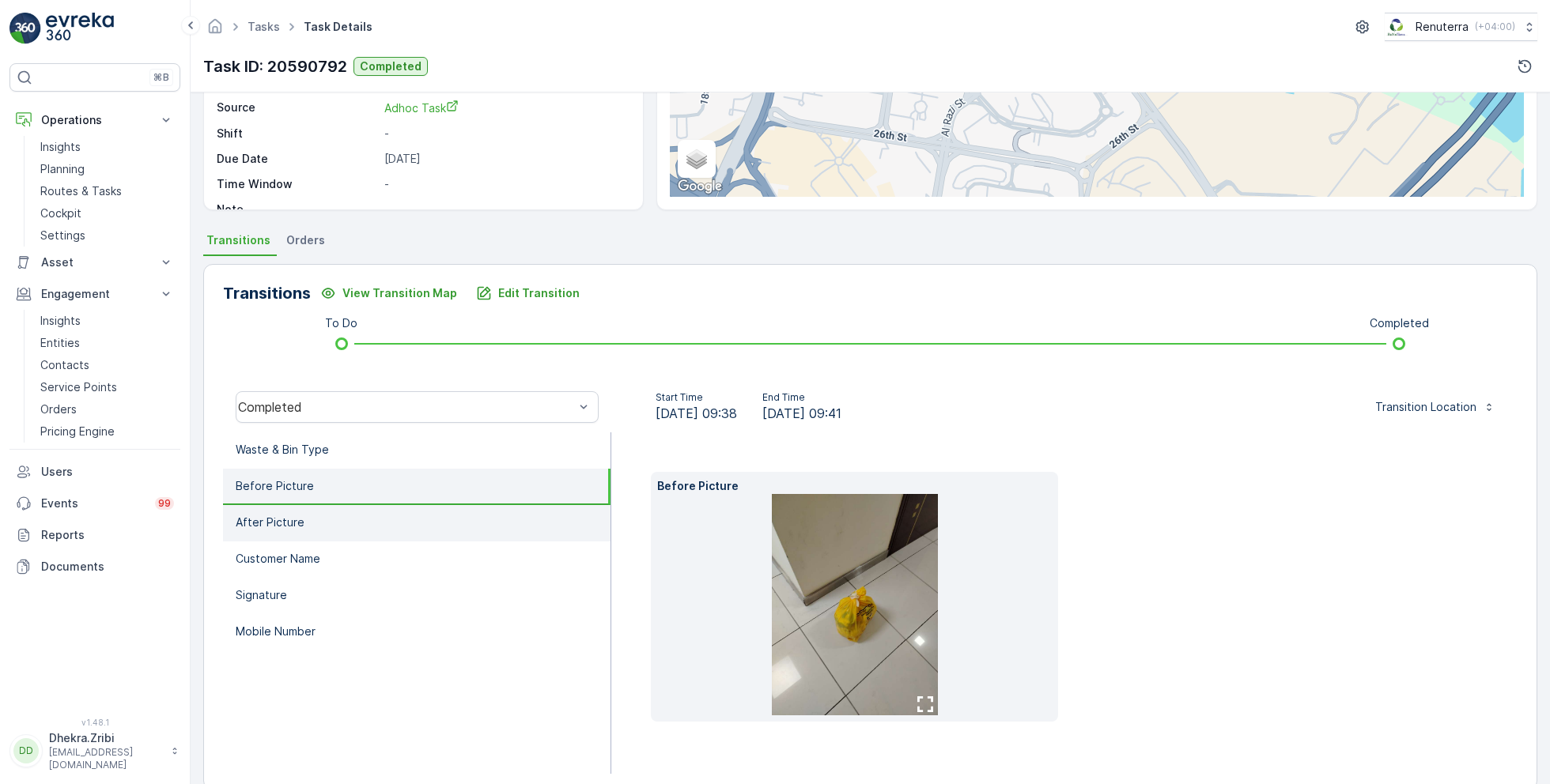
click at [350, 523] on li "After Picture" at bounding box center [417, 523] width 388 height 36
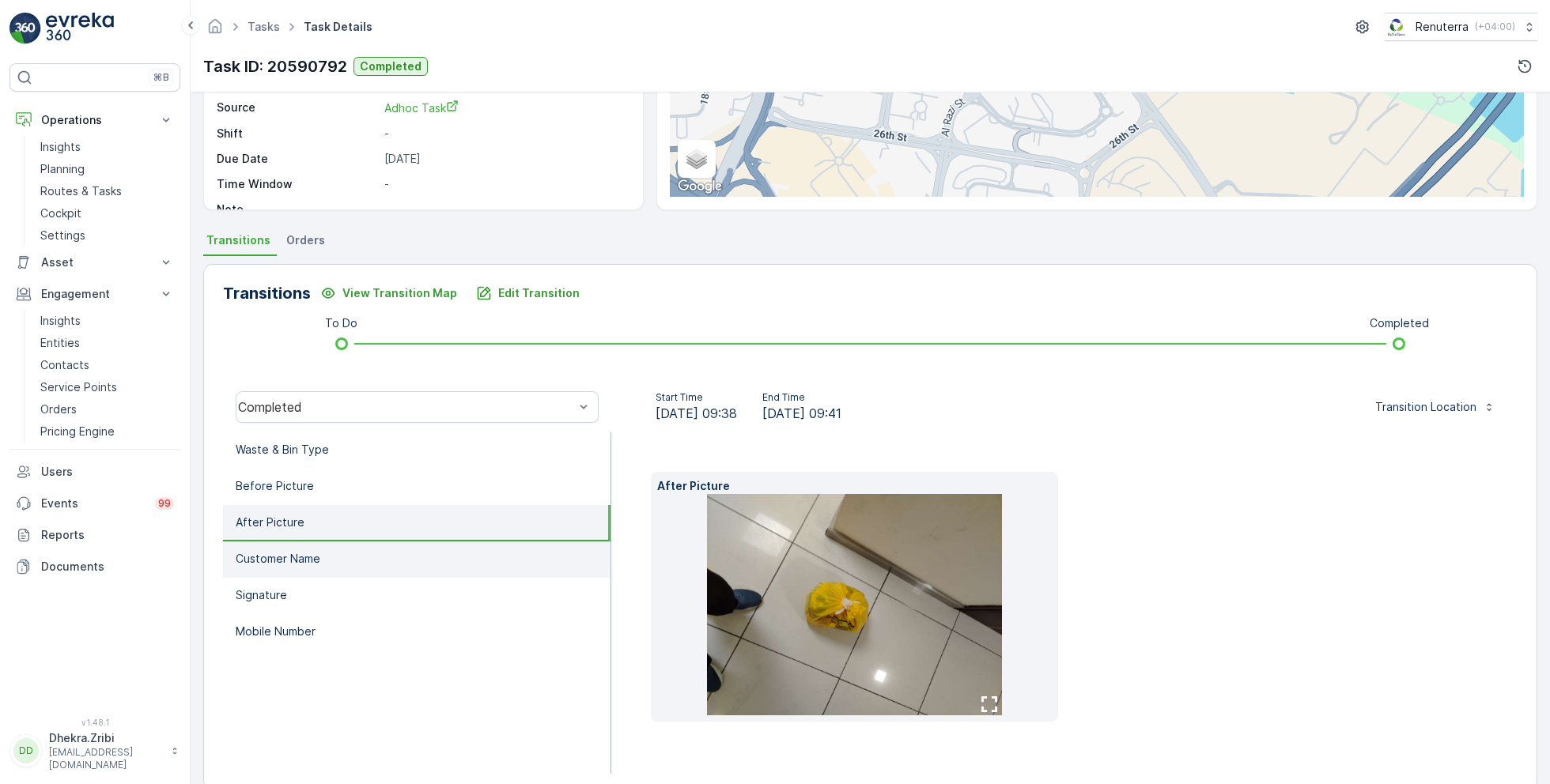
click at [347, 549] on li "Customer Name" at bounding box center [417, 559] width 388 height 36
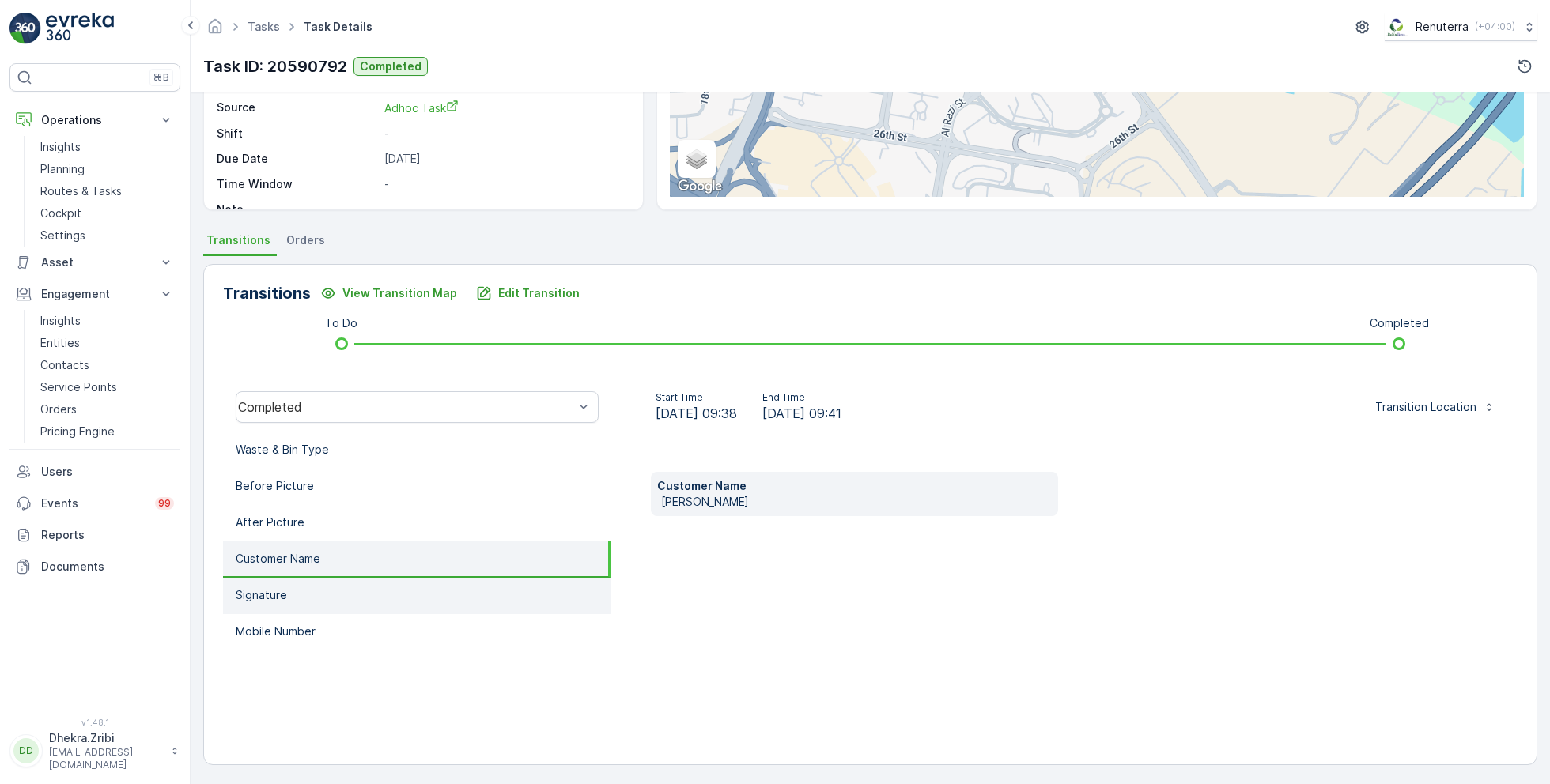
click at [334, 585] on li "Signature" at bounding box center [417, 596] width 388 height 36
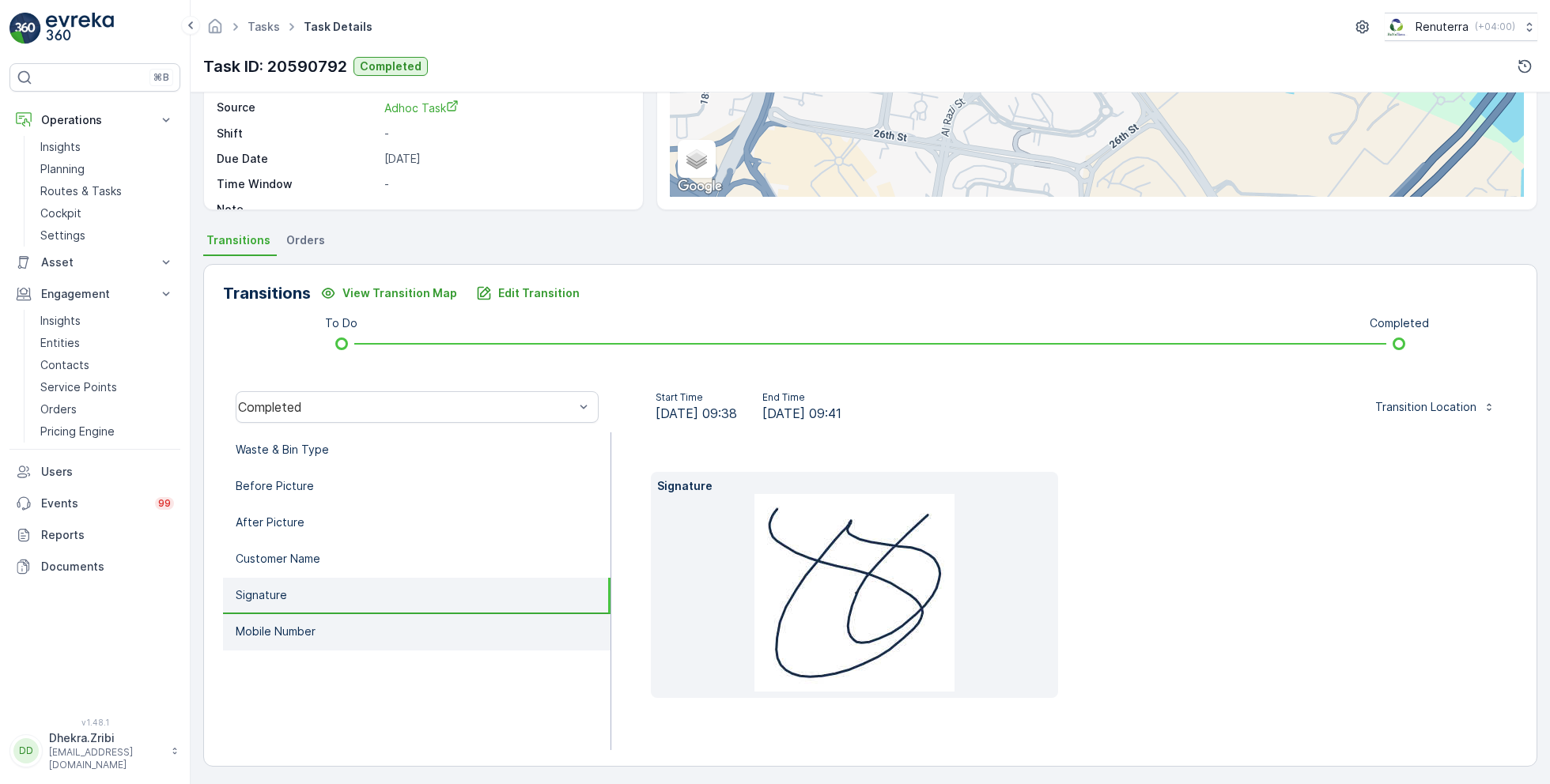
click at [338, 623] on li "Mobile Number" at bounding box center [417, 632] width 388 height 36
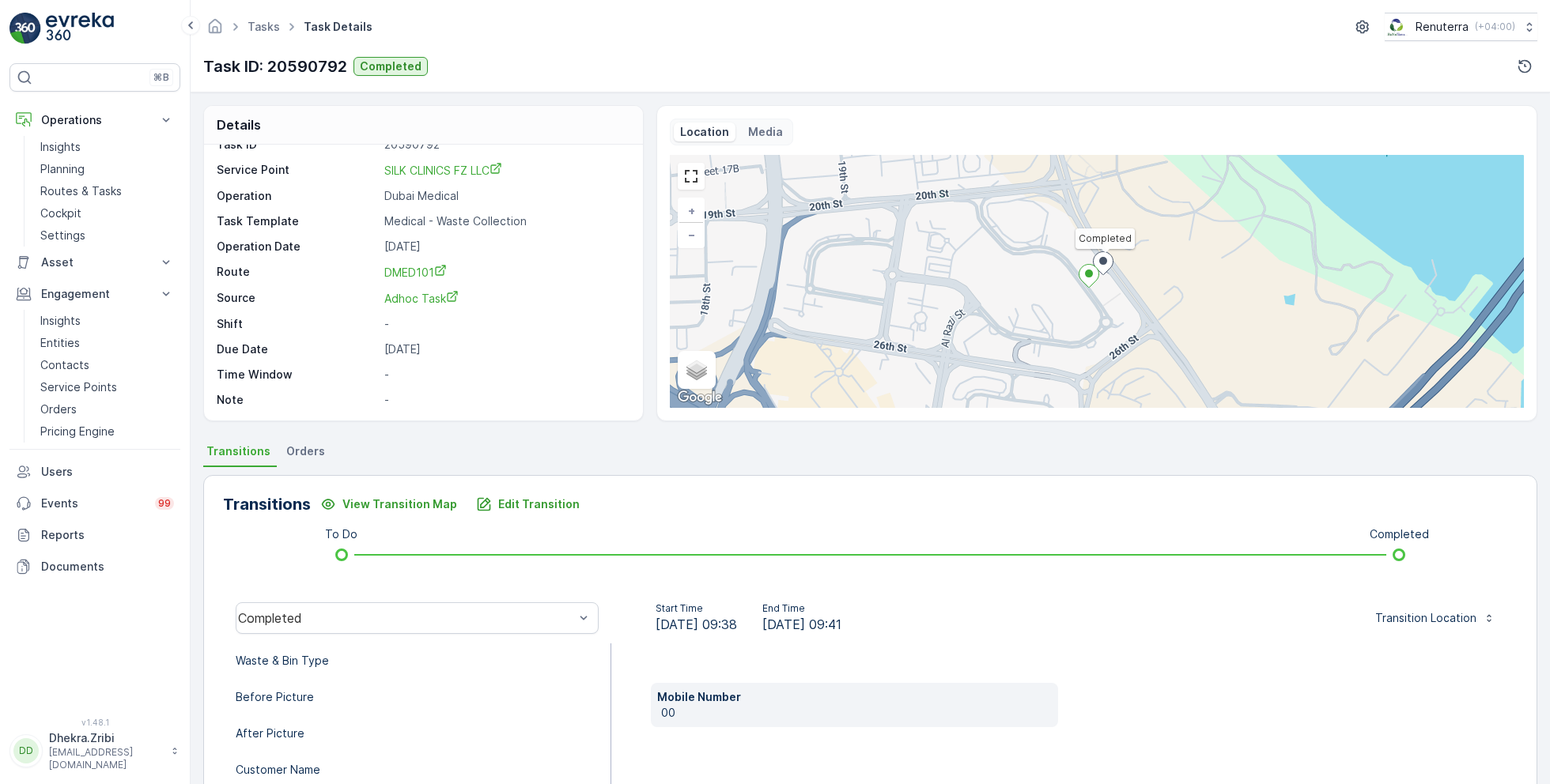
scroll to position [0, 0]
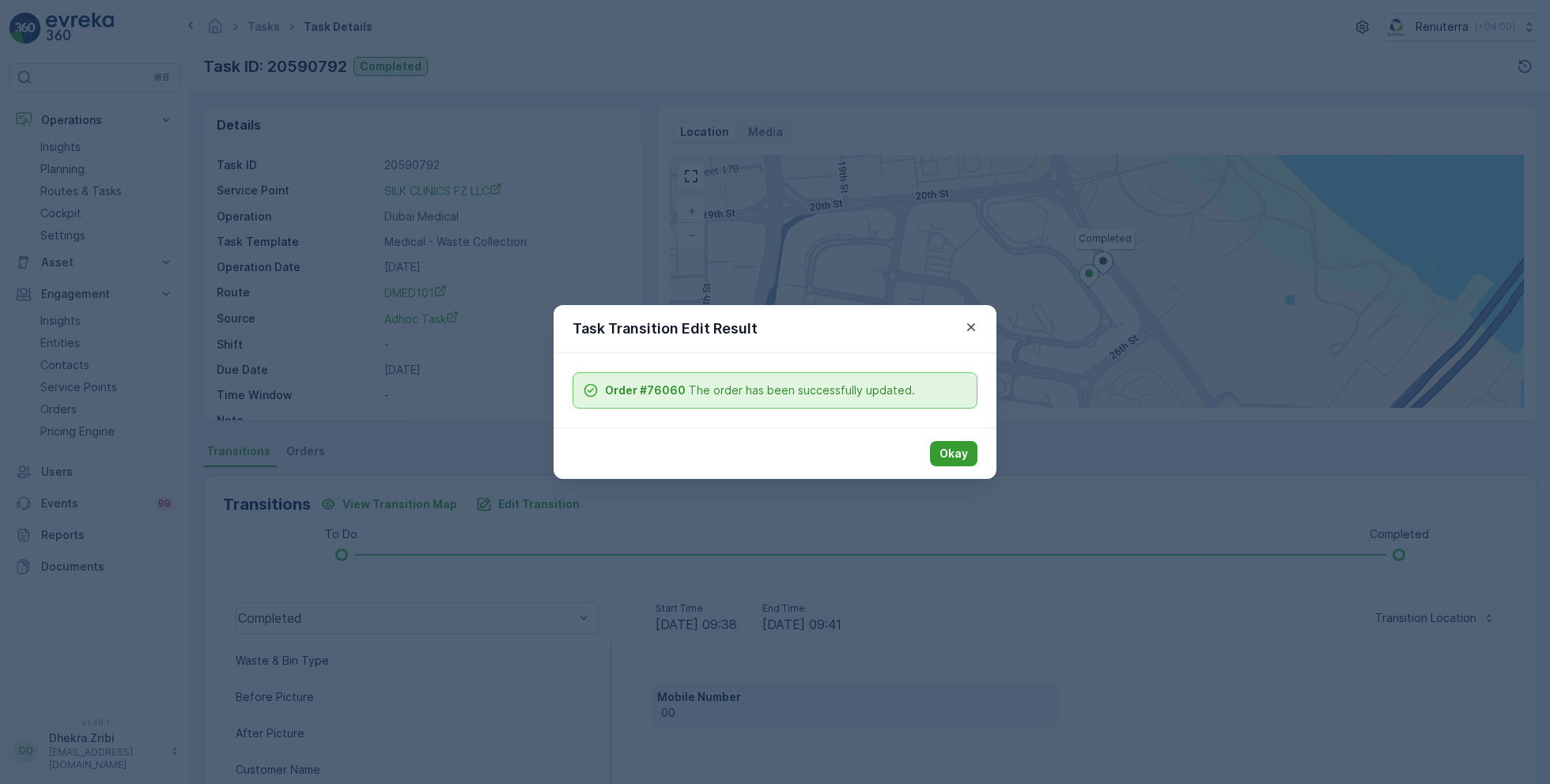
click at [956, 454] on p "Okay" at bounding box center [953, 453] width 28 height 16
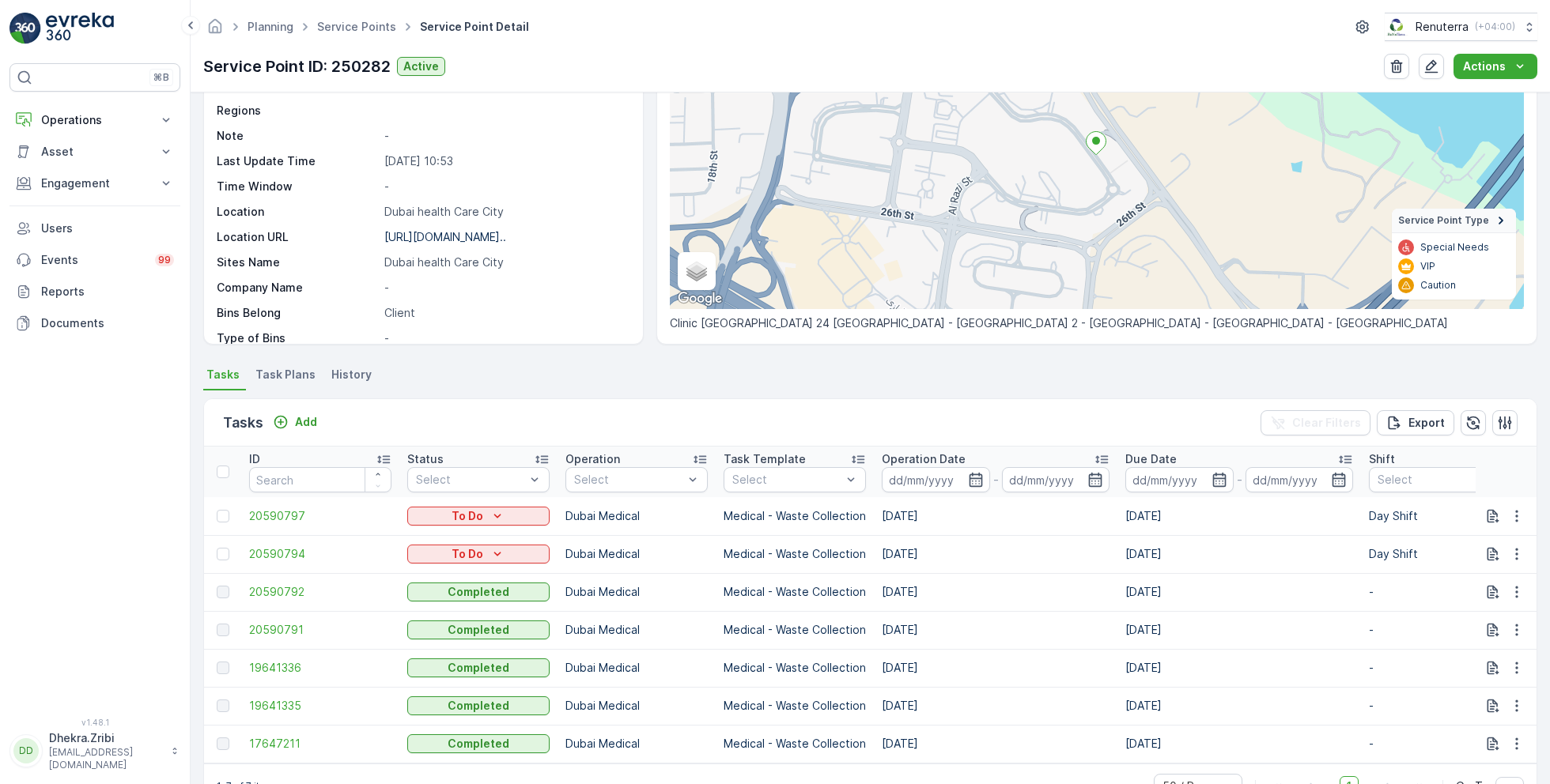
scroll to position [207, 0]
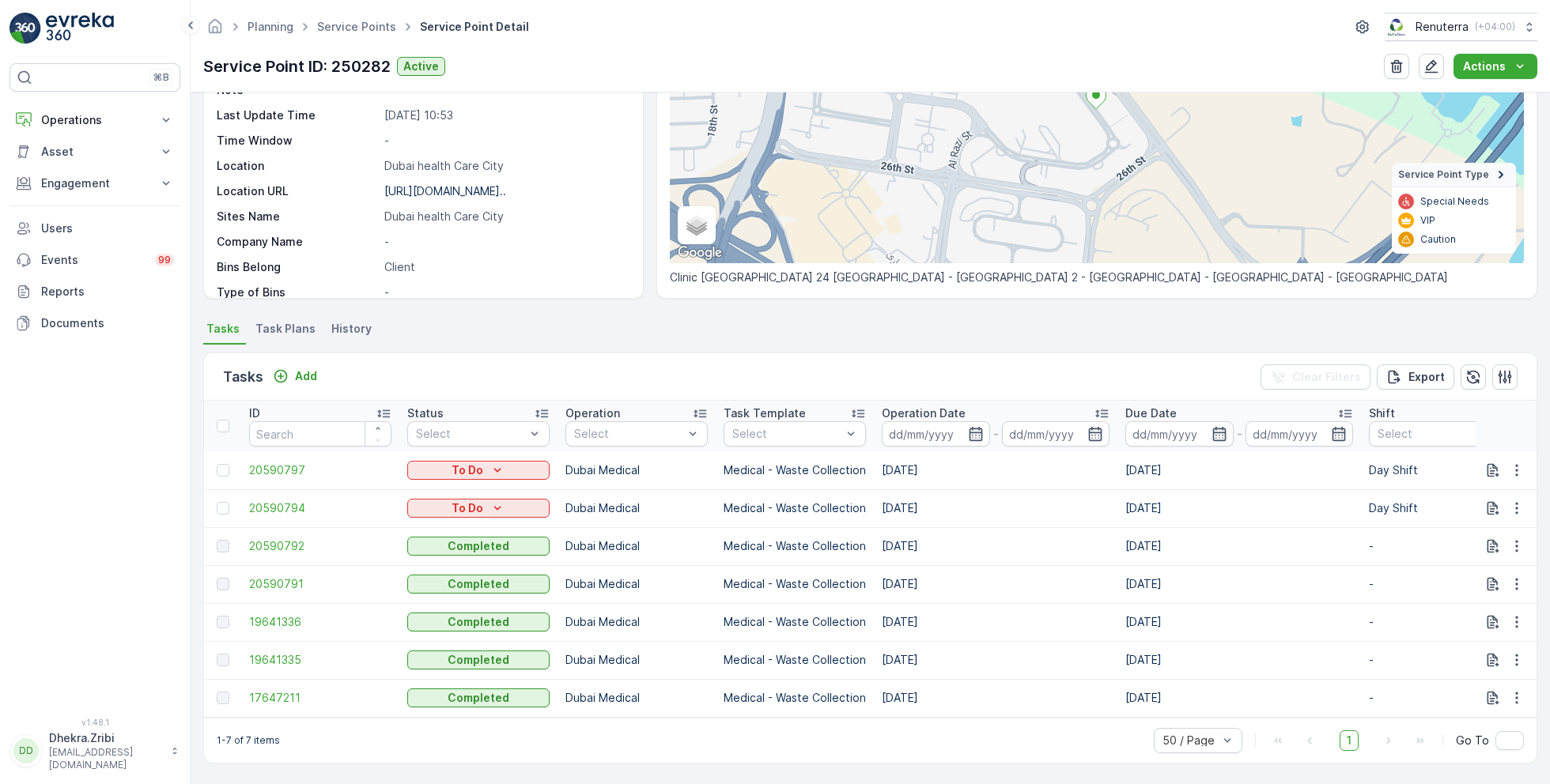
click at [314, 555] on td "20590792" at bounding box center [320, 546] width 158 height 38
click at [124, 193] on button "Engagement" at bounding box center [94, 184] width 171 height 32
click at [88, 272] on p "Service Points" at bounding box center [78, 277] width 77 height 16
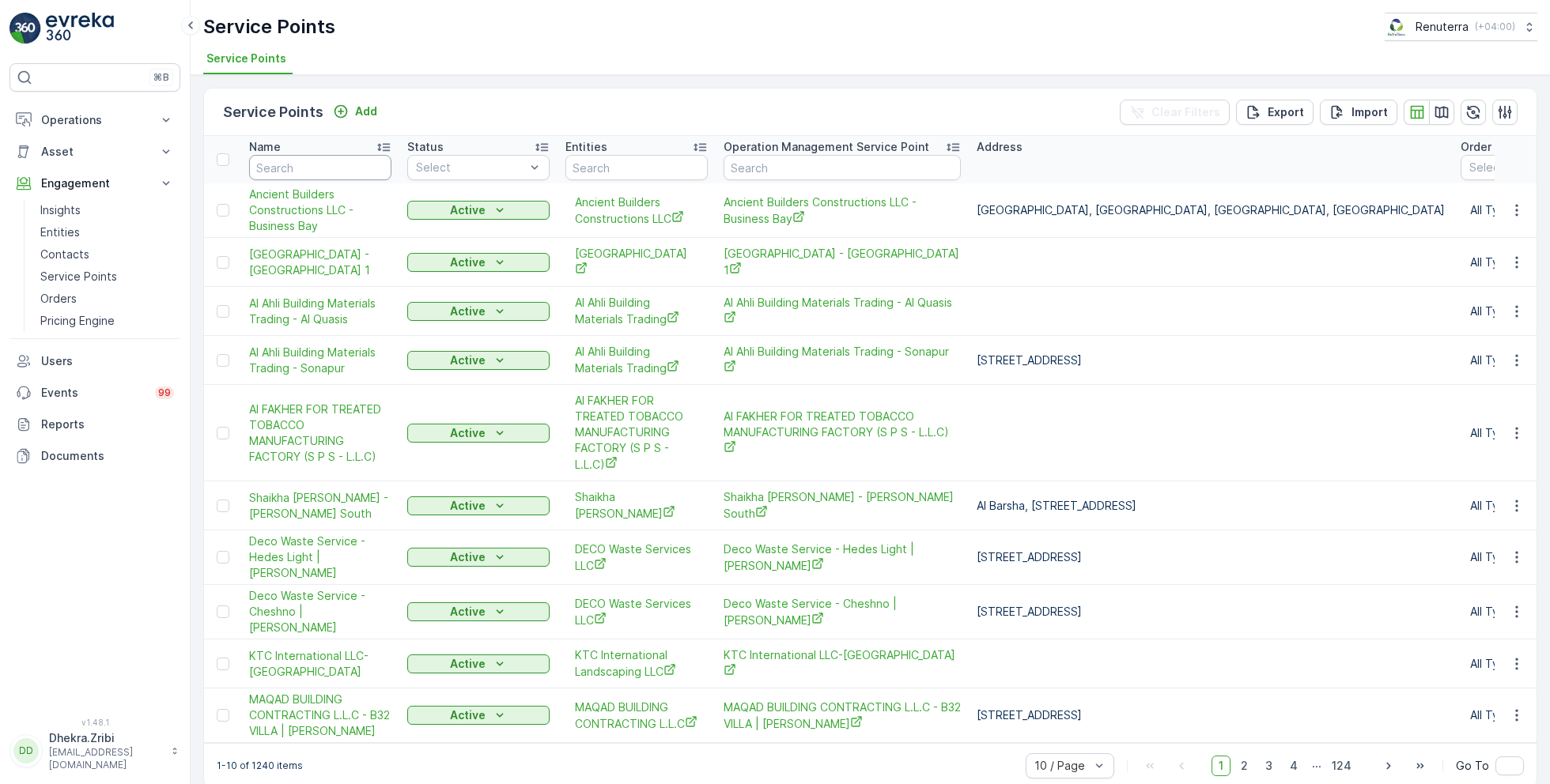
click at [313, 168] on input "text" at bounding box center [320, 167] width 142 height 25
type input "silk"
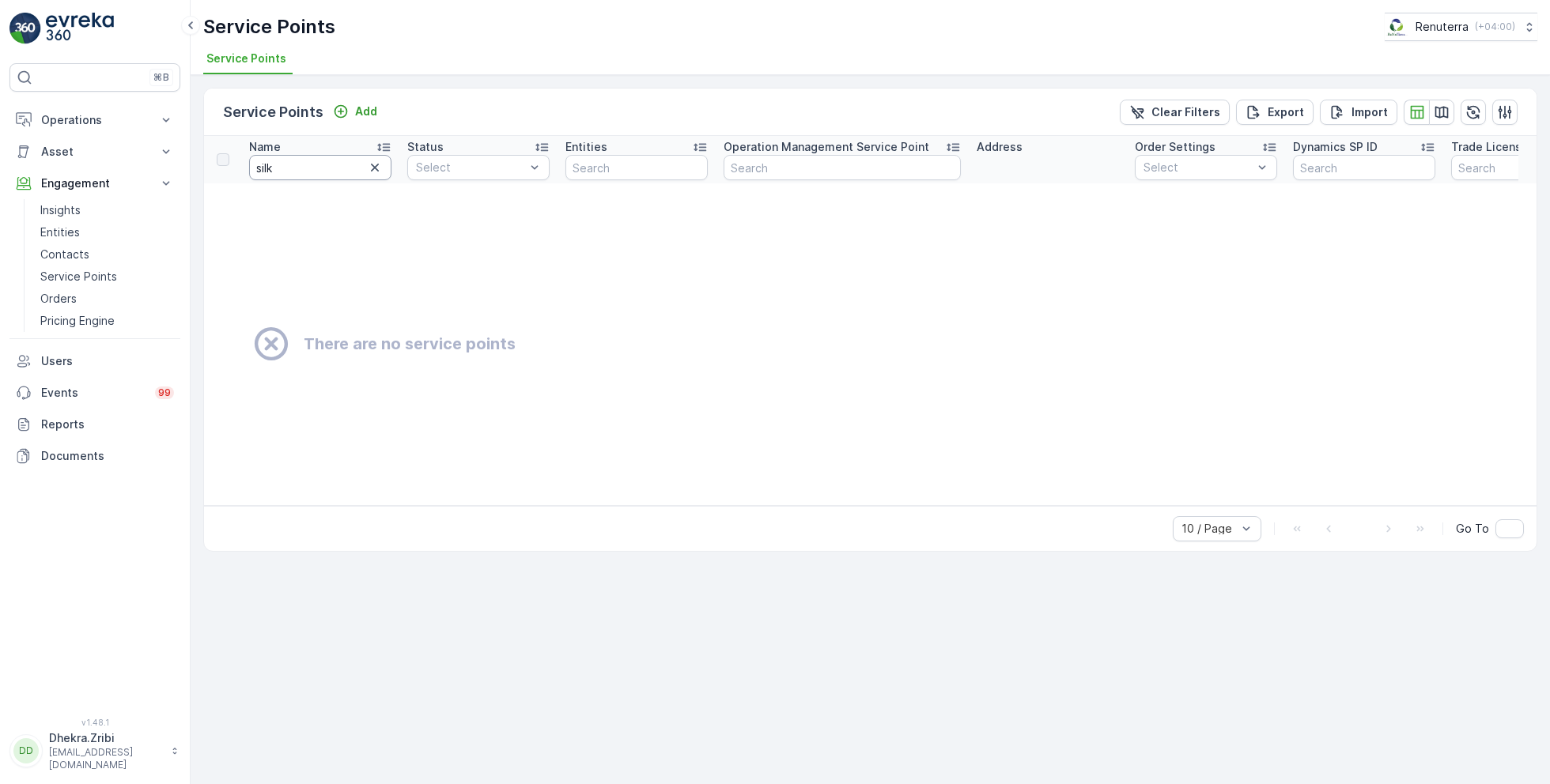
click at [299, 169] on input "silk" at bounding box center [320, 167] width 142 height 25
click at [128, 117] on p "Operations" at bounding box center [95, 120] width 108 height 16
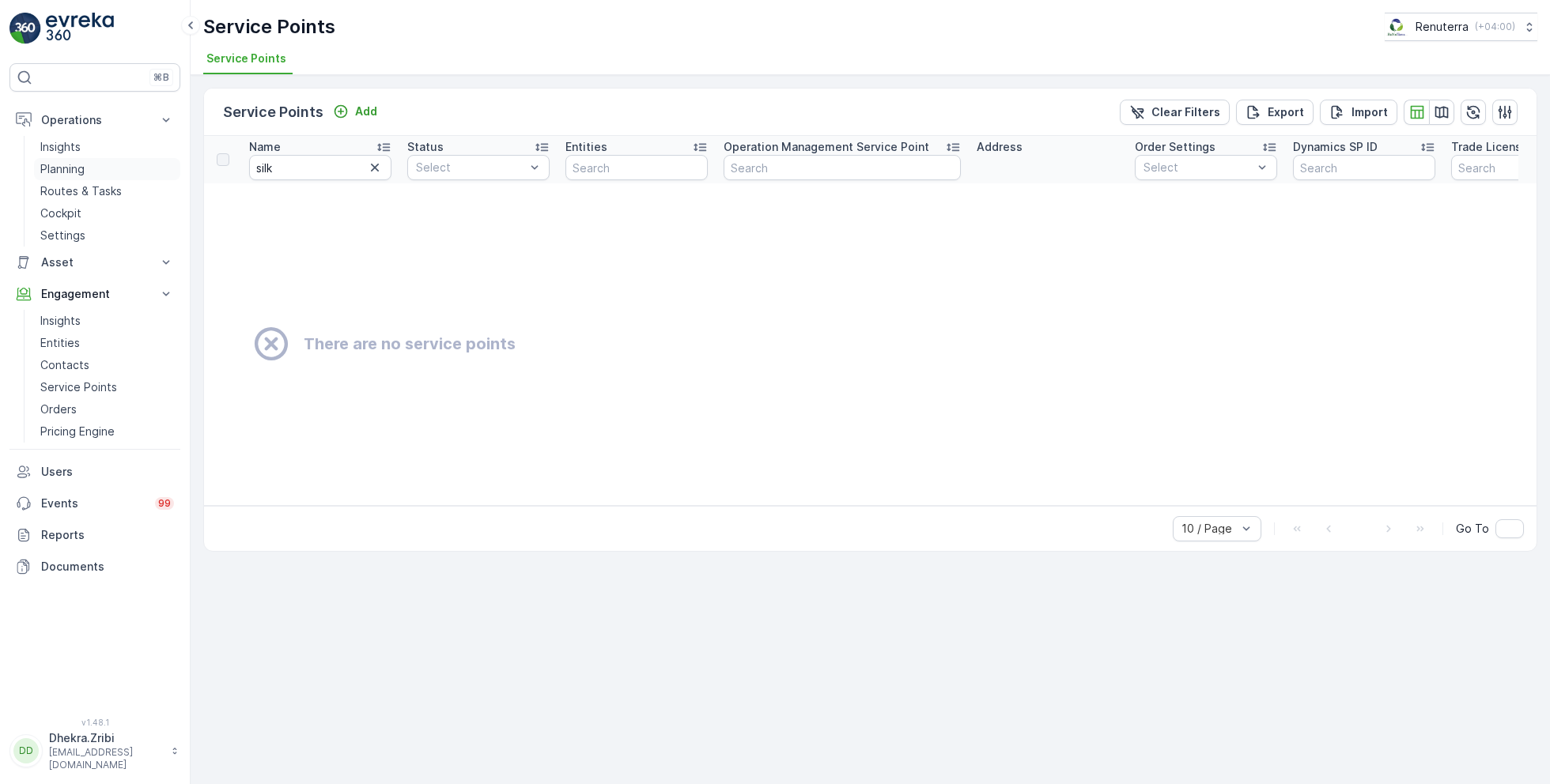
click at [78, 167] on p "Planning" at bounding box center [62, 169] width 44 height 16
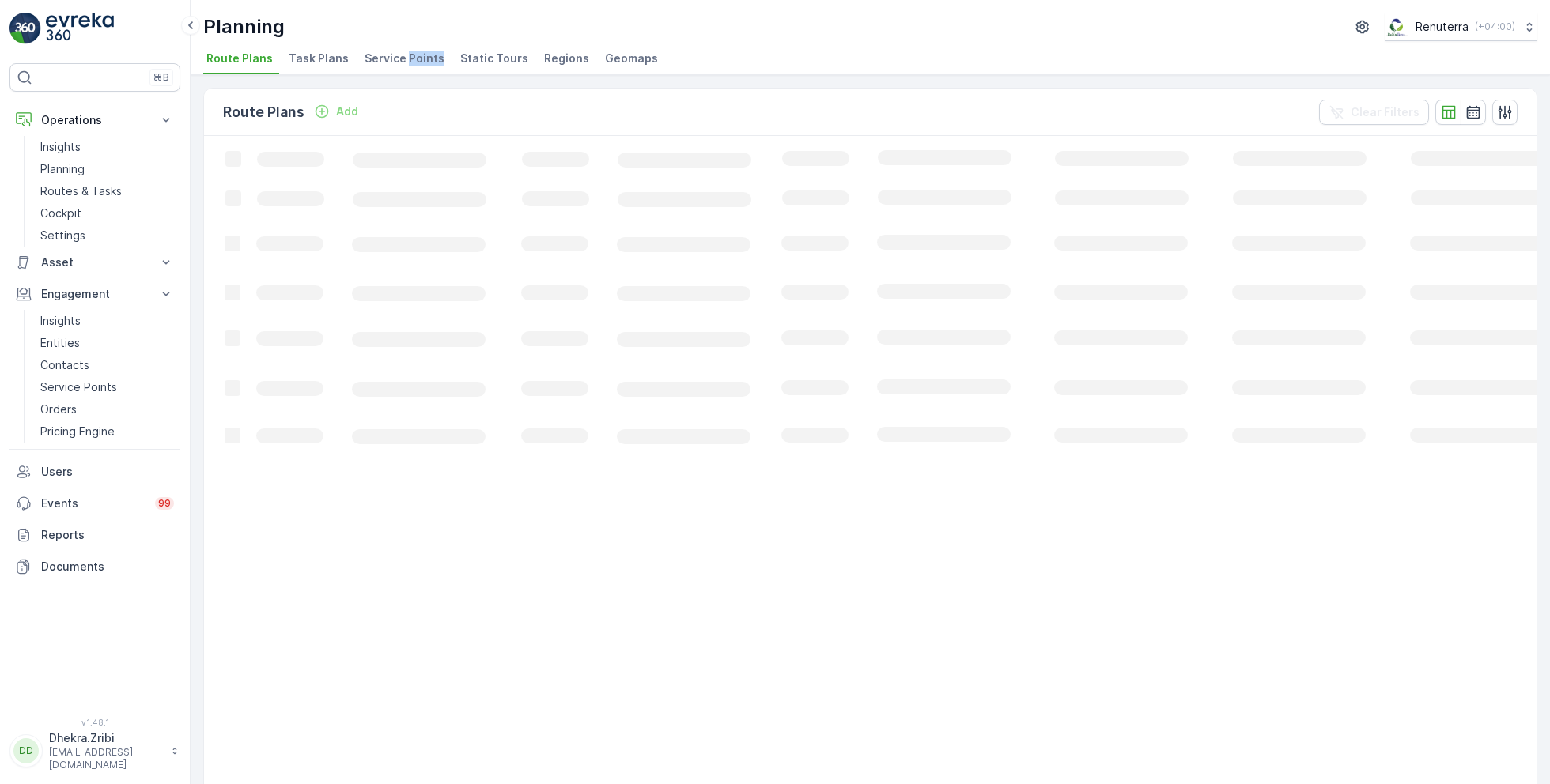
click at [401, 66] on li "Service Points" at bounding box center [406, 60] width 89 height 27
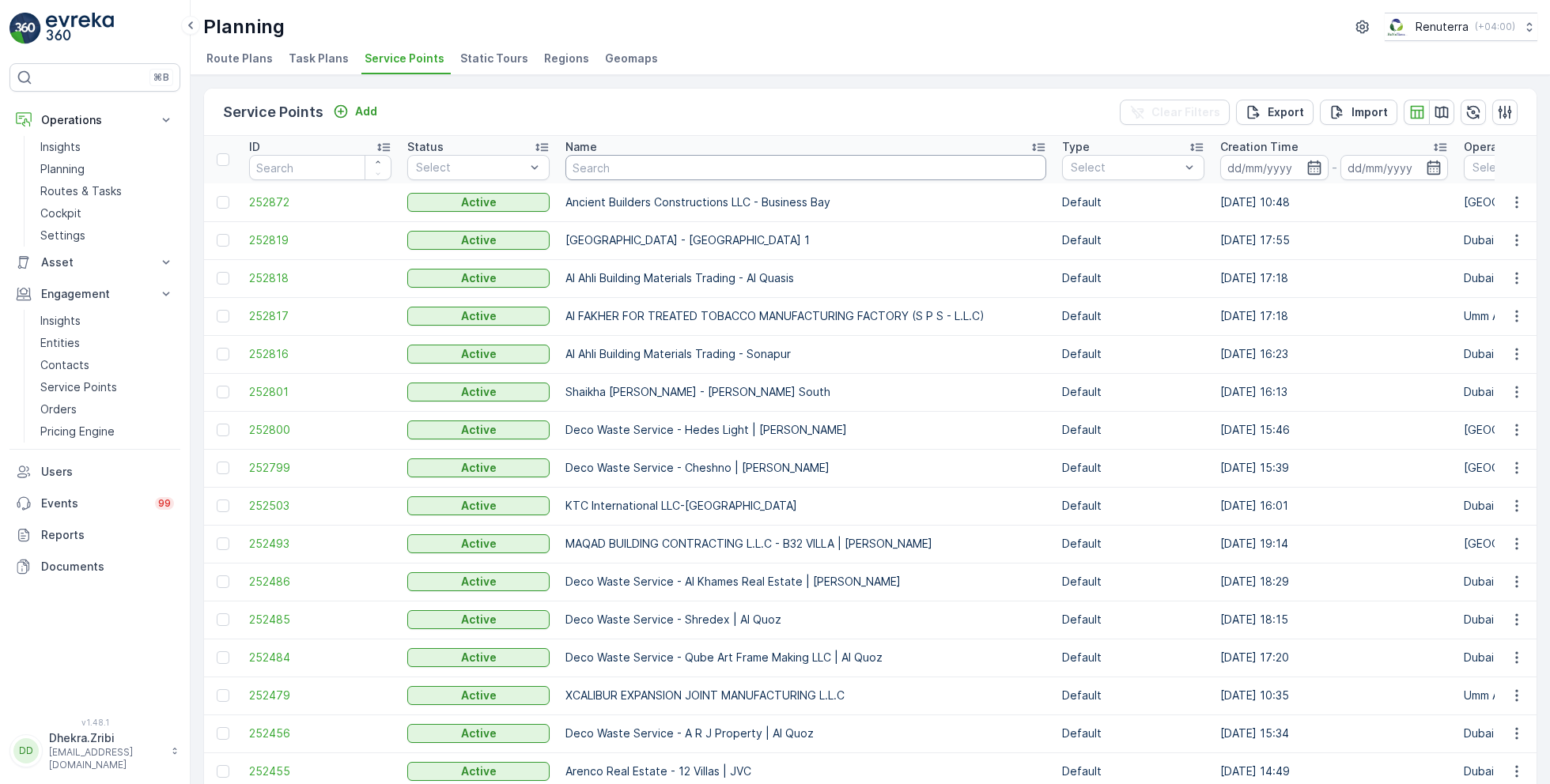
click at [666, 169] on input "text" at bounding box center [805, 167] width 481 height 25
type input "silk"
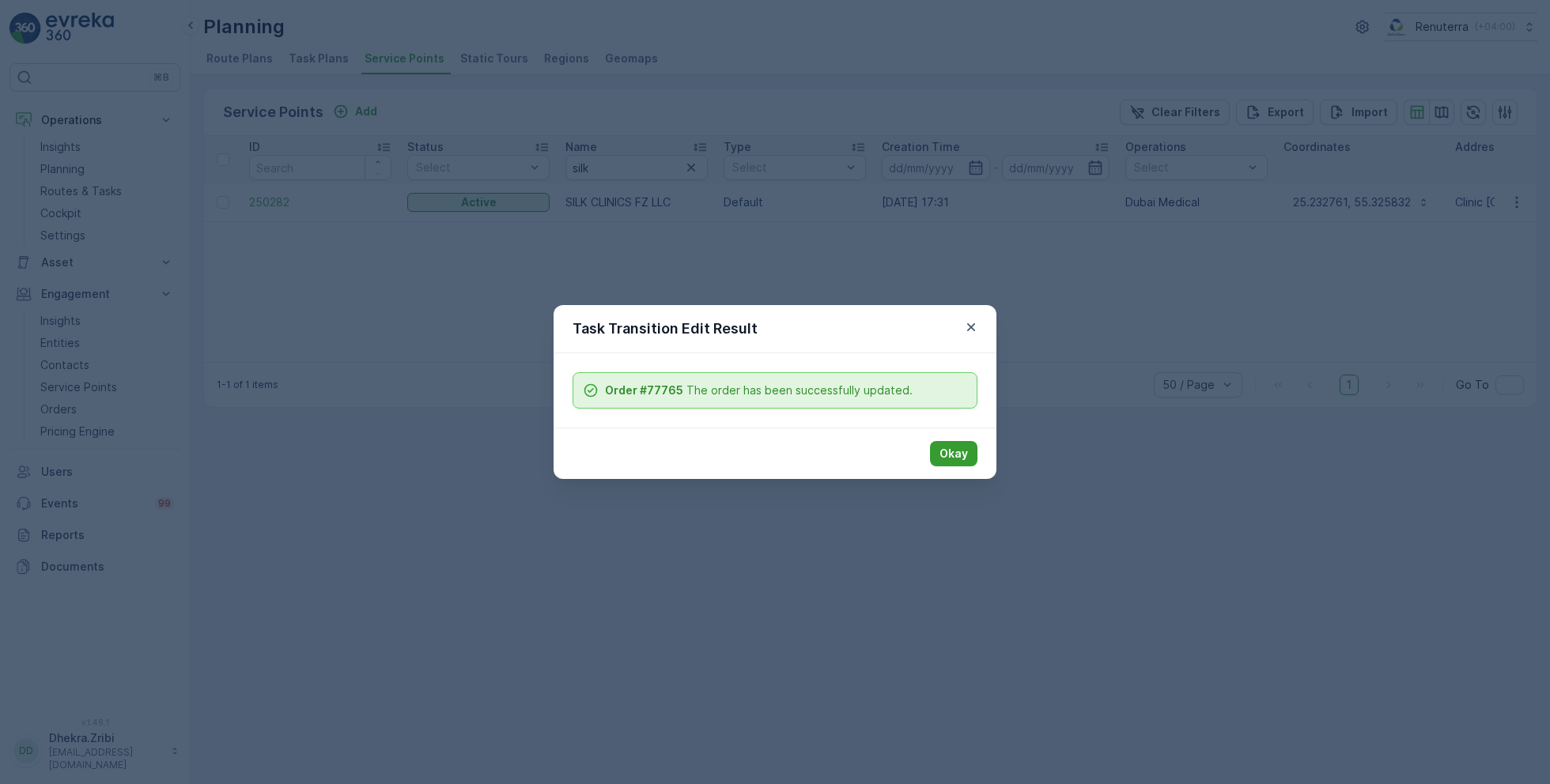
click at [951, 453] on p "Okay" at bounding box center [953, 453] width 28 height 16
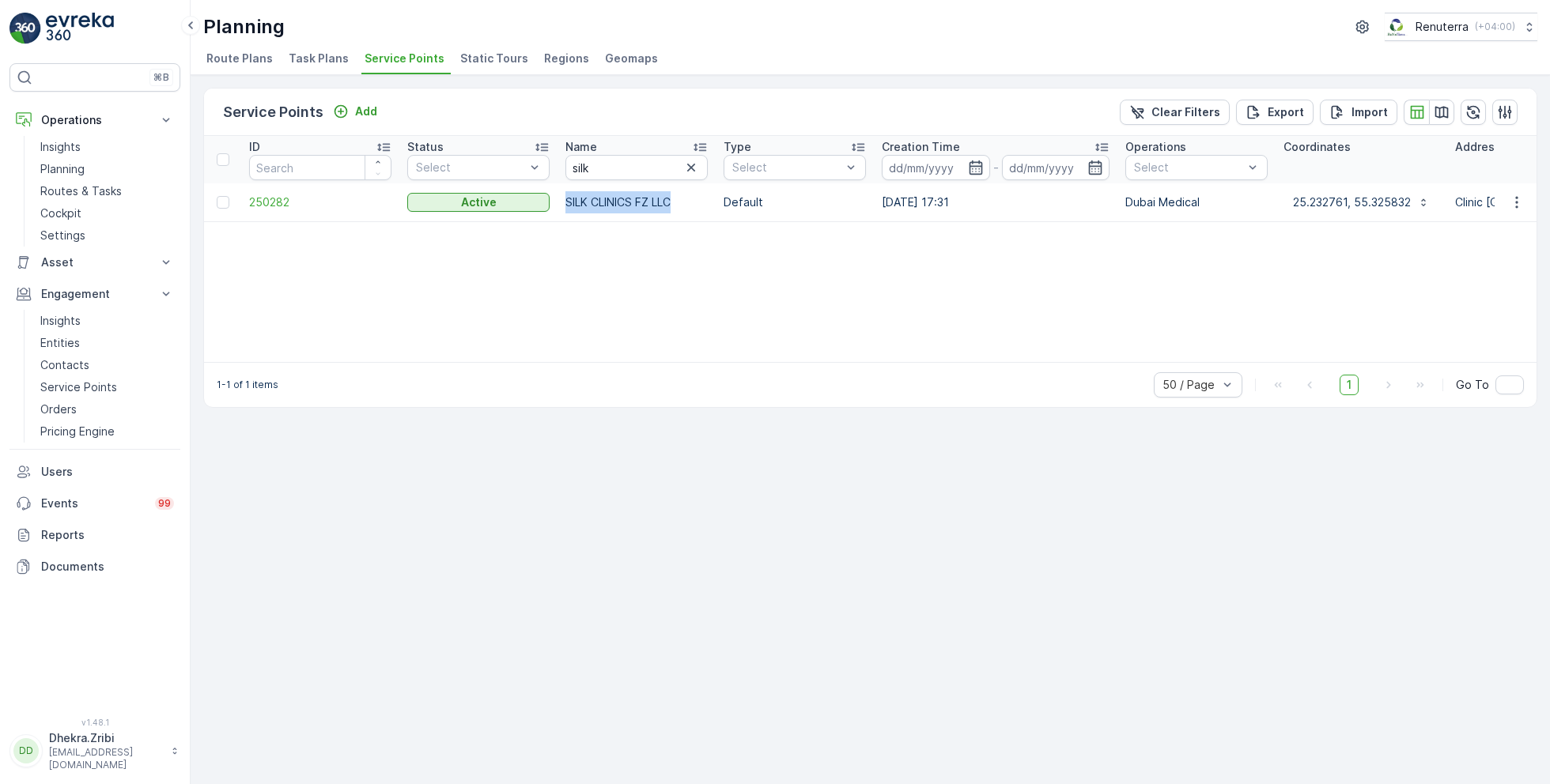
drag, startPoint x: 566, startPoint y: 203, endPoint x: 710, endPoint y: 201, distance: 144.0
click at [711, 202] on td "SILK CLINICS FZ LLC" at bounding box center [637, 203] width 158 height 38
copy td "SILK CLINICS FZ LLC"
click at [271, 199] on span "250282" at bounding box center [320, 203] width 142 height 16
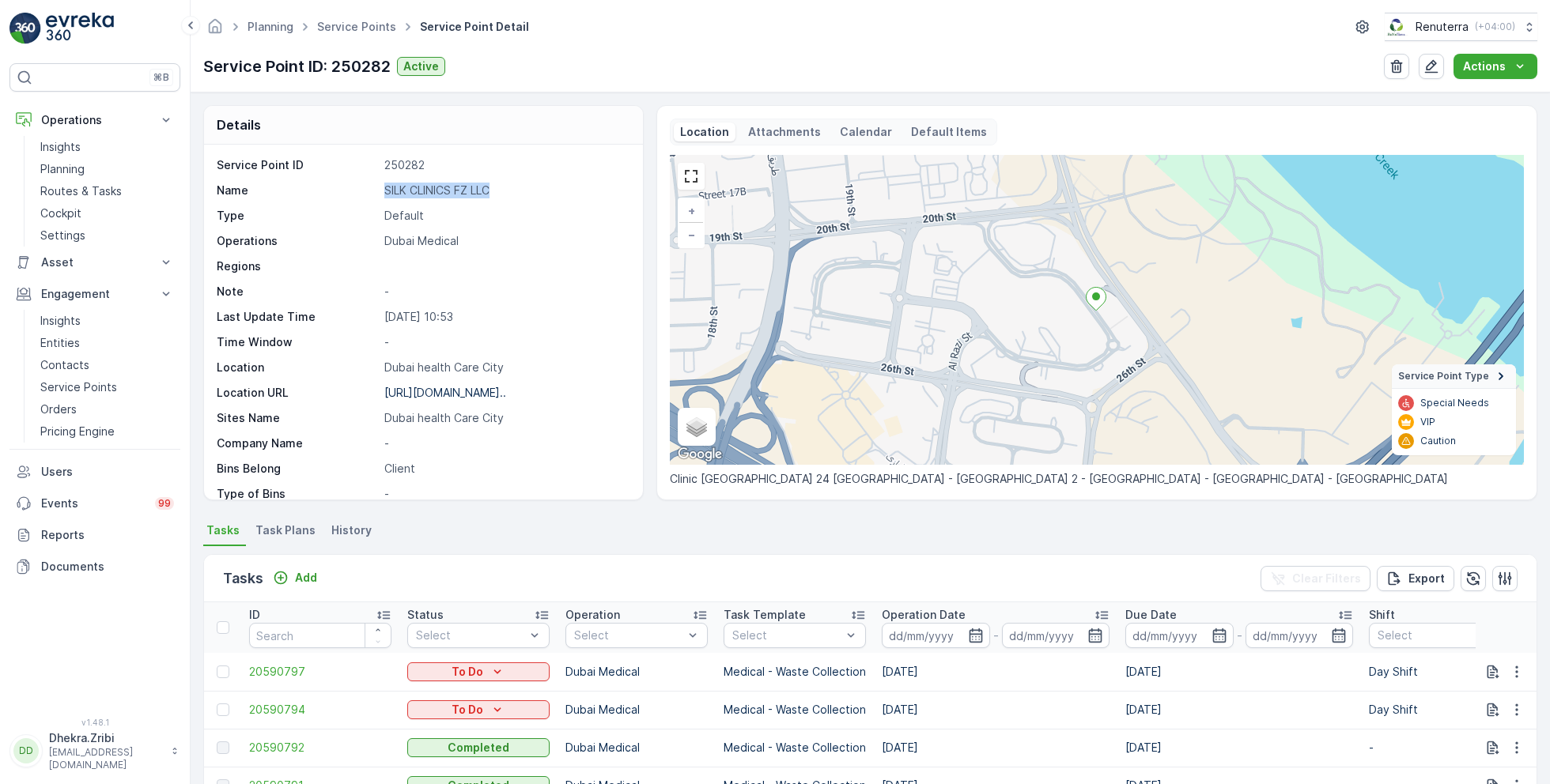
drag, startPoint x: 384, startPoint y: 190, endPoint x: 509, endPoint y: 186, distance: 125.1
click at [510, 187] on p "SILK CLINICS FZ LLC" at bounding box center [506, 191] width 242 height 16
copy p "SILK CLINICS FZ LLC"
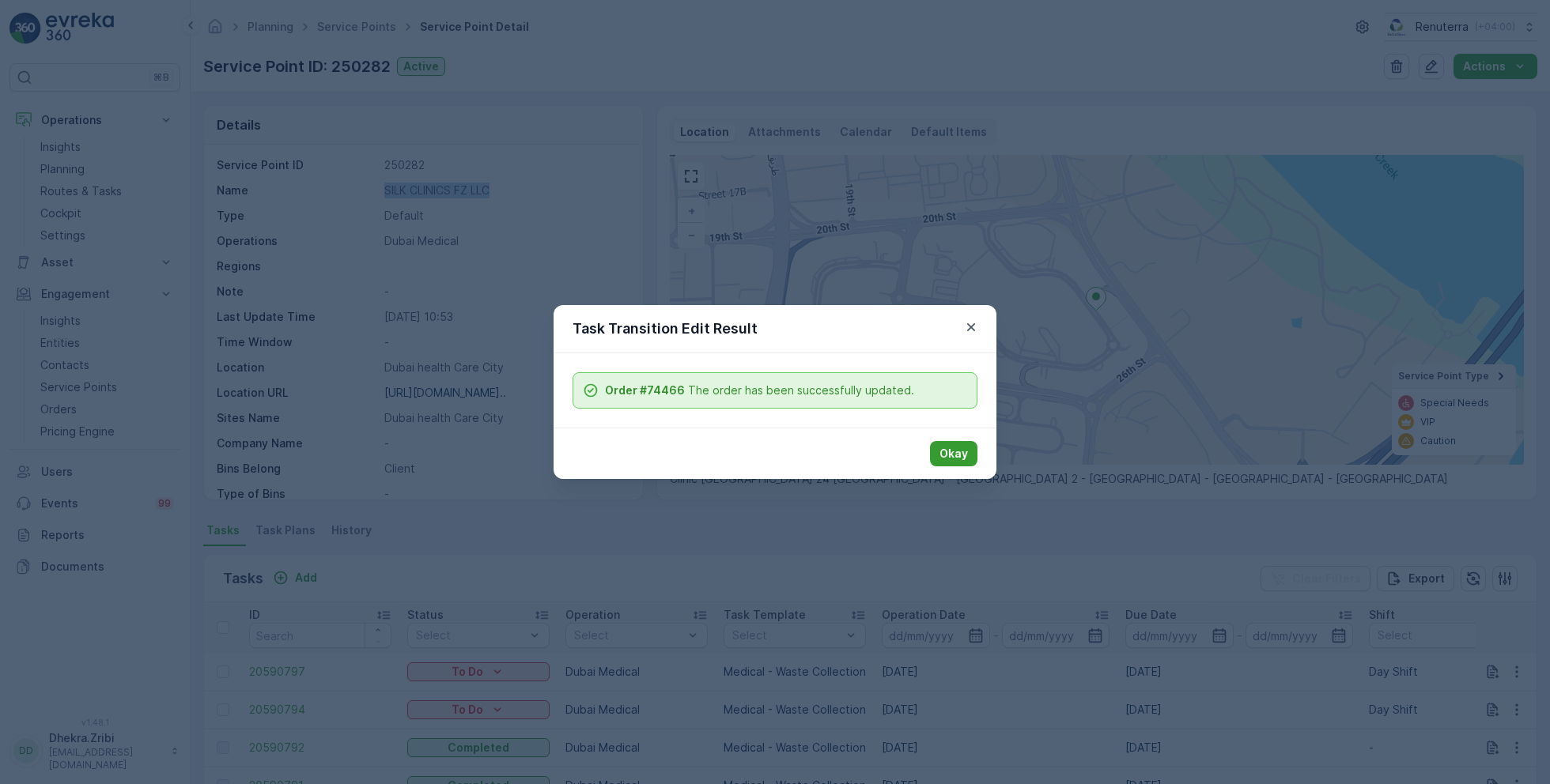
click at [952, 454] on p "Okay" at bounding box center [953, 453] width 28 height 16
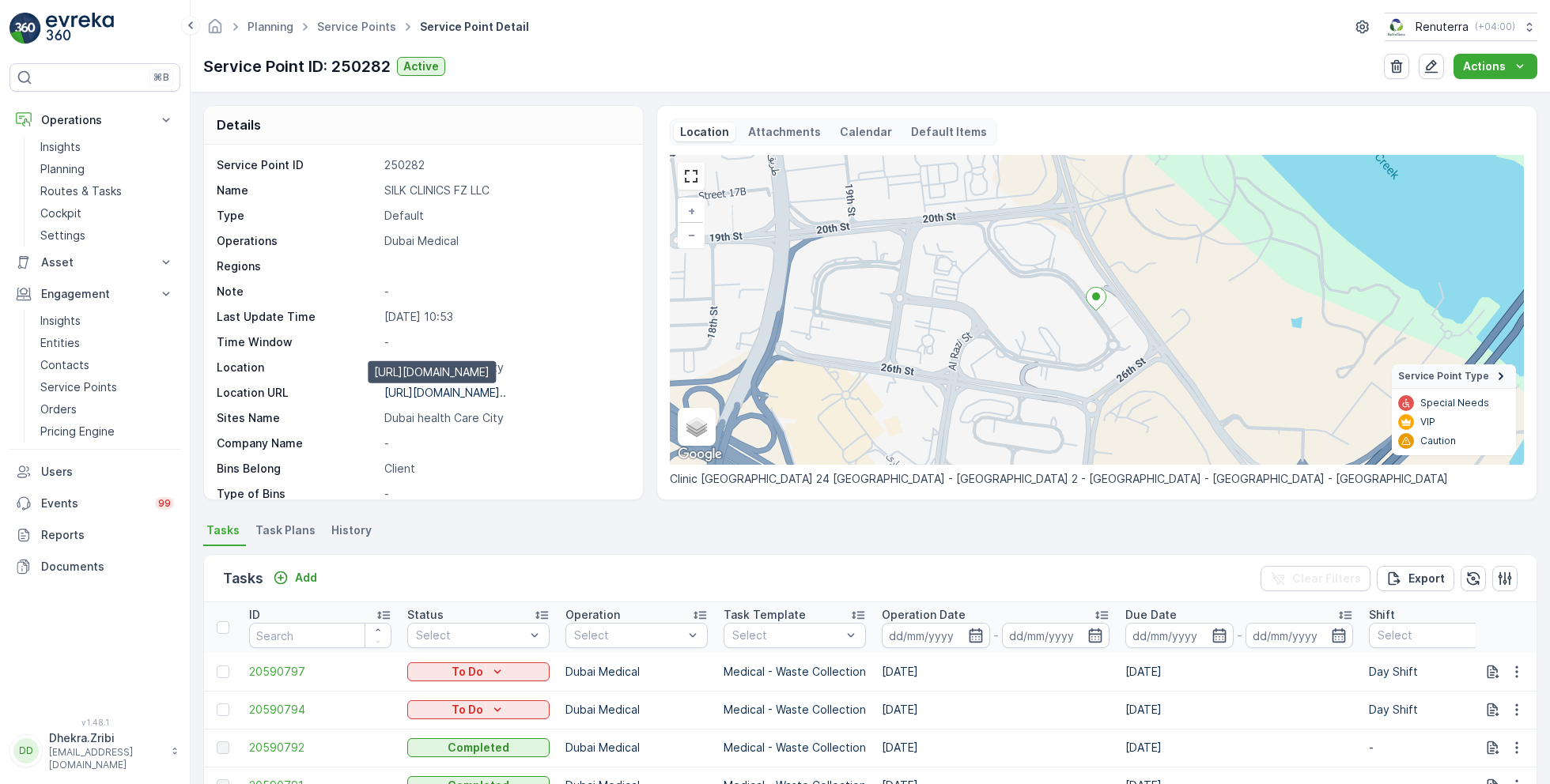
click at [507, 392] on p "https://maps.app.goo.gl/Mwki89..." at bounding box center [446, 392] width 122 height 13
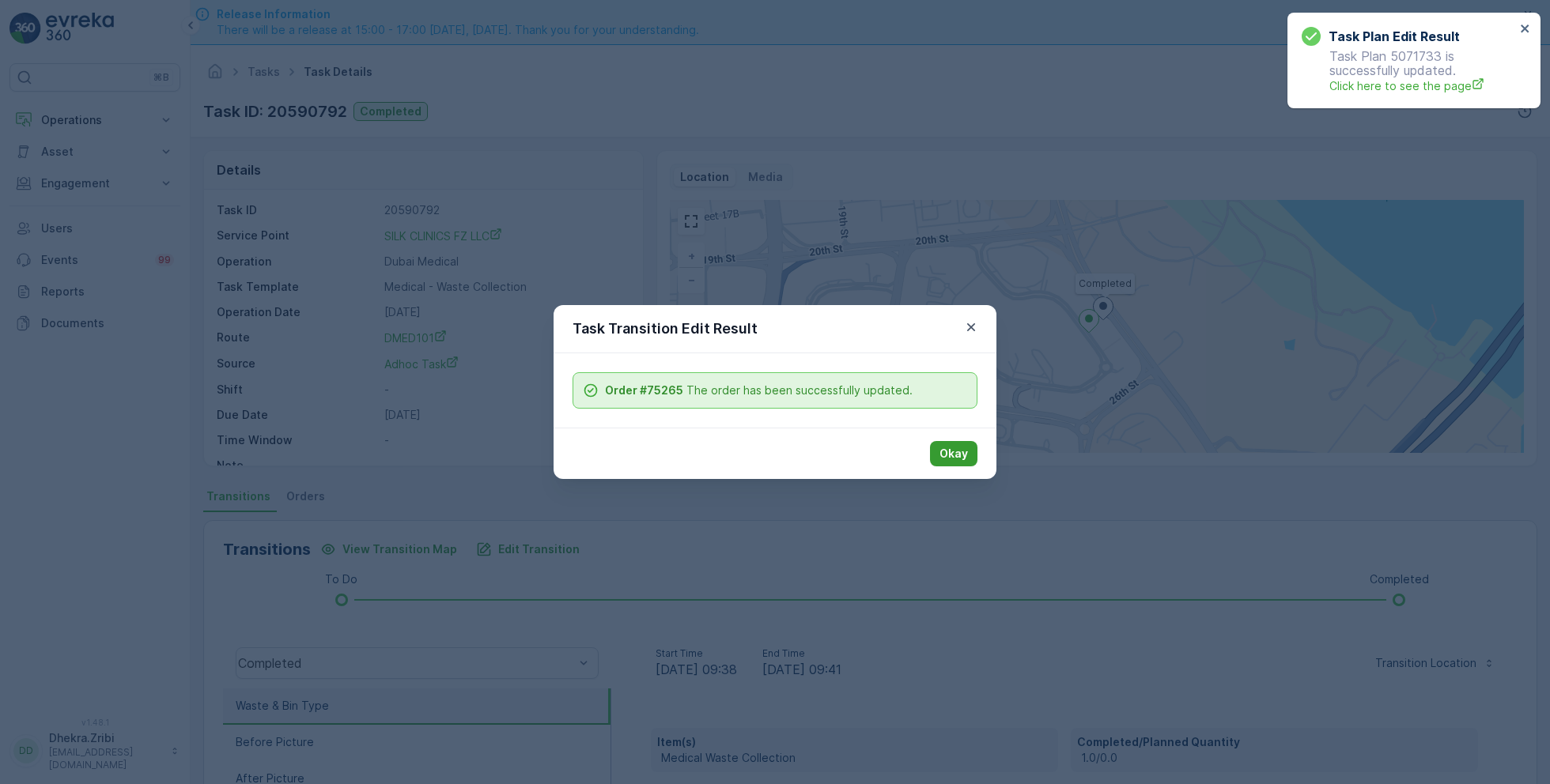
click at [943, 457] on p "Okay" at bounding box center [953, 453] width 28 height 16
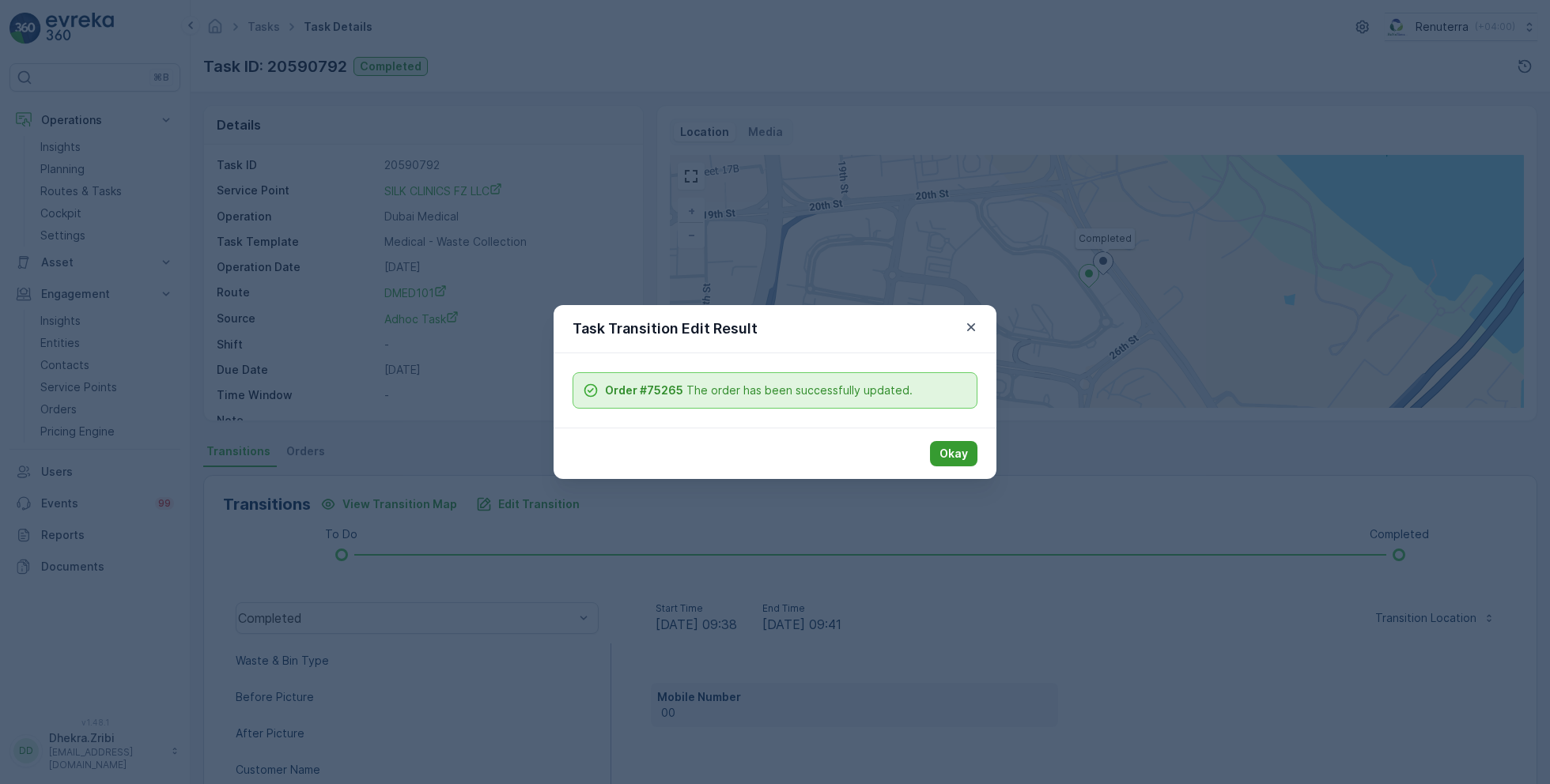
scroll to position [211, 0]
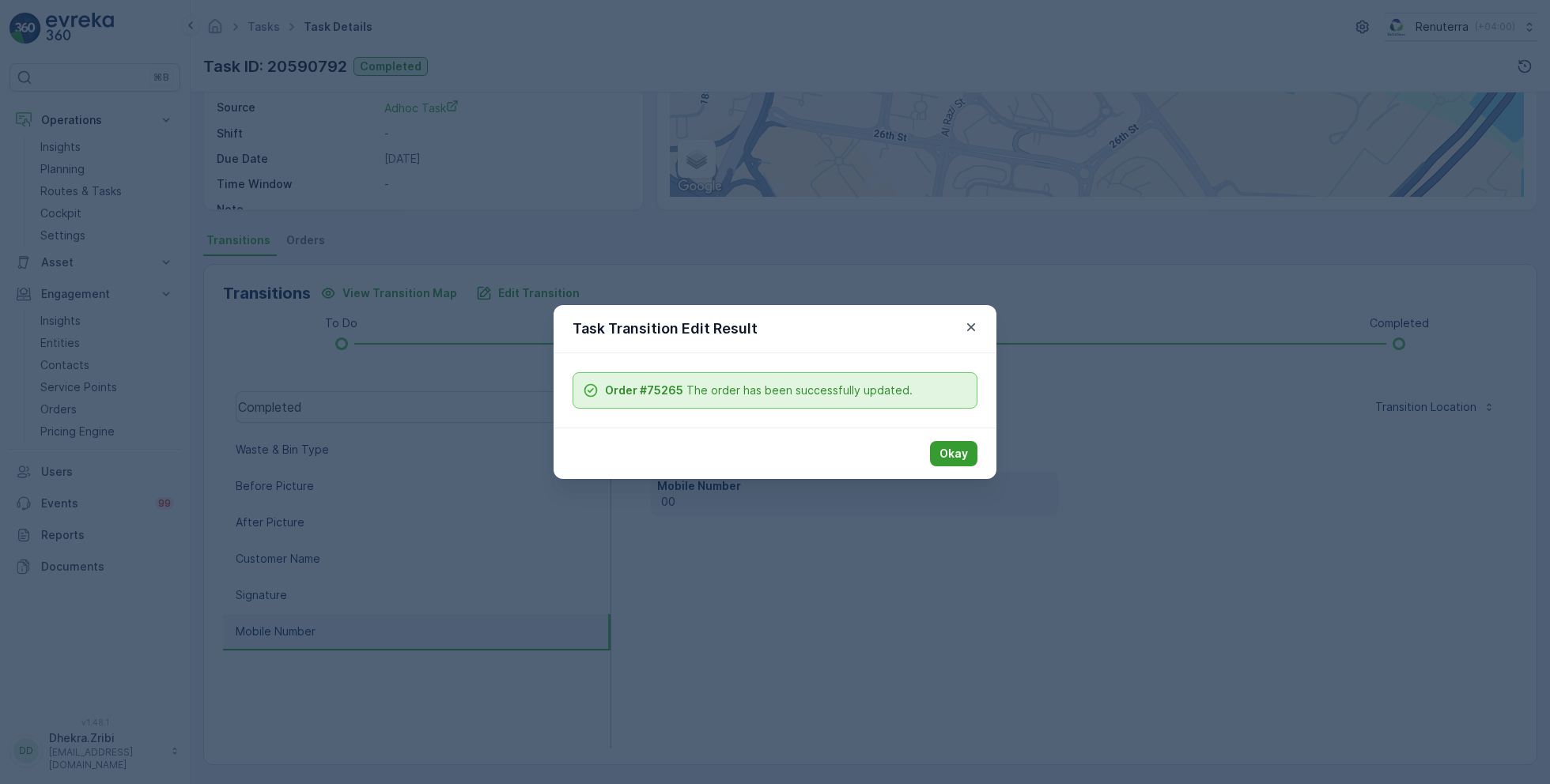
click at [961, 452] on p "Okay" at bounding box center [953, 453] width 28 height 16
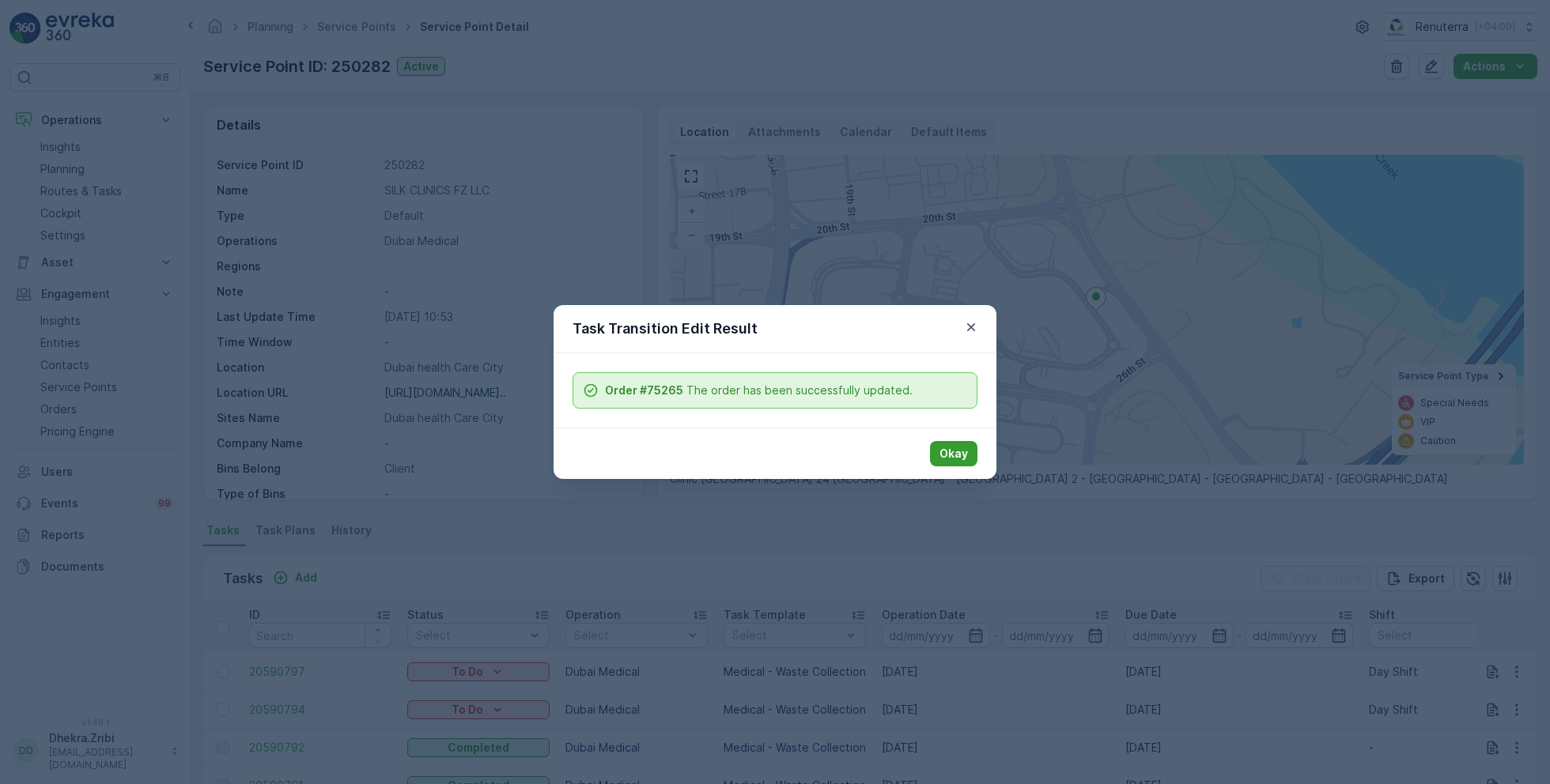
click at [953, 451] on p "Okay" at bounding box center [953, 453] width 28 height 16
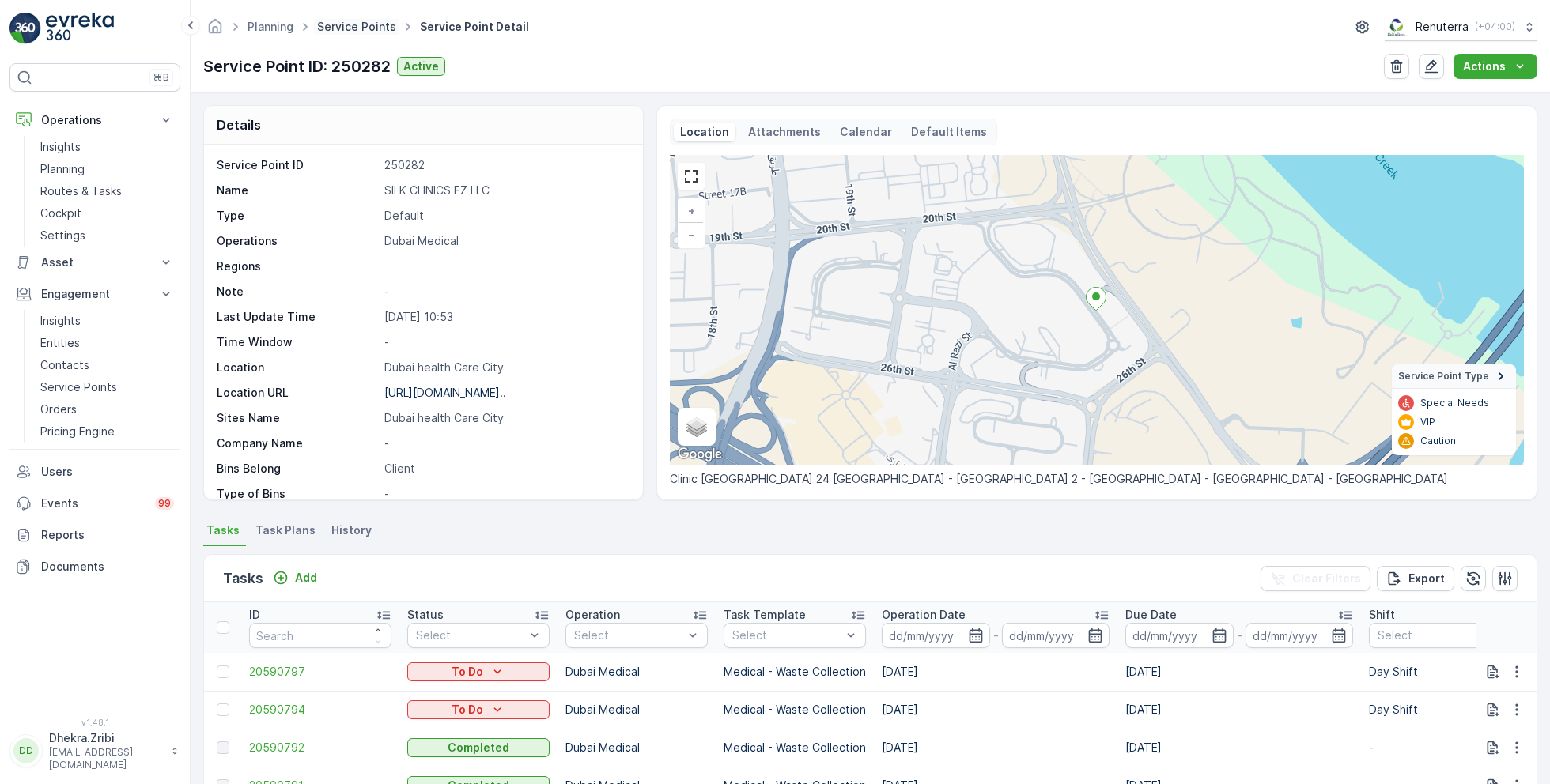
click at [377, 27] on link "Service Points" at bounding box center [356, 26] width 79 height 13
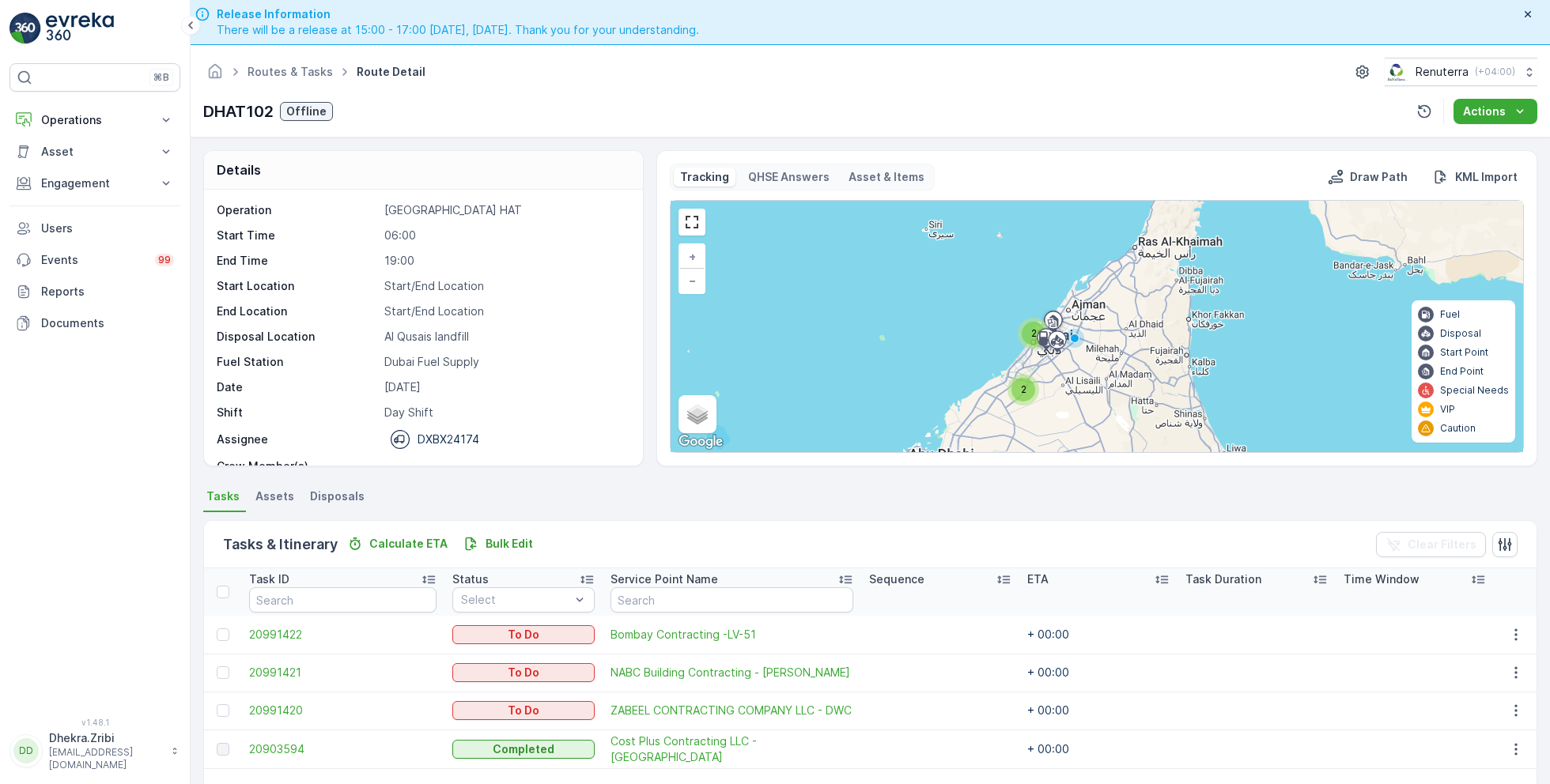
scroll to position [30, 0]
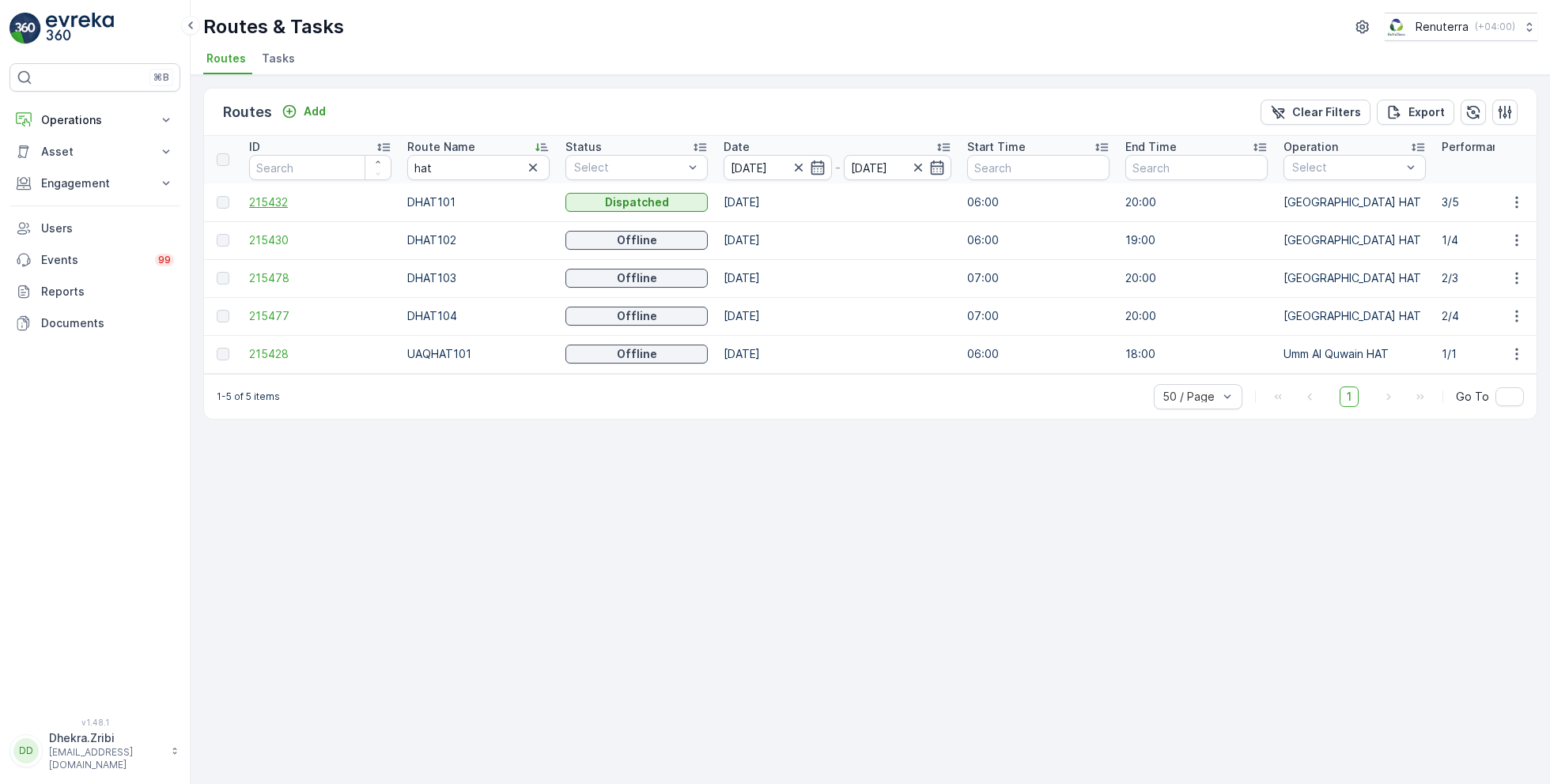
click at [276, 202] on span "215432" at bounding box center [320, 203] width 142 height 16
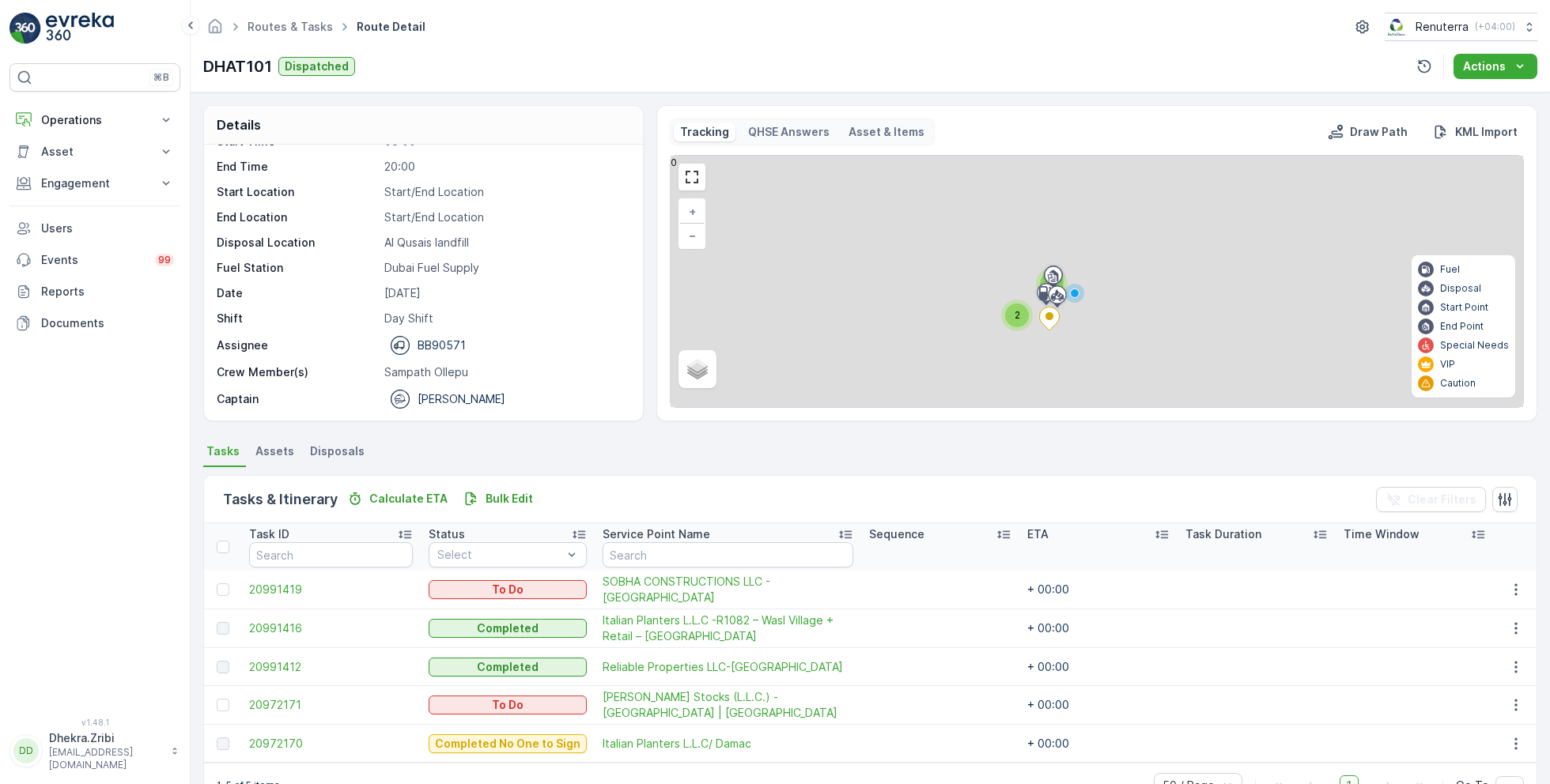
scroll to position [42, 0]
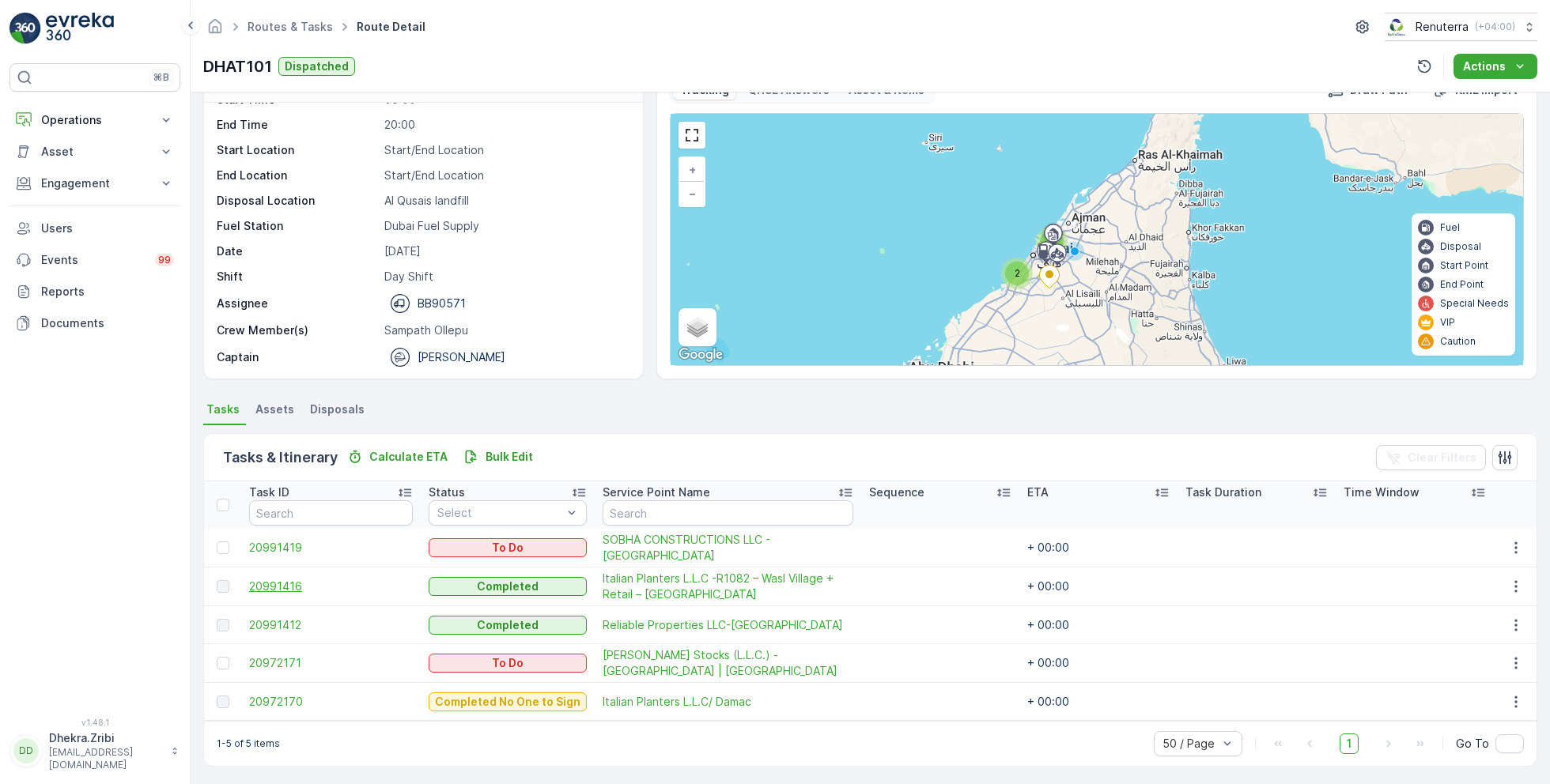
click at [286, 585] on span "20991416" at bounding box center [331, 586] width 164 height 16
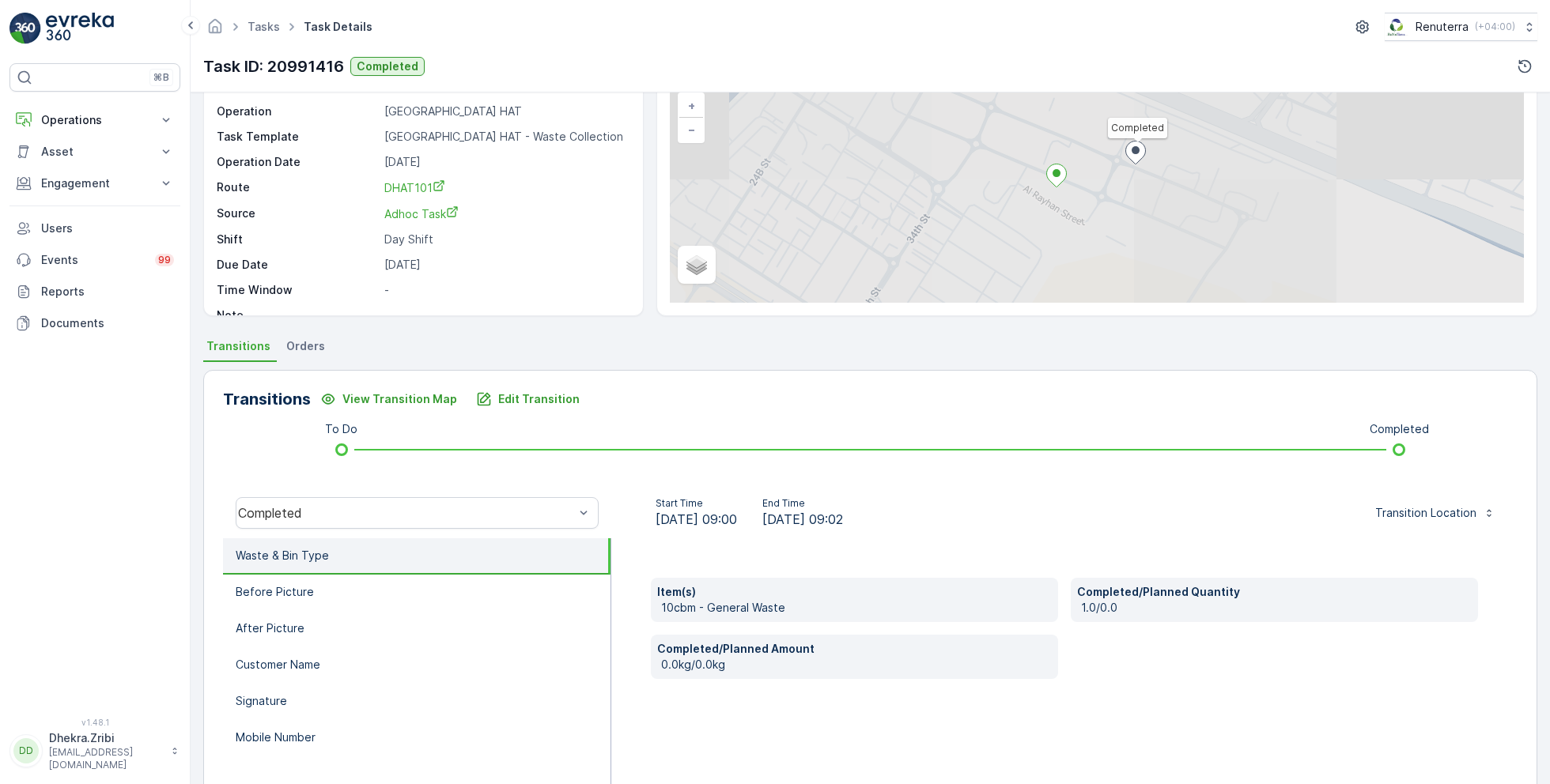
scroll to position [108, 0]
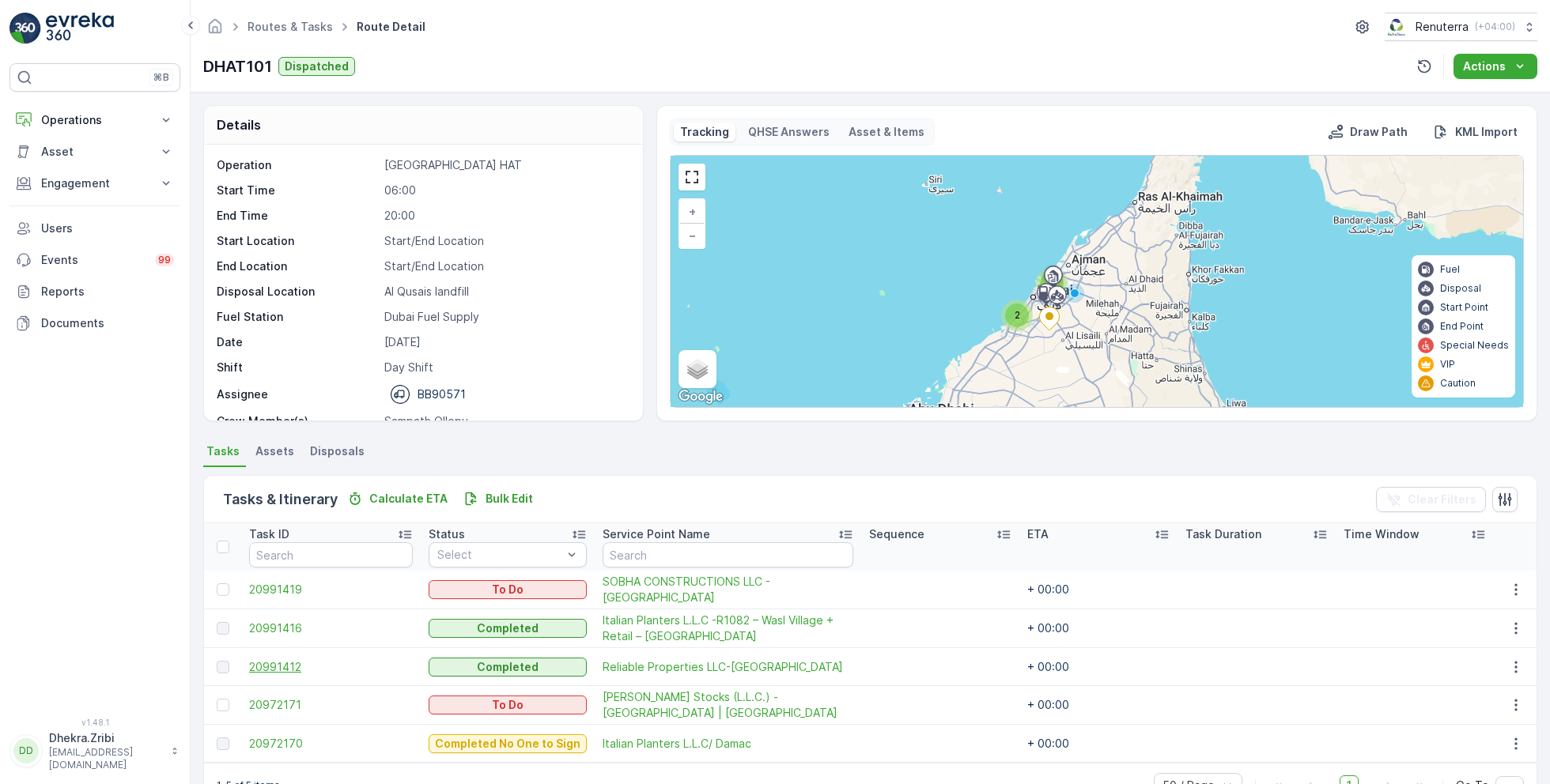
click at [290, 660] on span "20991412" at bounding box center [331, 667] width 164 height 16
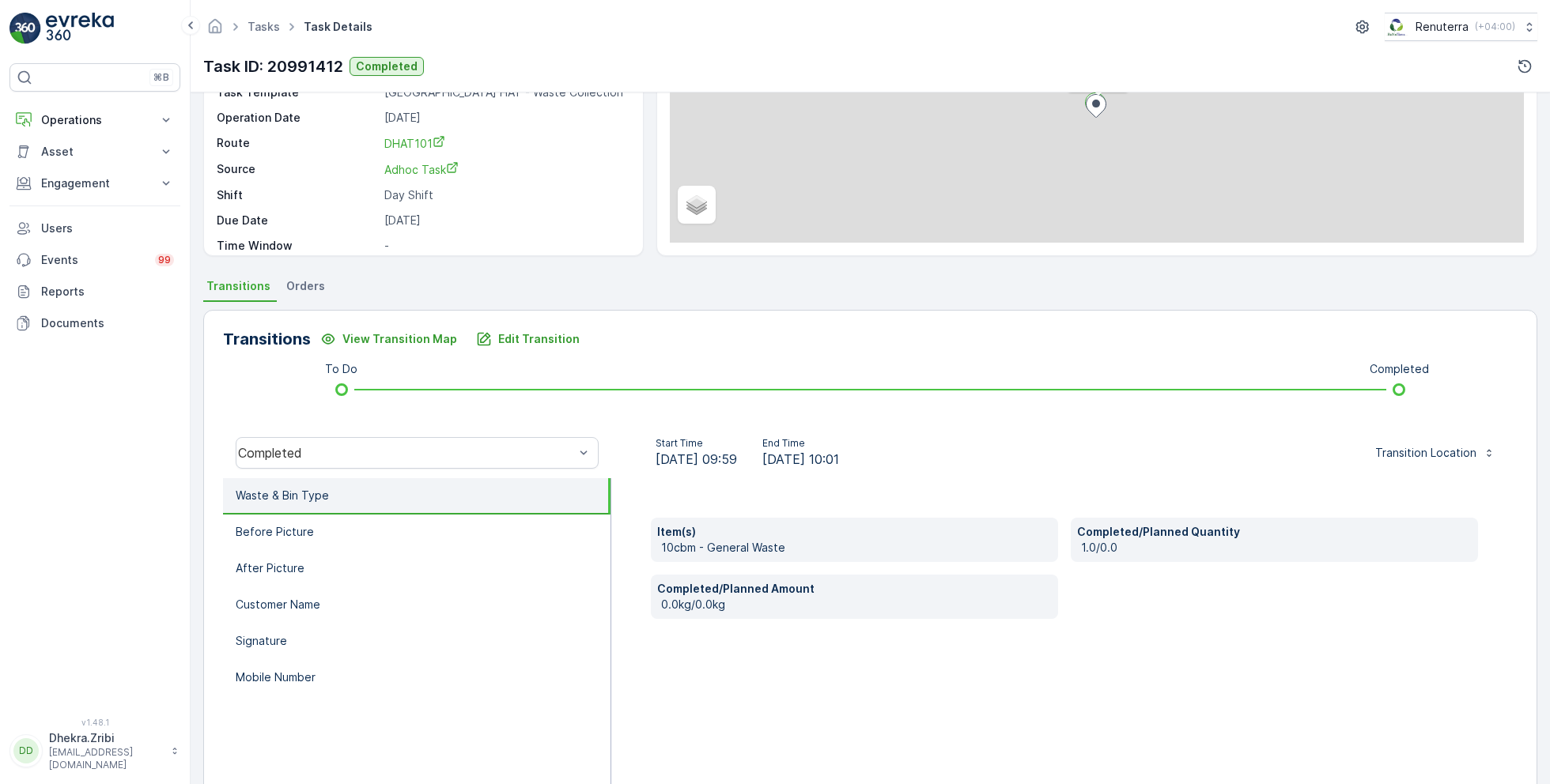
scroll to position [211, 0]
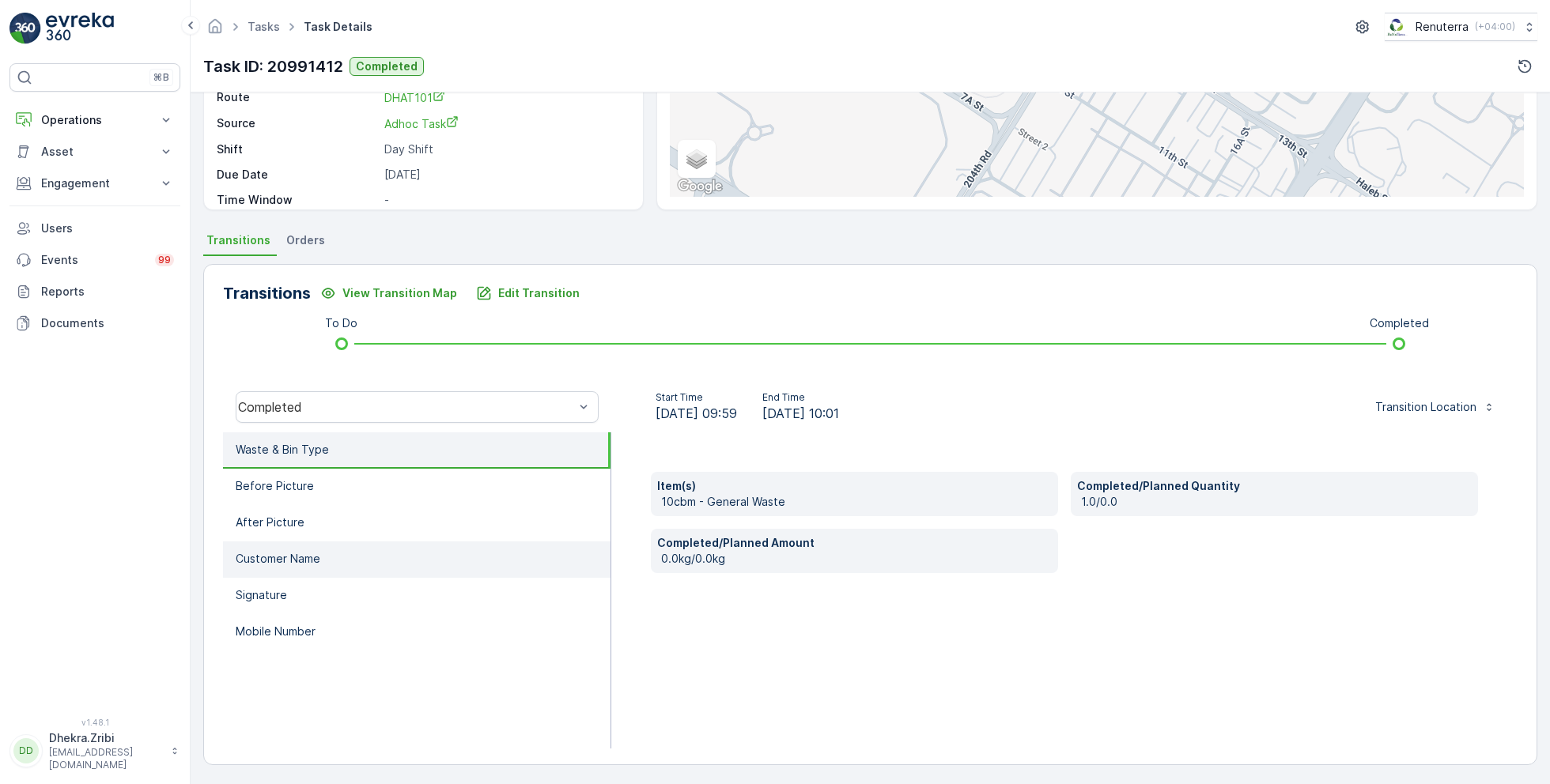
click at [322, 548] on li "Customer Name" at bounding box center [417, 559] width 388 height 36
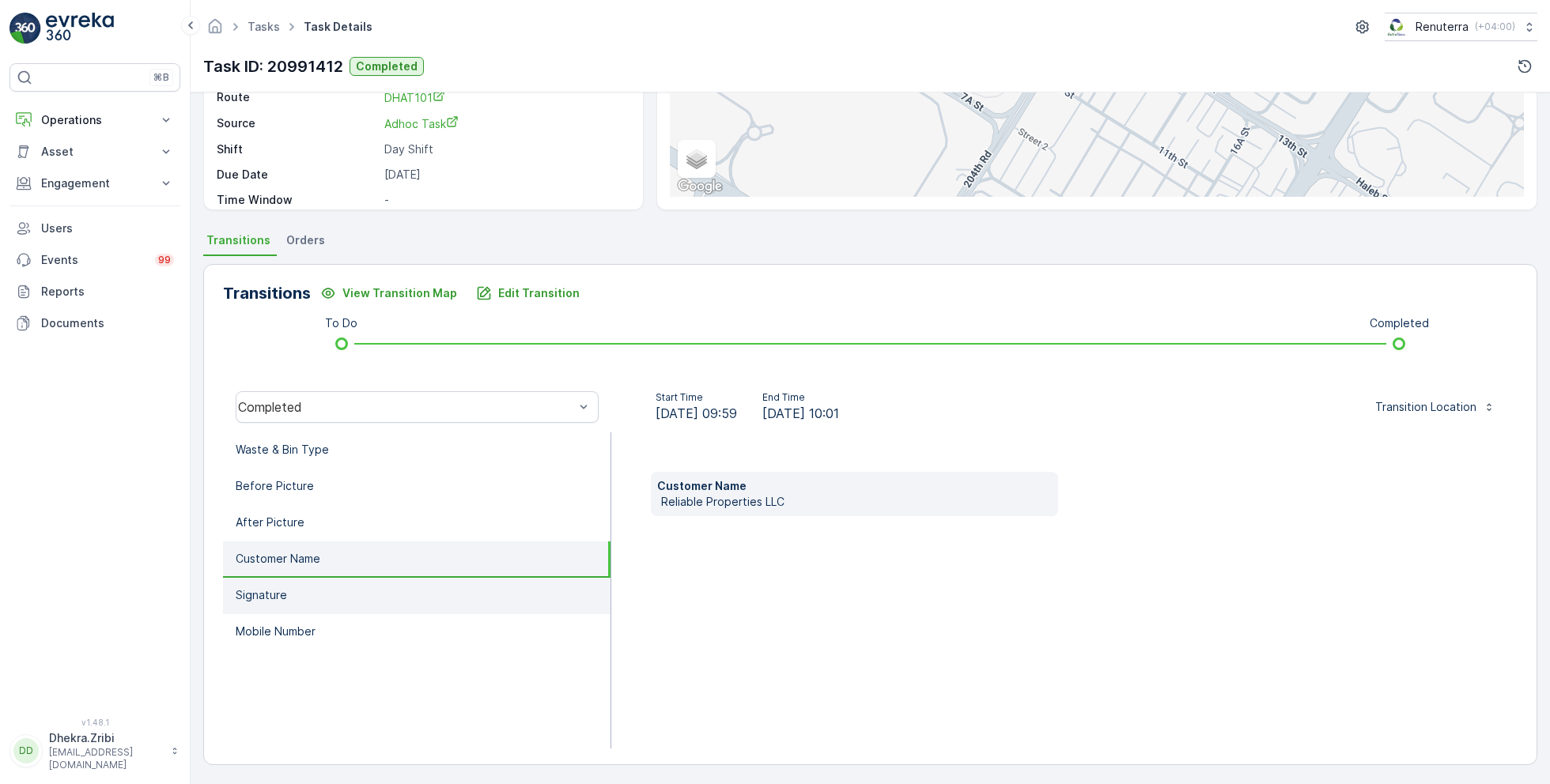
click at [315, 584] on li "Signature" at bounding box center [417, 596] width 388 height 36
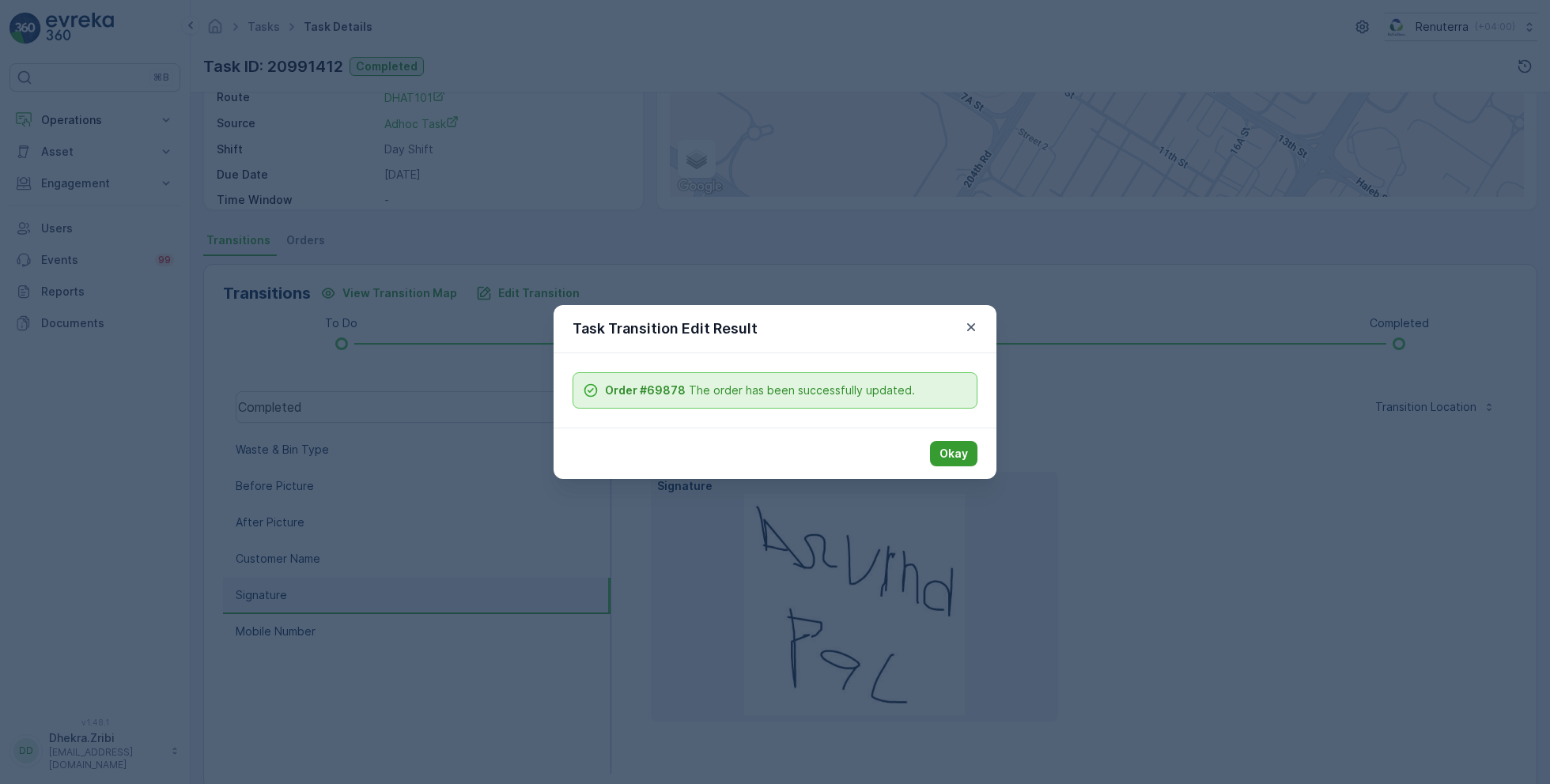
click at [964, 451] on p "Okay" at bounding box center [953, 453] width 28 height 16
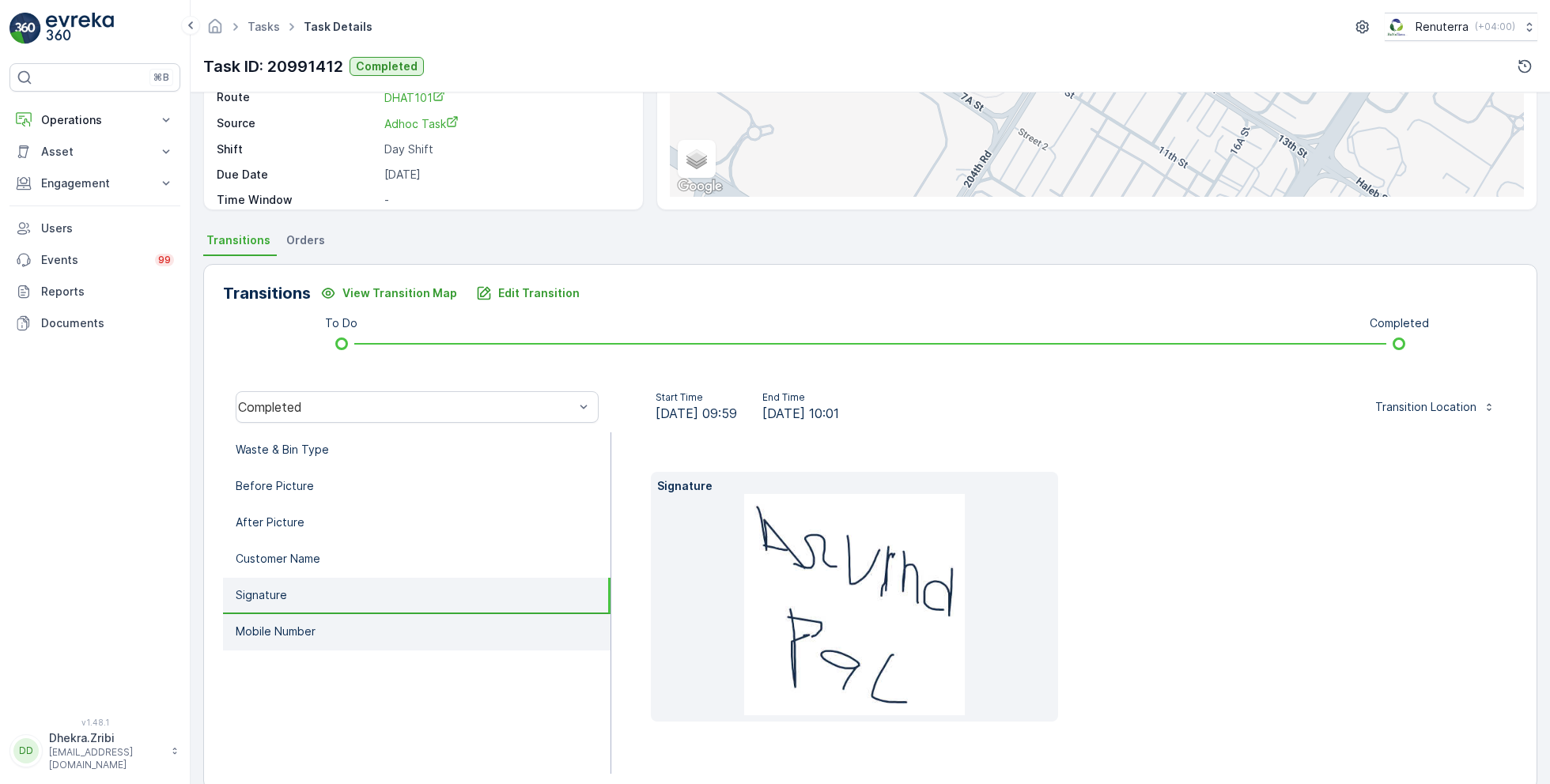
click at [332, 637] on li "Mobile Number" at bounding box center [417, 632] width 388 height 36
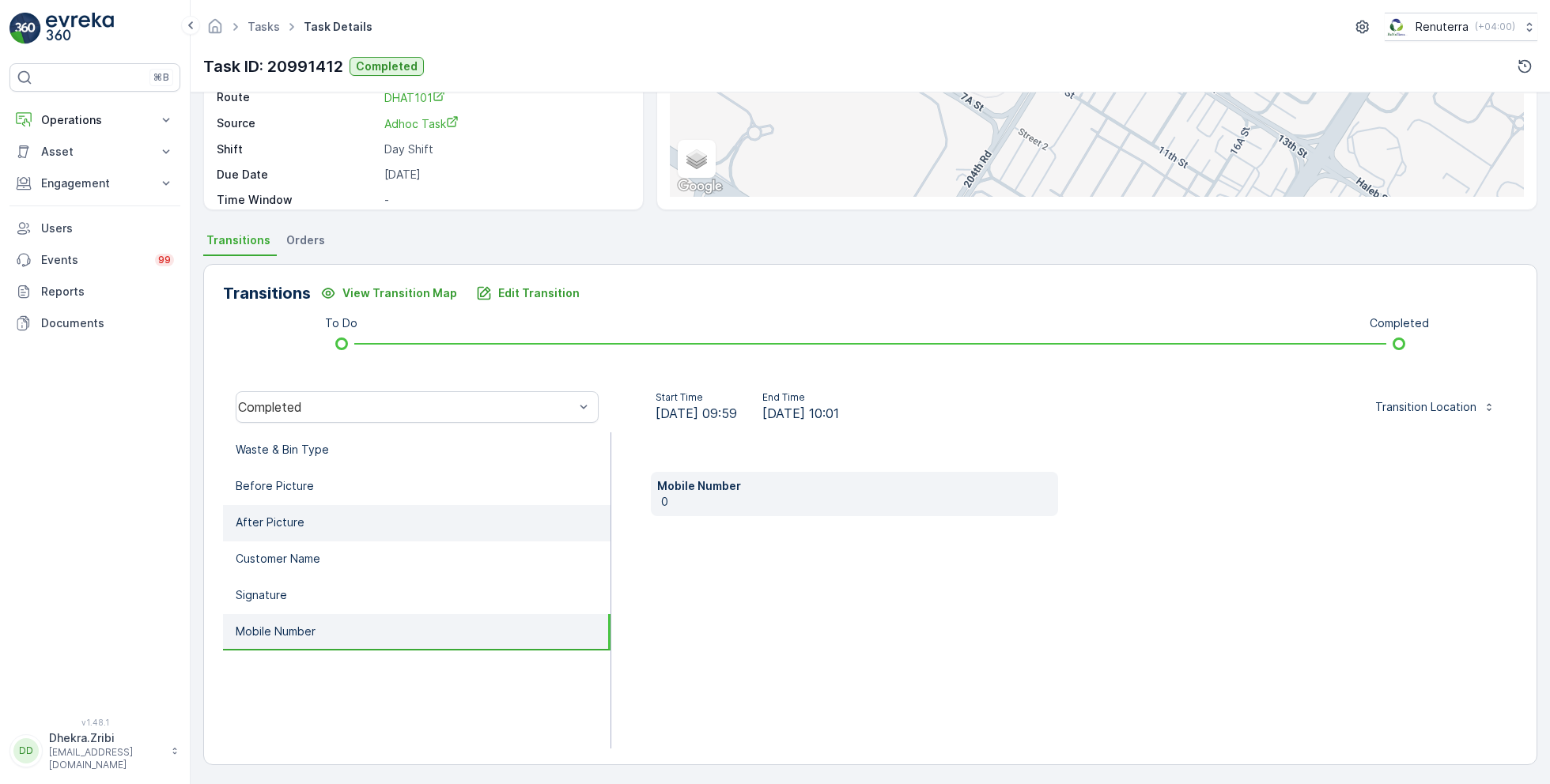
click at [307, 513] on li "After Picture" at bounding box center [417, 523] width 388 height 36
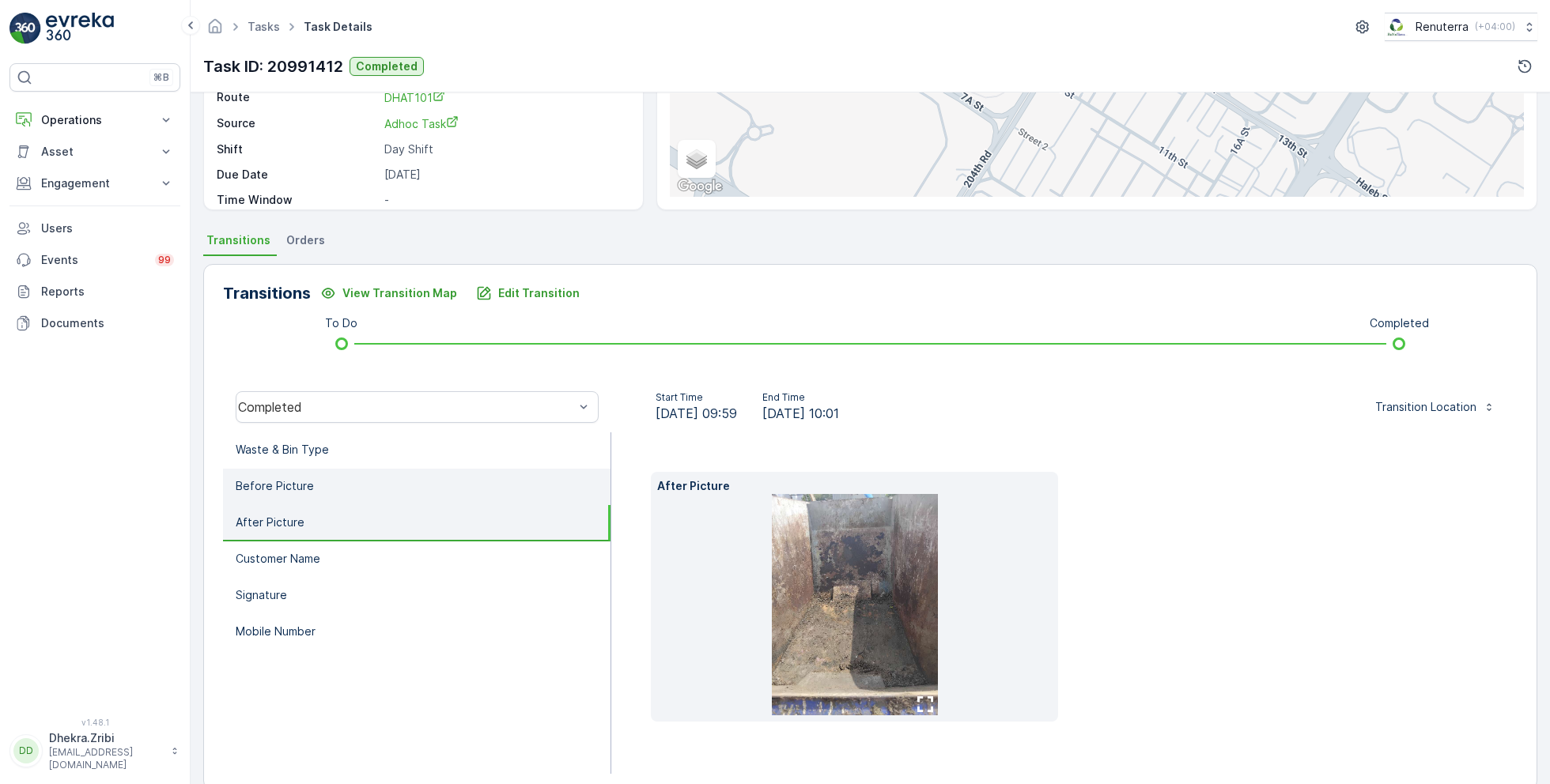
click at [335, 482] on li "Before Picture" at bounding box center [417, 486] width 388 height 36
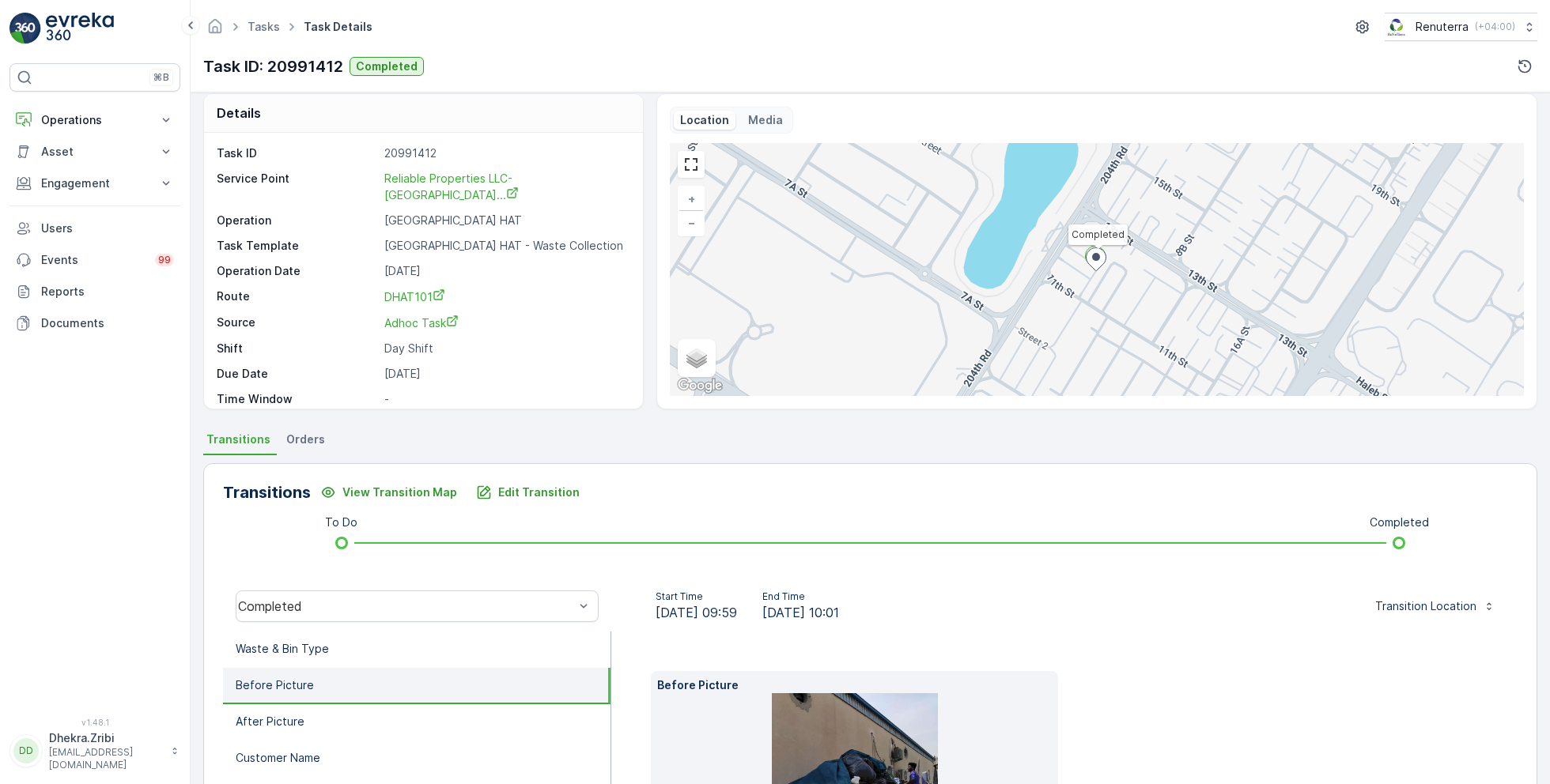
scroll to position [0, 0]
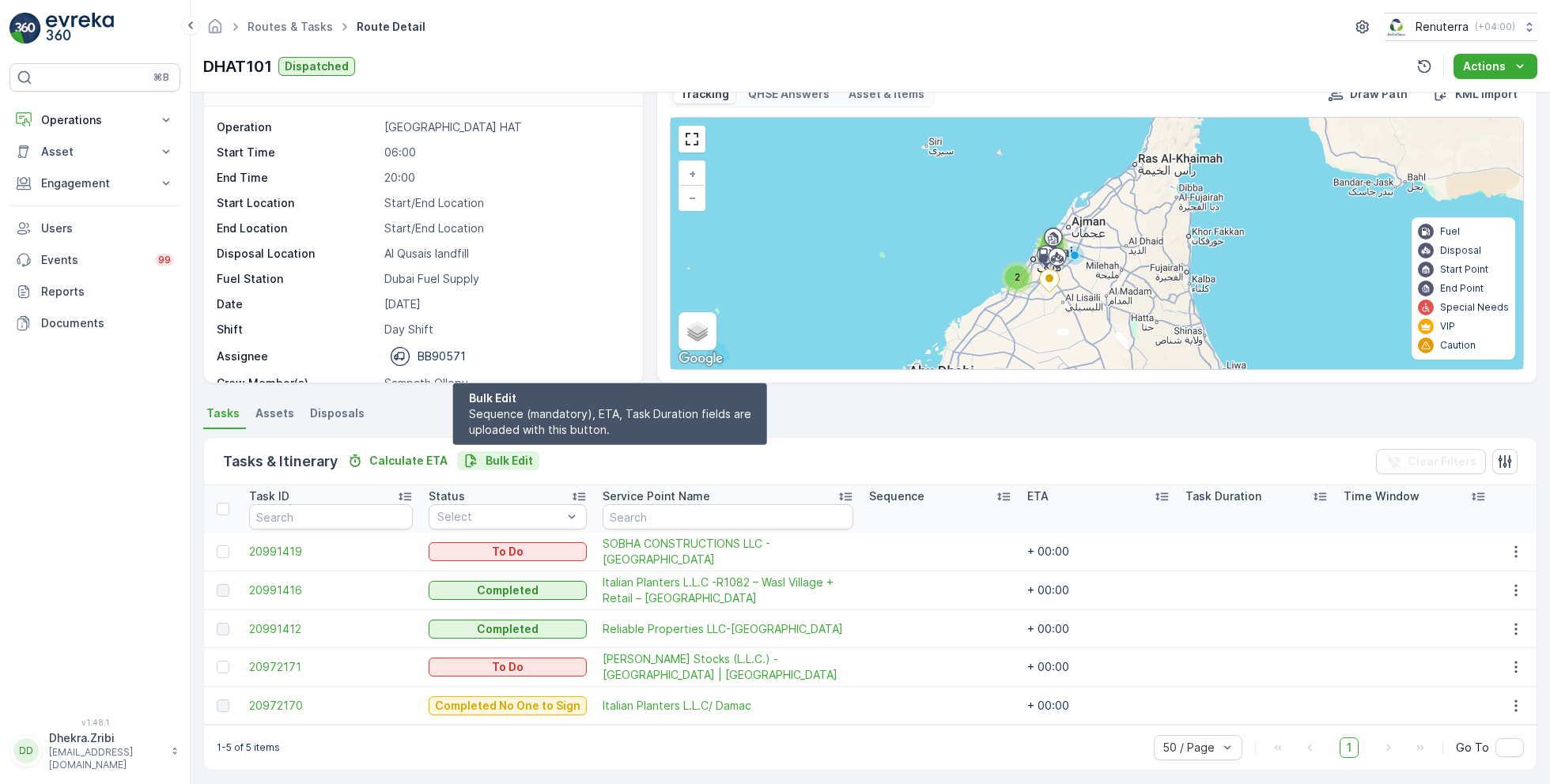
scroll to position [42, 0]
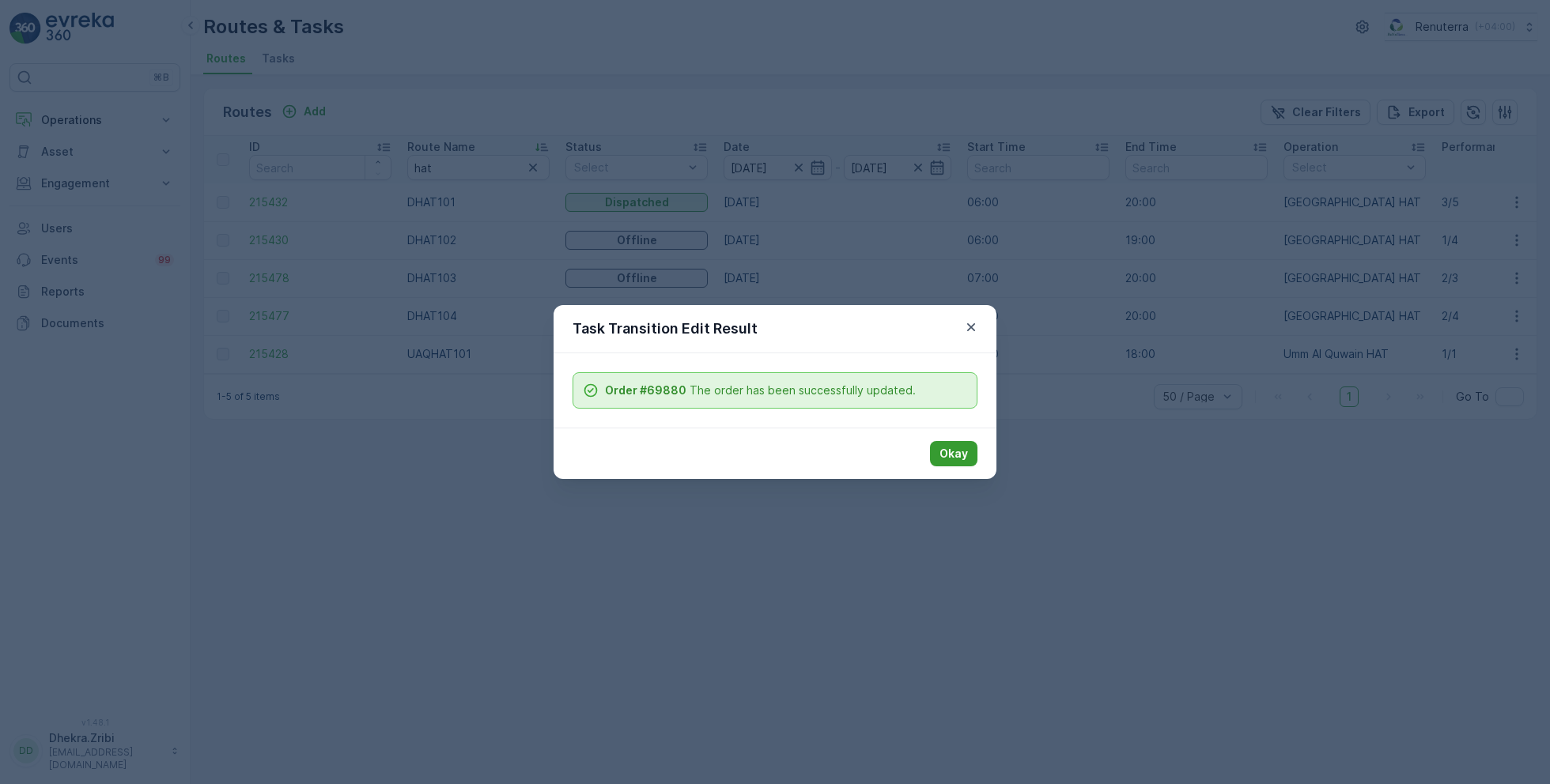
click at [954, 456] on p "Okay" at bounding box center [953, 453] width 28 height 16
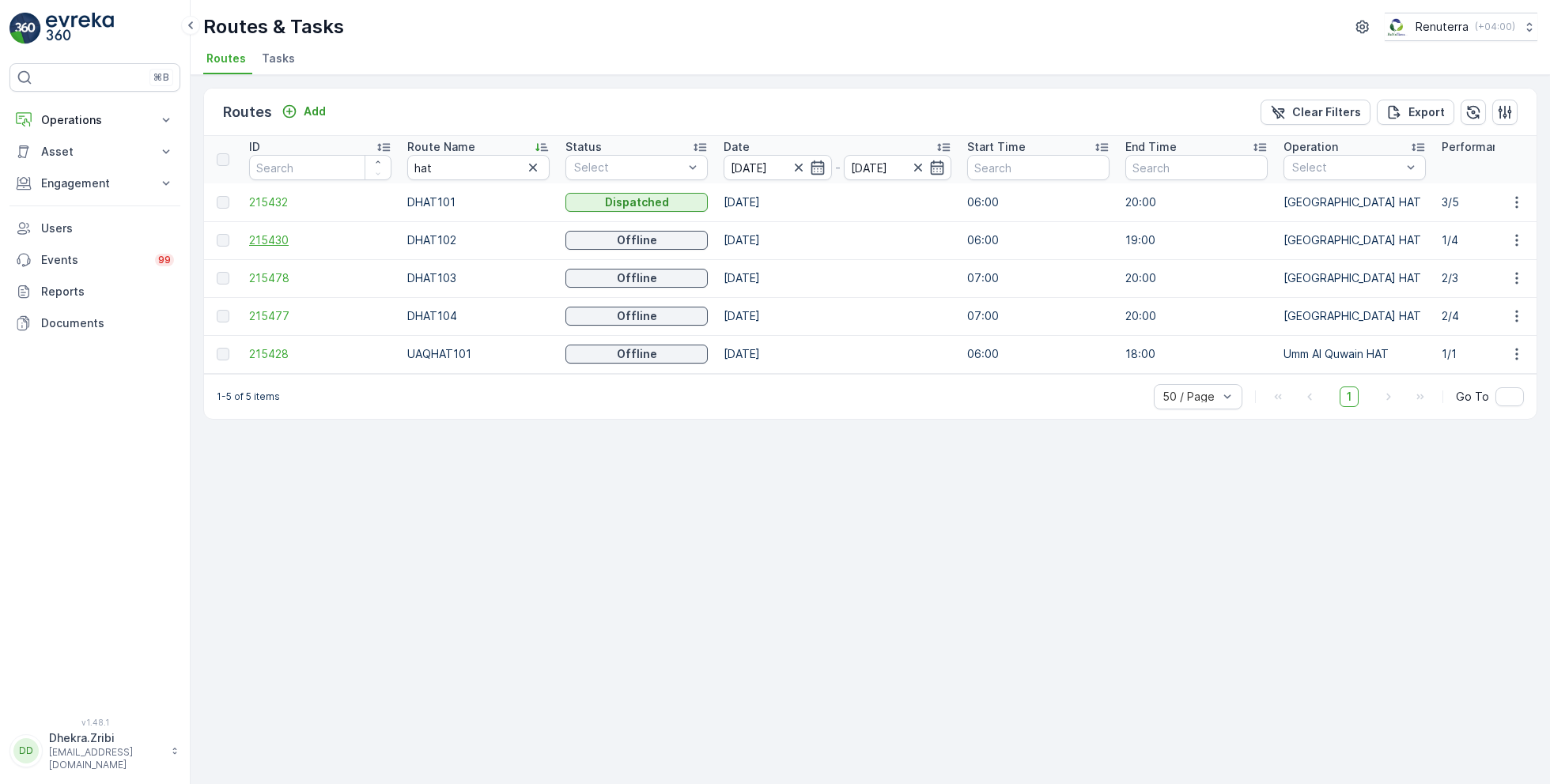
click at [285, 234] on span "215430" at bounding box center [320, 241] width 142 height 16
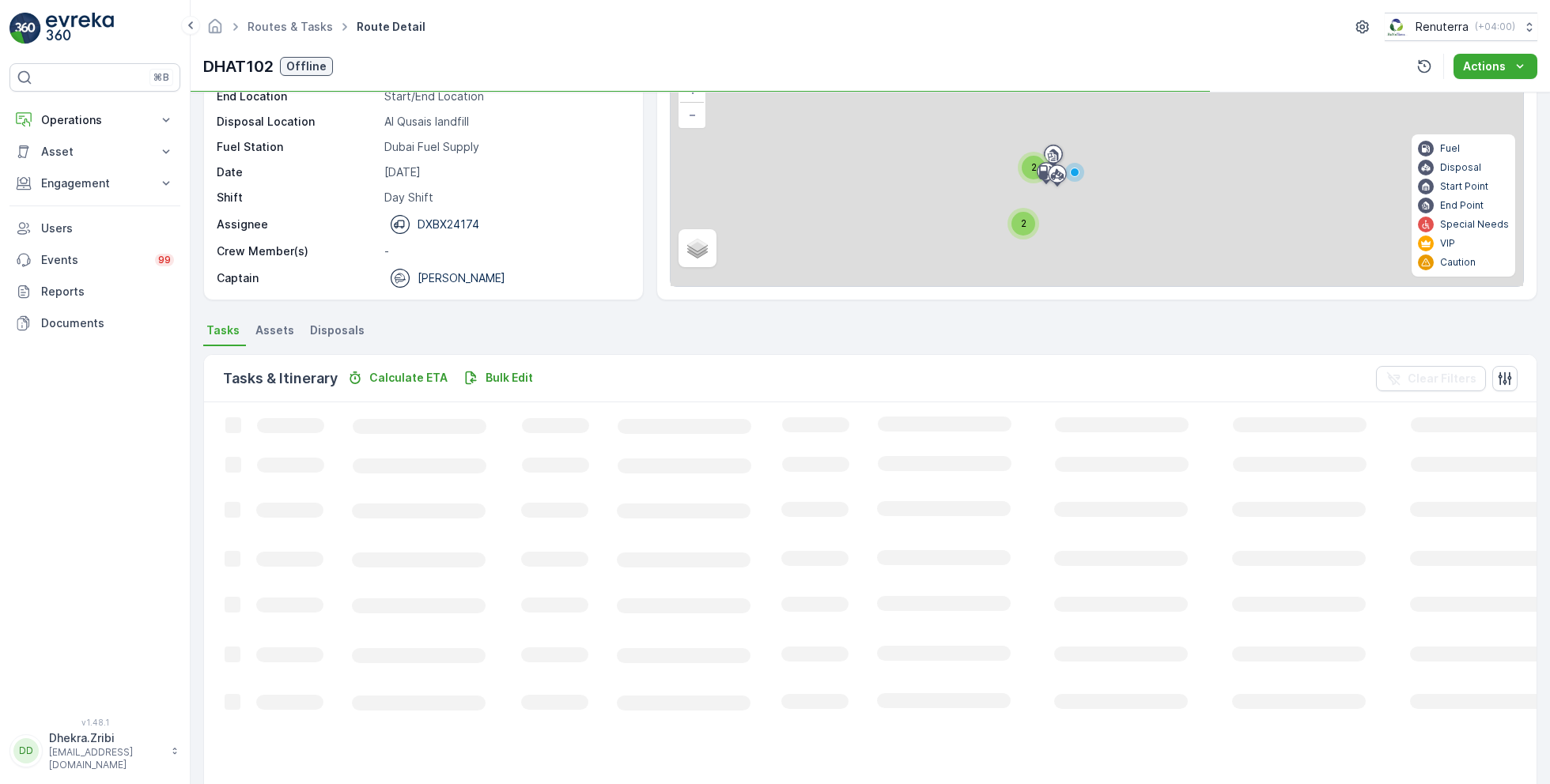
scroll to position [30, 0]
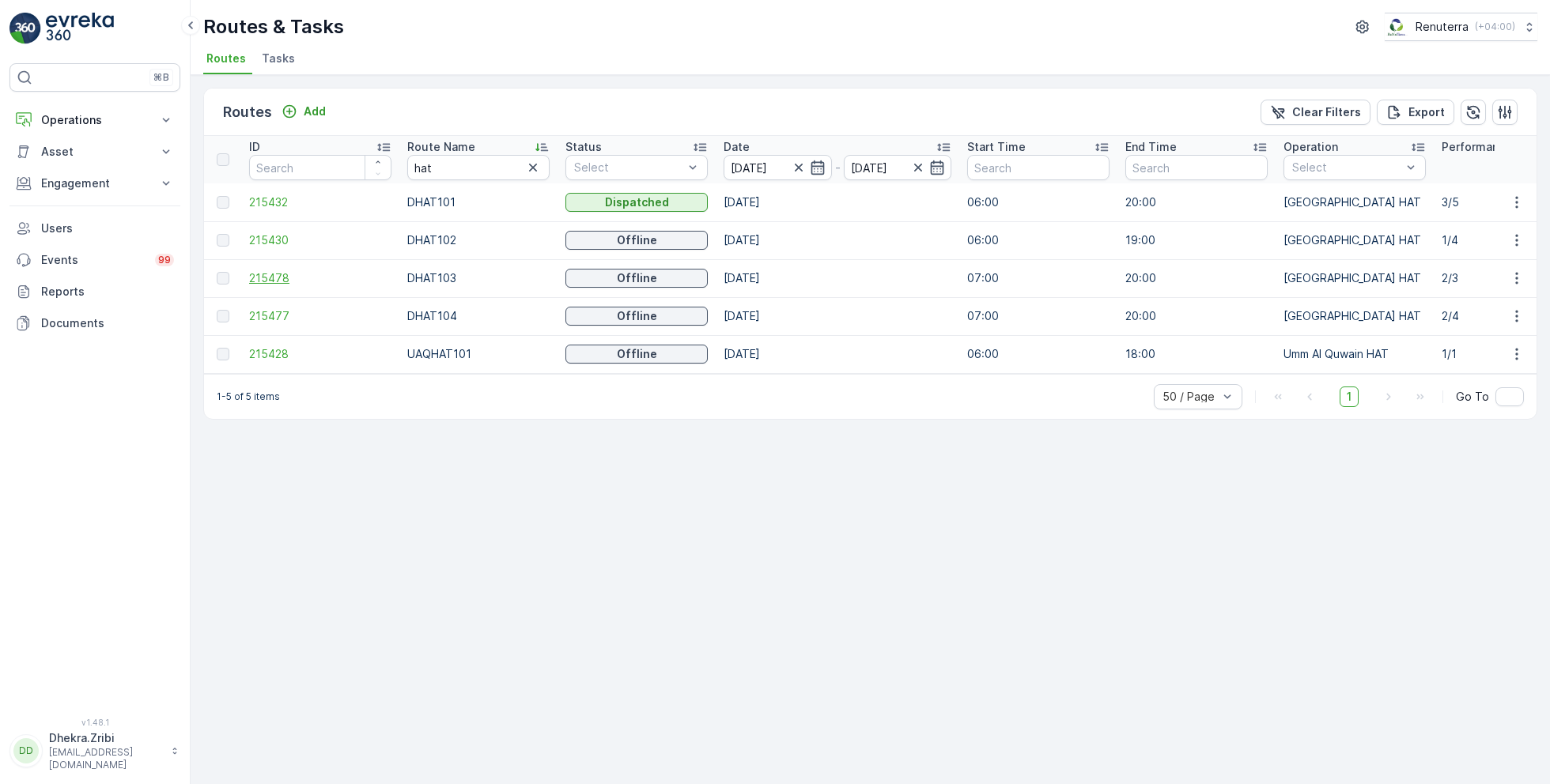
click at [276, 280] on span "215478" at bounding box center [320, 279] width 142 height 16
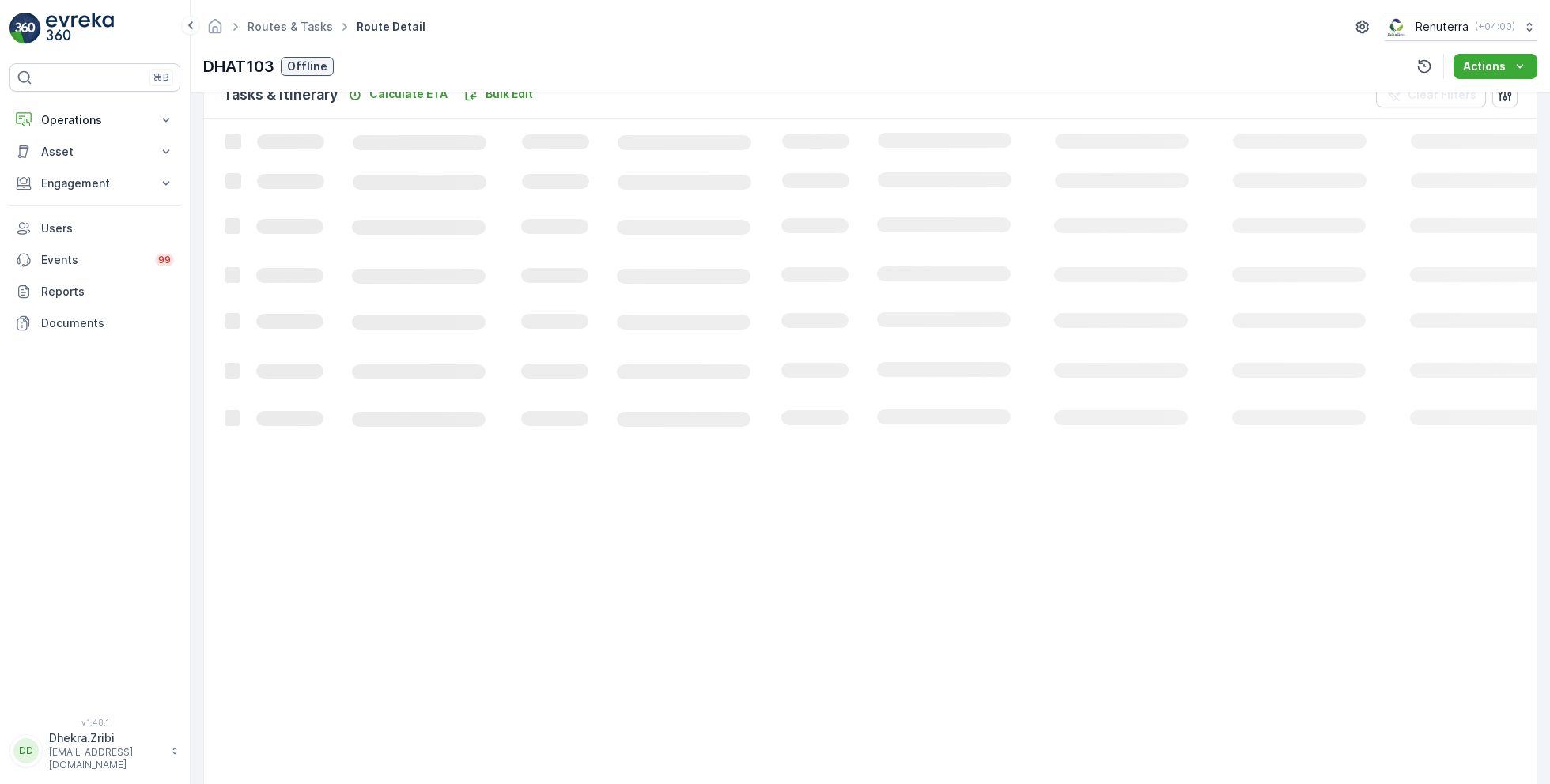
scroll to position [30, 0]
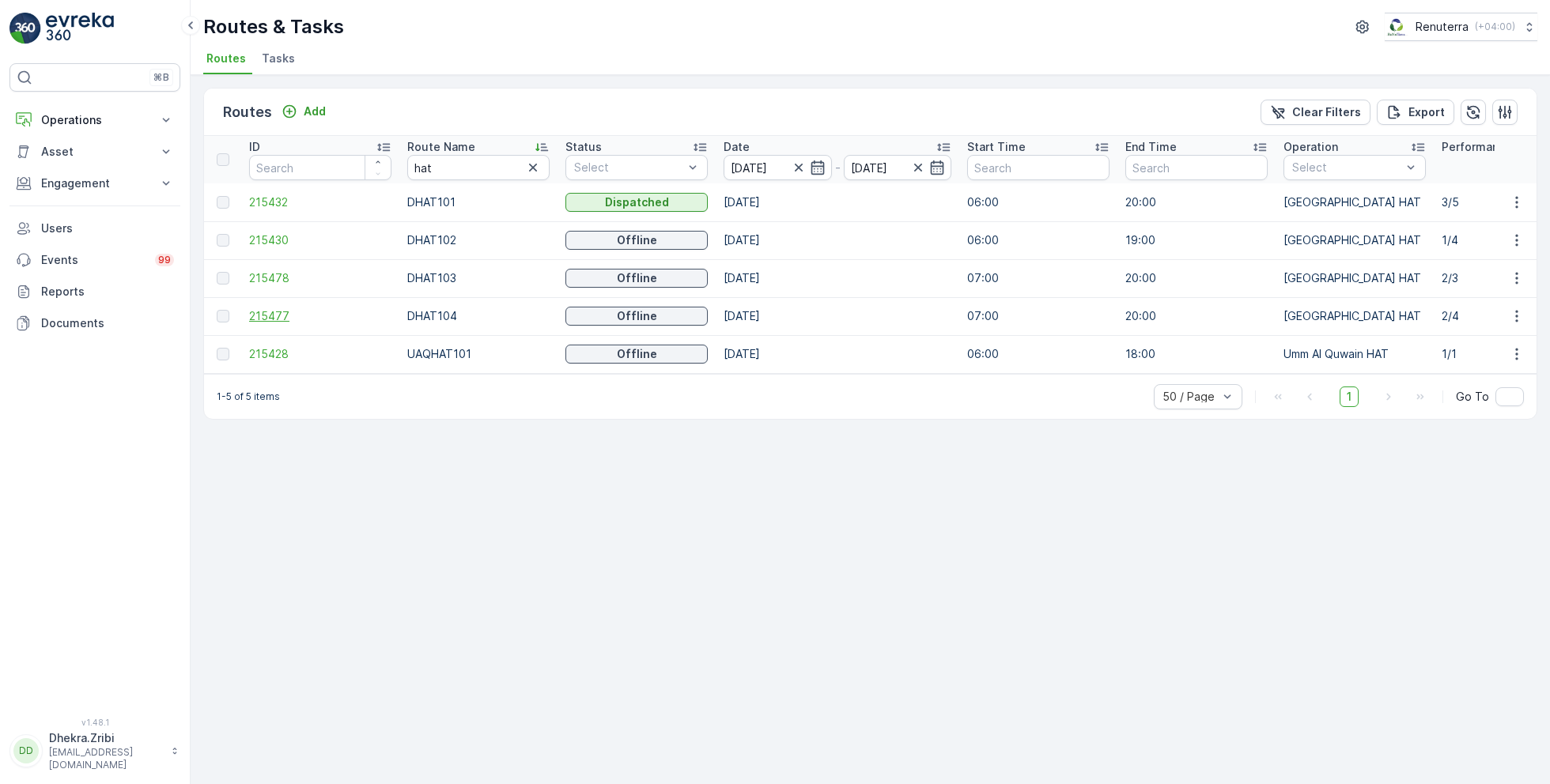
click at [281, 314] on span "215477" at bounding box center [320, 317] width 142 height 16
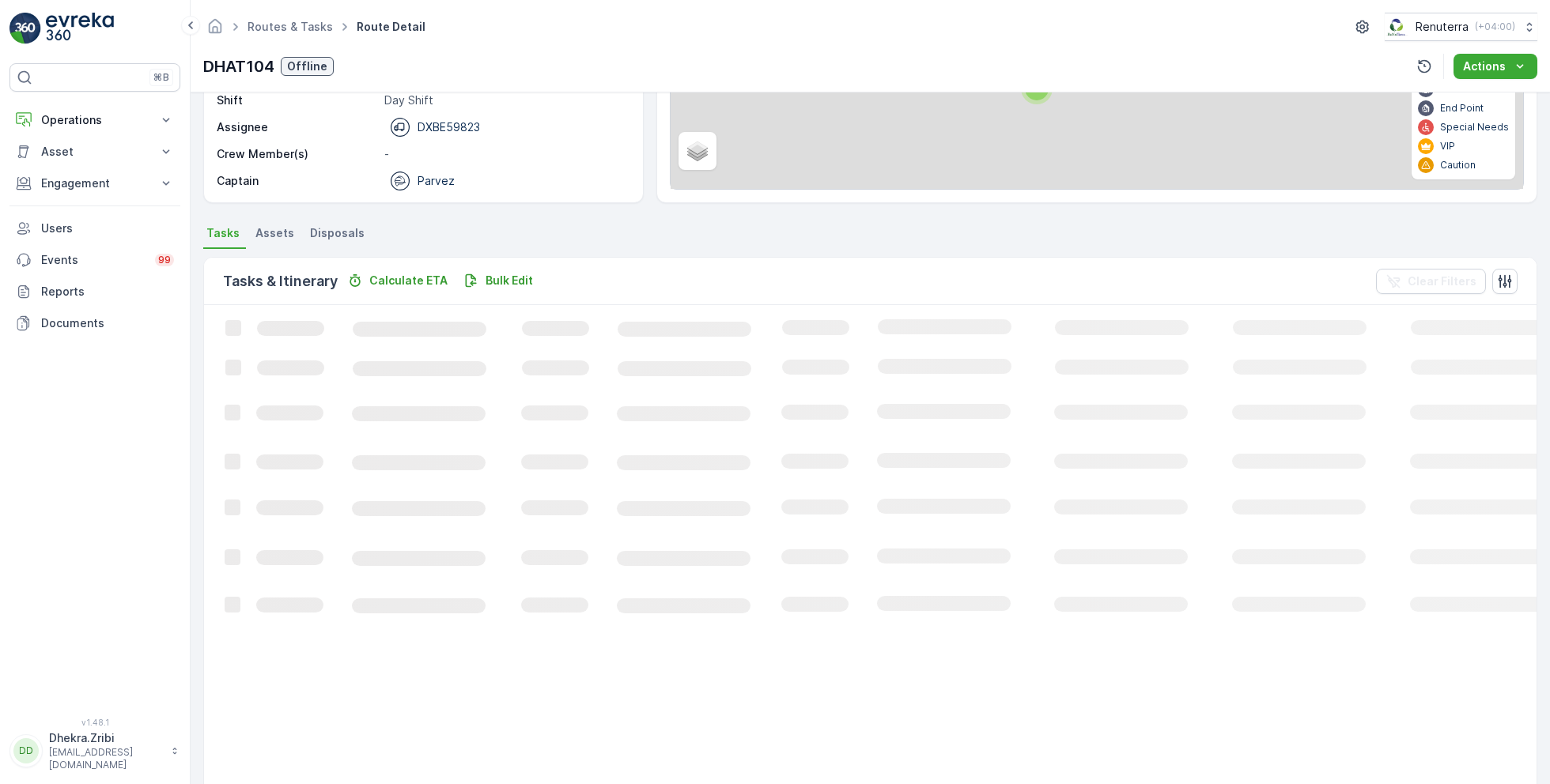
scroll to position [30, 0]
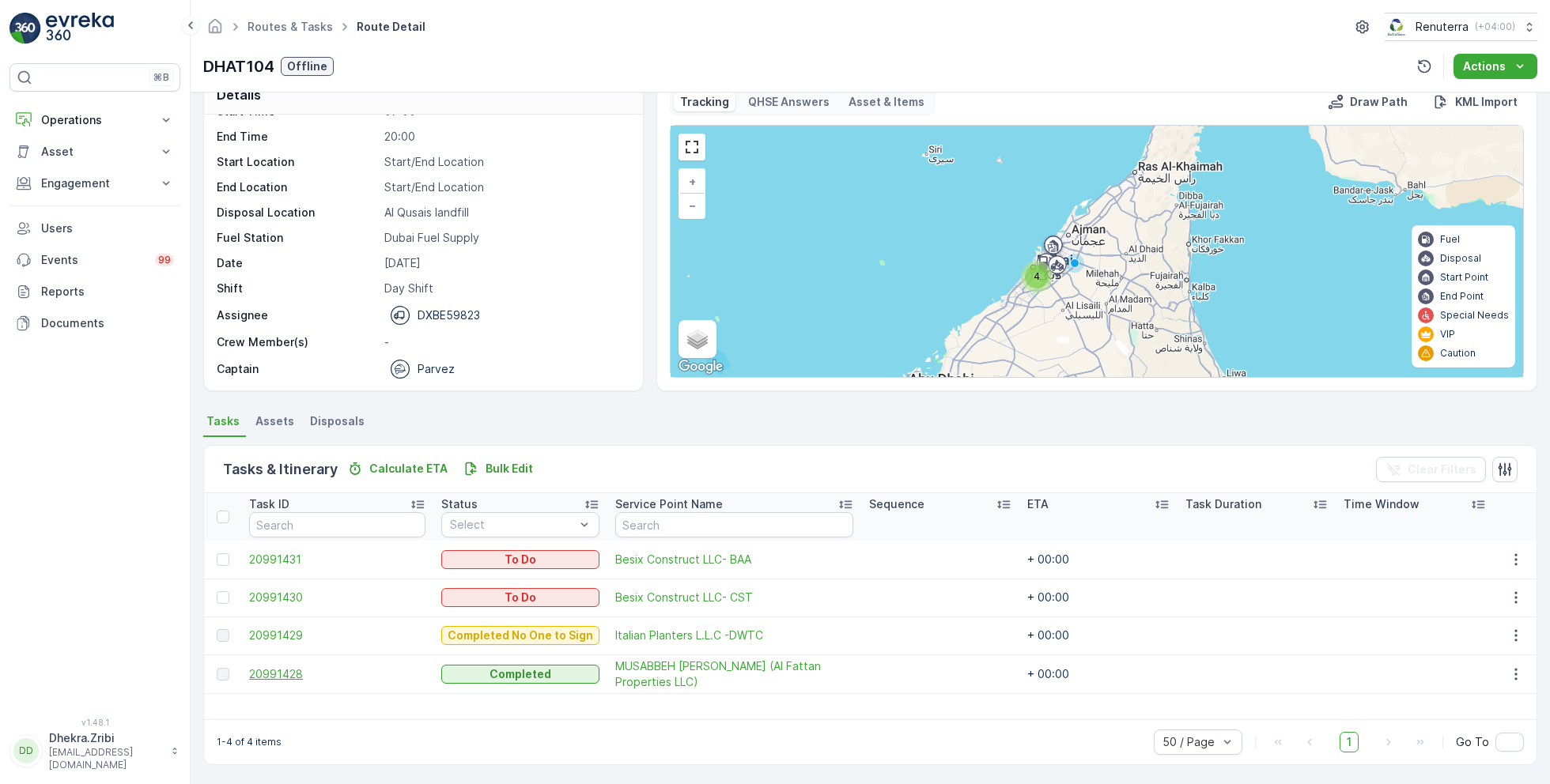
click at [301, 669] on span "20991428" at bounding box center [337, 674] width 177 height 16
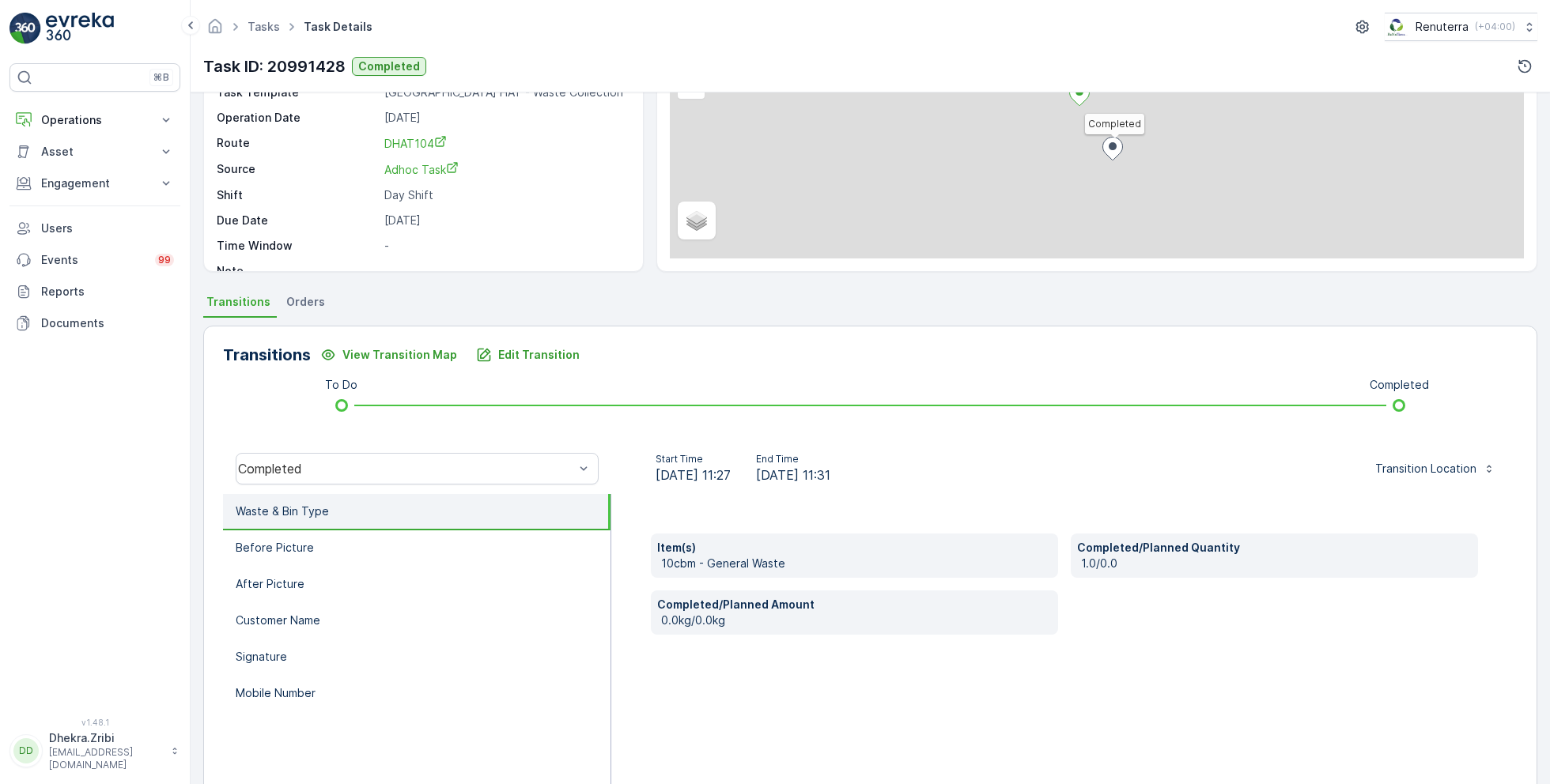
scroll to position [211, 0]
